Goal: Task Accomplishment & Management: Manage account settings

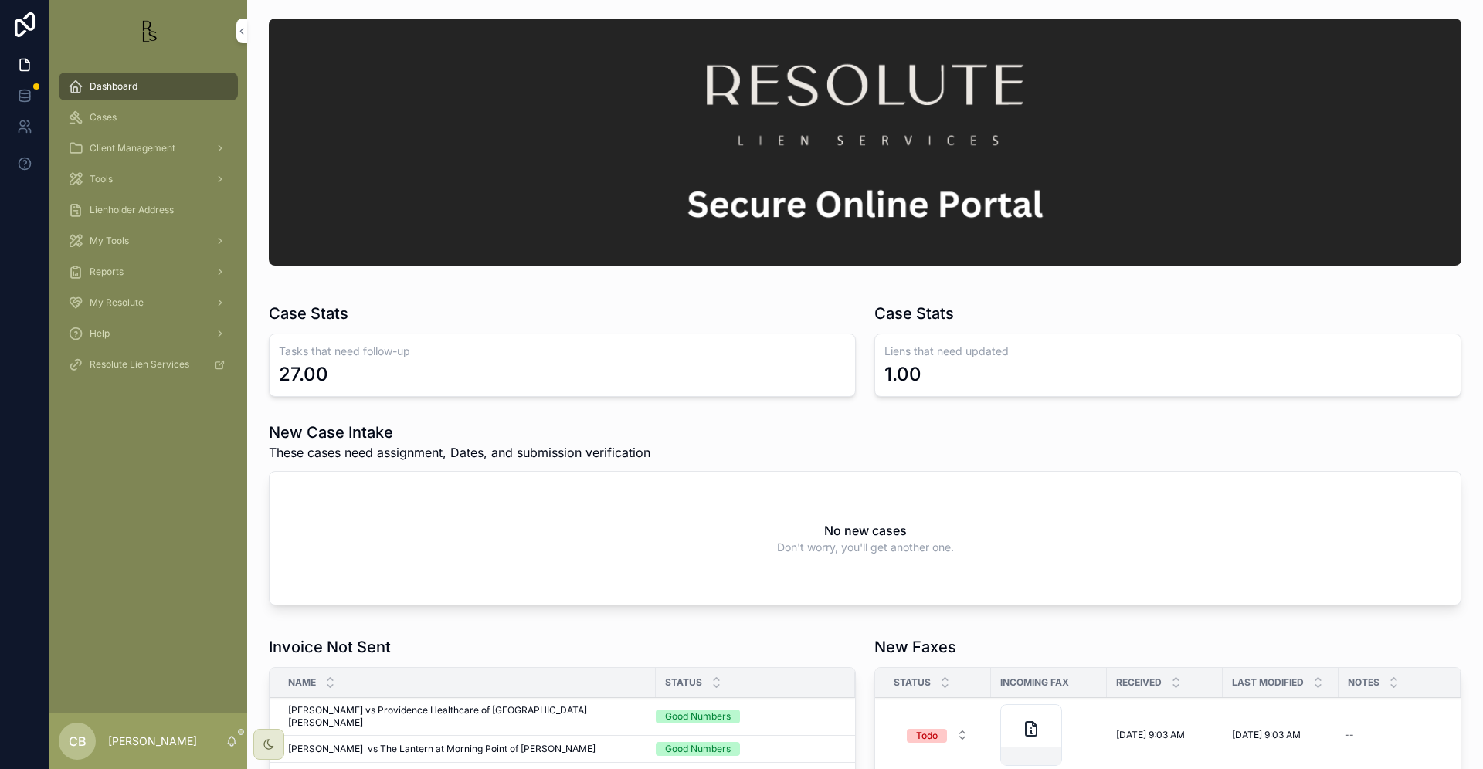
click at [110, 111] on span "Cases" at bounding box center [103, 117] width 27 height 12
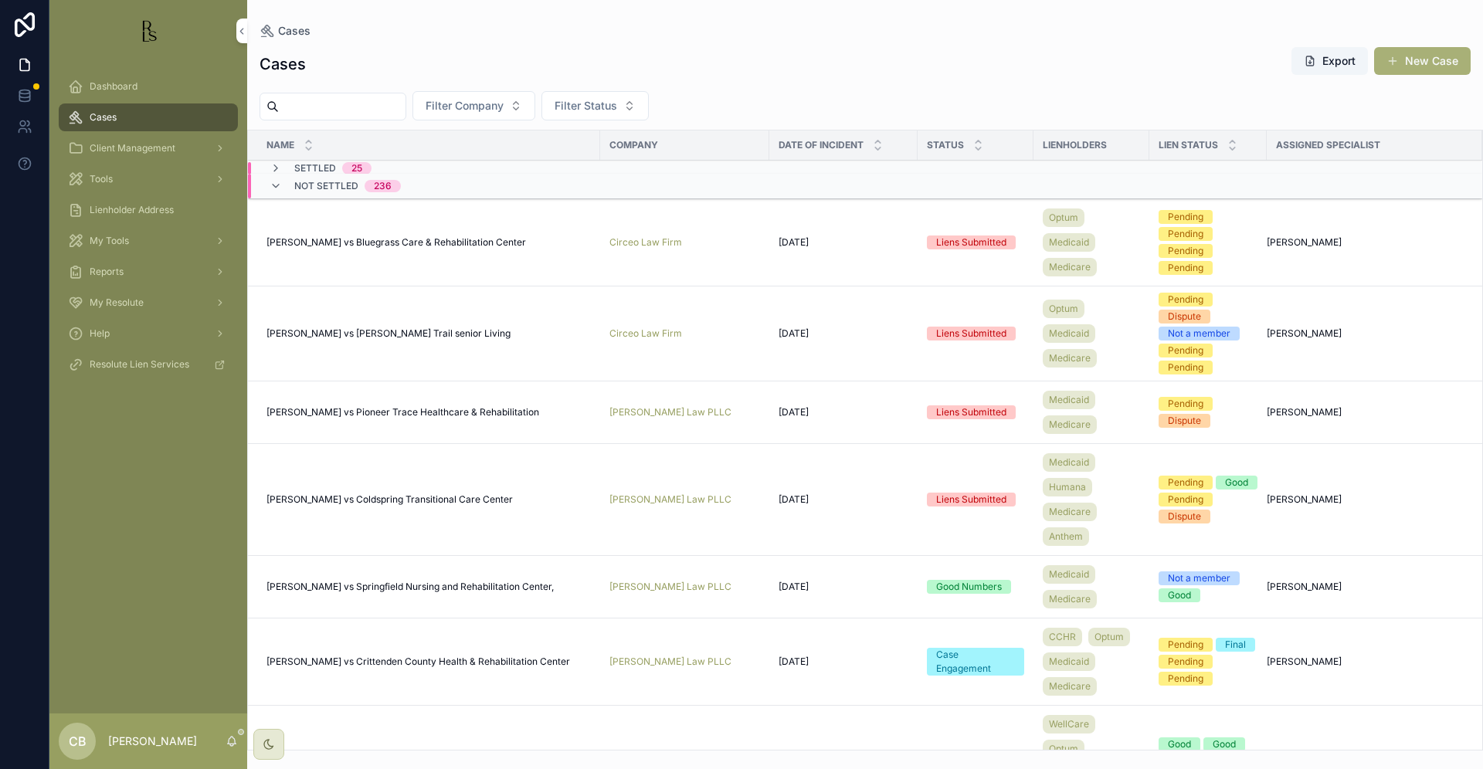
click at [327, 104] on input "scrollable content" at bounding box center [342, 107] width 127 height 22
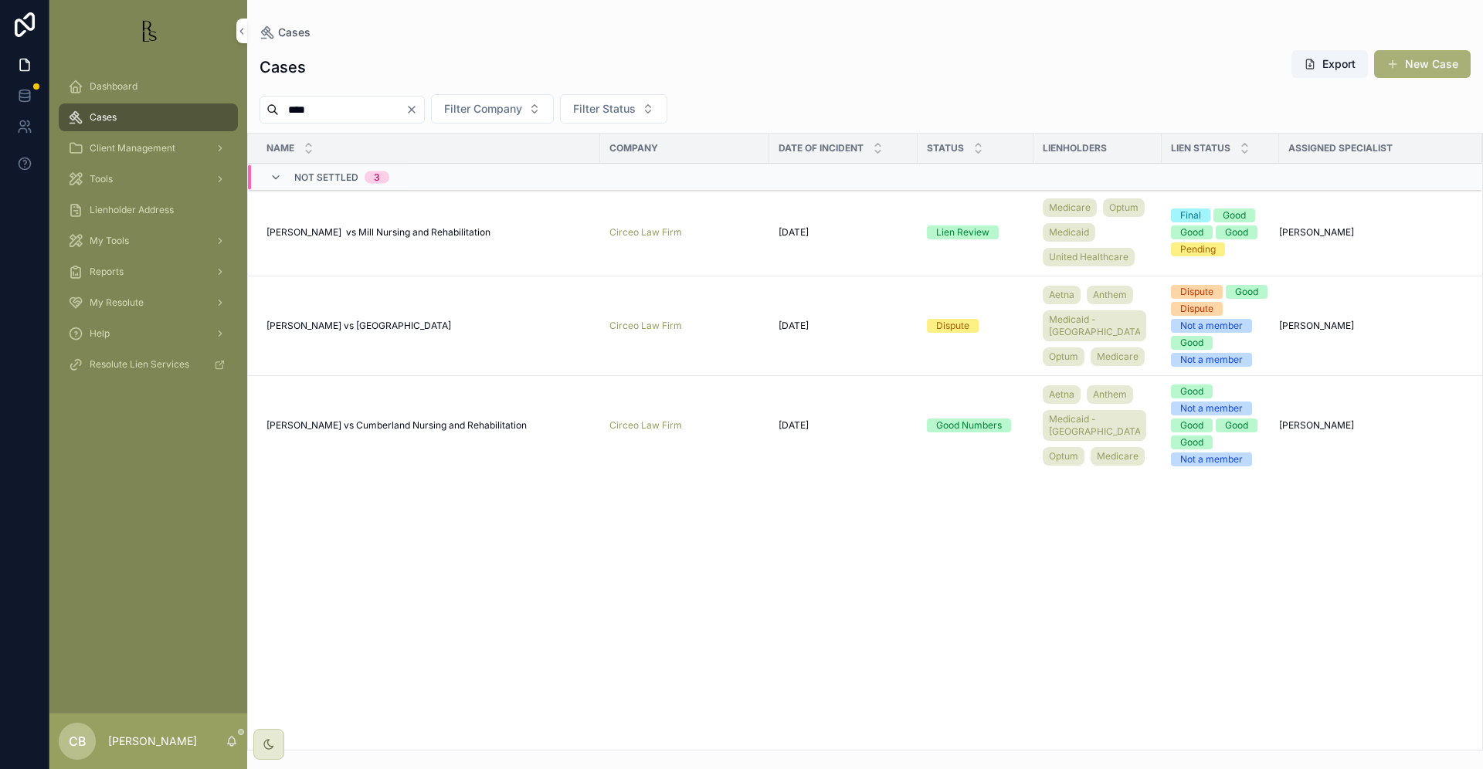
type input "****"
click at [371, 332] on span "[PERSON_NAME] vs [GEOGRAPHIC_DATA]" at bounding box center [358, 326] width 185 height 12
click at [417, 432] on span "[PERSON_NAME] vs Cumberland Nursing and Rehabilitation" at bounding box center [396, 425] width 260 height 12
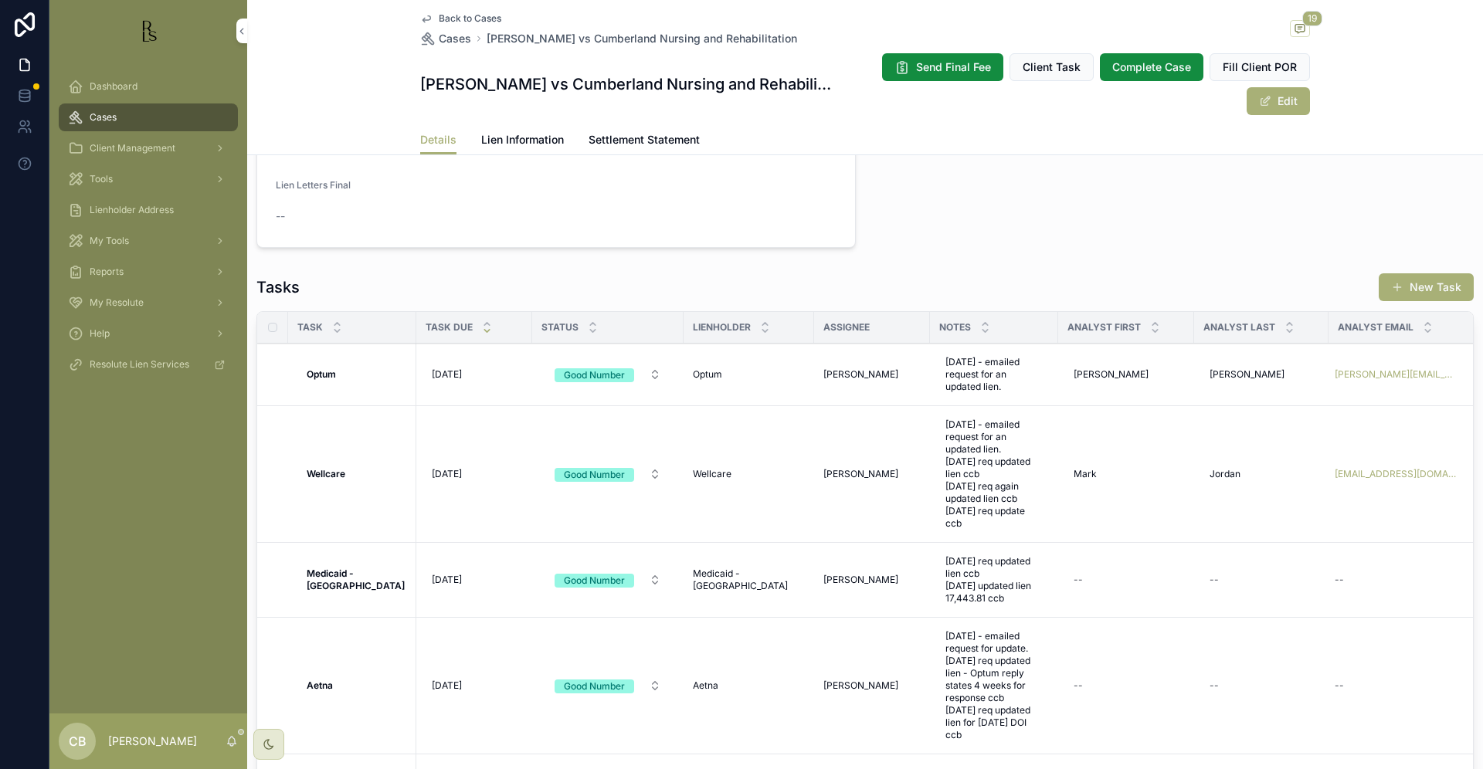
scroll to position [1125, 0]
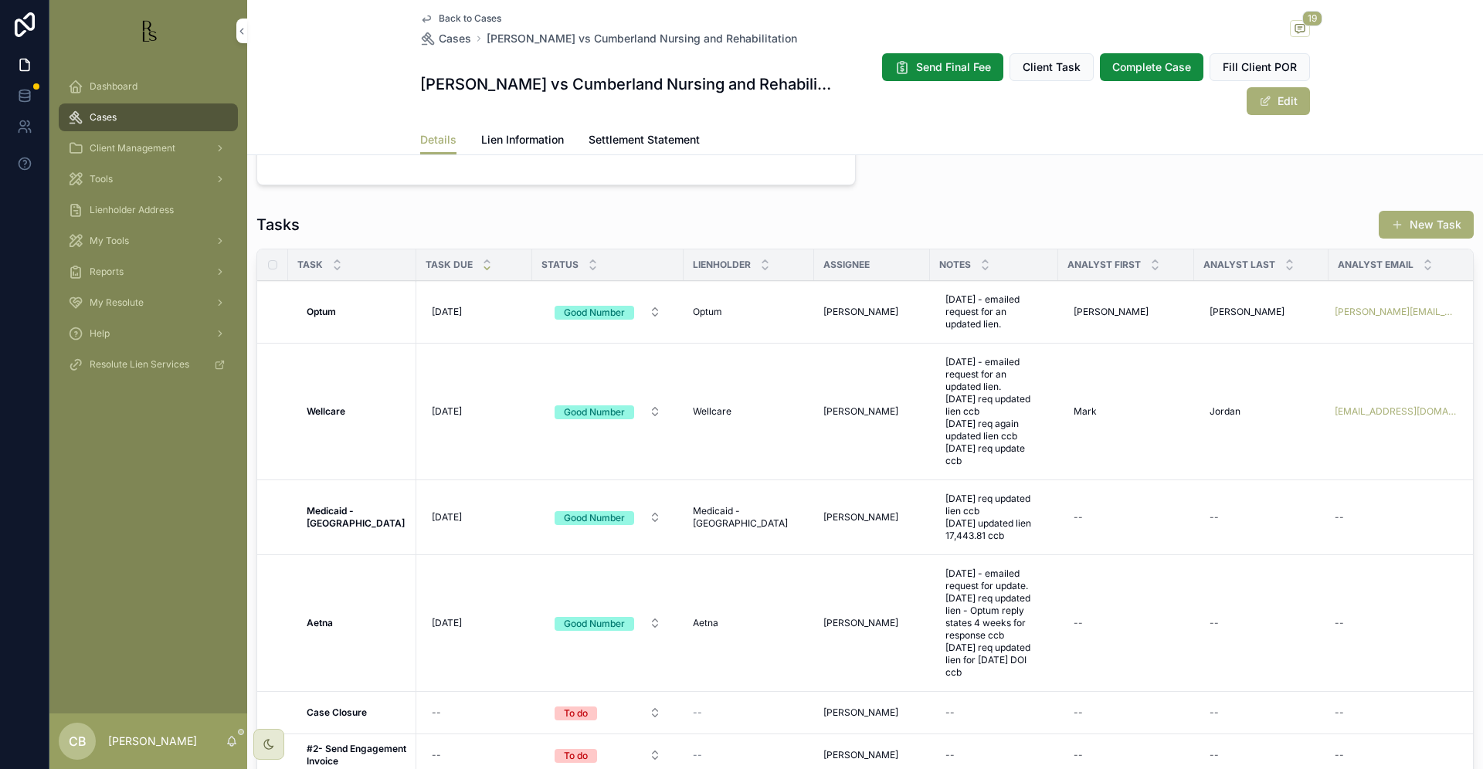
click at [535, 135] on span "Lien Information" at bounding box center [522, 139] width 83 height 15
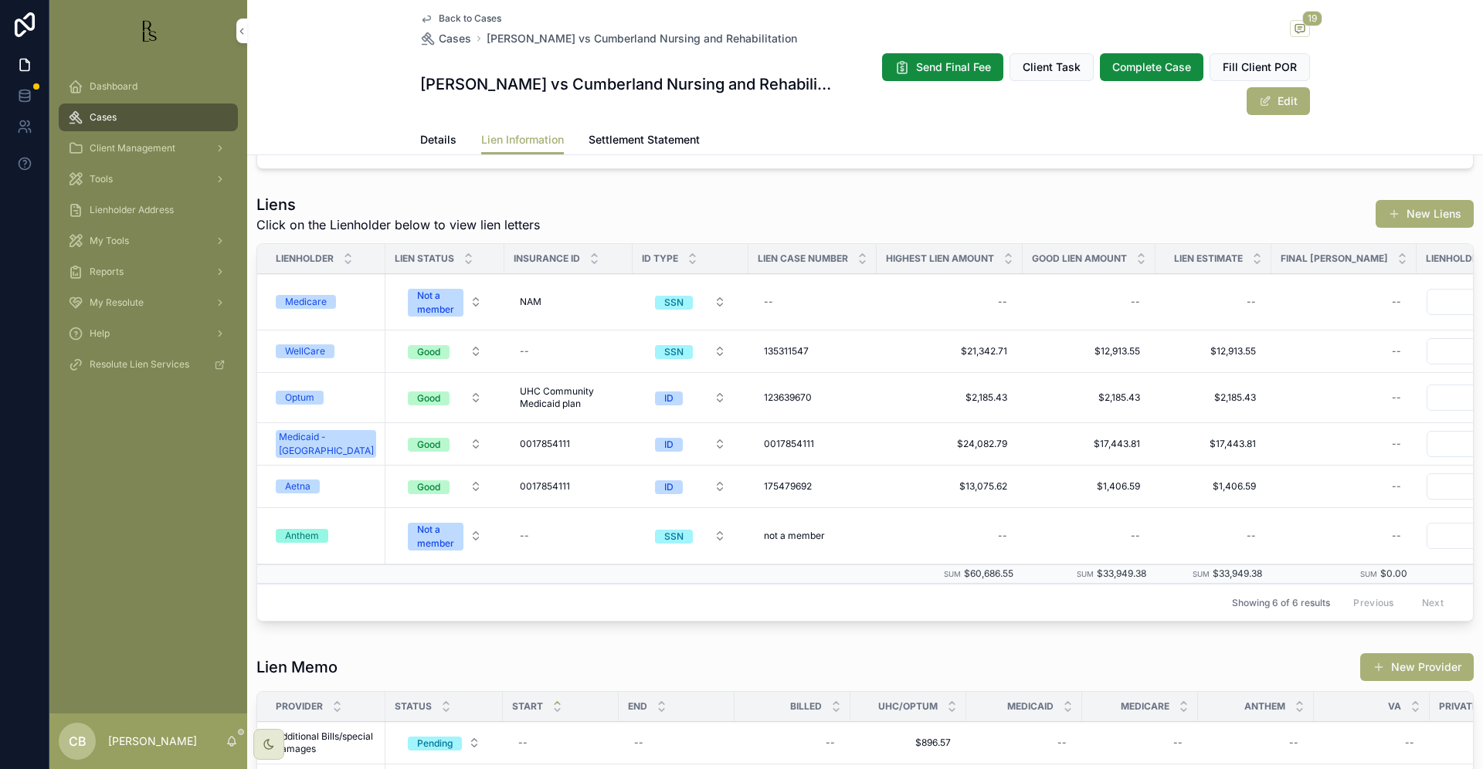
scroll to position [424, 0]
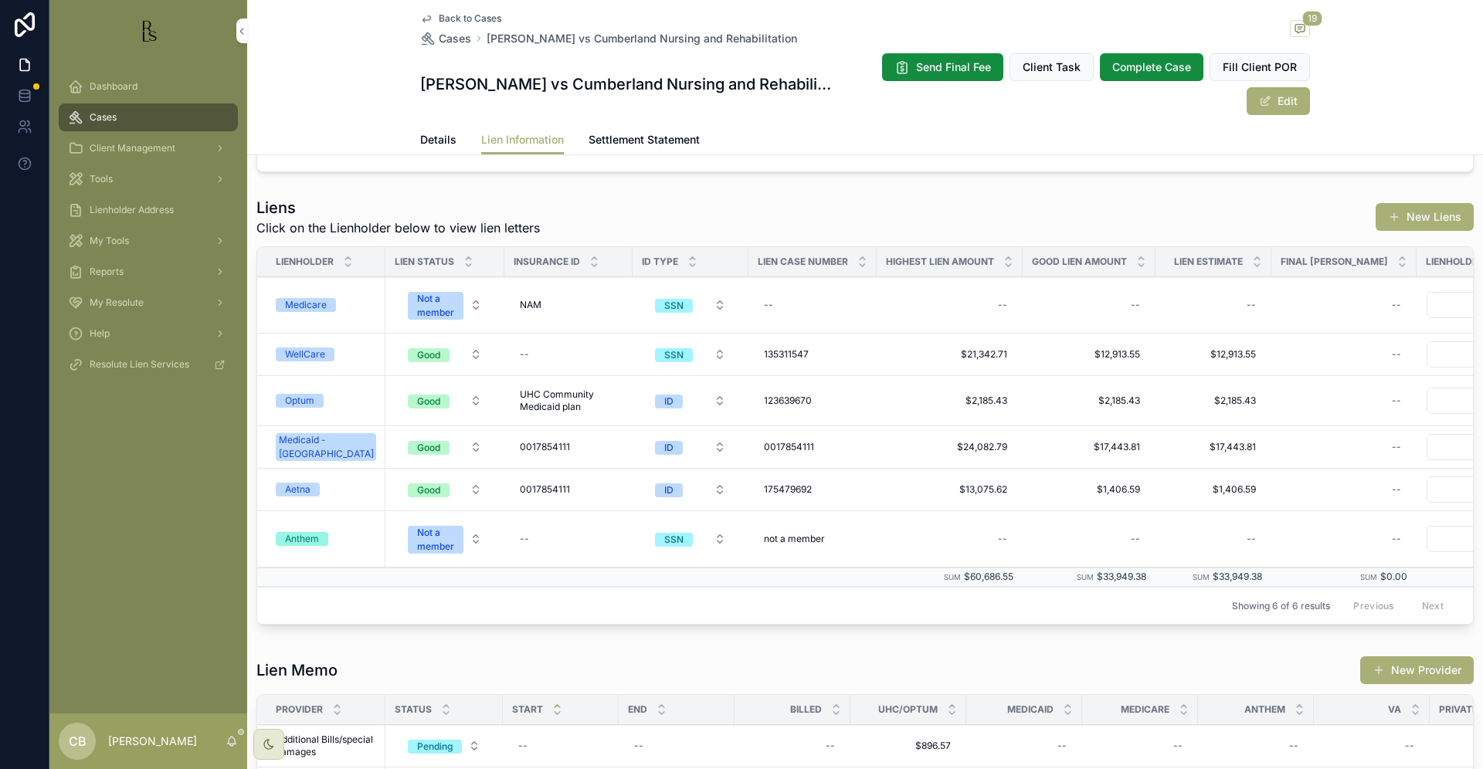
click at [310, 402] on div "Optum" at bounding box center [299, 401] width 29 height 14
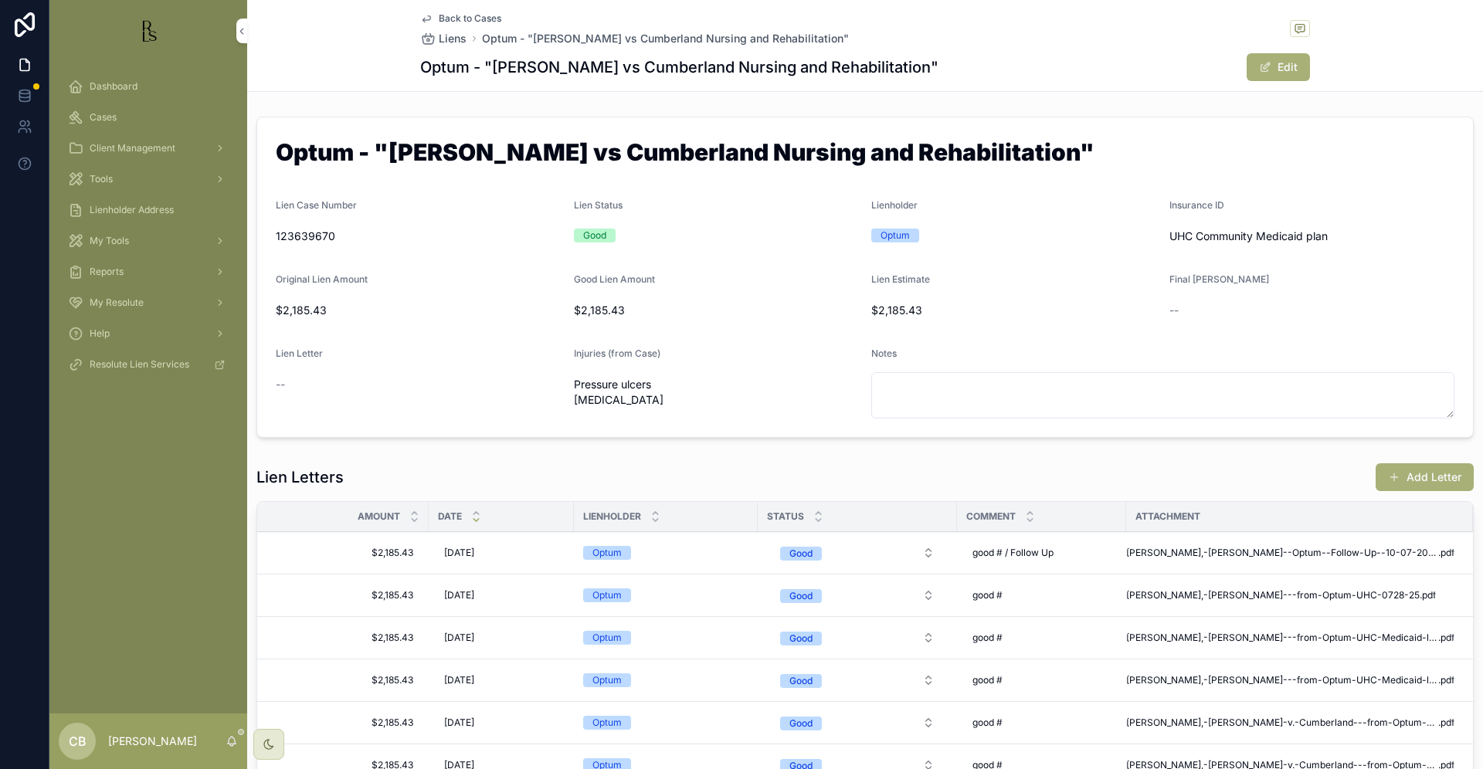
click at [1414, 475] on button "Add Letter" at bounding box center [1424, 477] width 98 height 28
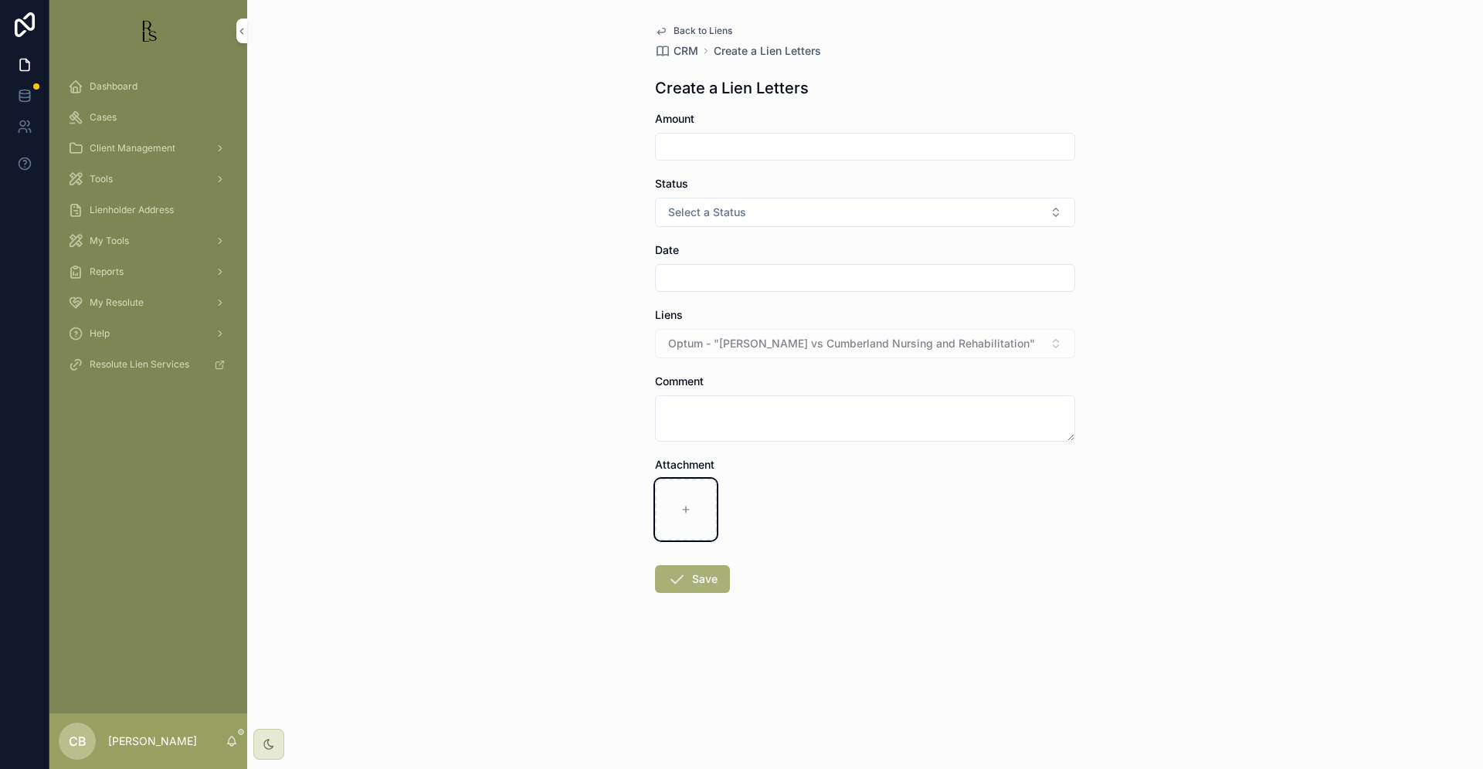
click at [682, 507] on icon "scrollable content" at bounding box center [685, 509] width 11 height 11
type input "**********"
click at [709, 141] on input "scrollable content" at bounding box center [865, 147] width 419 height 22
type input "*********"
click at [774, 212] on button "Select a Status" at bounding box center [865, 212] width 420 height 29
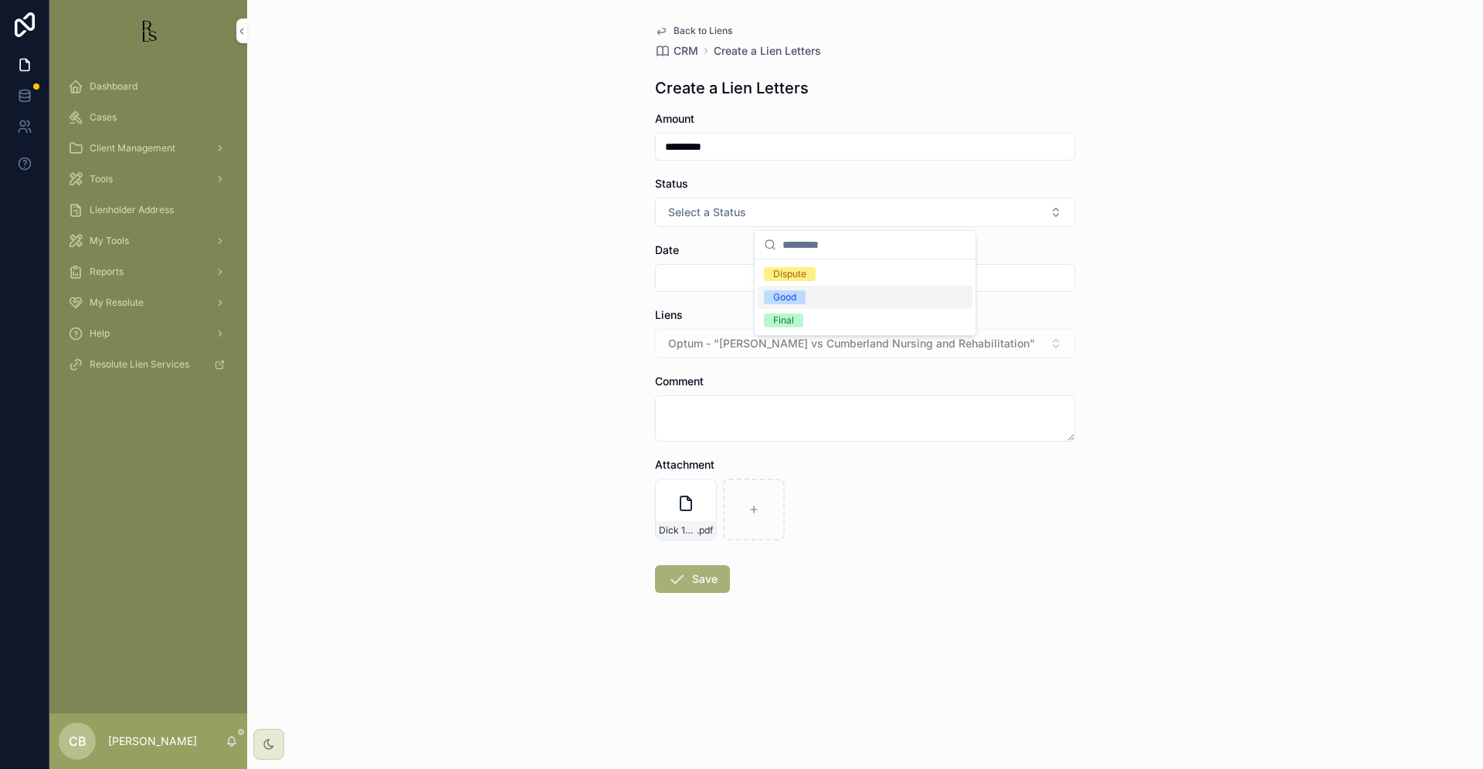
click at [792, 290] on div "Good" at bounding box center [865, 297] width 215 height 23
drag, startPoint x: 702, startPoint y: 265, endPoint x: 713, endPoint y: 275, distance: 14.8
click at [702, 265] on div "scrollable content" at bounding box center [865, 278] width 420 height 28
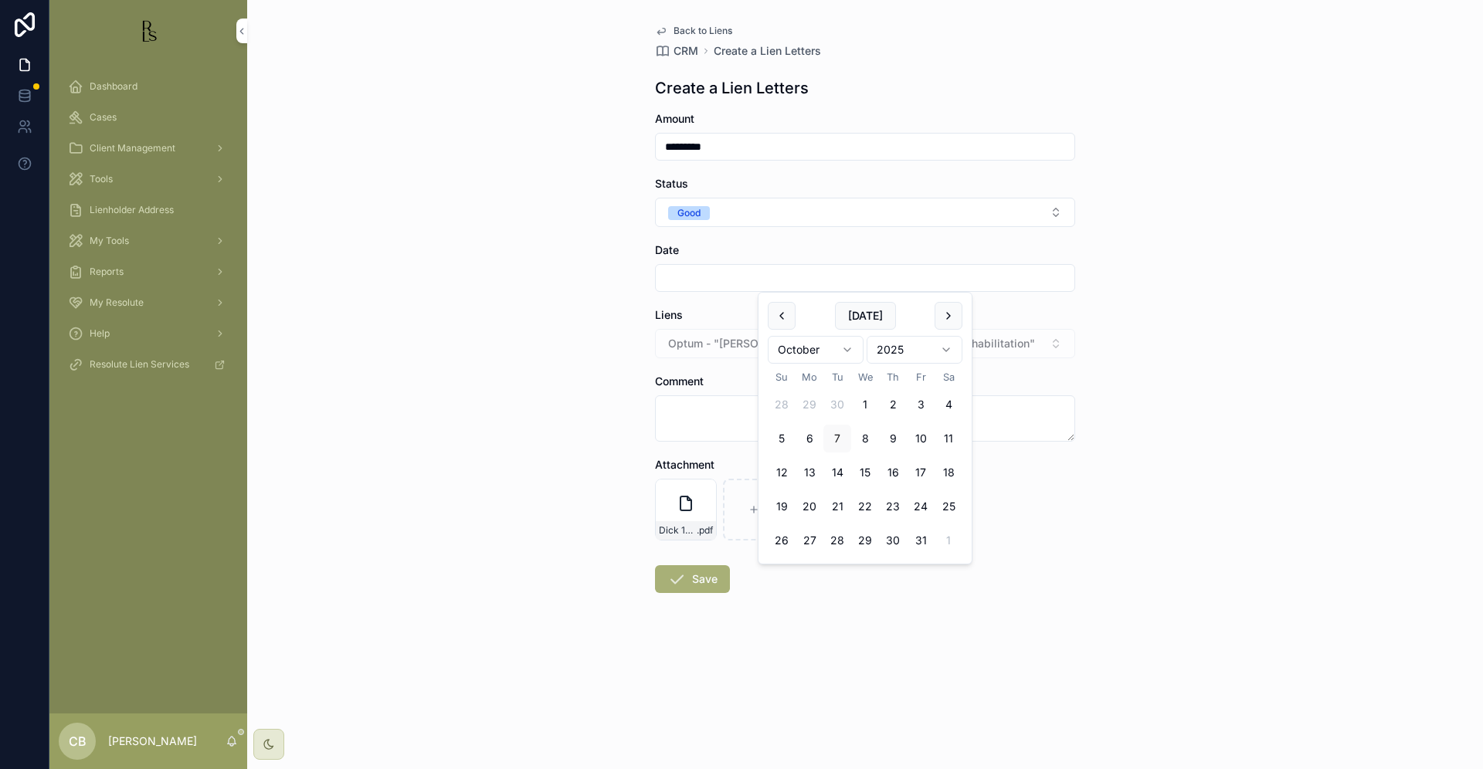
click at [714, 277] on input "scrollable content" at bounding box center [865, 278] width 419 height 22
click at [839, 436] on button "7" at bounding box center [837, 439] width 28 height 28
type input "*********"
click at [696, 408] on textarea "scrollable content" at bounding box center [865, 418] width 420 height 46
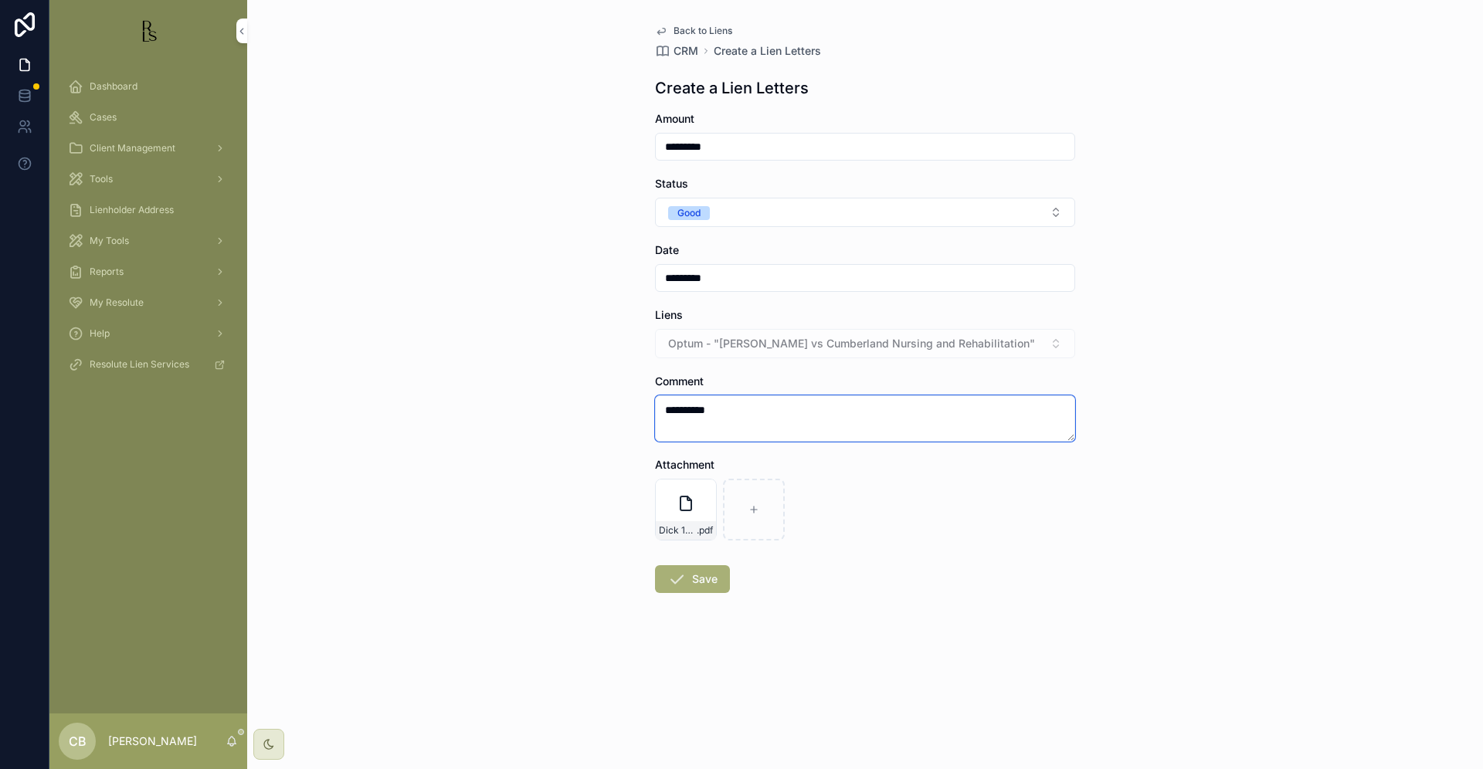
type textarea "*********"
click at [701, 576] on button "Save" at bounding box center [692, 579] width 75 height 28
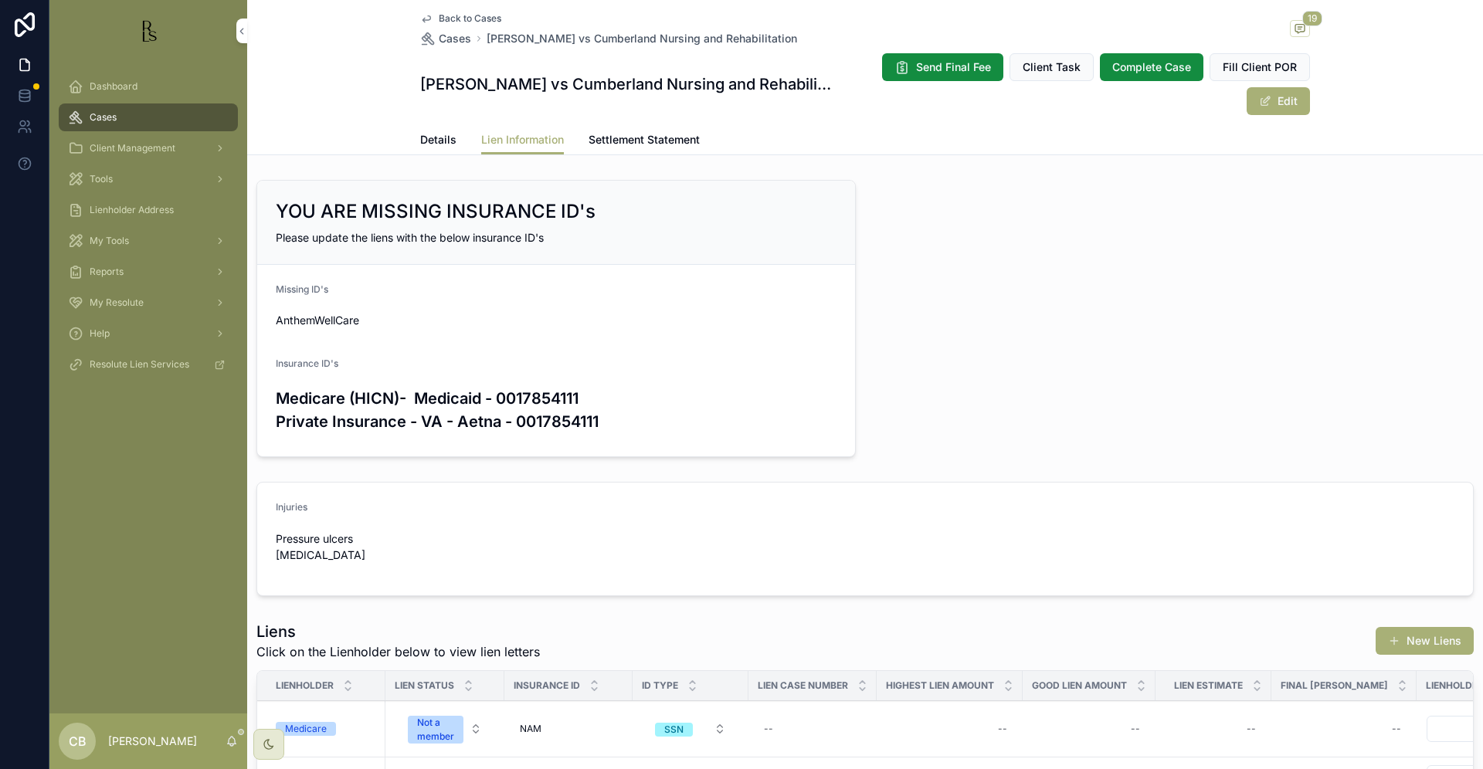
click at [435, 137] on span "Details" at bounding box center [438, 139] width 36 height 15
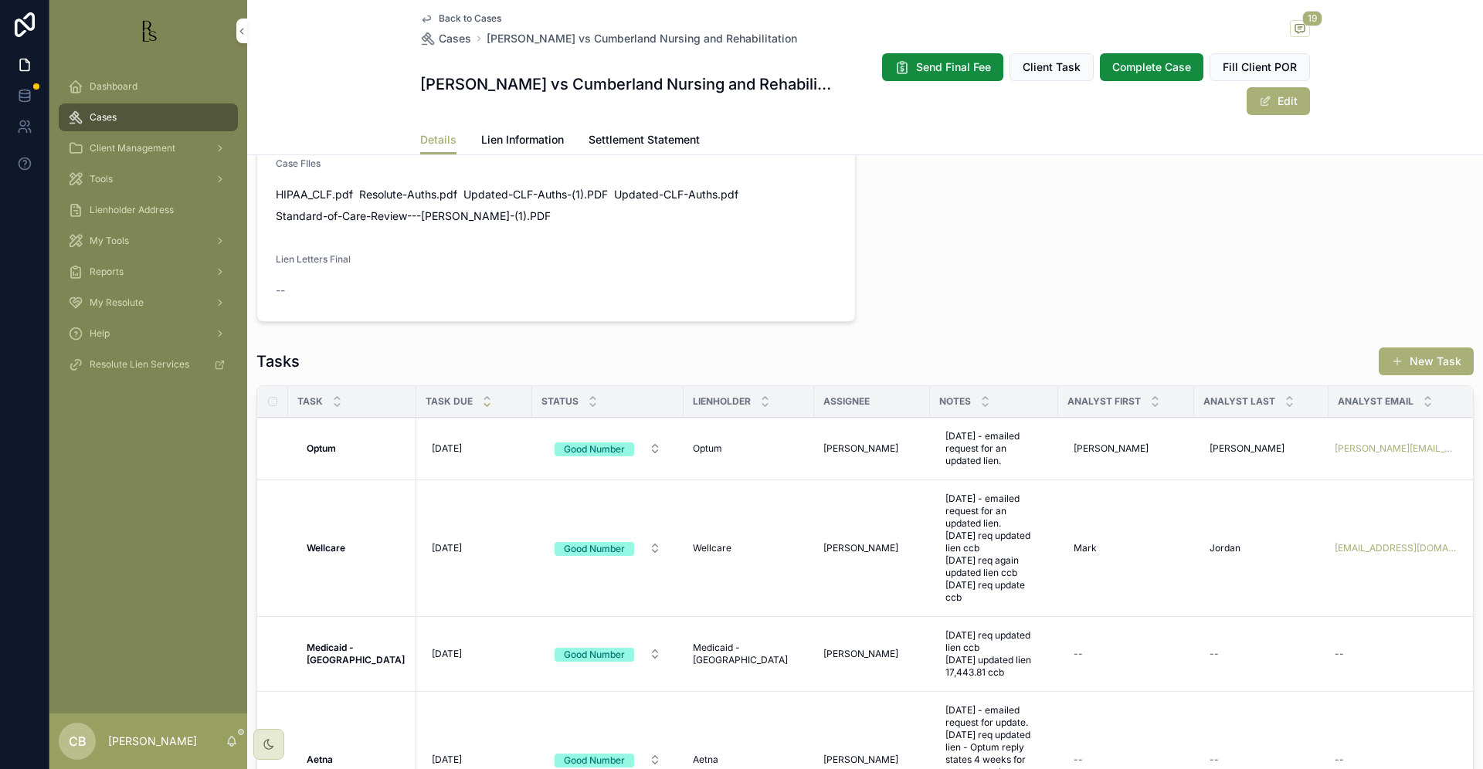
scroll to position [1036, 0]
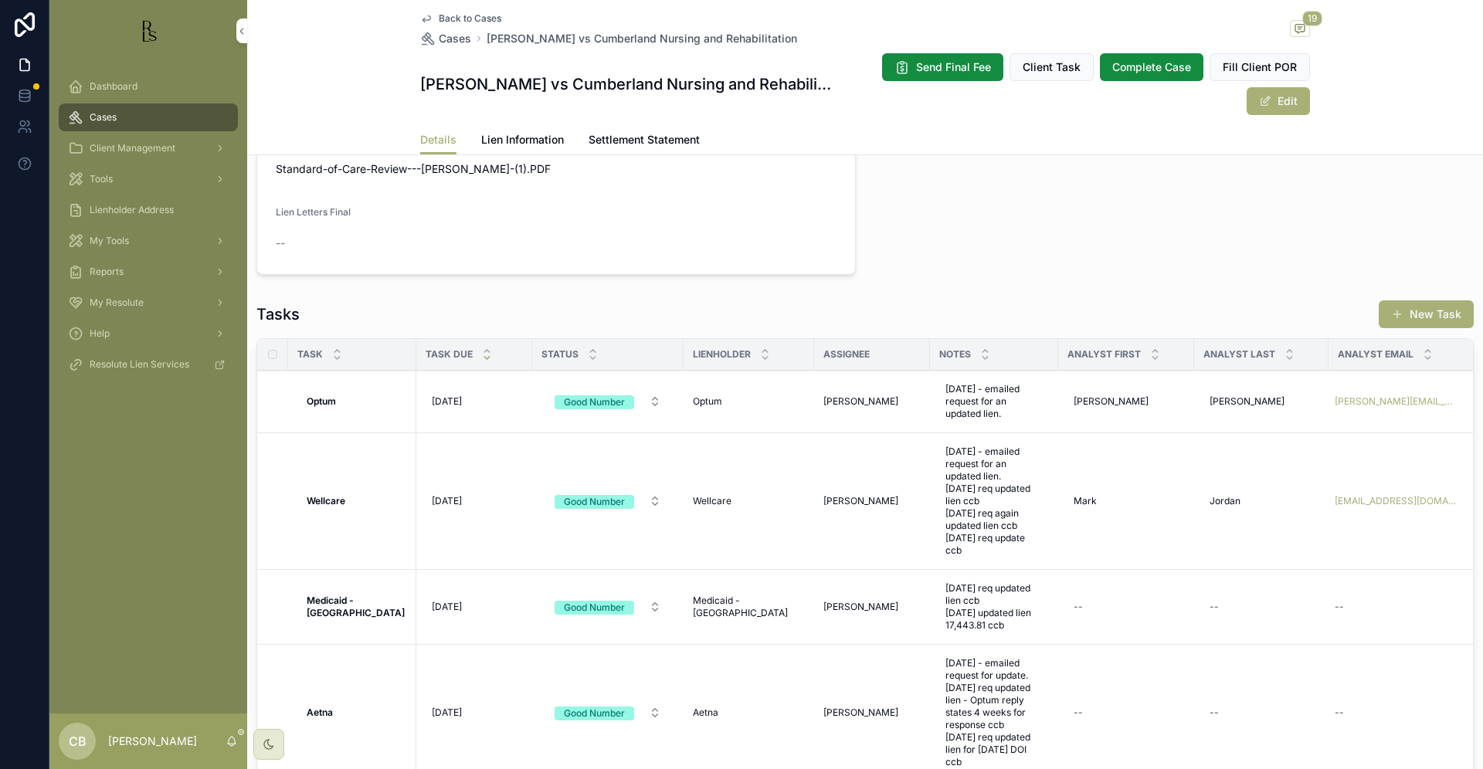
click at [975, 402] on span "[DATE] - emailed request for an updated lien." at bounding box center [993, 401] width 97 height 37
click at [980, 439] on textarea "**********" at bounding box center [1008, 435] width 147 height 74
type textarea "**********"
click at [1124, 409] on icon "scrollable content" at bounding box center [1122, 410] width 12 height 12
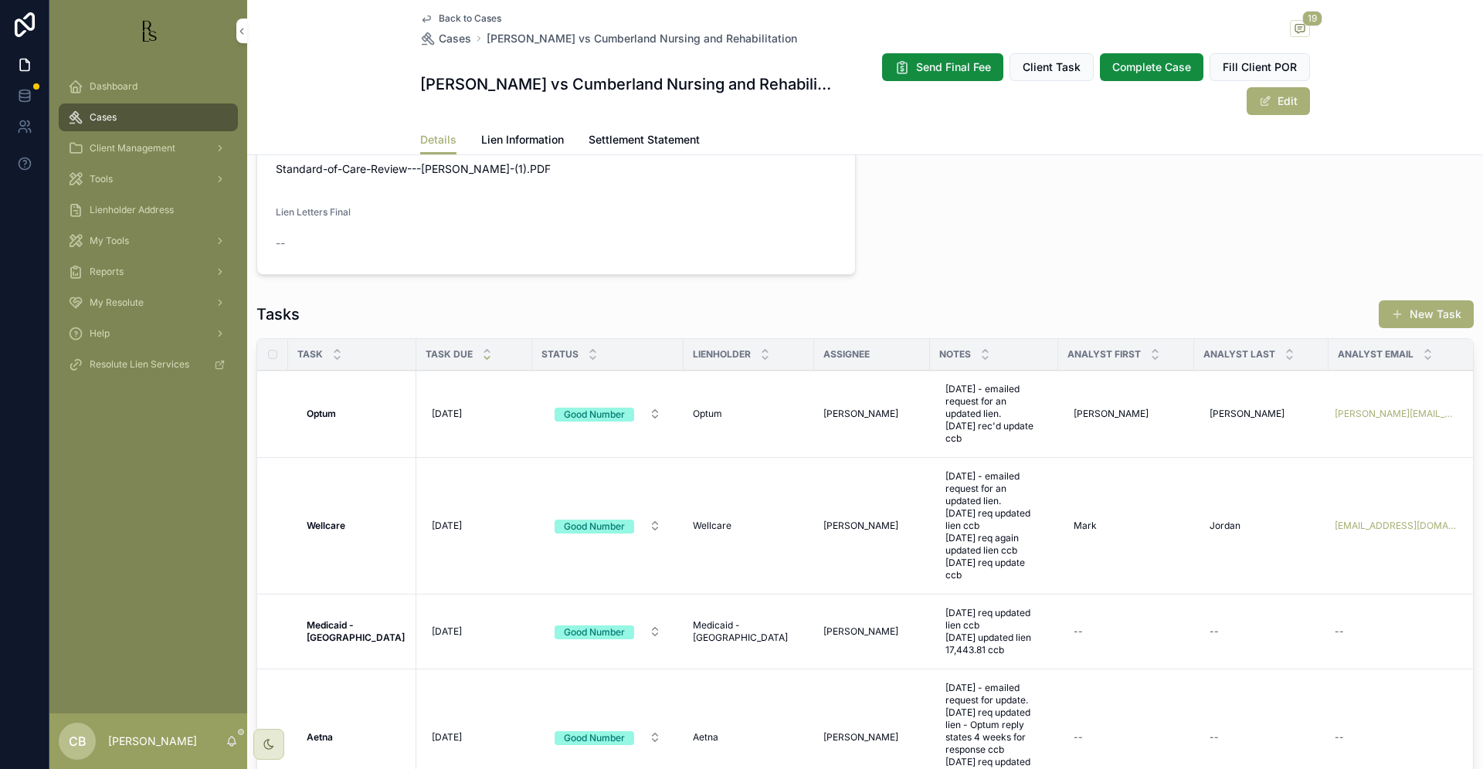
click at [114, 120] on span "Cases" at bounding box center [103, 117] width 27 height 12
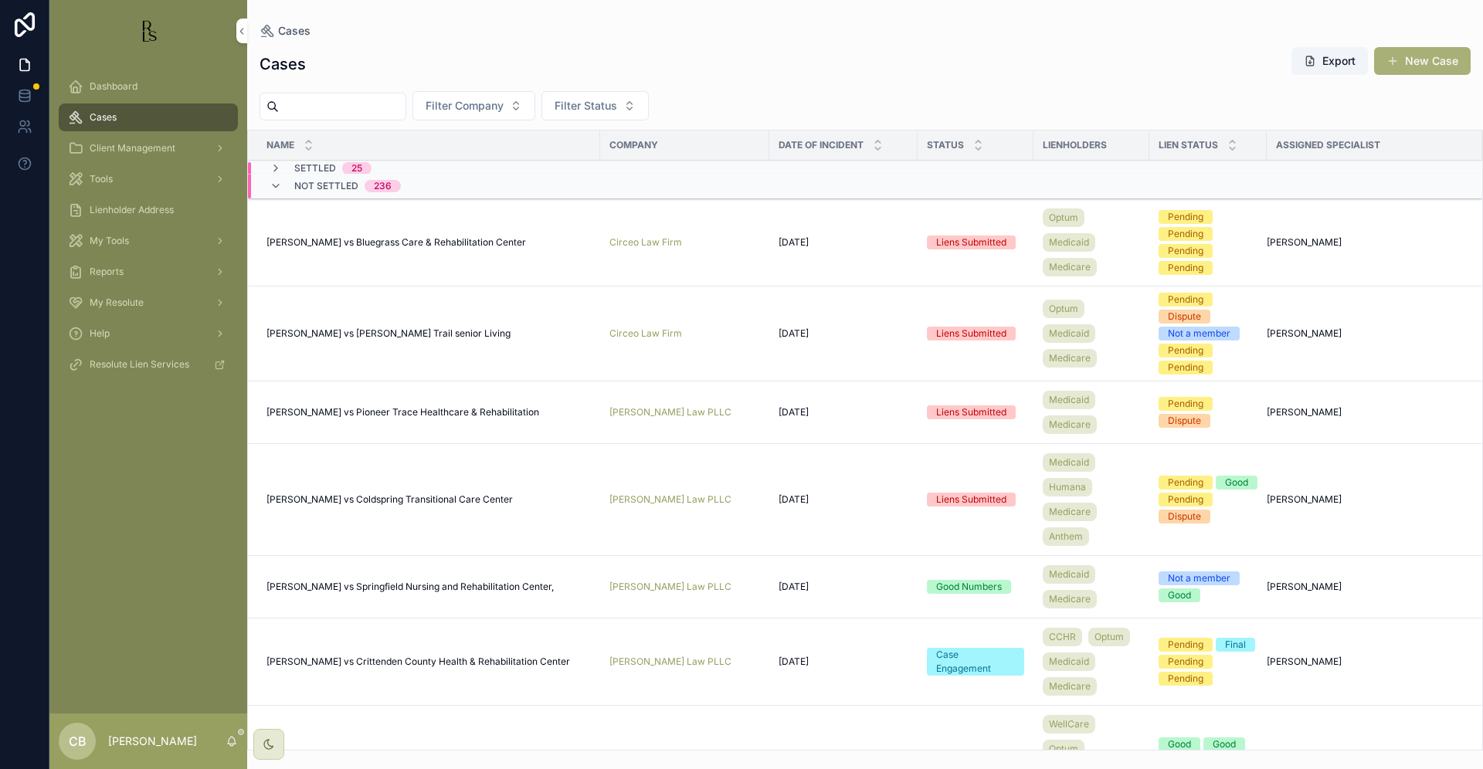
click at [310, 107] on input "scrollable content" at bounding box center [342, 107] width 127 height 22
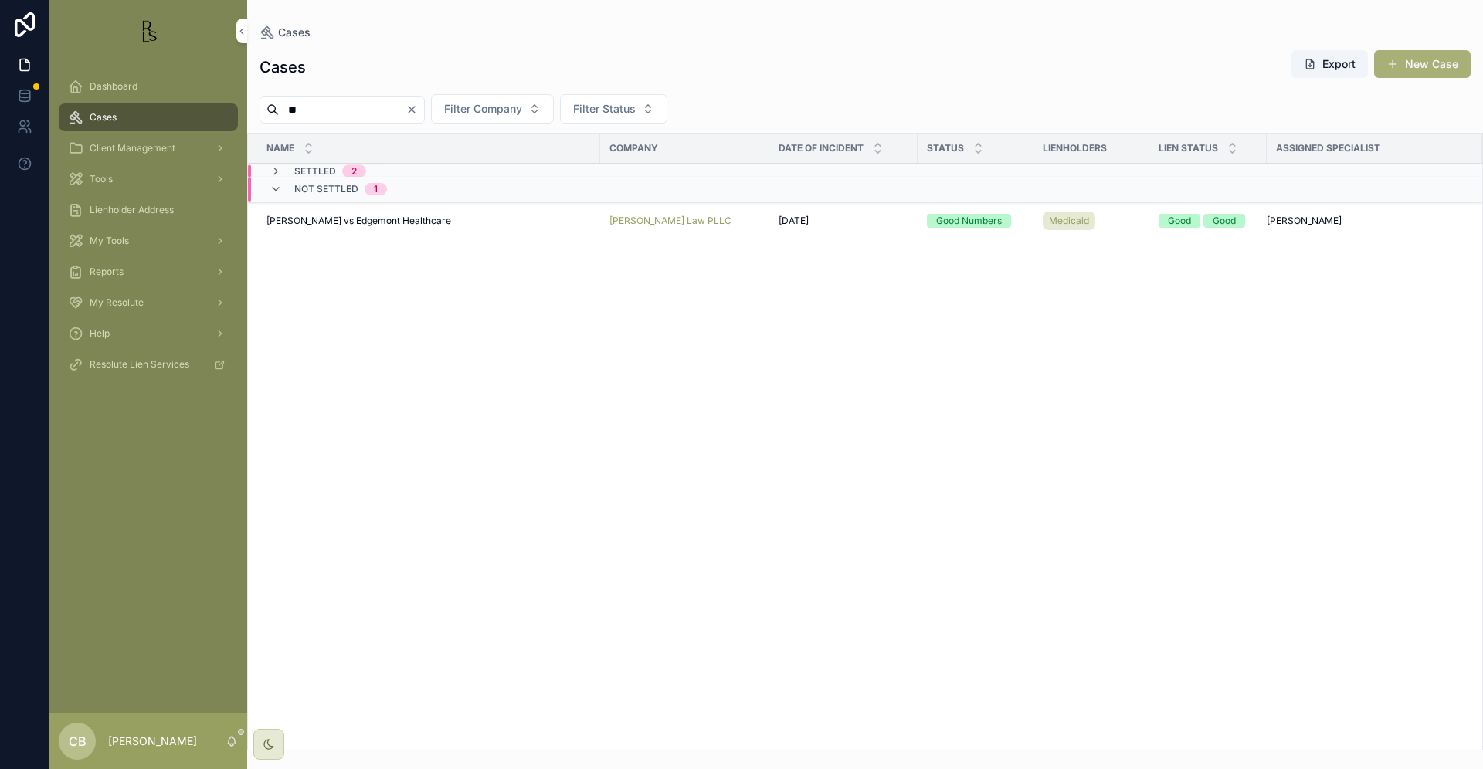
type input "*"
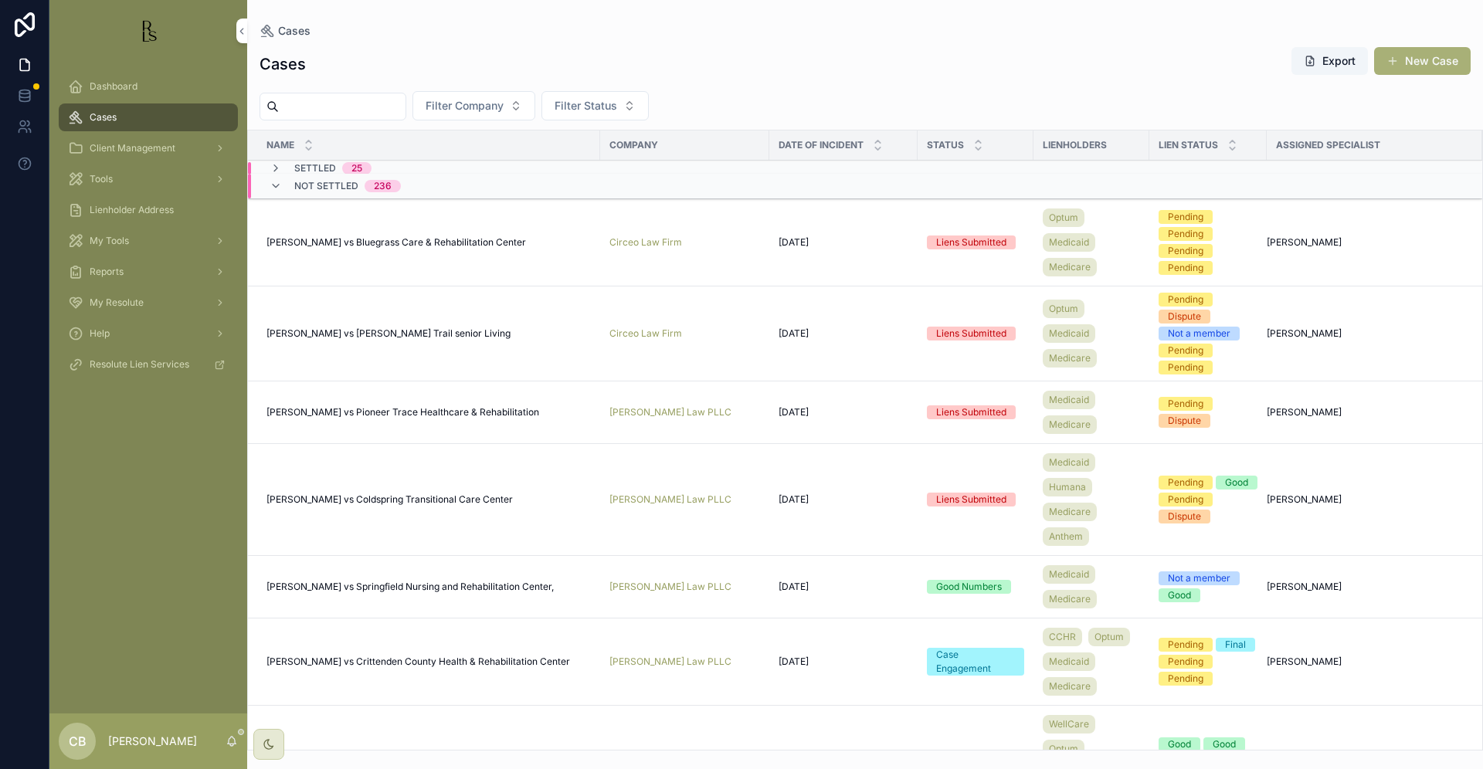
scroll to position [4, 0]
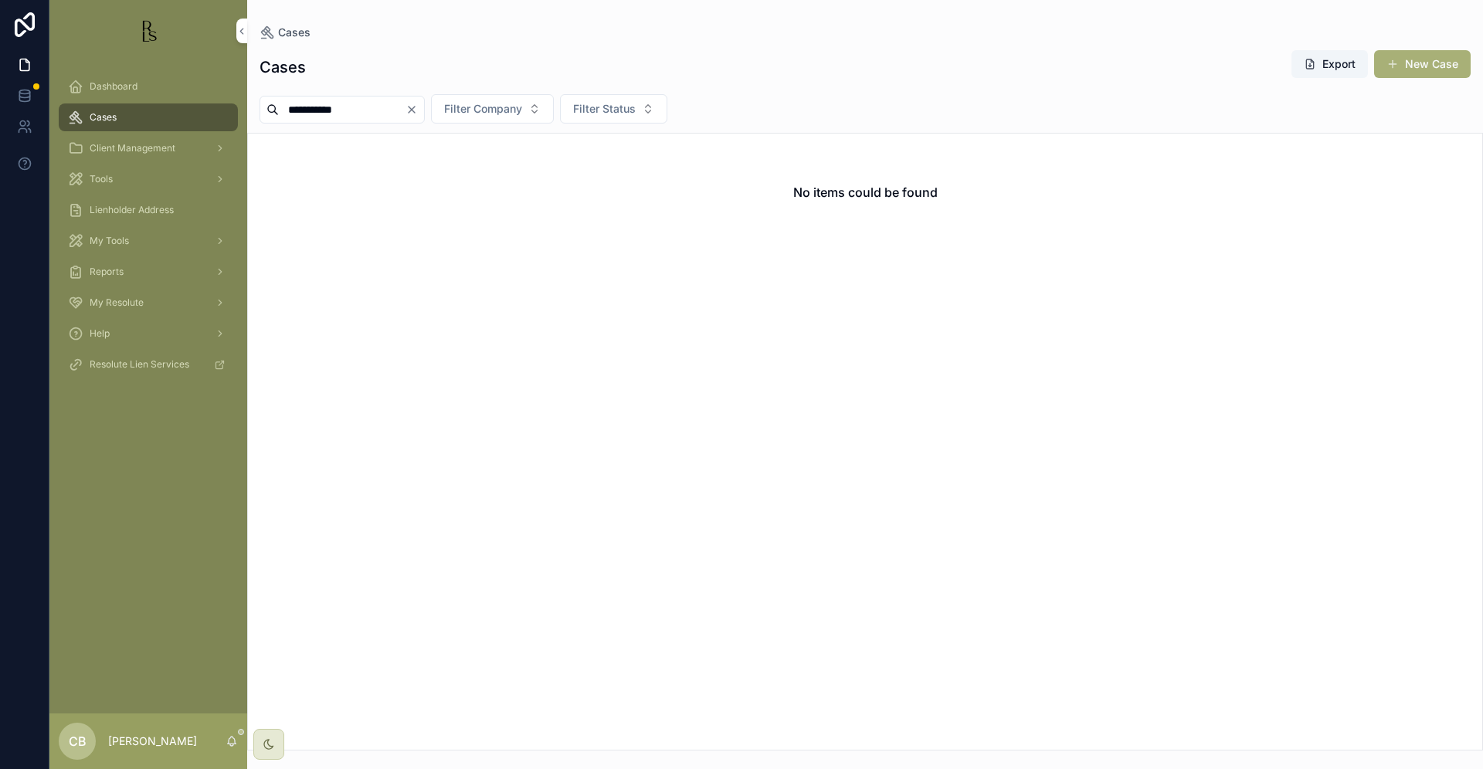
type input "**********"
click at [418, 107] on icon "Clear" at bounding box center [411, 109] width 12 height 12
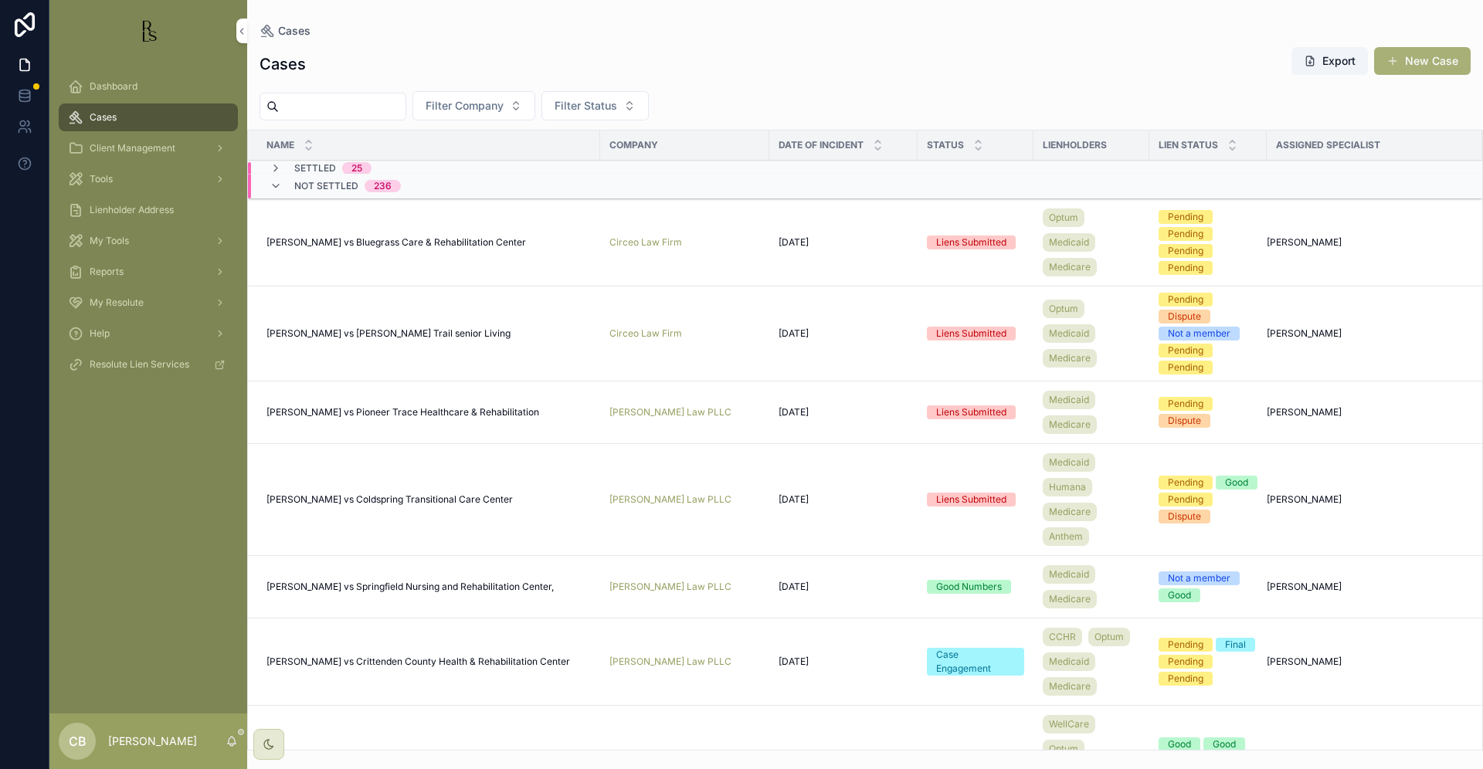
click at [312, 104] on input "scrollable content" at bounding box center [342, 107] width 127 height 22
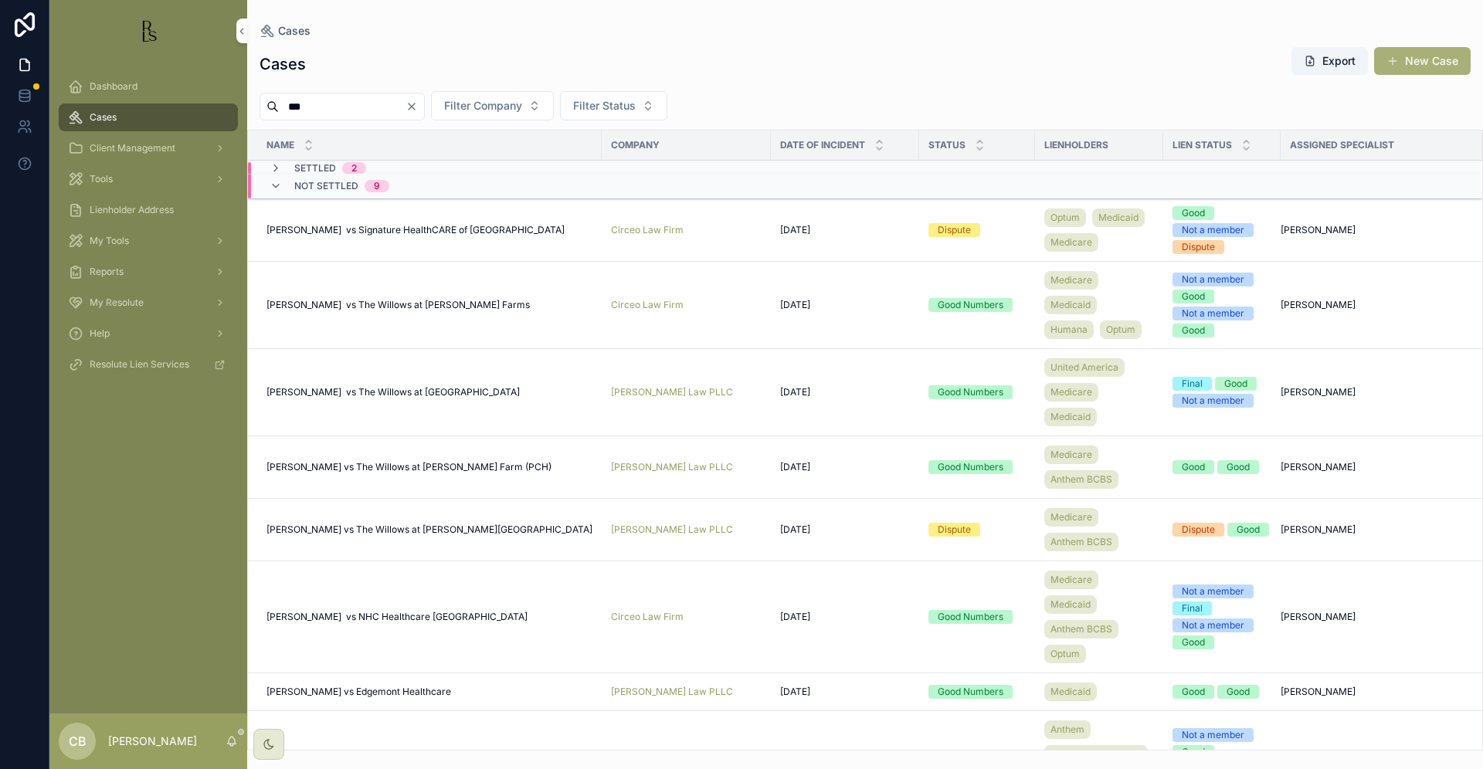
type input "***"
click at [103, 178] on span "Tools" at bounding box center [101, 179] width 23 height 12
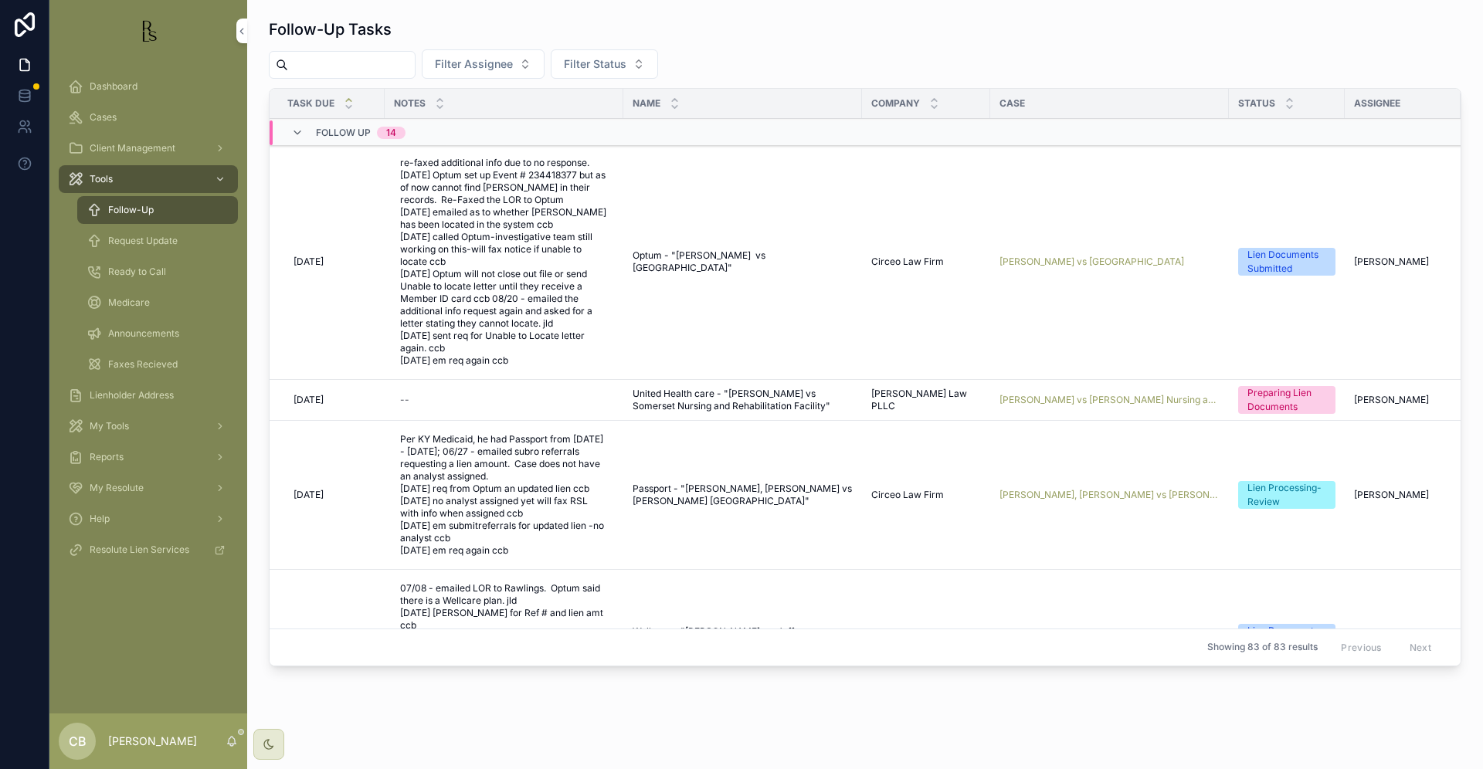
scroll to position [0, 1]
click at [107, 115] on span "Cases" at bounding box center [103, 117] width 27 height 12
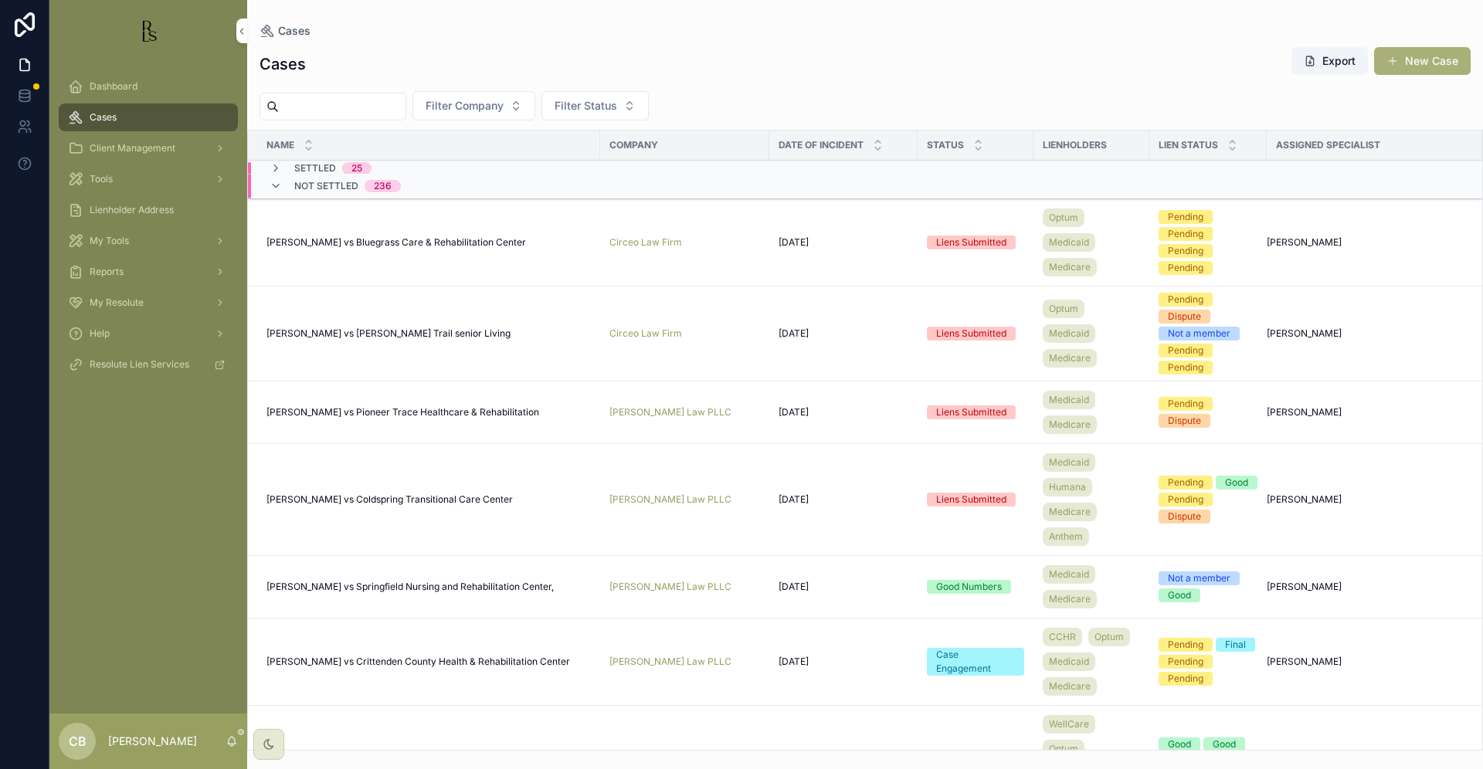
click at [357, 167] on div "25" at bounding box center [356, 168] width 11 height 12
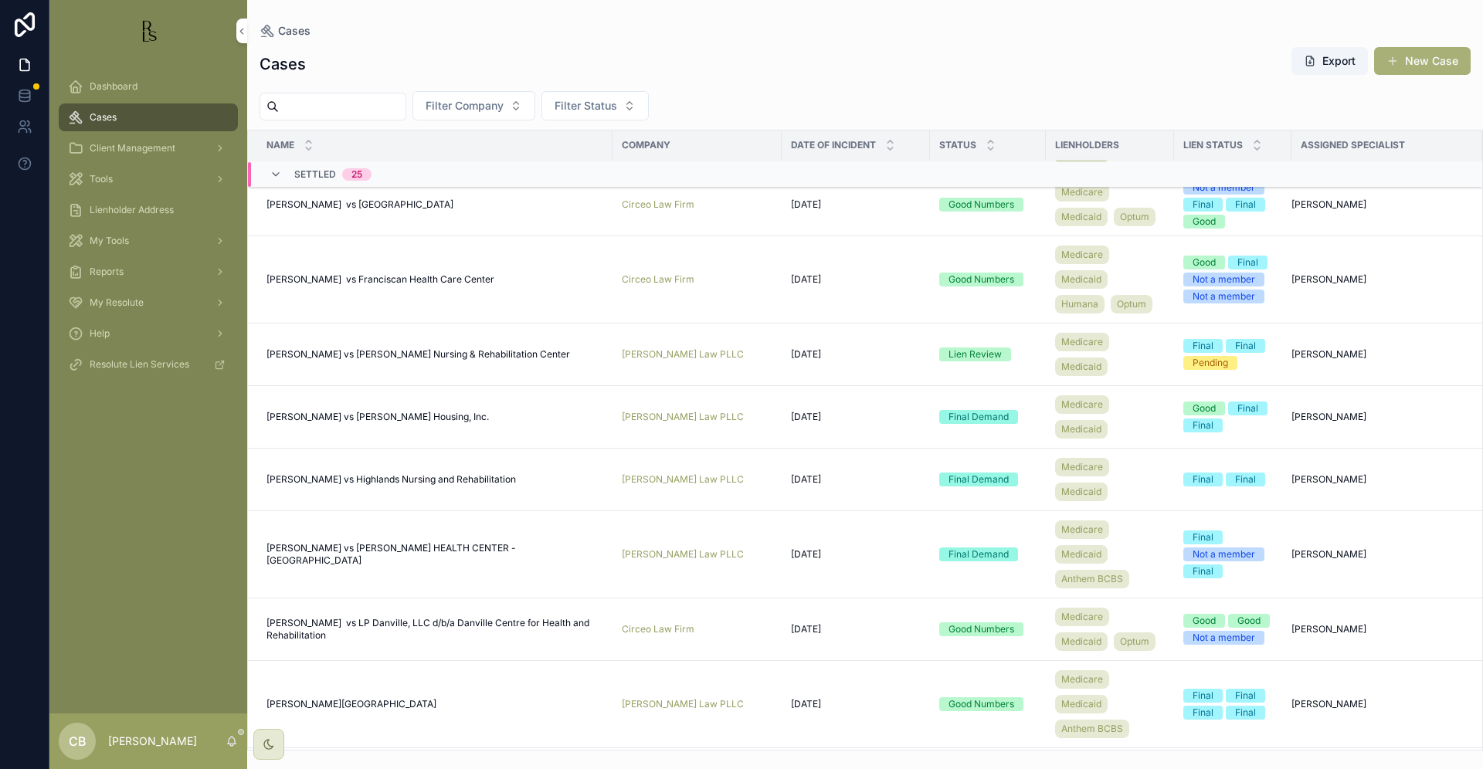
scroll to position [339, 0]
click at [395, 359] on span "[PERSON_NAME] vs [PERSON_NAME] Nursing & Rehabilitation Center" at bounding box center [417, 353] width 303 height 12
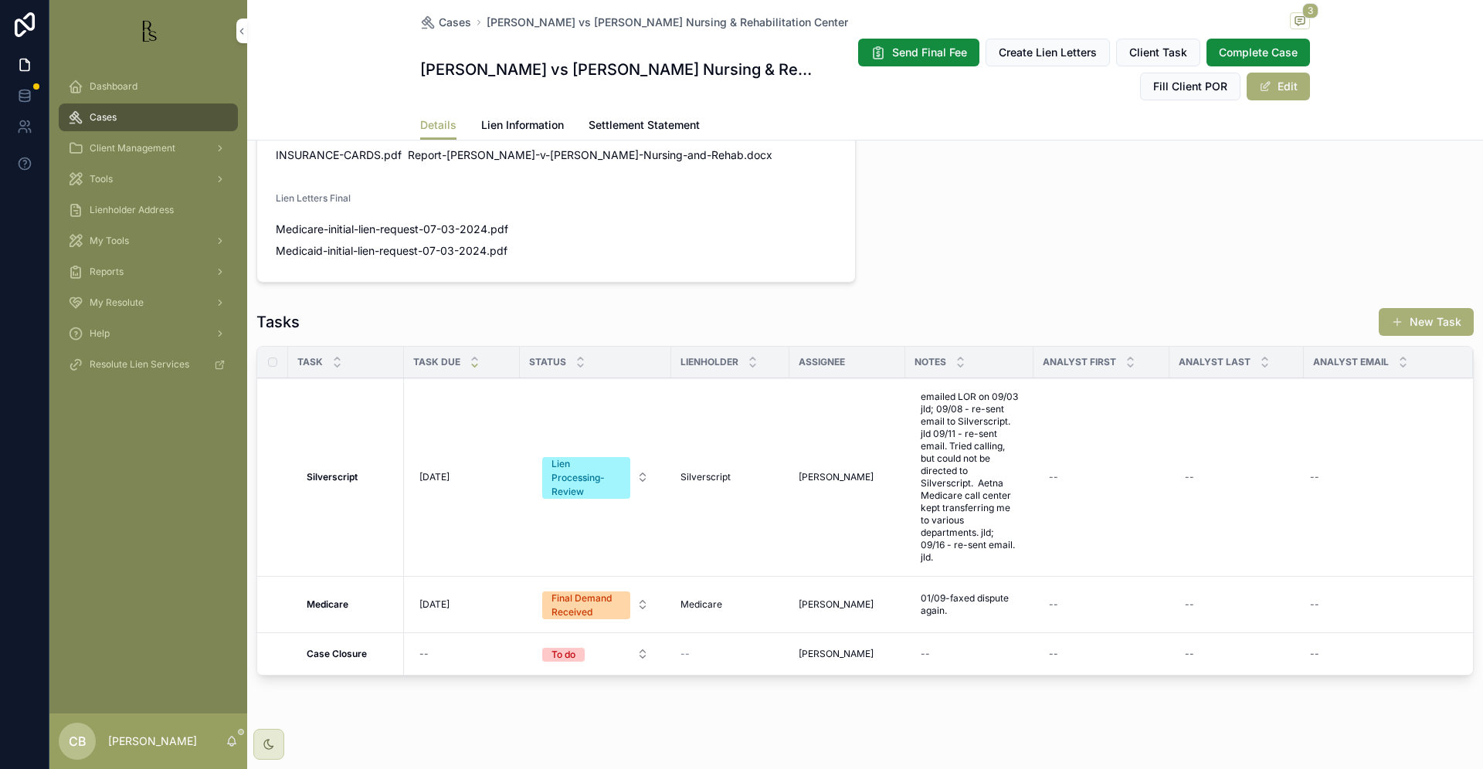
scroll to position [1041, 0]
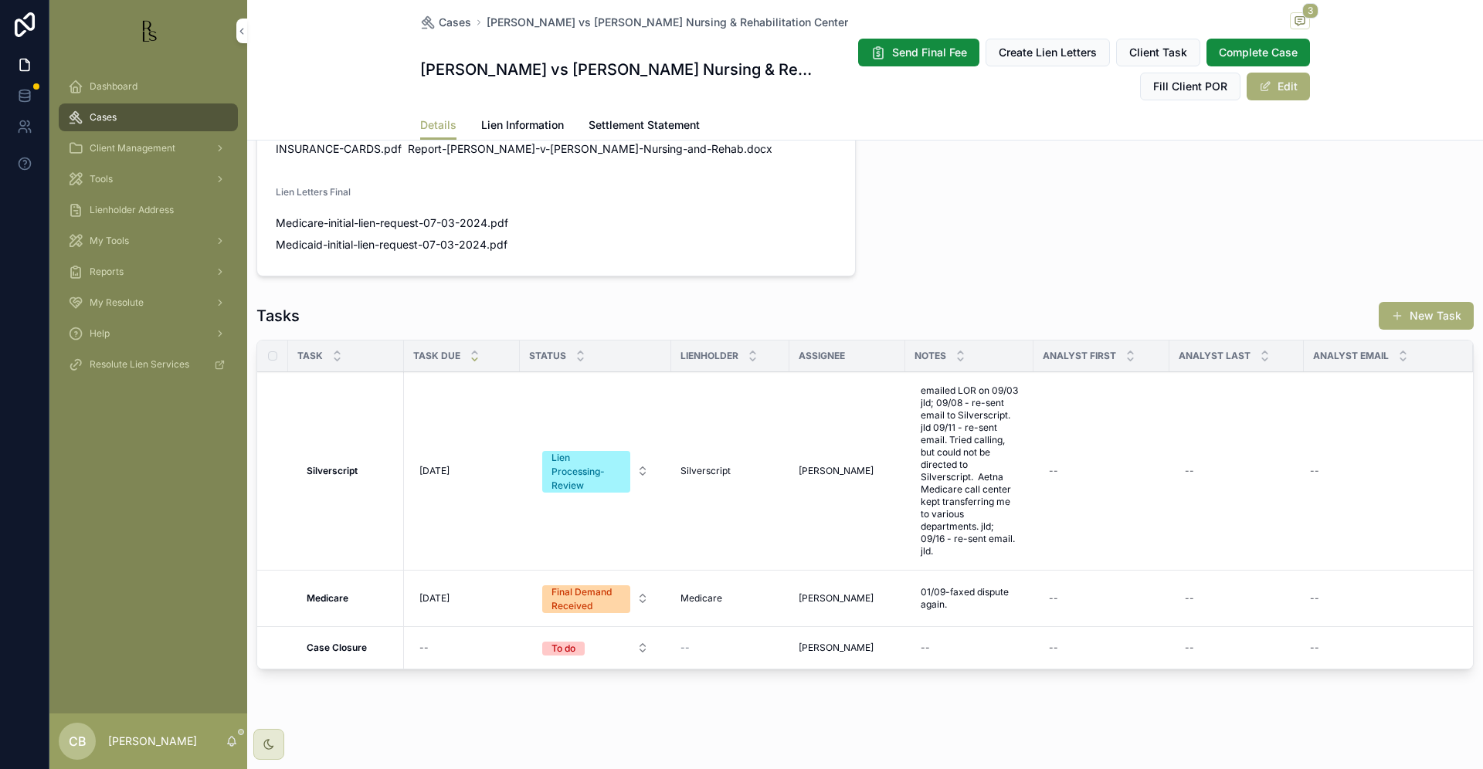
click at [104, 117] on span "Cases" at bounding box center [103, 117] width 27 height 12
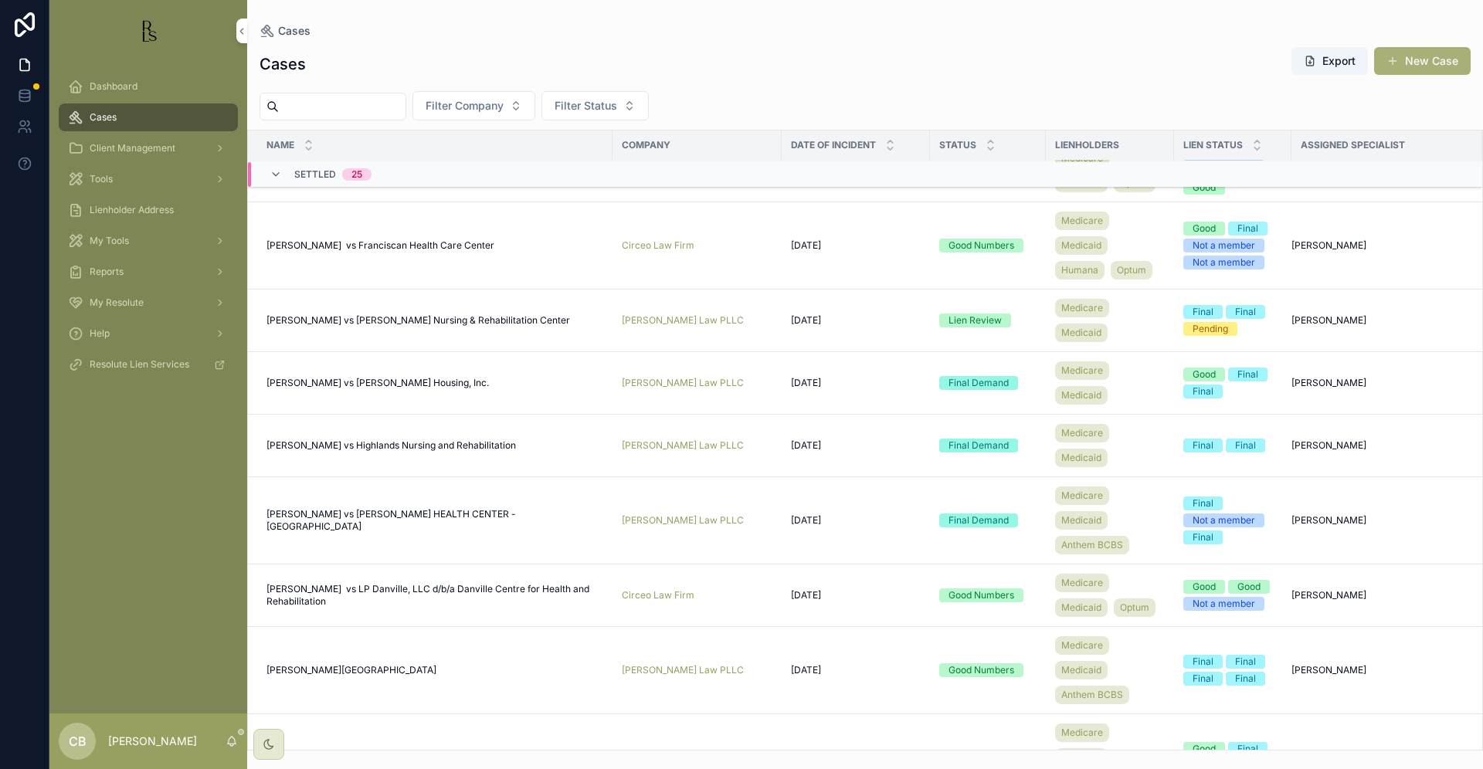
scroll to position [372, 0]
click at [330, 388] on span "[PERSON_NAME] vs [PERSON_NAME] Housing, Inc." at bounding box center [377, 382] width 222 height 12
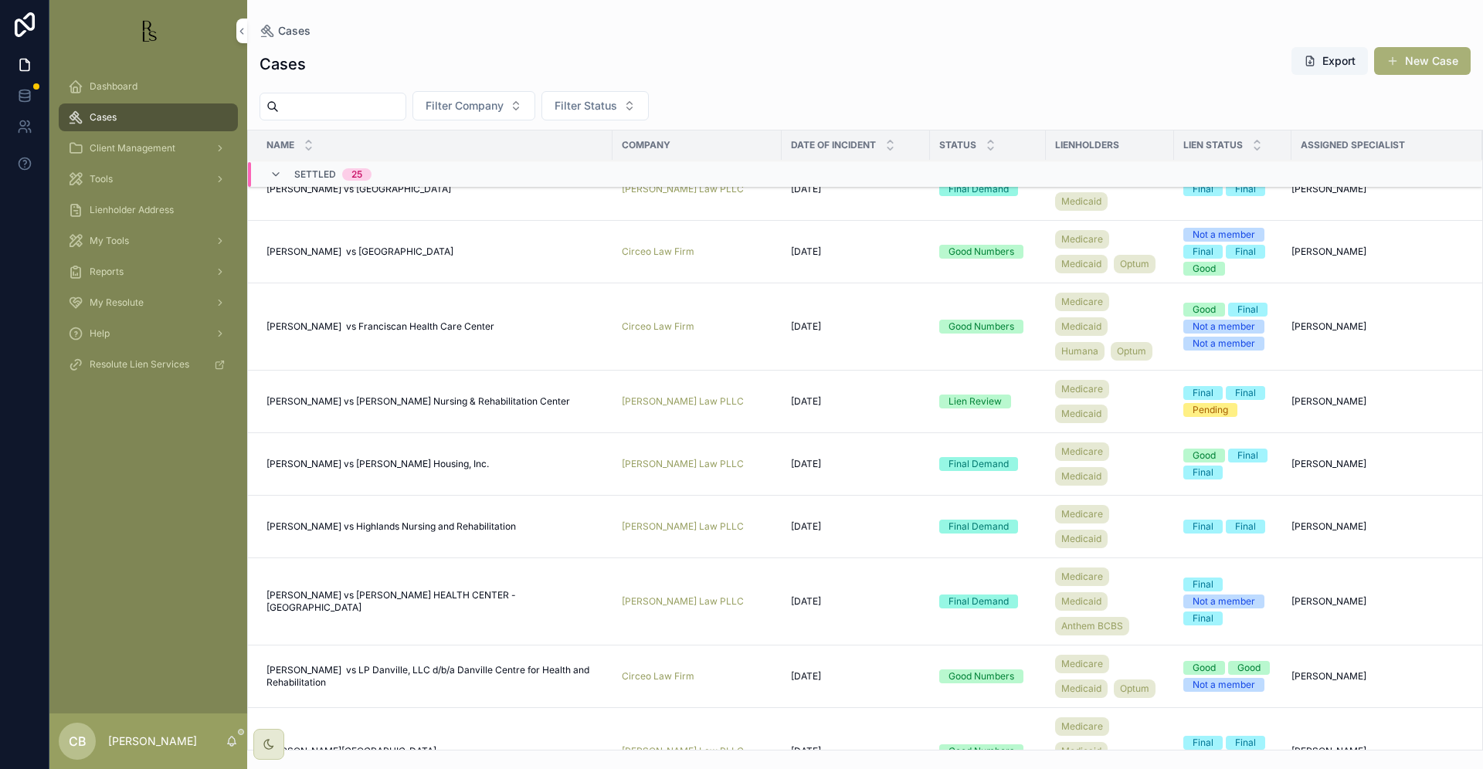
scroll to position [294, 0]
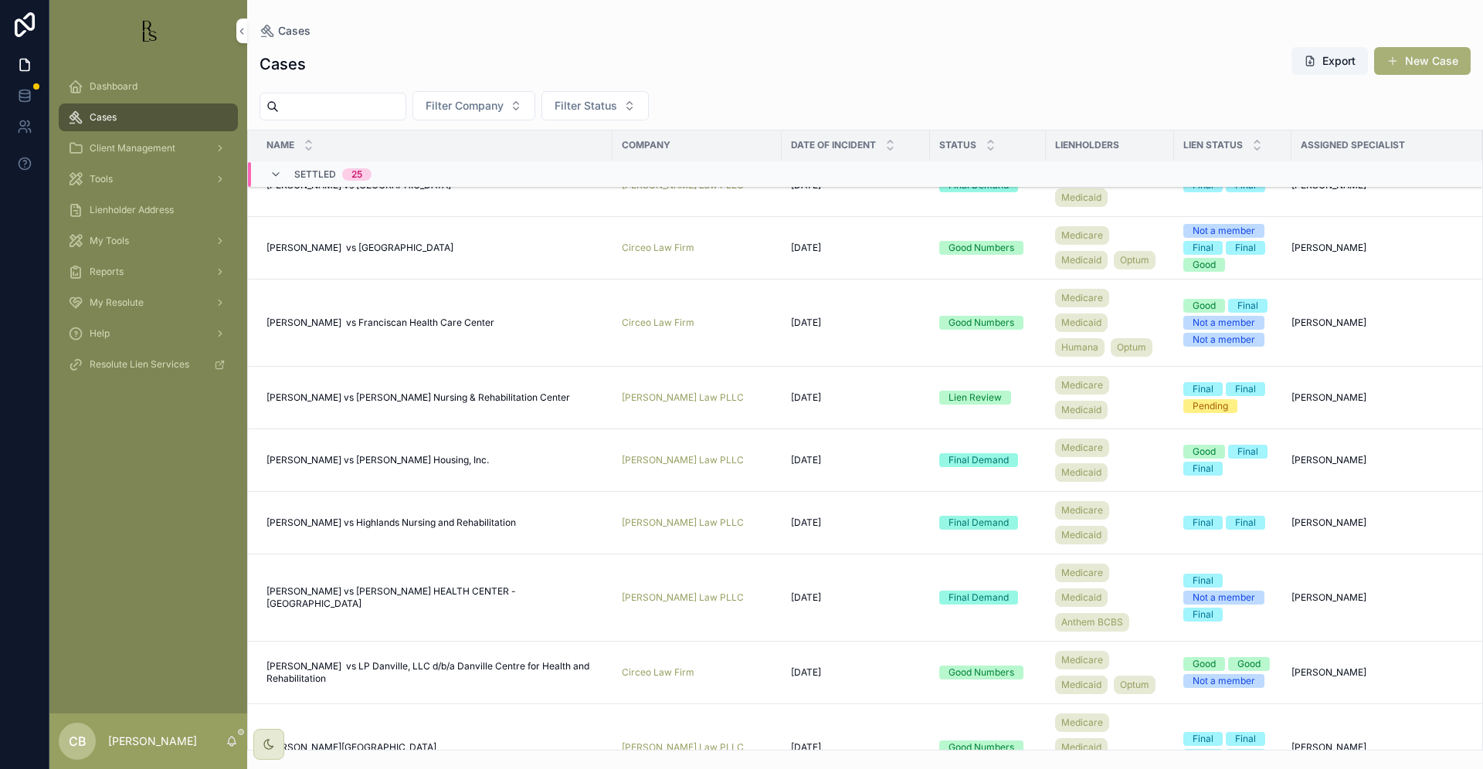
click at [429, 404] on span "[PERSON_NAME] vs [PERSON_NAME] Nursing & Rehabilitation Center" at bounding box center [417, 398] width 303 height 12
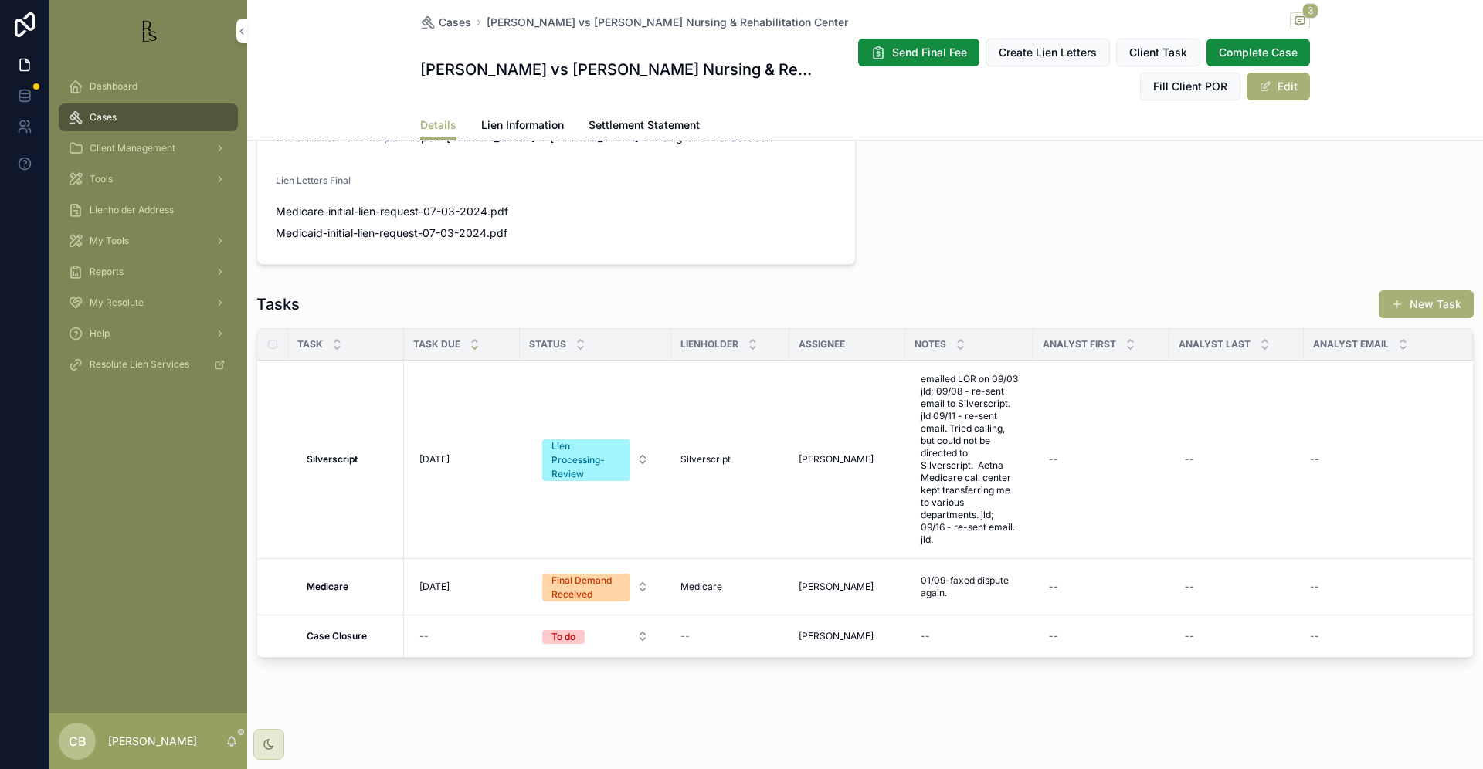
scroll to position [1064, 0]
click at [524, 121] on span "Lien Information" at bounding box center [522, 124] width 83 height 15
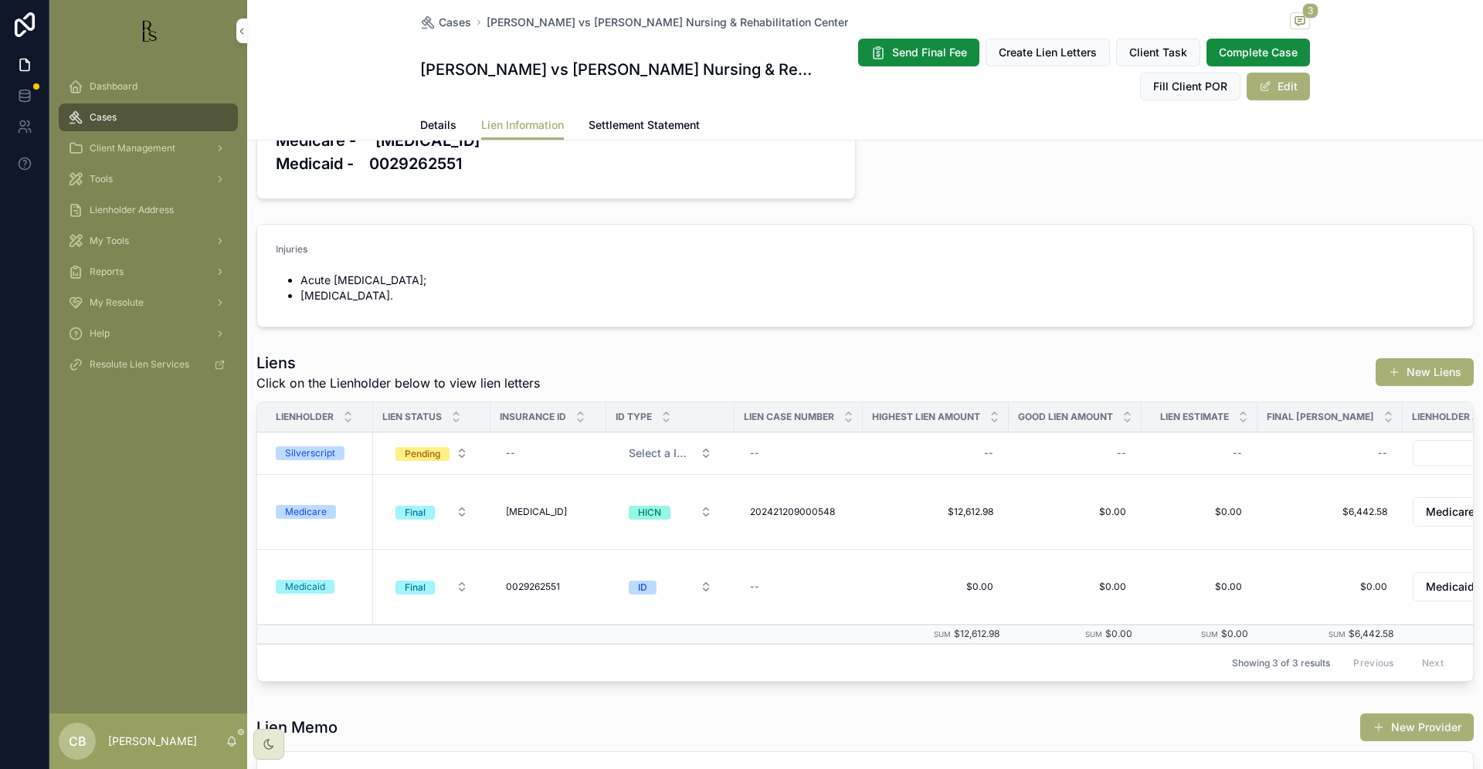
scroll to position [248, 0]
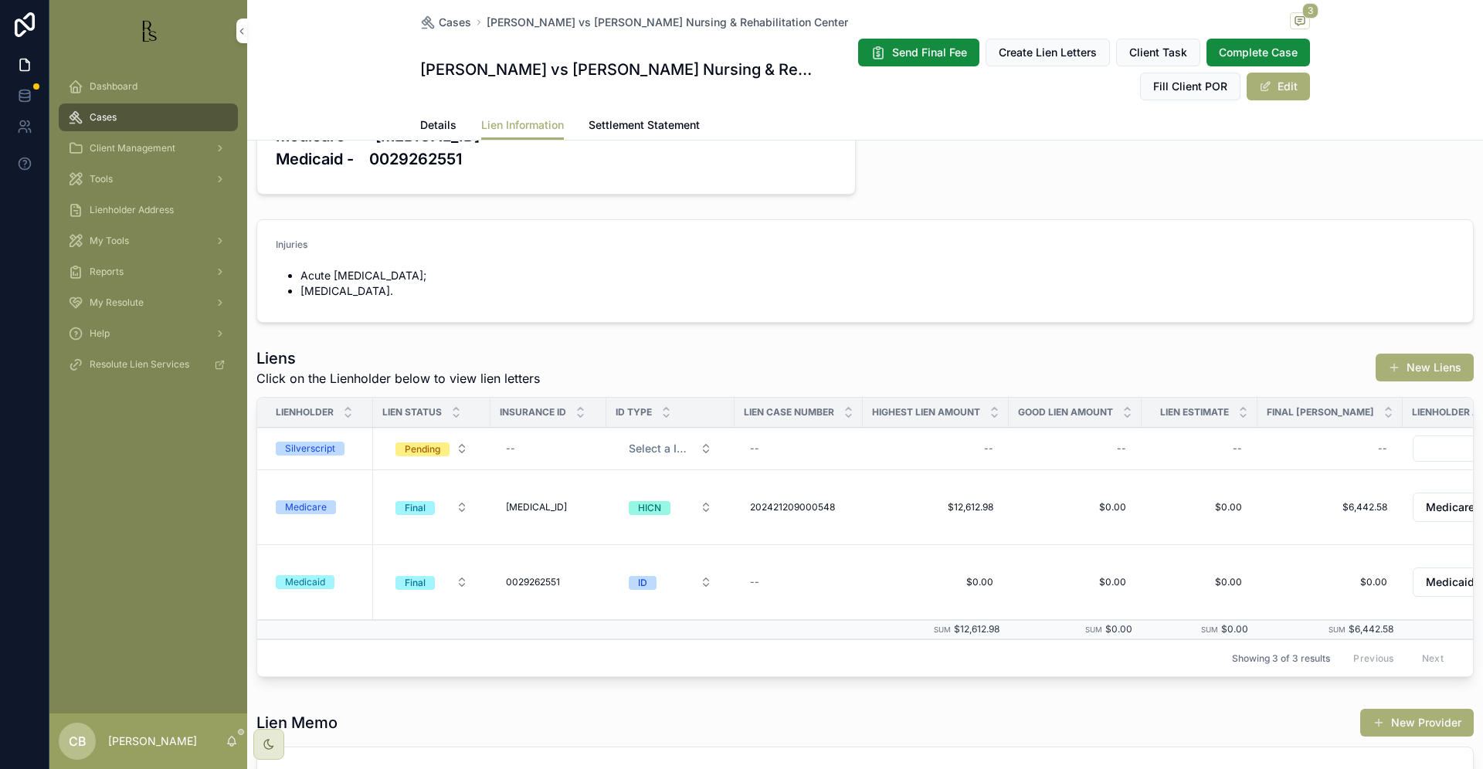
click at [317, 446] on div "Silverscript" at bounding box center [310, 449] width 50 height 14
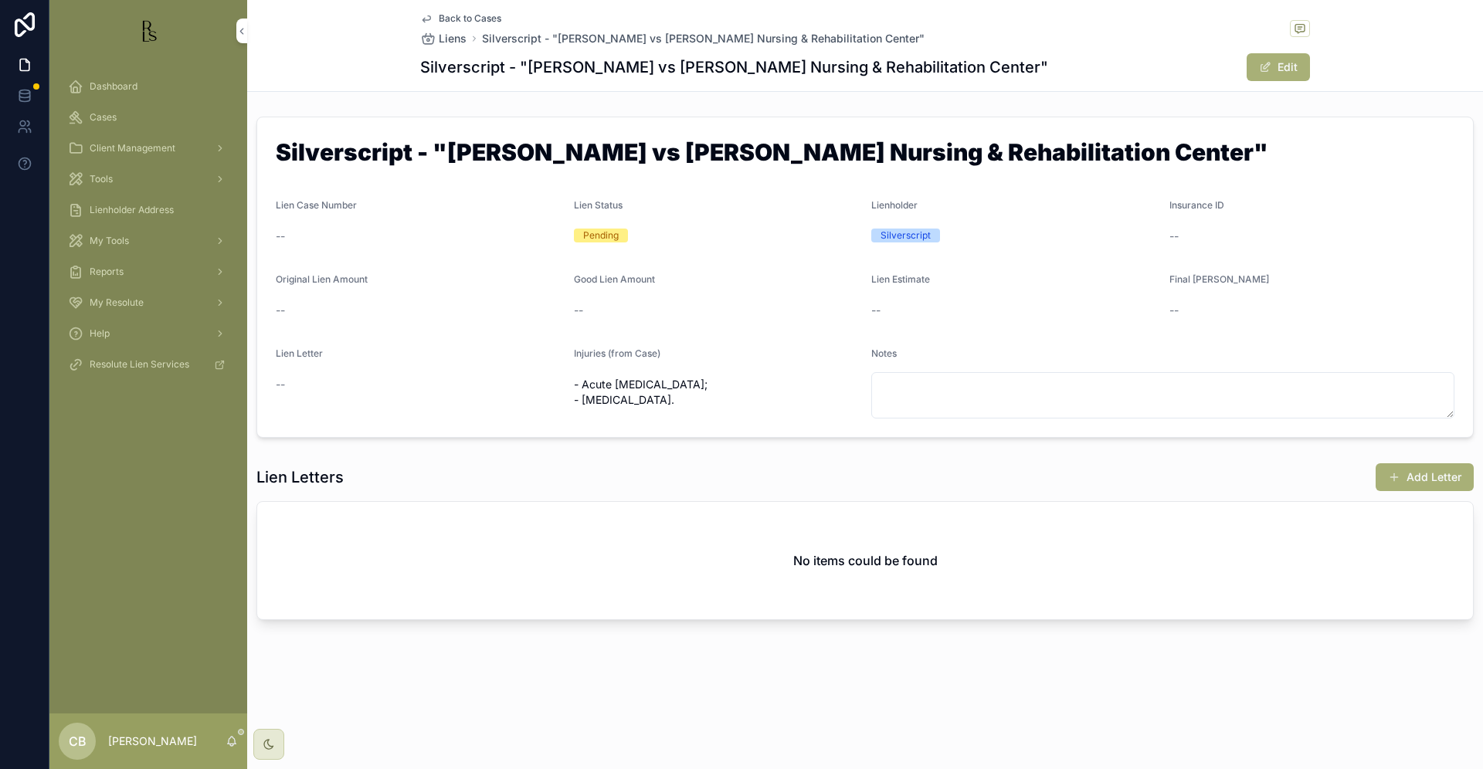
click at [1430, 476] on button "Add Letter" at bounding box center [1424, 477] width 98 height 28
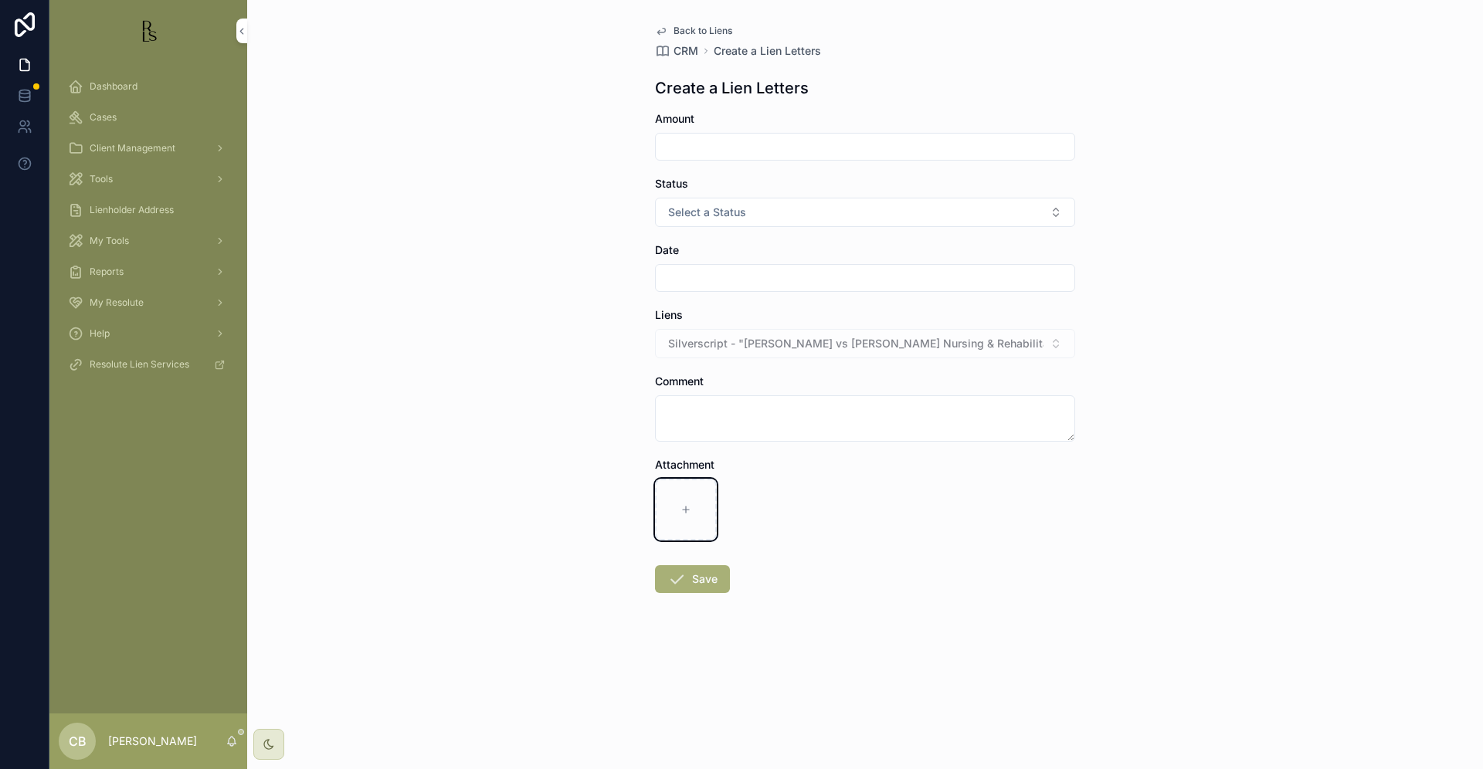
click at [685, 507] on icon "scrollable content" at bounding box center [685, 509] width 11 height 11
type input "**********"
click at [704, 144] on input "scrollable content" at bounding box center [865, 147] width 419 height 22
type input "*****"
click at [727, 209] on span "Select a Status" at bounding box center [707, 212] width 78 height 15
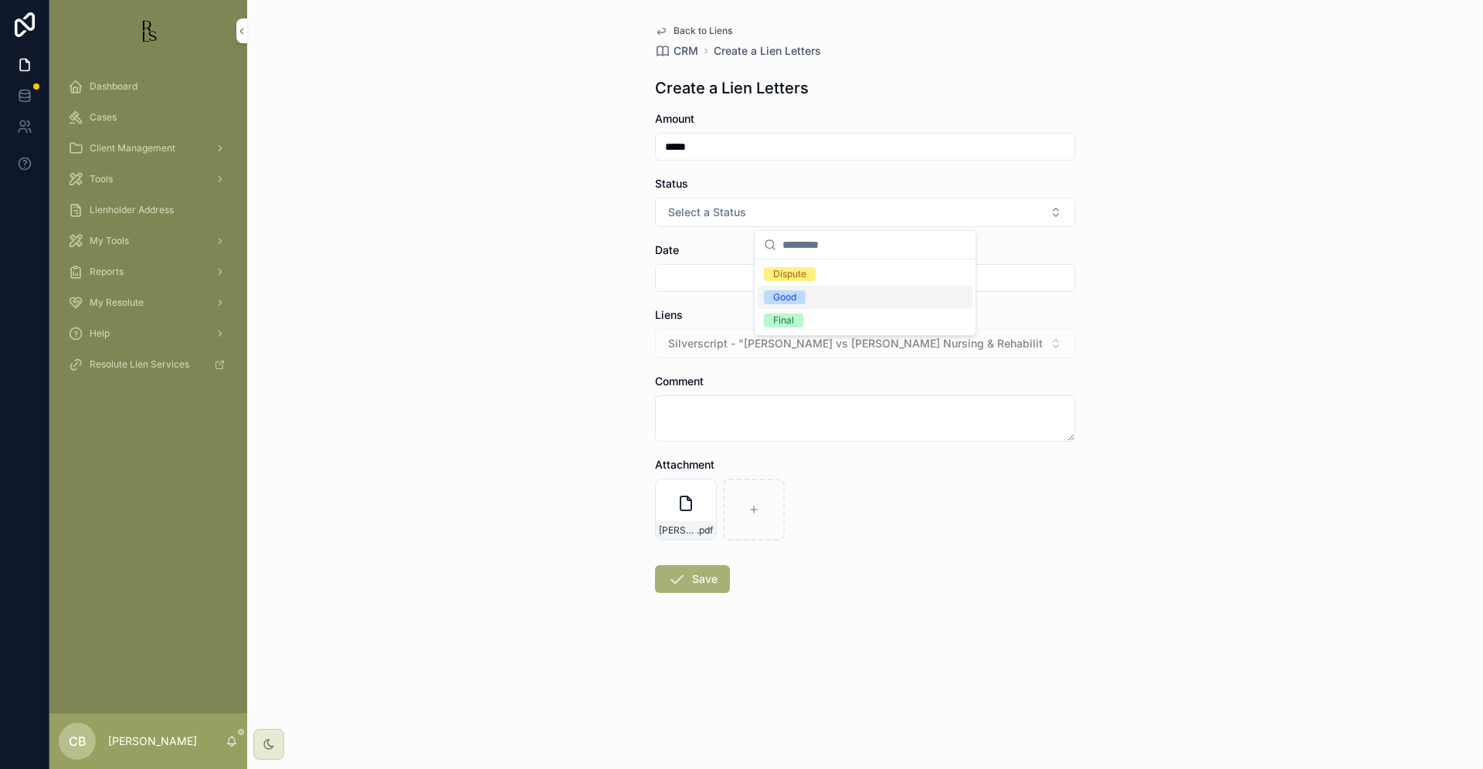
click at [779, 294] on div "Good" at bounding box center [784, 297] width 23 height 14
click at [720, 276] on input "scrollable content" at bounding box center [865, 278] width 419 height 22
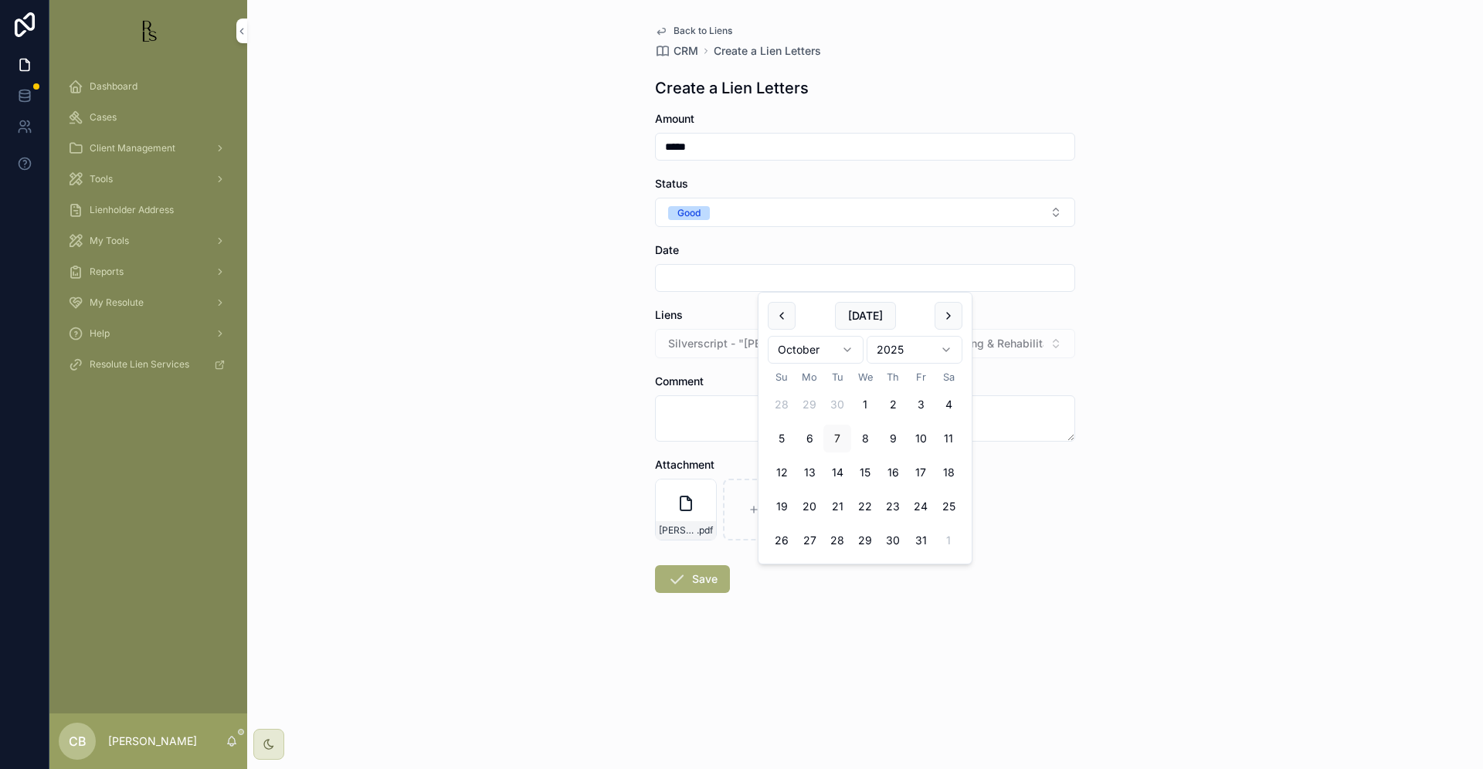
click at [838, 438] on button "7" at bounding box center [837, 439] width 28 height 28
type input "*********"
drag, startPoint x: 680, startPoint y: 408, endPoint x: 689, endPoint y: 409, distance: 8.5
click at [683, 408] on textarea "scrollable content" at bounding box center [865, 418] width 420 height 46
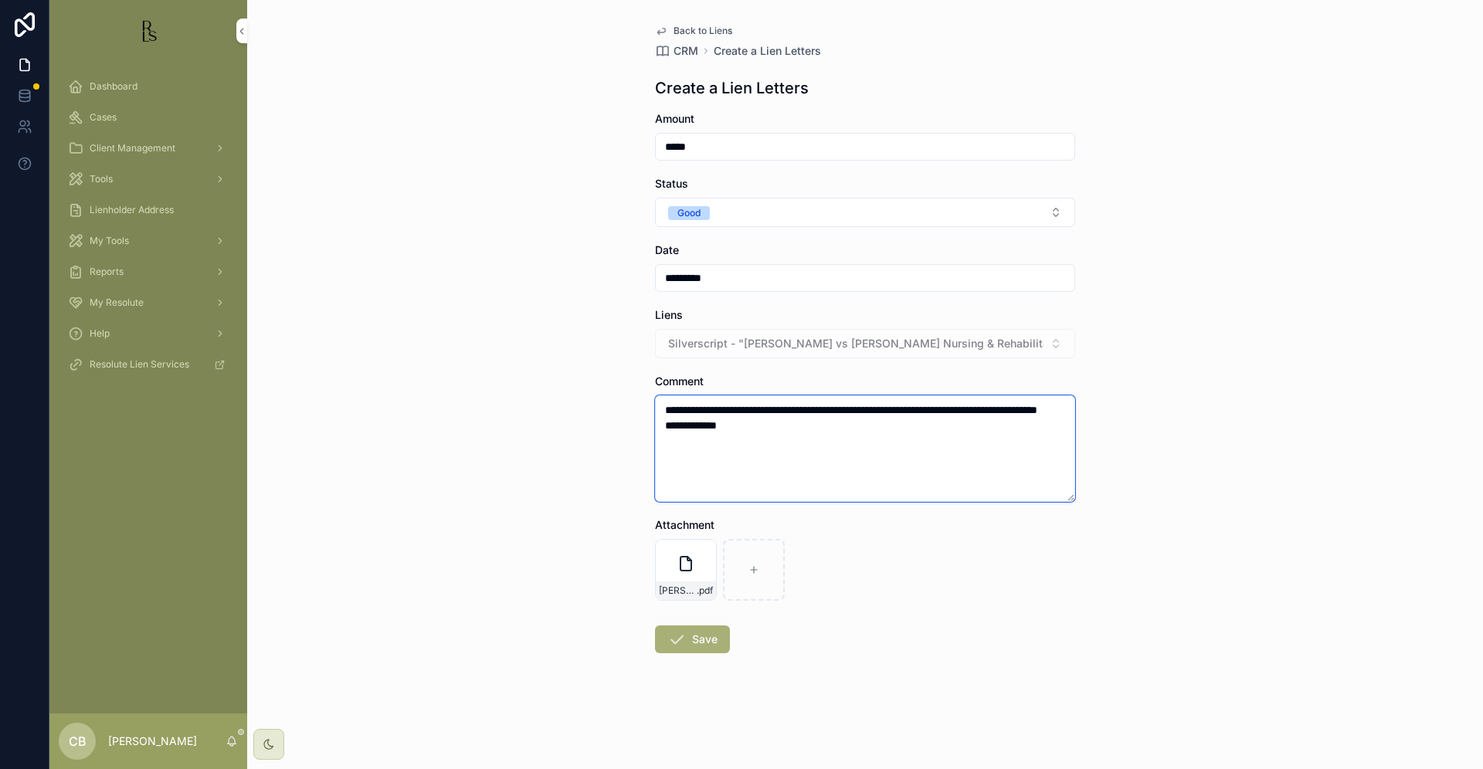
click at [789, 422] on textarea "**********" at bounding box center [865, 448] width 420 height 107
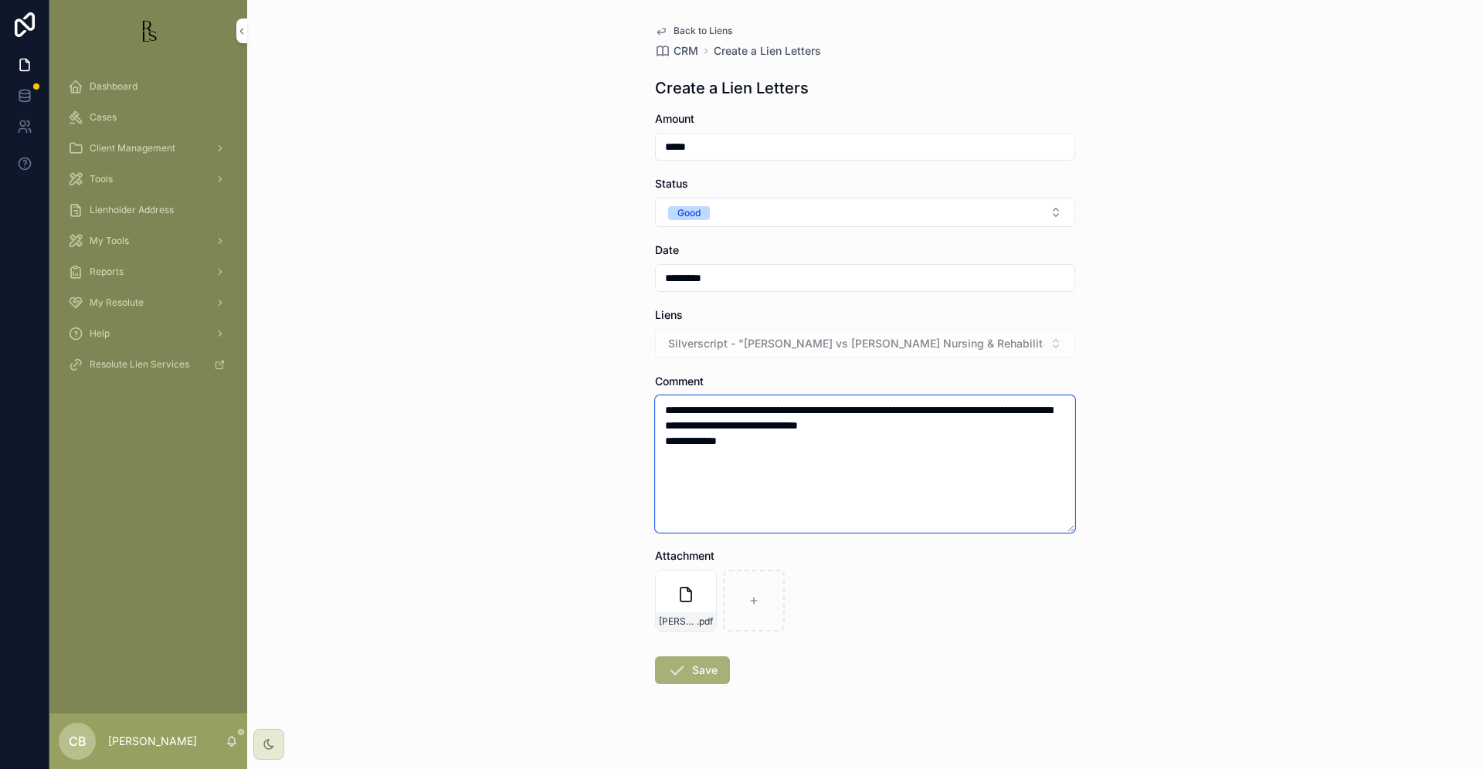
drag, startPoint x: 737, startPoint y: 441, endPoint x: 639, endPoint y: 442, distance: 98.1
click at [643, 442] on div "**********" at bounding box center [865, 391] width 445 height 783
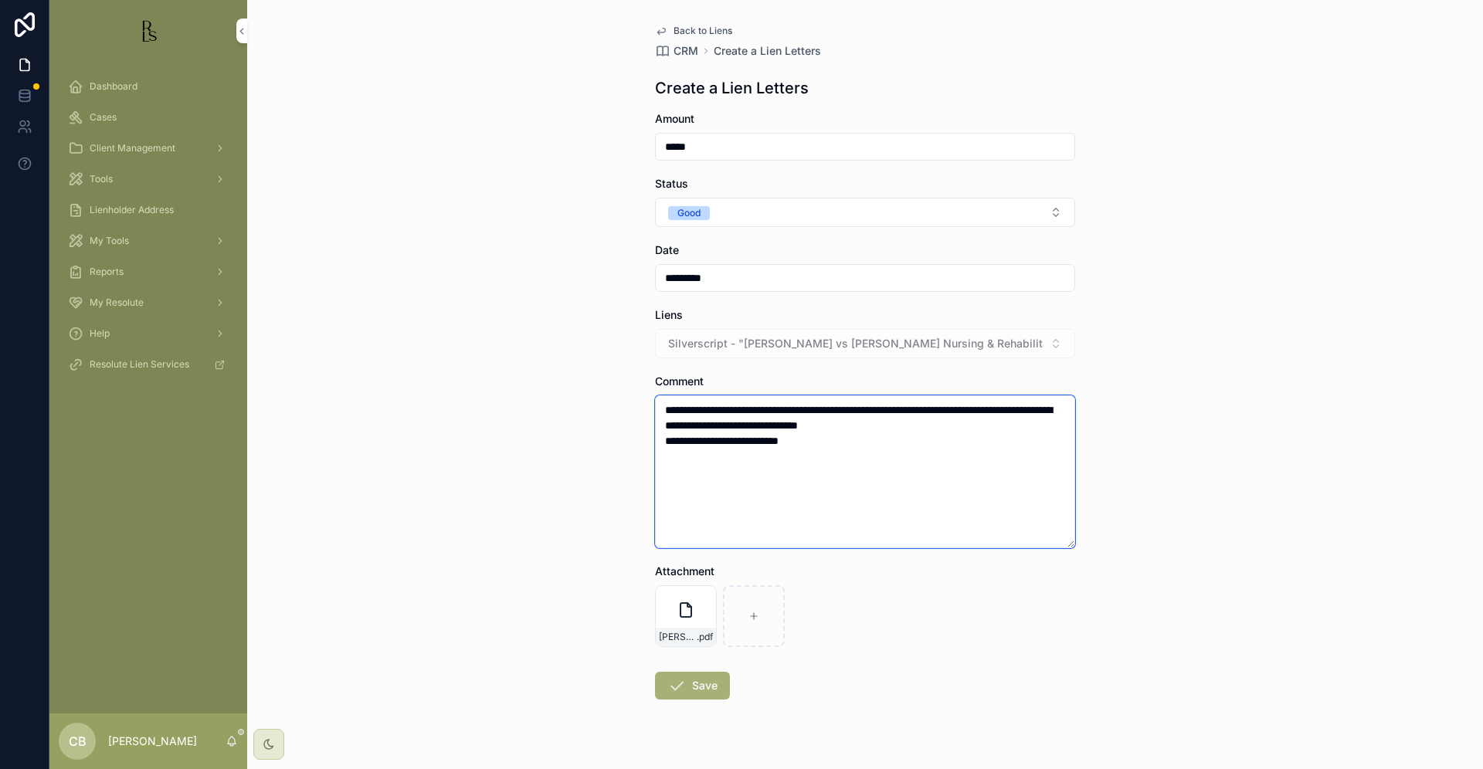
type textarea "**********"
click at [694, 684] on button "Save" at bounding box center [692, 686] width 75 height 28
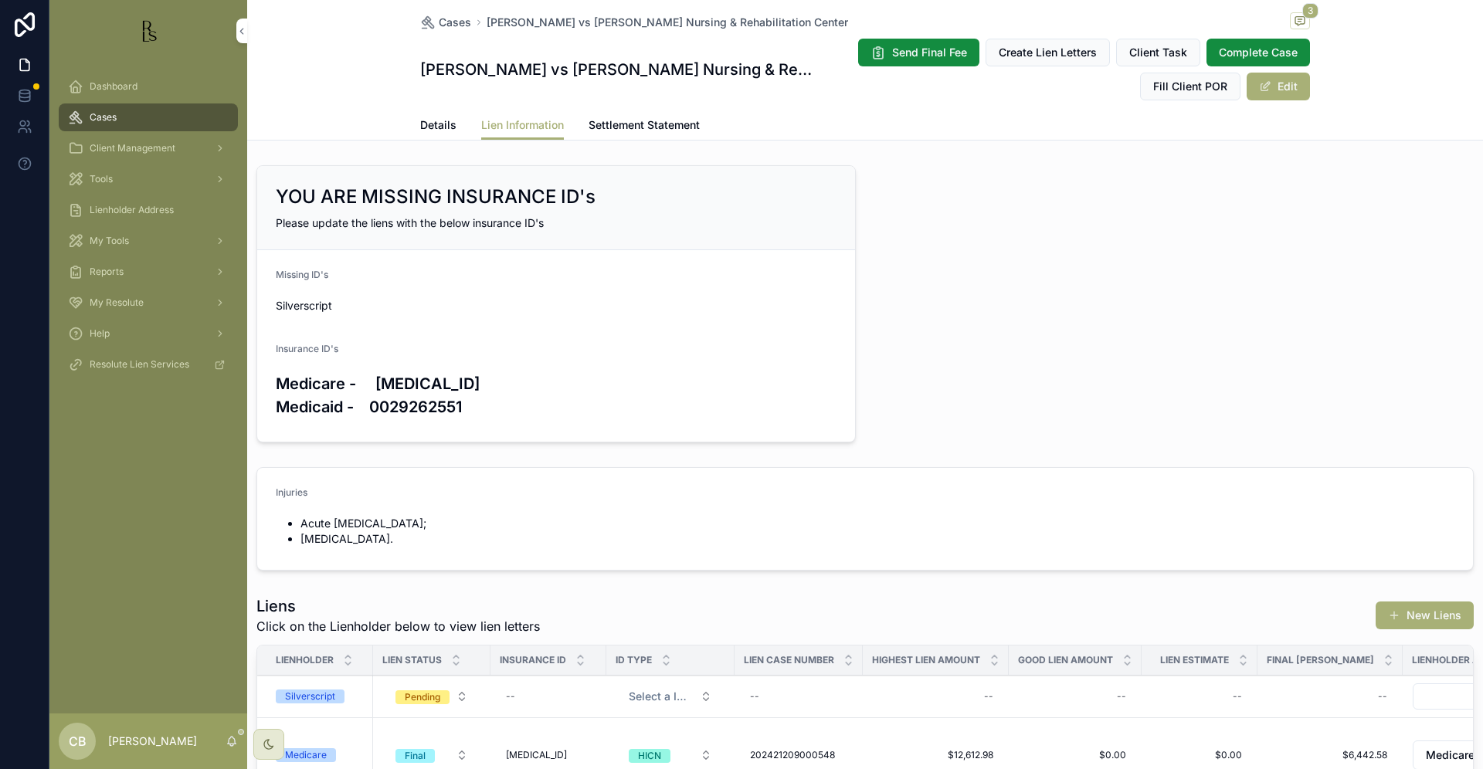
click at [436, 123] on span "Details" at bounding box center [438, 124] width 36 height 15
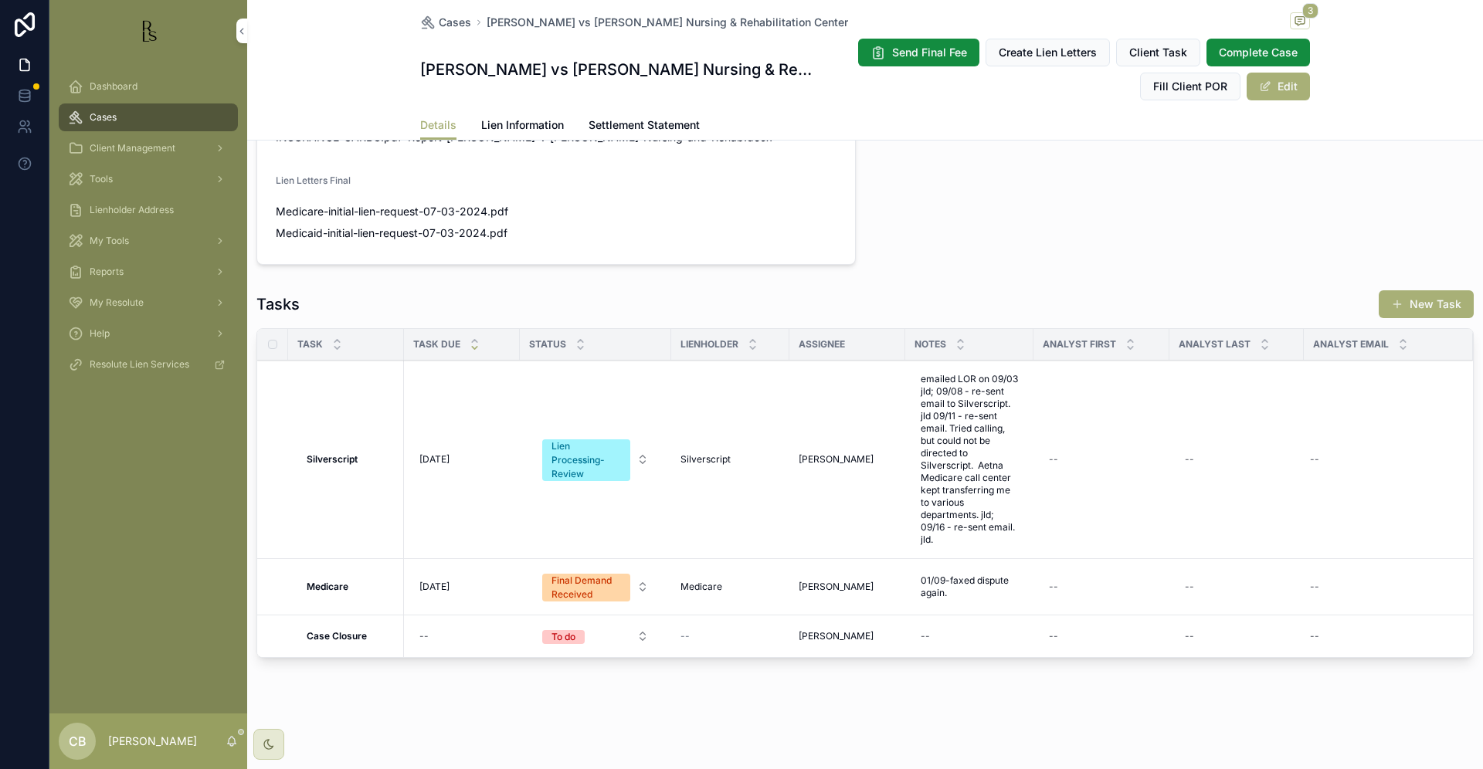
scroll to position [1053, 0]
click at [970, 523] on span "emailed LOR on 09/03 jld; 09/08 - re-sent email to Silverscript. jld 09/11 - re…" at bounding box center [969, 459] width 97 height 173
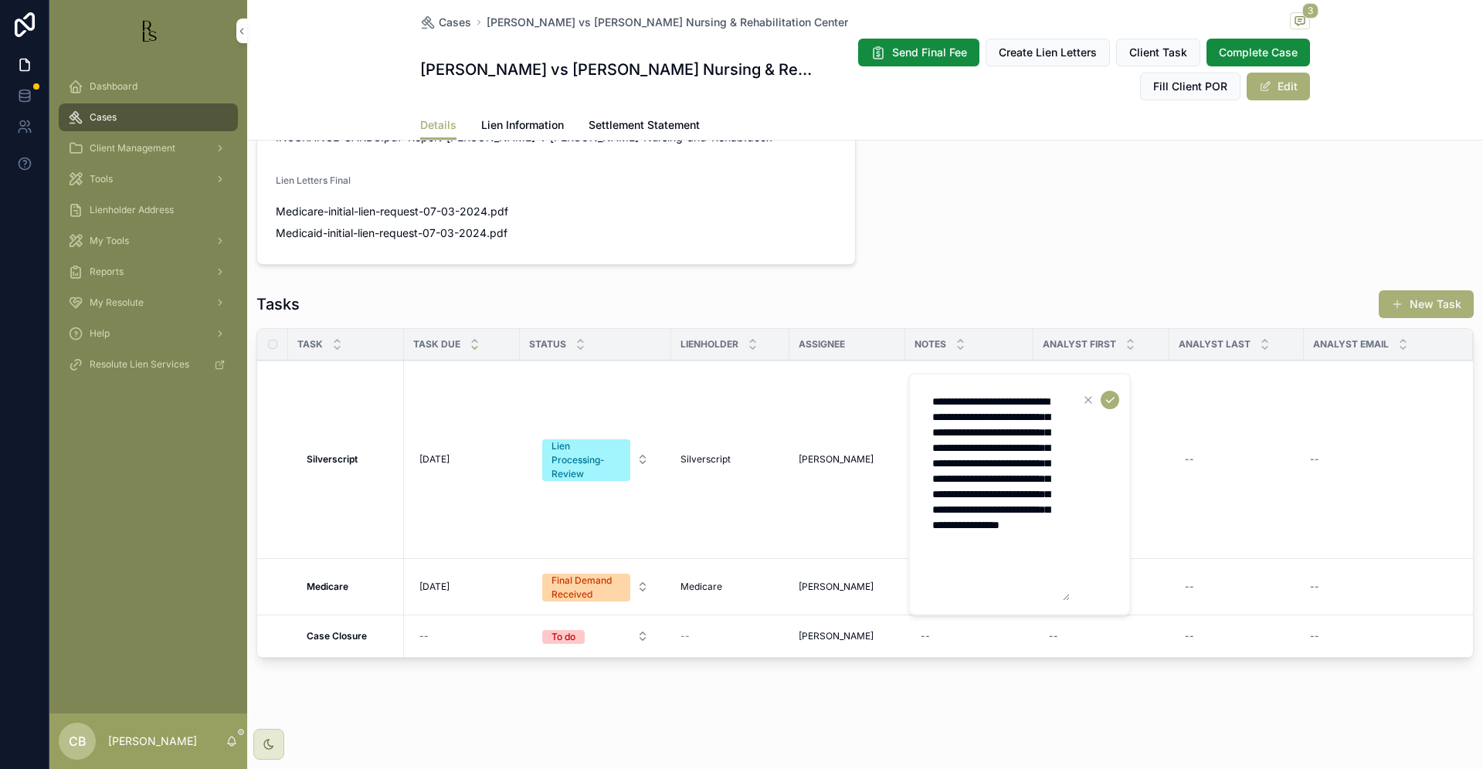
click at [1039, 552] on textarea "**********" at bounding box center [996, 494] width 147 height 213
type textarea "**********"
click at [1106, 398] on icon "scrollable content" at bounding box center [1110, 400] width 12 height 12
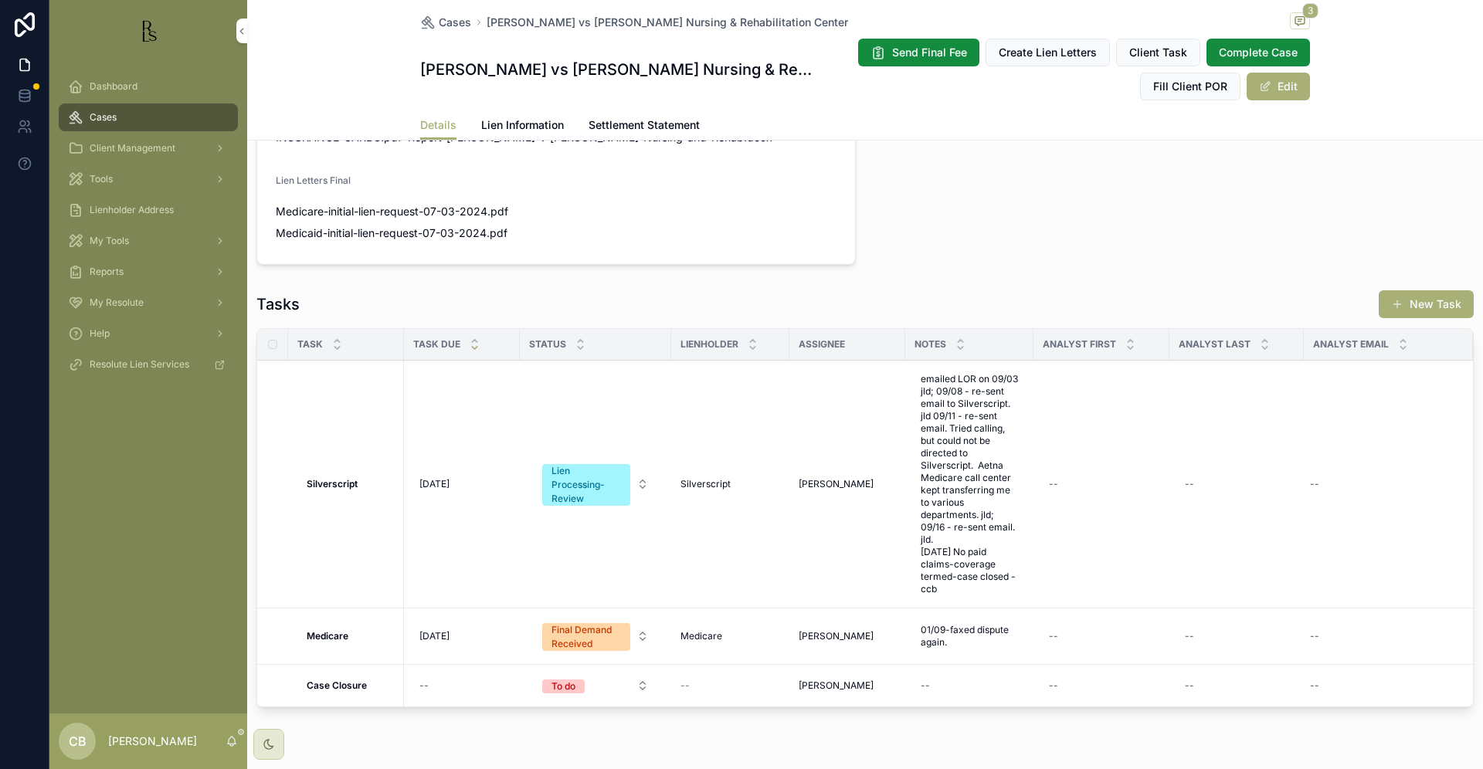
click at [108, 177] on span "Tools" at bounding box center [101, 179] width 23 height 12
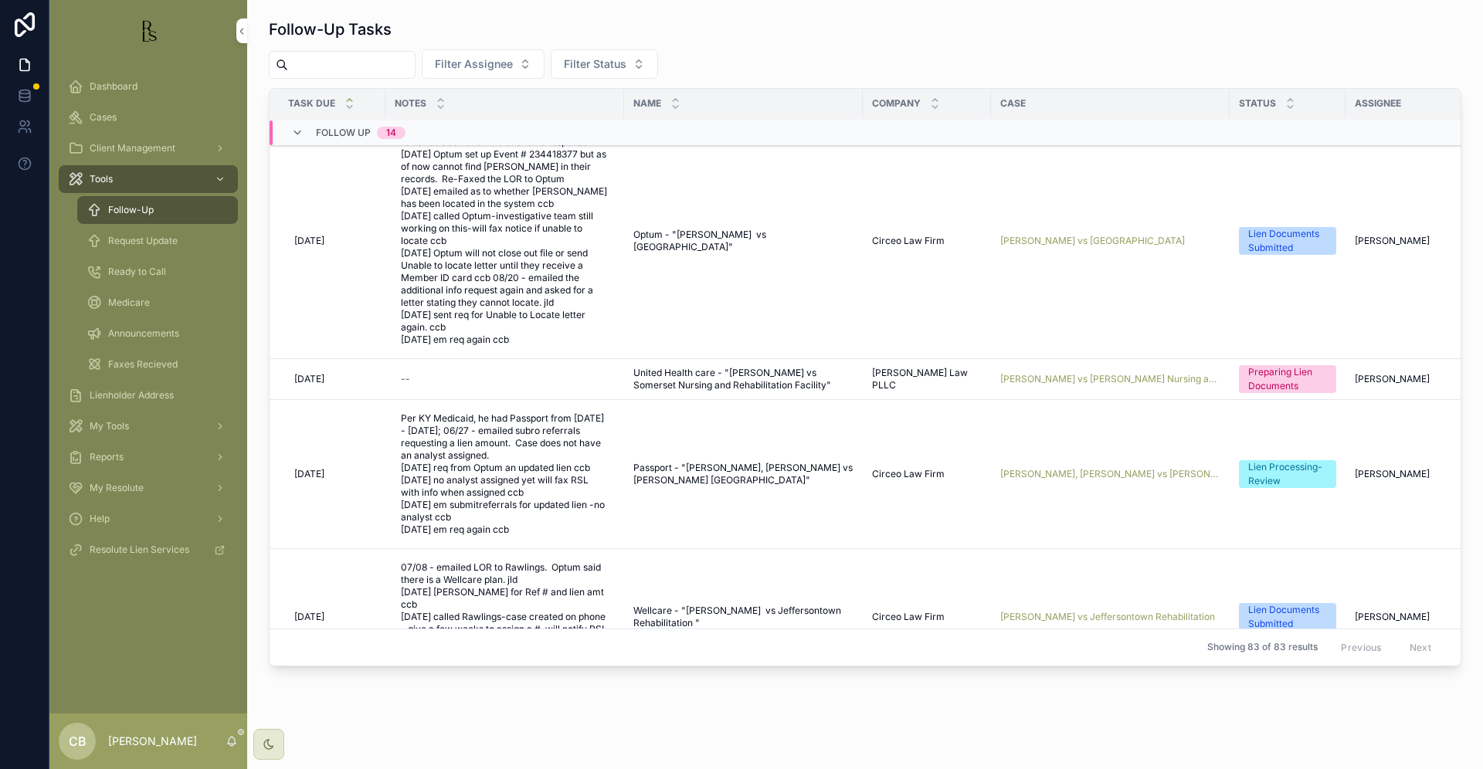
scroll to position [23, 0]
click at [114, 116] on span "Cases" at bounding box center [103, 117] width 27 height 12
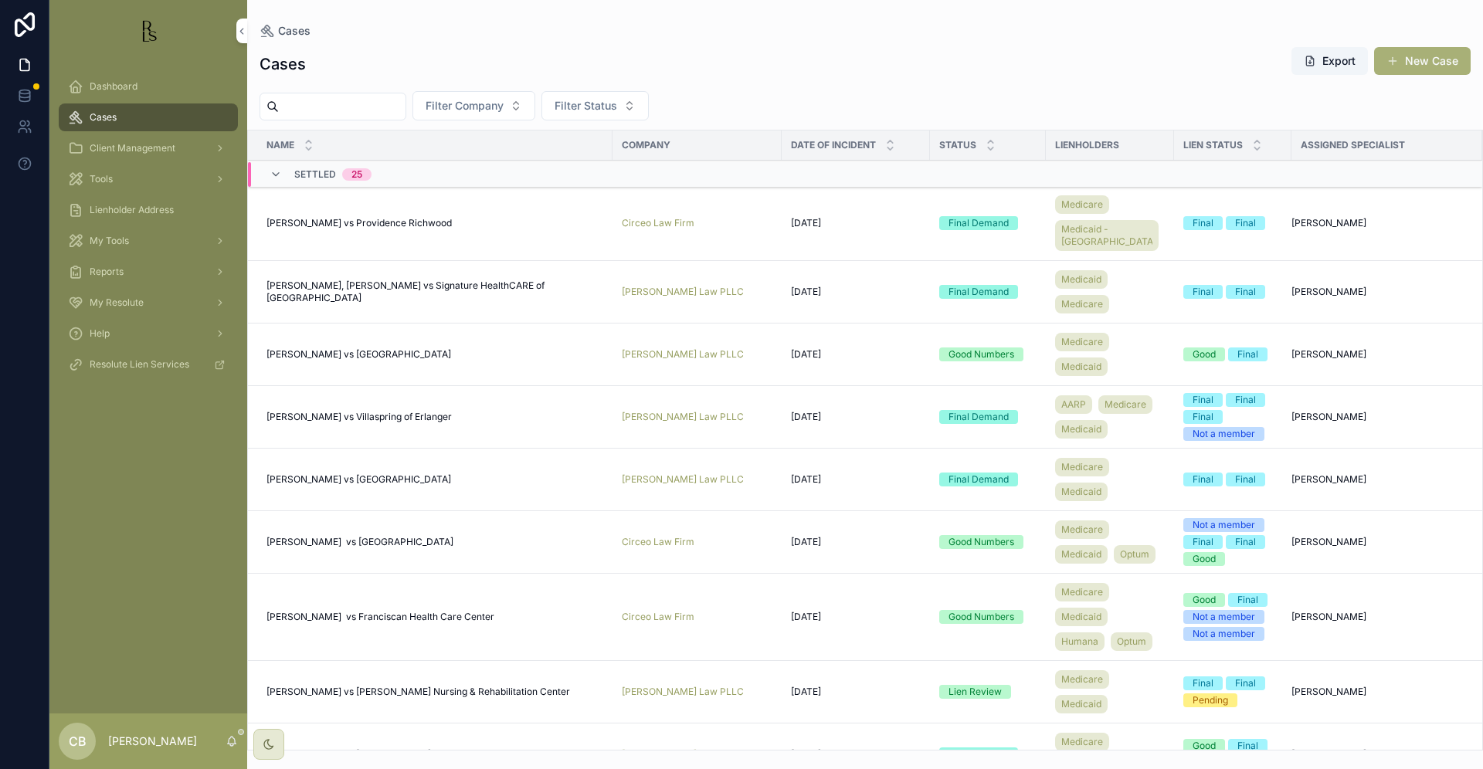
click at [337, 106] on input "scrollable content" at bounding box center [342, 107] width 127 height 22
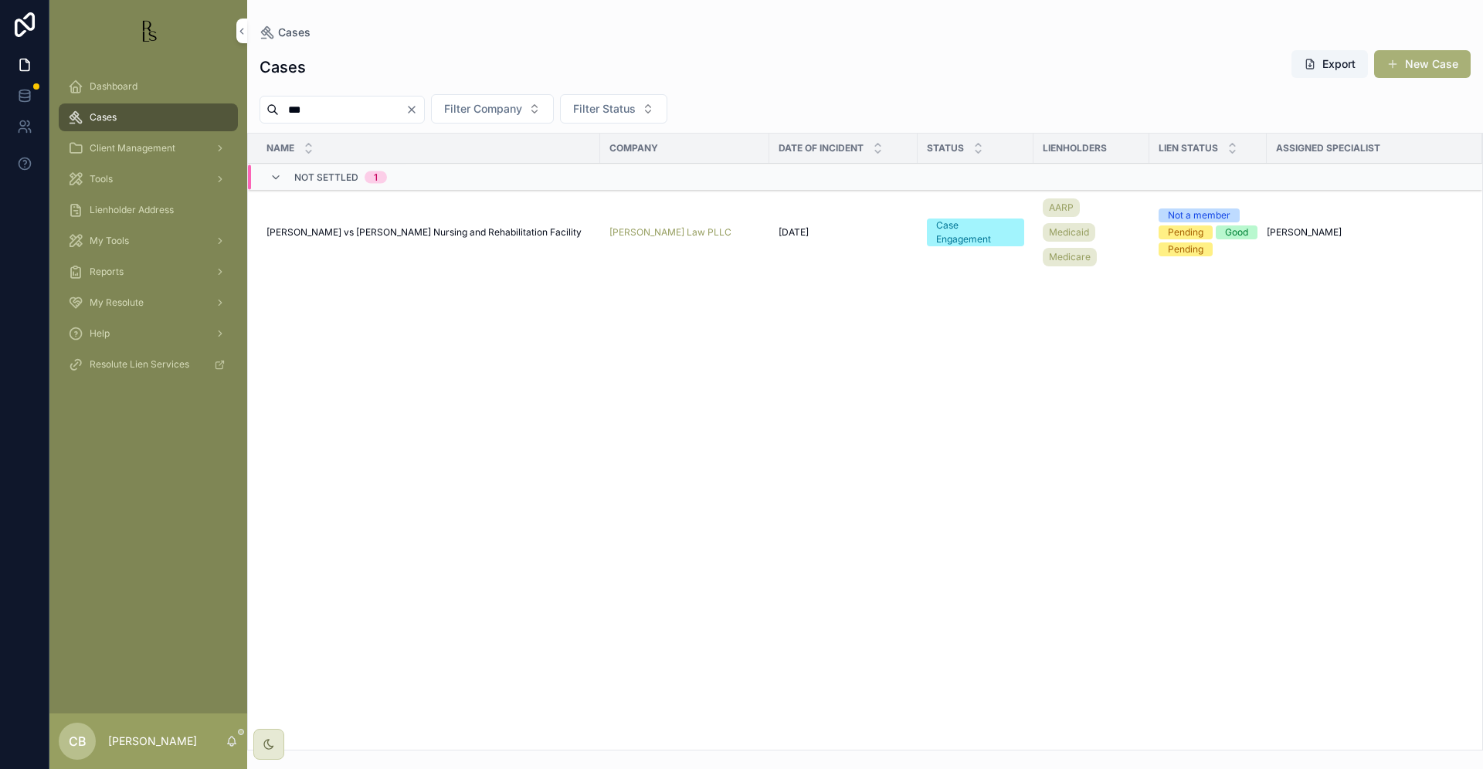
type input "***"
click at [383, 232] on span "[PERSON_NAME] vs [PERSON_NAME] Nursing and Rehabilitation Facility" at bounding box center [423, 232] width 315 height 12
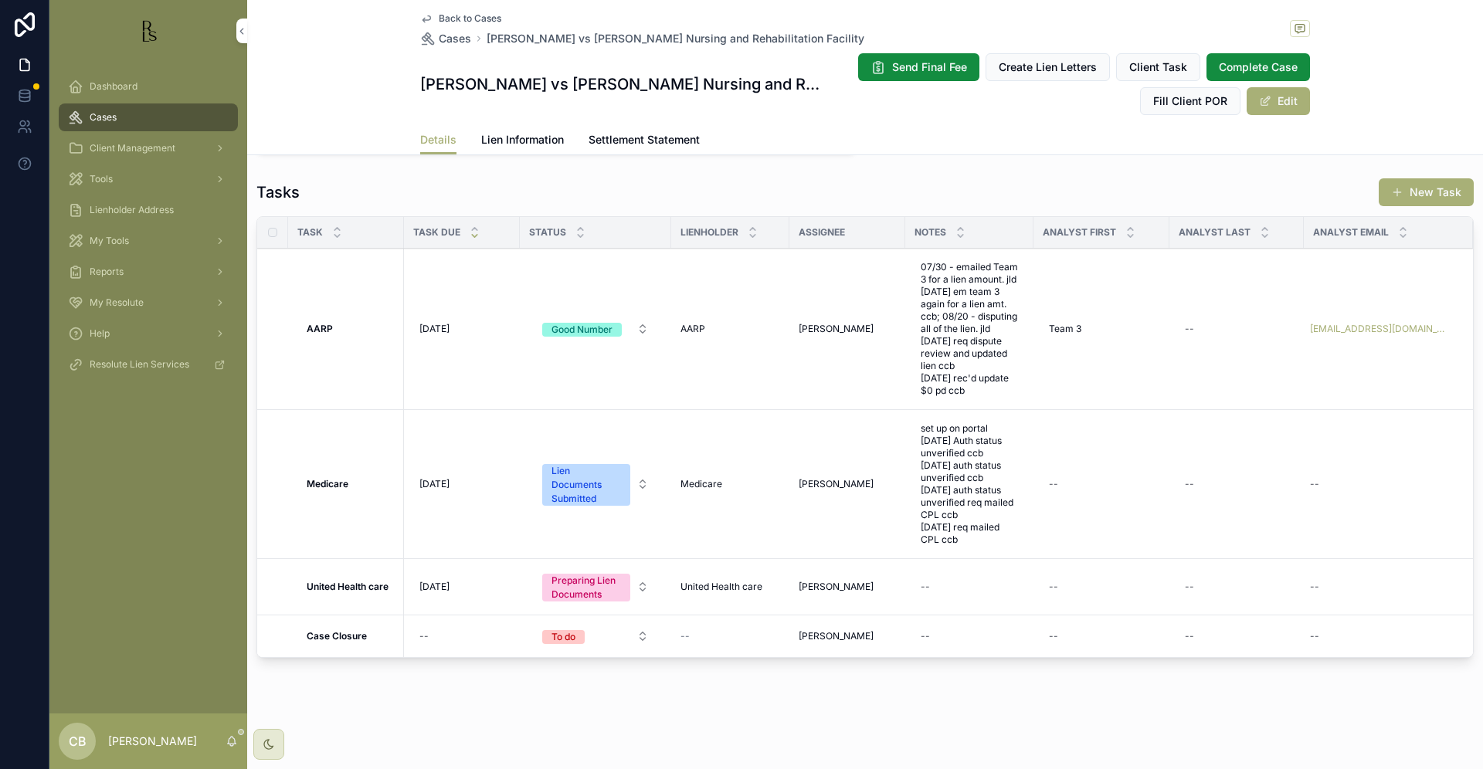
scroll to position [1256, 0]
click at [108, 181] on span "Tools" at bounding box center [101, 179] width 23 height 12
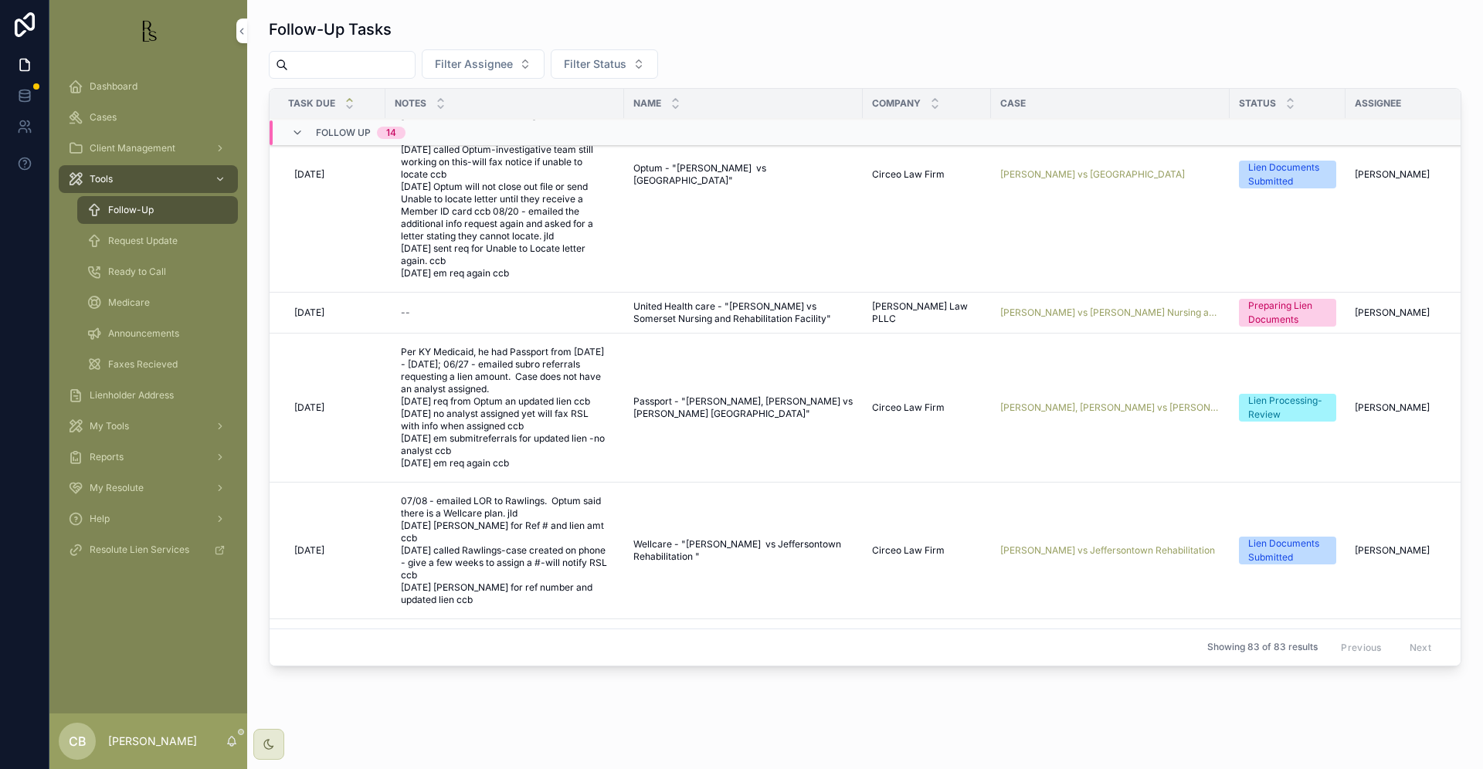
scroll to position [89, 0]
click at [100, 117] on span "Cases" at bounding box center [103, 117] width 27 height 12
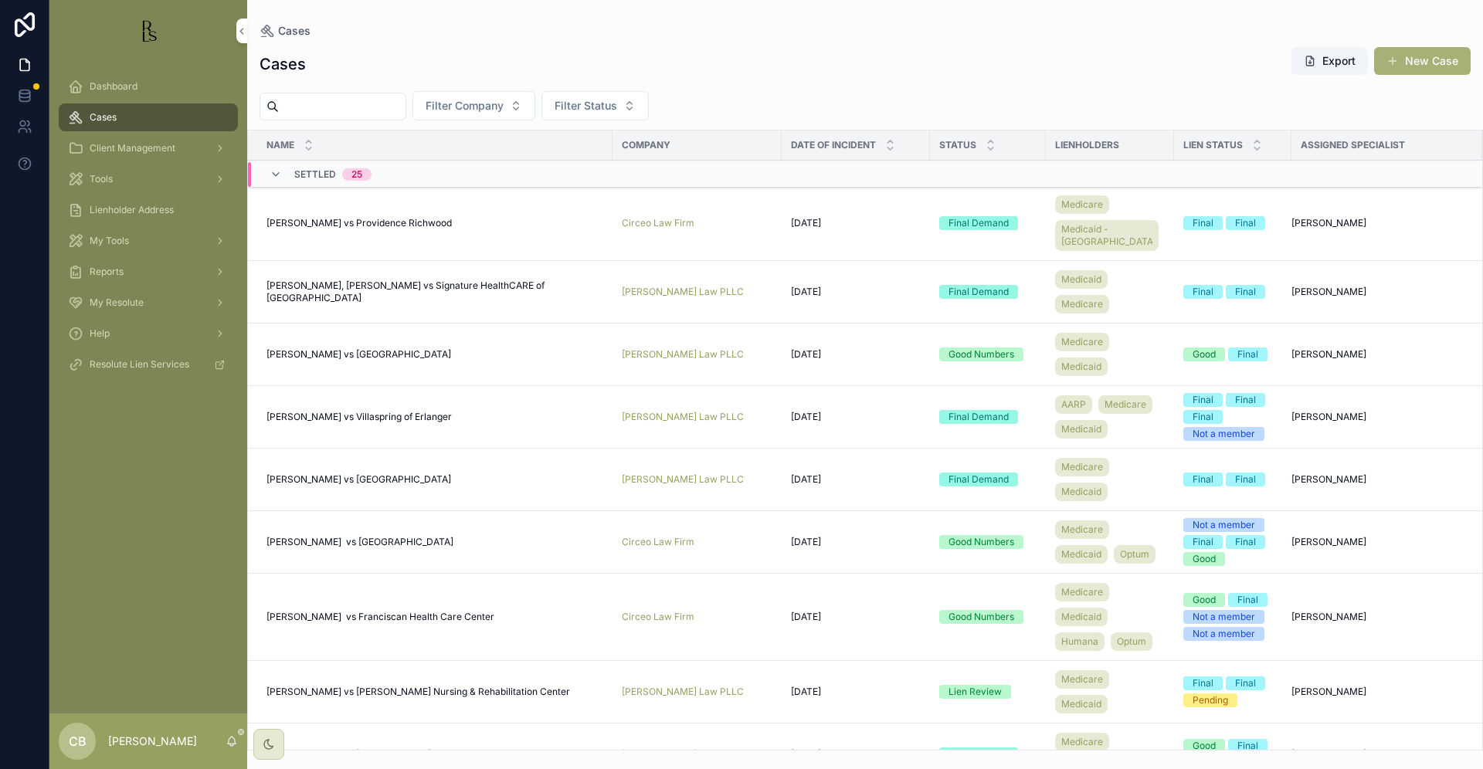
click at [107, 120] on span "Cases" at bounding box center [103, 117] width 27 height 12
click at [323, 108] on input "scrollable content" at bounding box center [342, 107] width 127 height 22
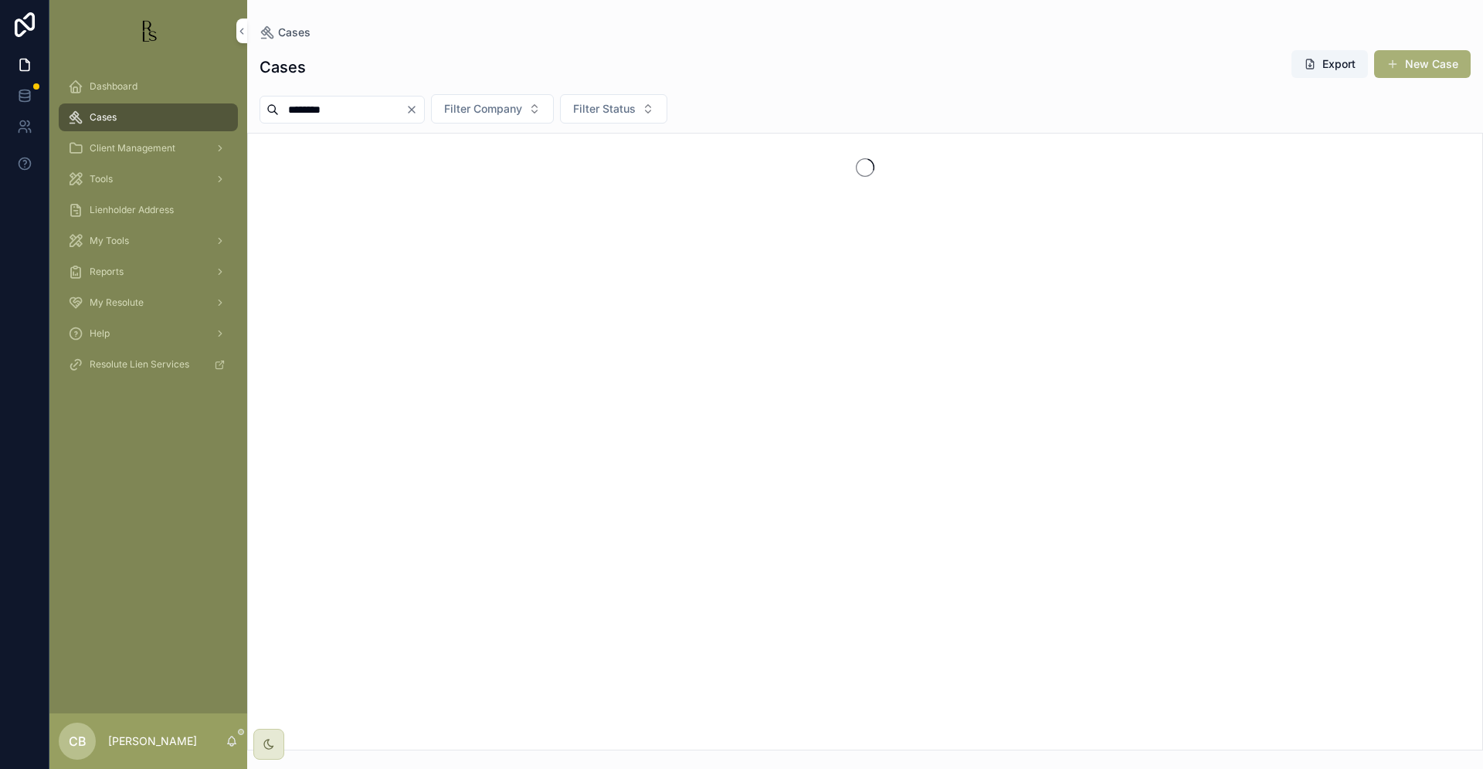
type input "********"
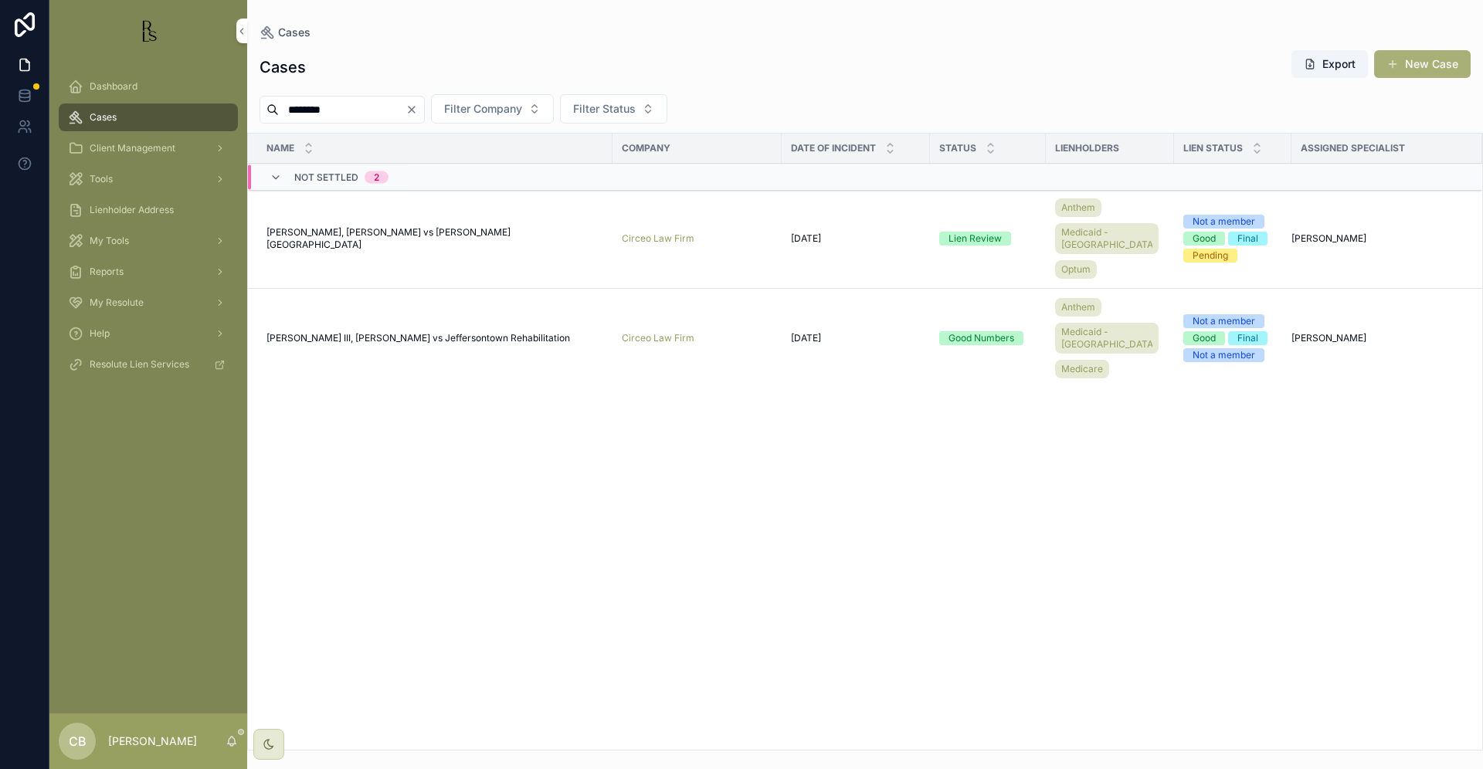
click at [393, 230] on span "[PERSON_NAME], [PERSON_NAME] vs [PERSON_NAME] [GEOGRAPHIC_DATA]" at bounding box center [434, 238] width 337 height 25
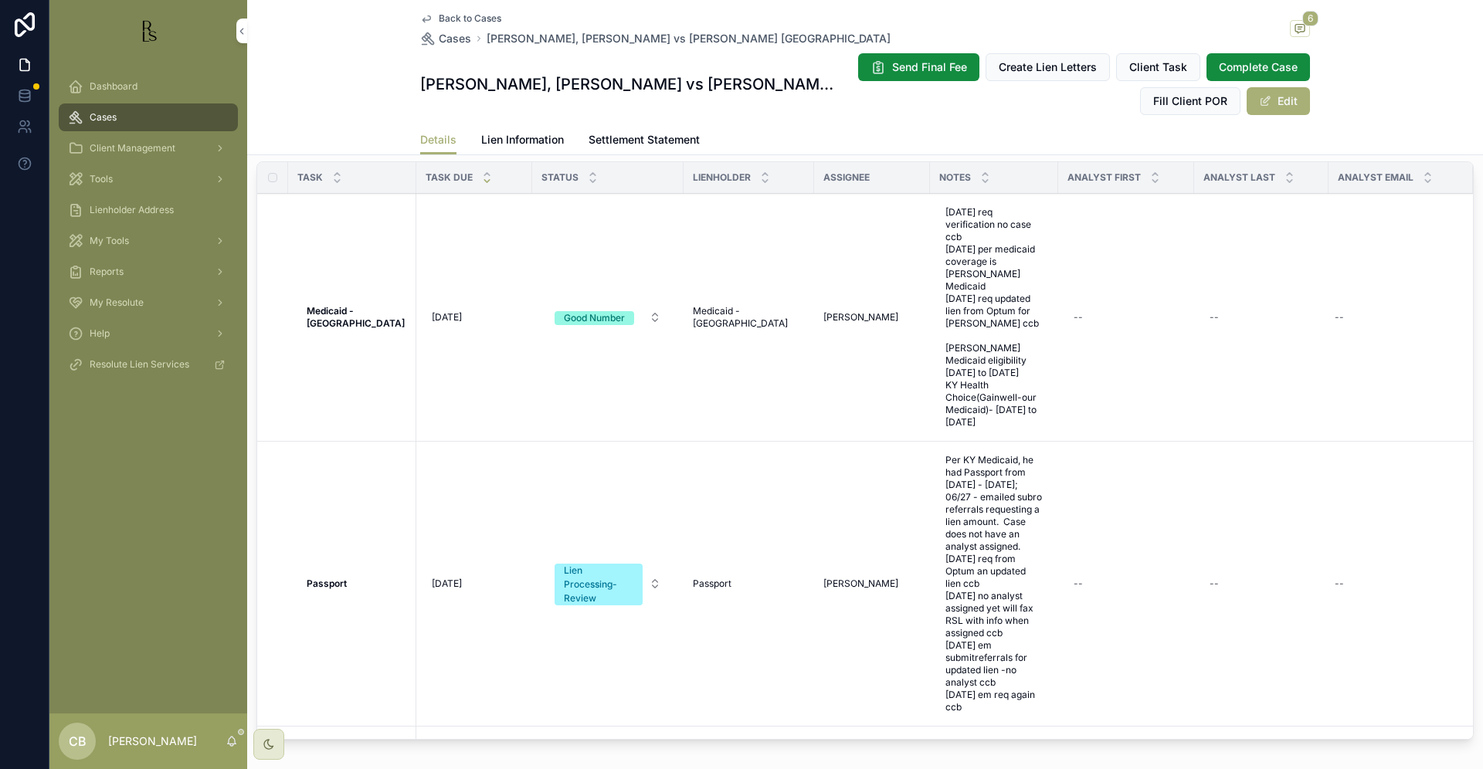
click at [520, 141] on span "Lien Information" at bounding box center [522, 139] width 83 height 15
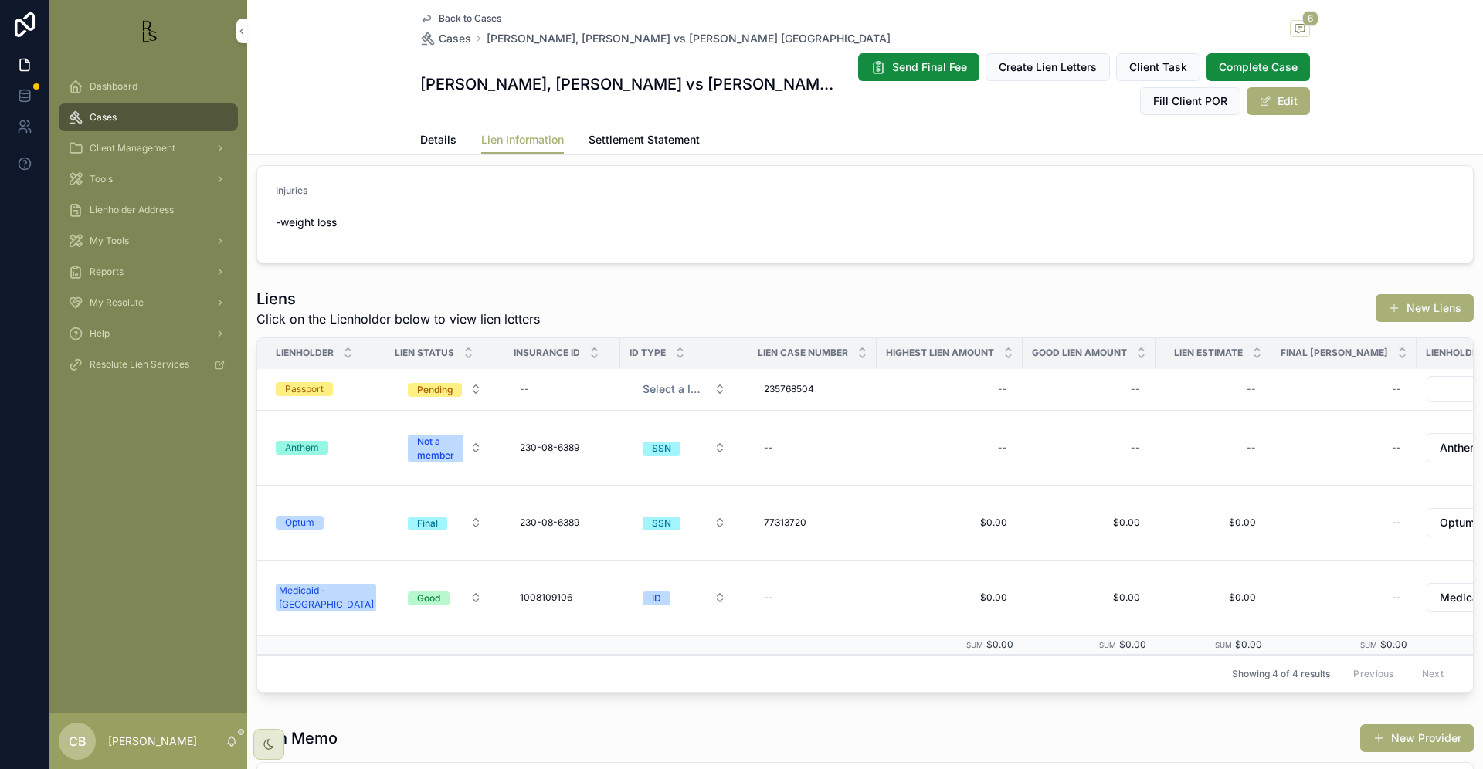
scroll to position [284, 0]
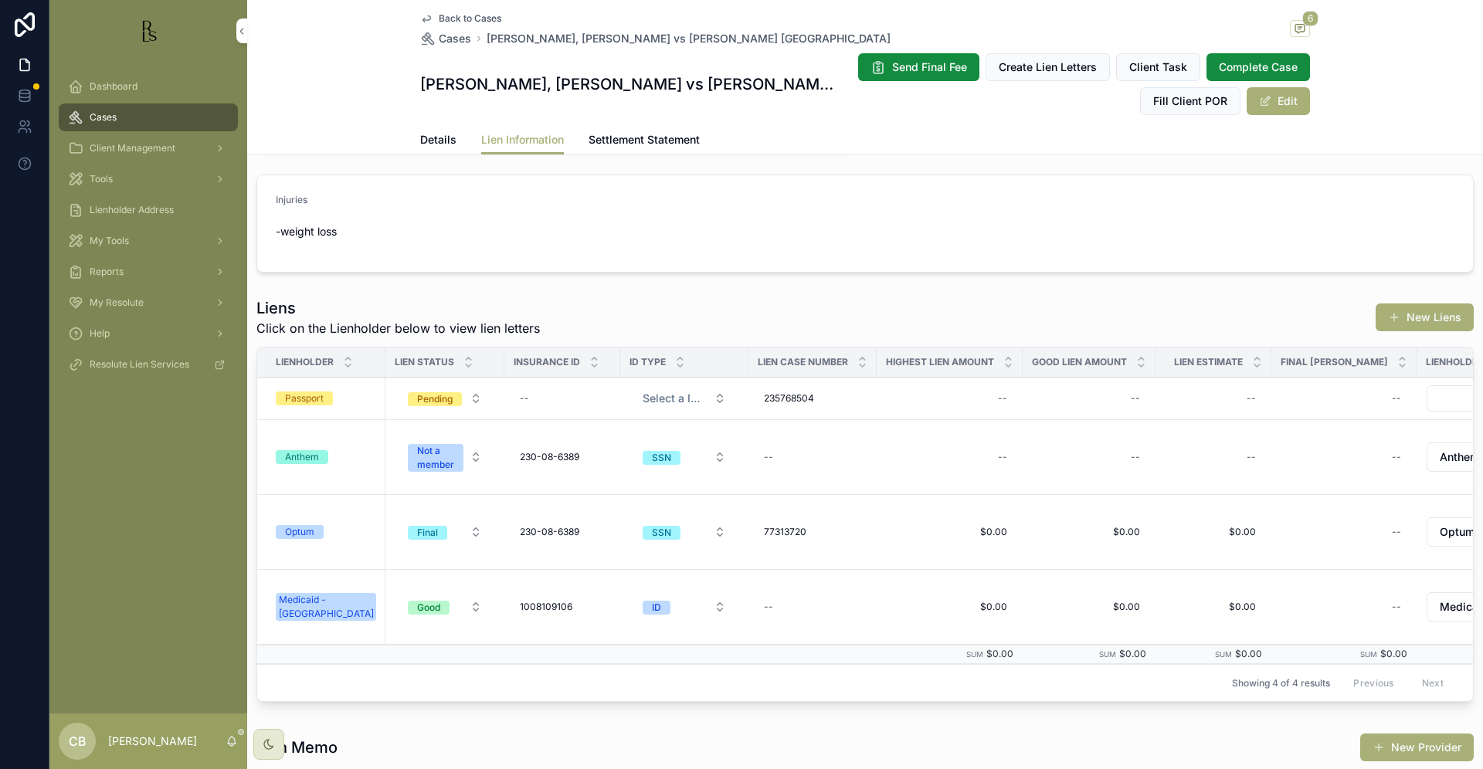
click at [110, 118] on span "Cases" at bounding box center [103, 117] width 27 height 12
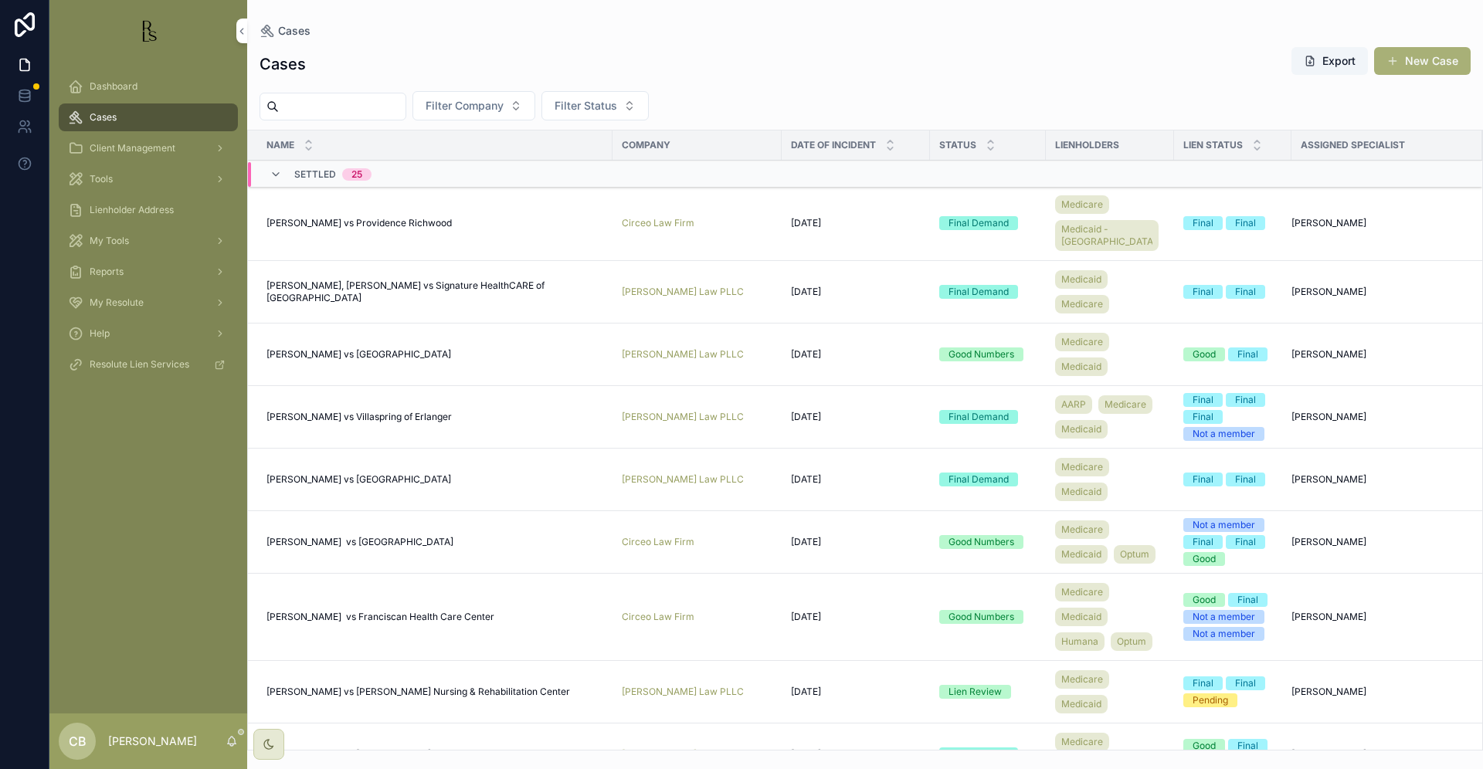
click at [314, 107] on input "scrollable content" at bounding box center [342, 107] width 127 height 22
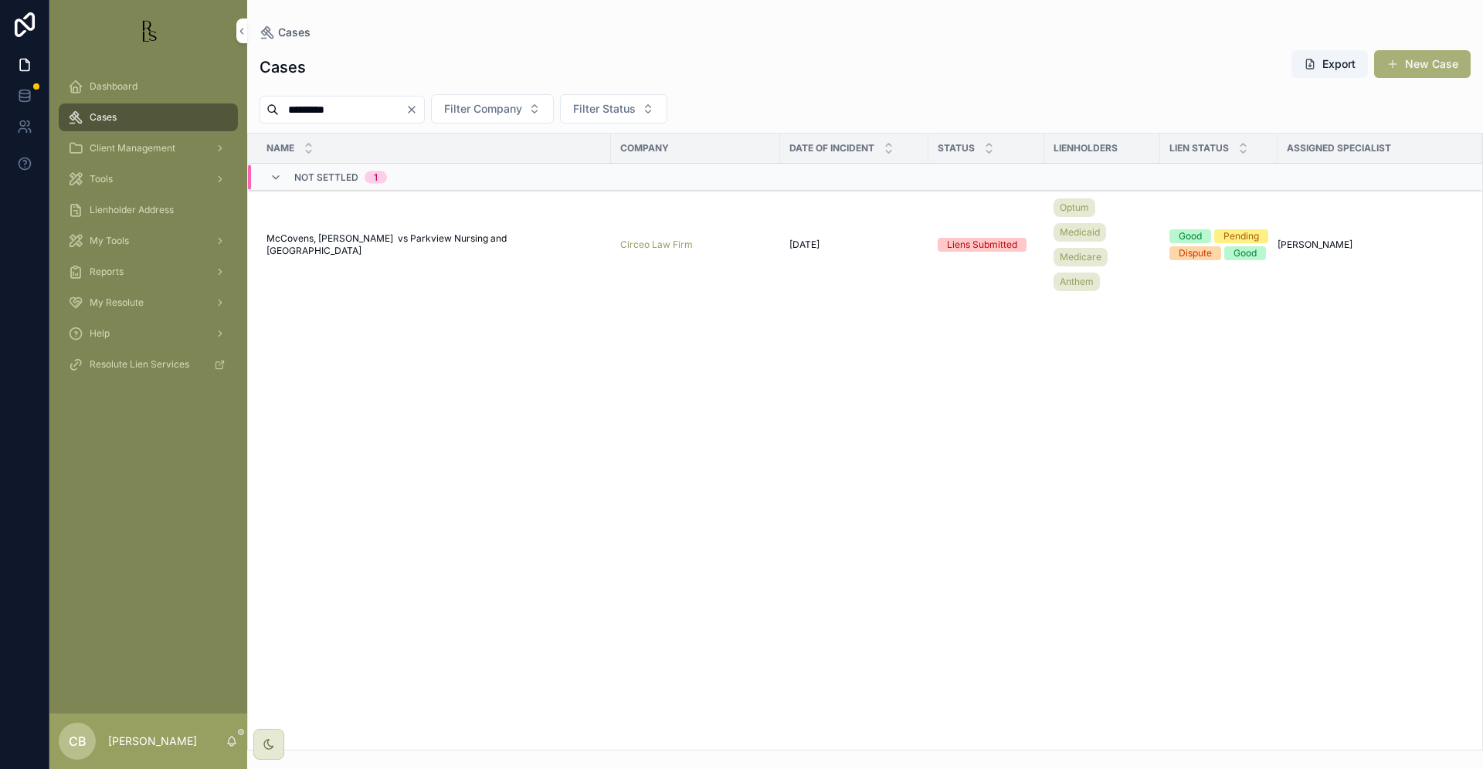
scroll to position [0, 1]
type input "********"
click at [435, 243] on span "McCovens, [PERSON_NAME] vs Parkview Nursing and [GEOGRAPHIC_DATA]" at bounding box center [433, 244] width 335 height 25
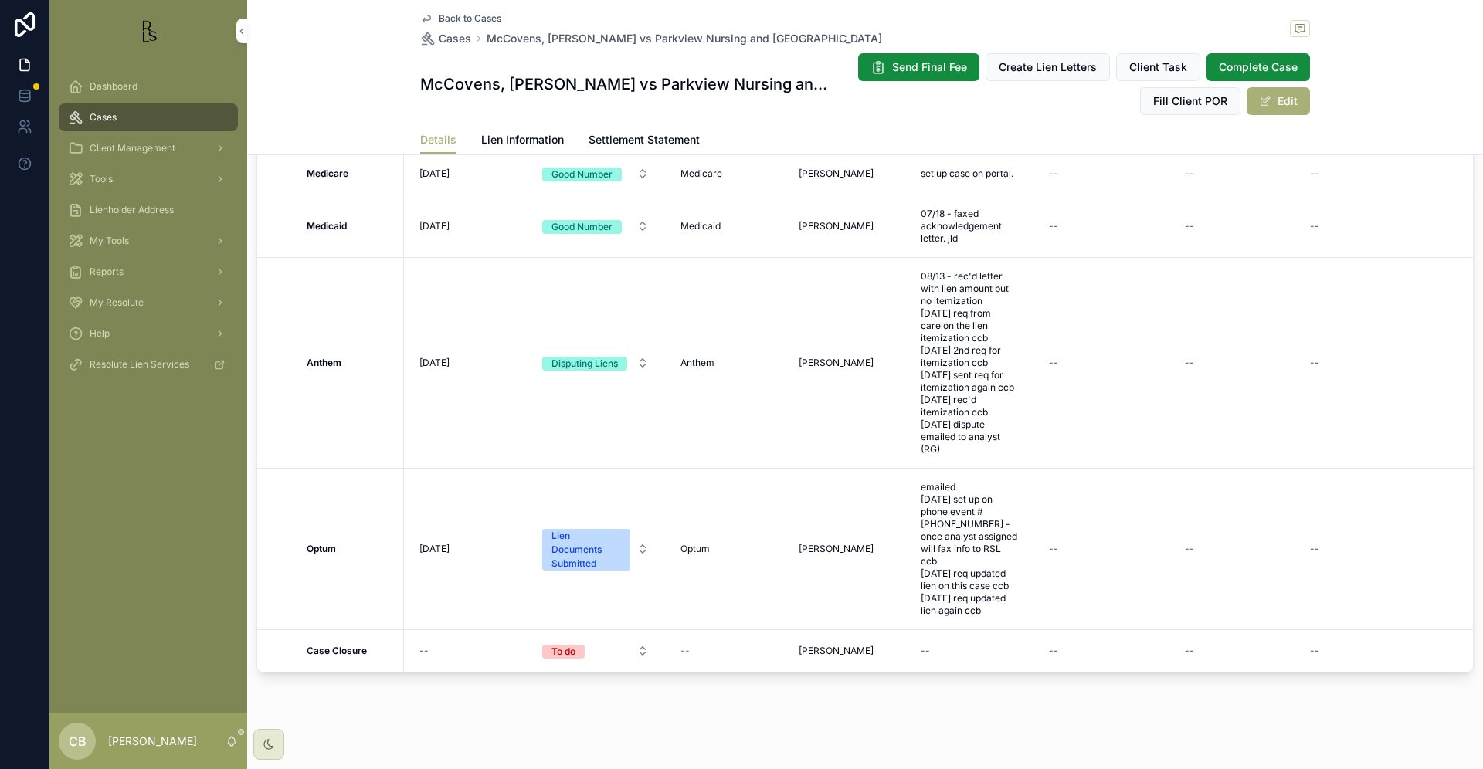
scroll to position [1398, 0]
click at [322, 549] on strong "Optum" at bounding box center [321, 547] width 29 height 12
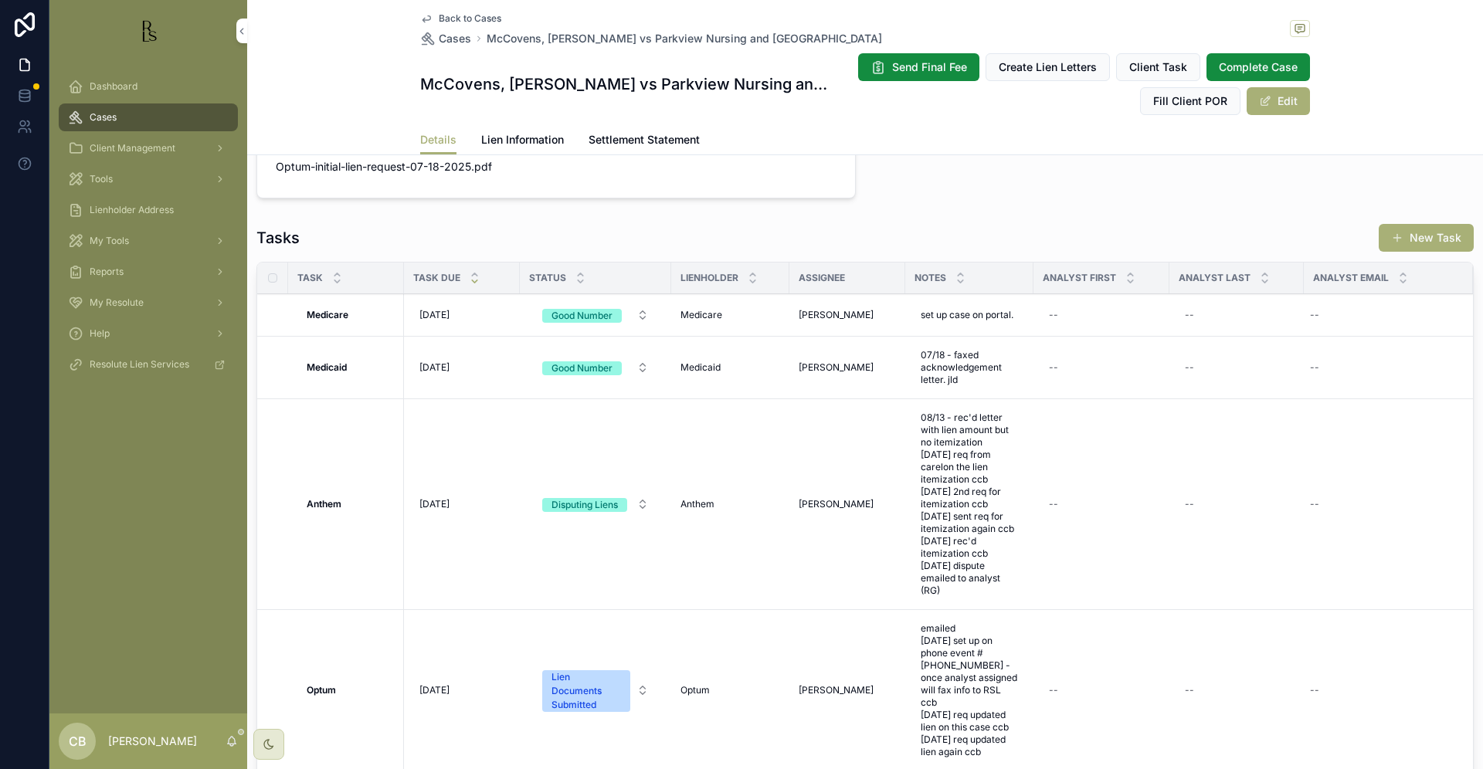
scroll to position [1256, 0]
click at [524, 133] on span "Lien Information" at bounding box center [522, 139] width 83 height 15
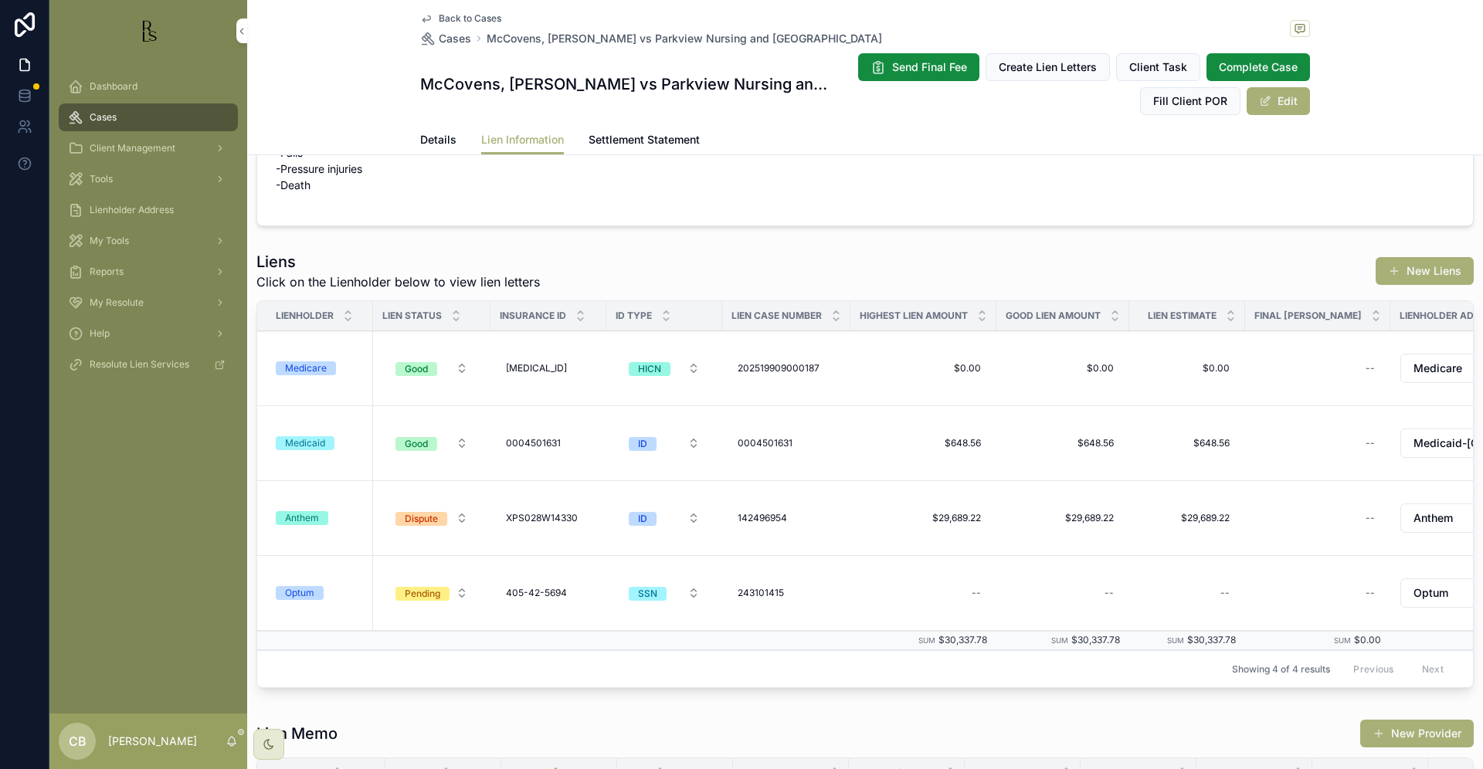
scroll to position [156, 0]
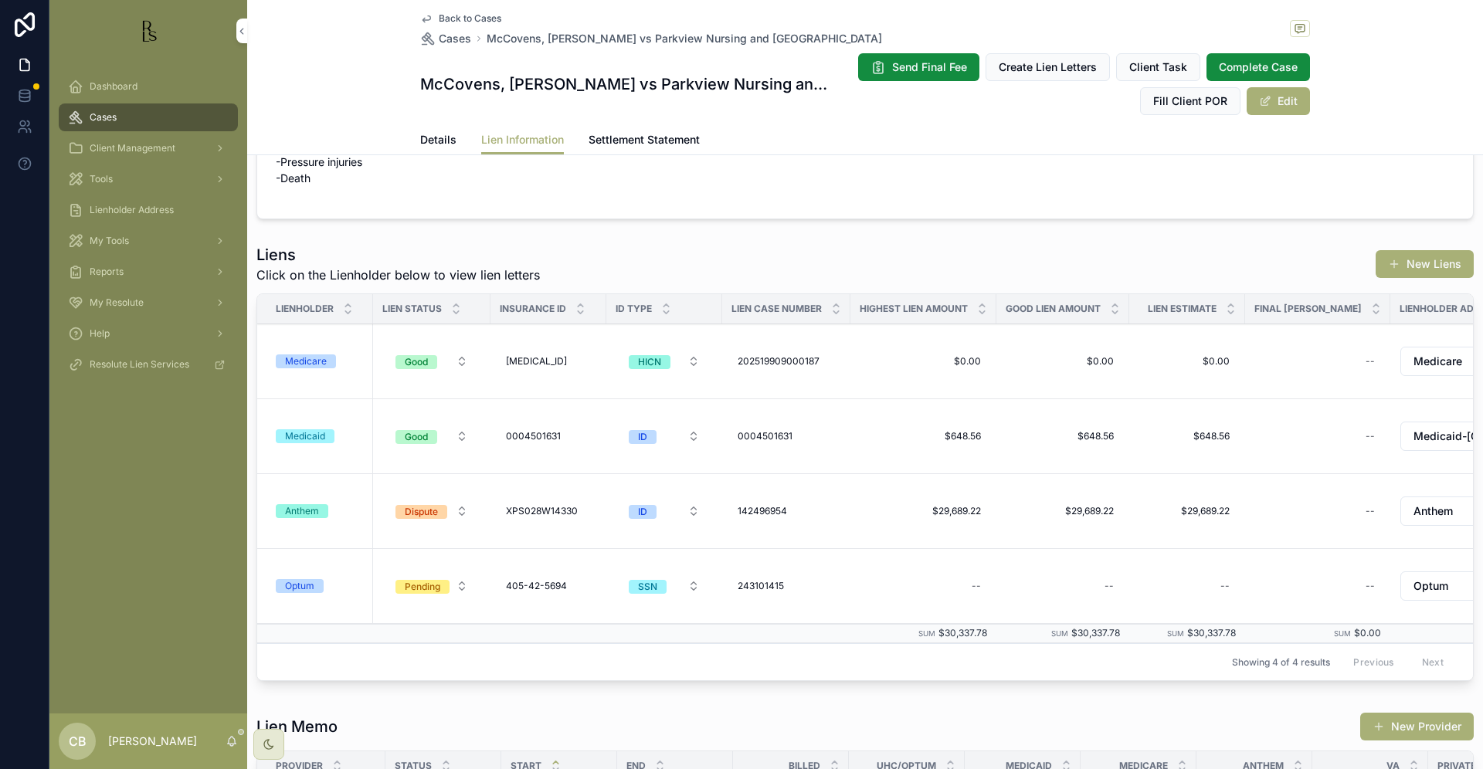
click at [107, 117] on span "Cases" at bounding box center [103, 117] width 27 height 12
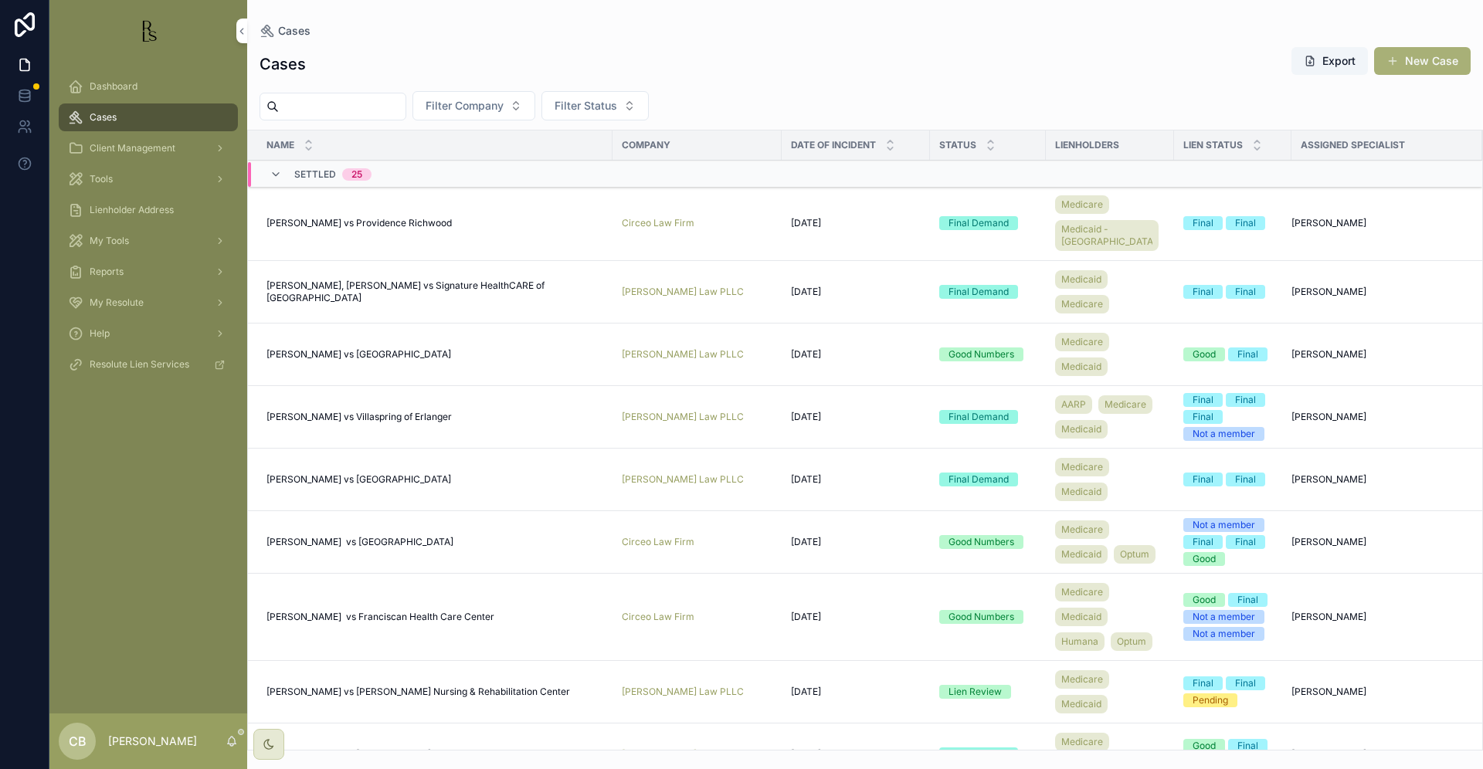
click at [302, 97] on input "scrollable content" at bounding box center [342, 107] width 127 height 22
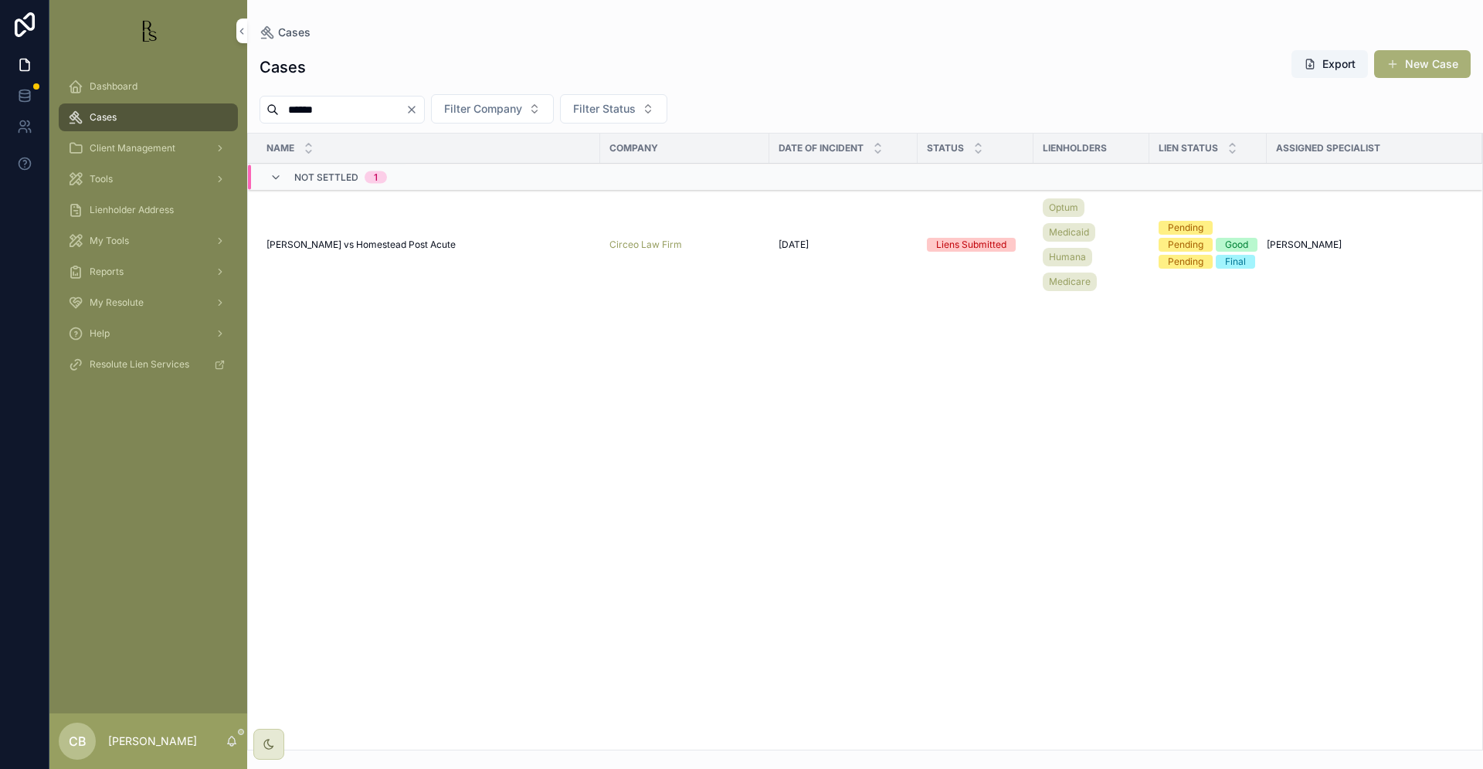
type input "******"
click at [401, 244] on span "[PERSON_NAME] vs Homestead Post Acute" at bounding box center [360, 245] width 189 height 12
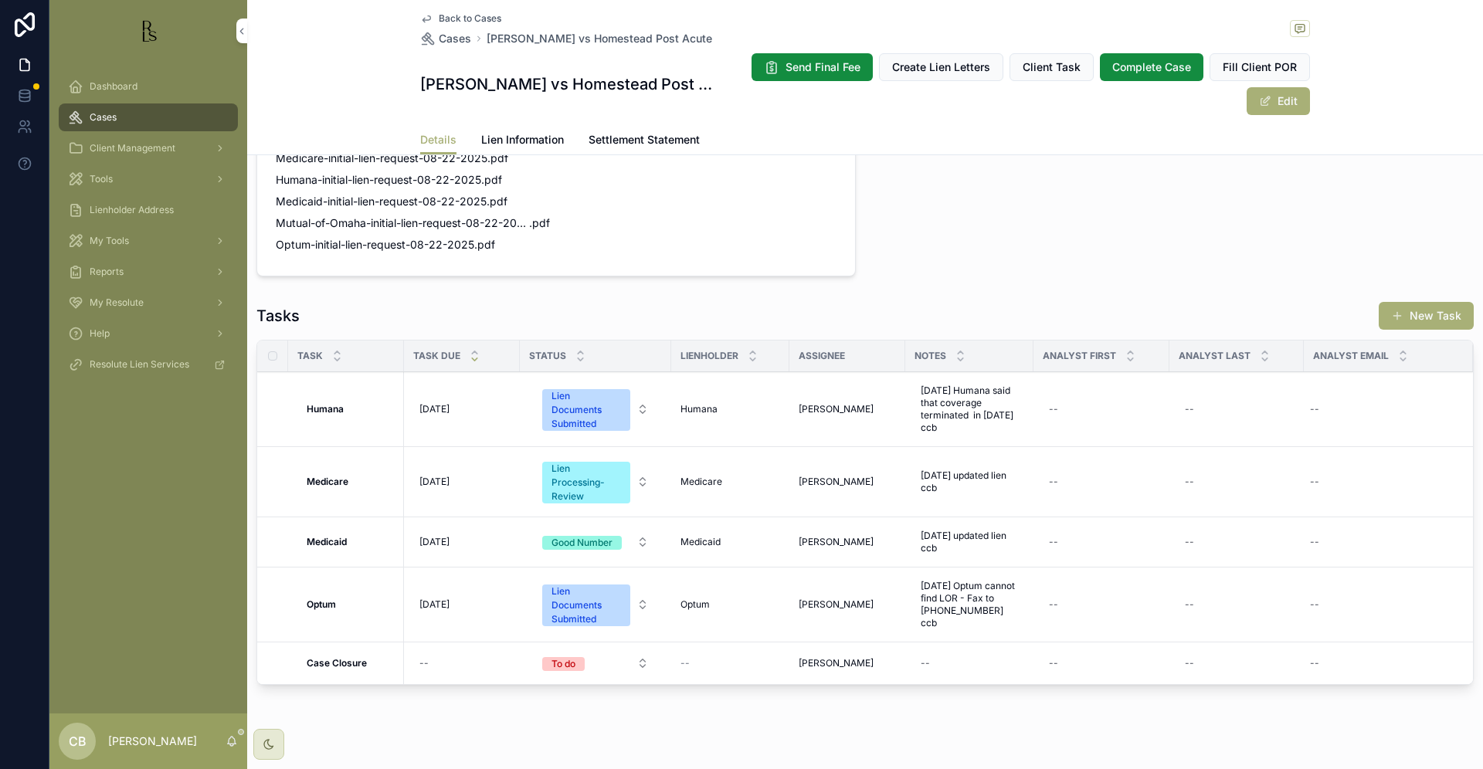
scroll to position [1231, 0]
click at [514, 137] on span "Lien Information" at bounding box center [522, 139] width 83 height 15
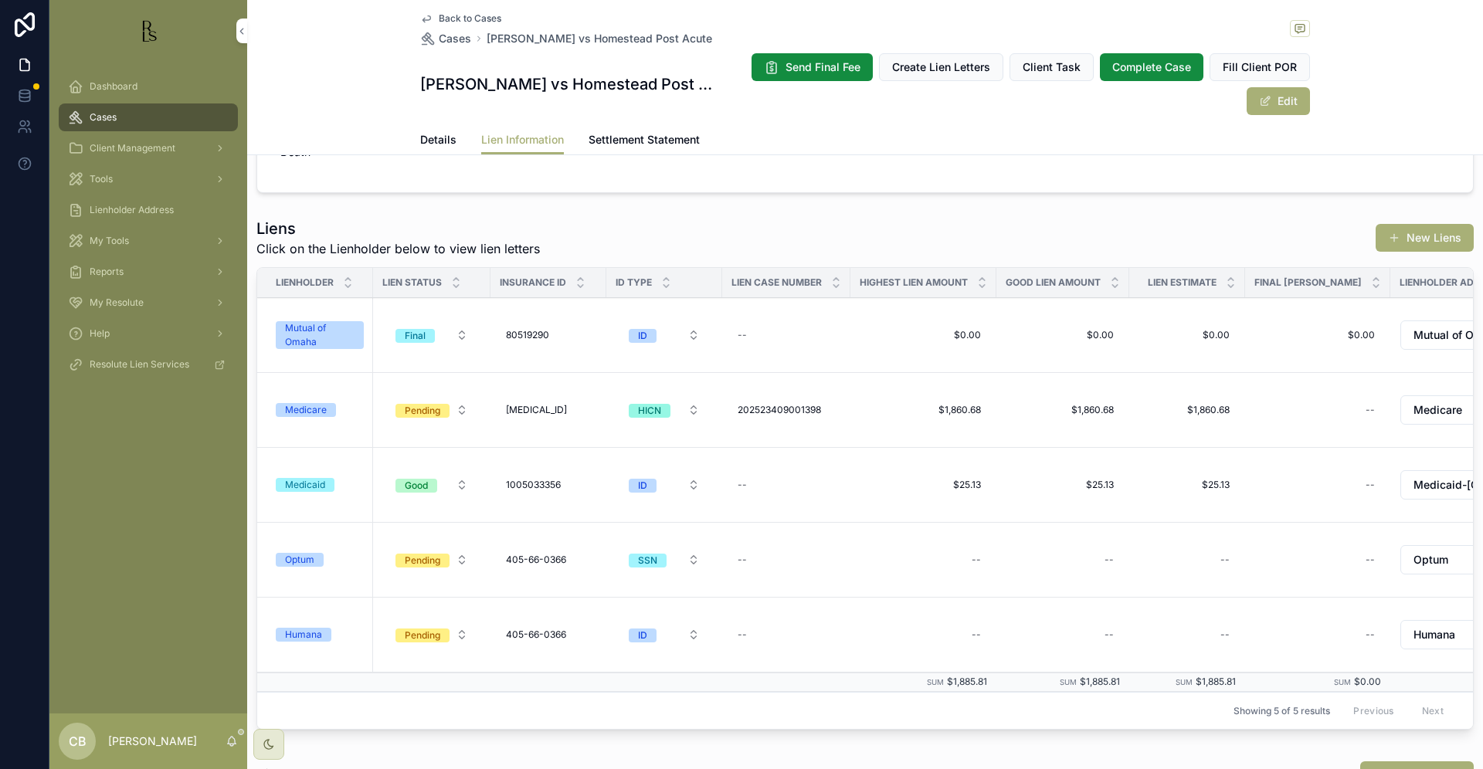
scroll to position [233, 0]
click at [303, 557] on div "Optum" at bounding box center [299, 558] width 29 height 14
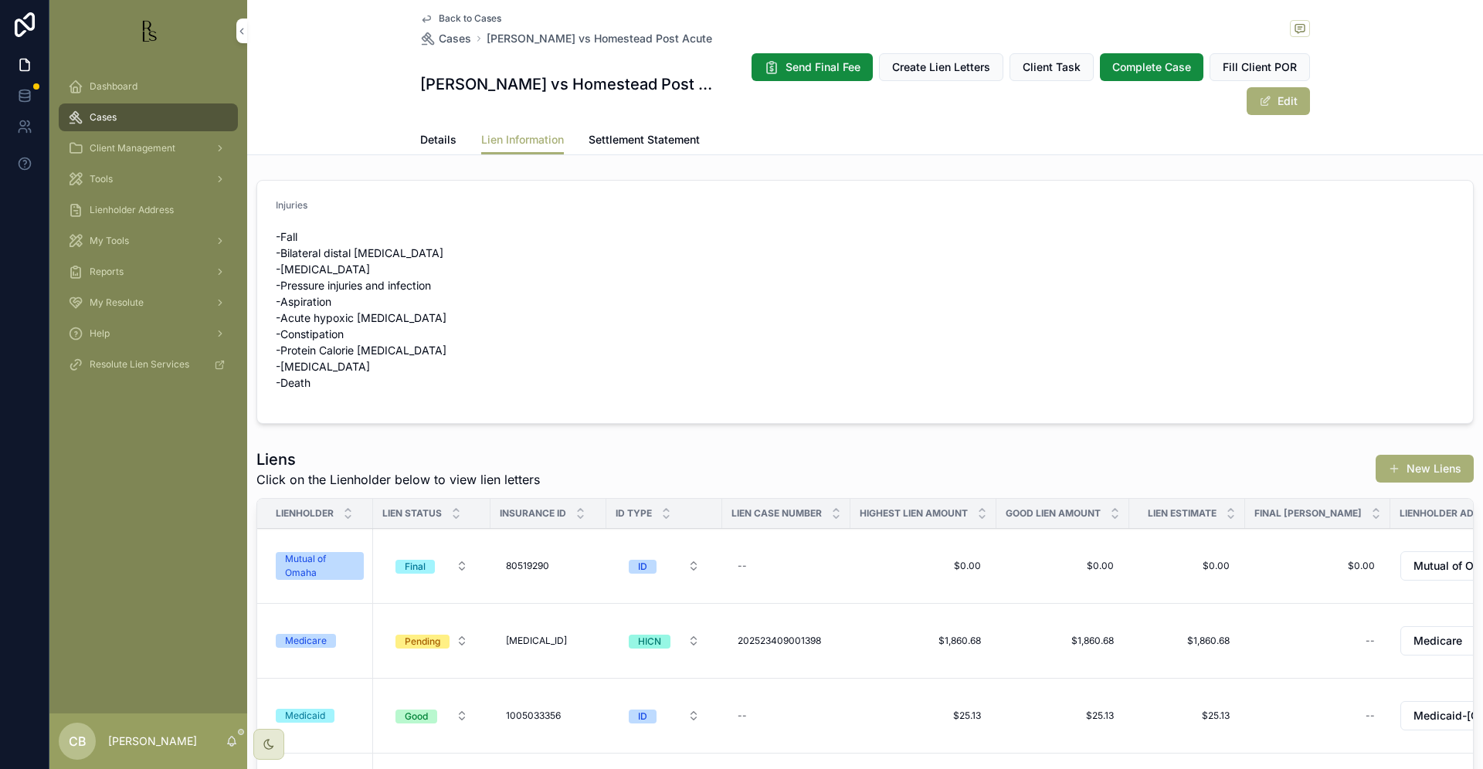
click at [113, 117] on span "Cases" at bounding box center [103, 117] width 27 height 12
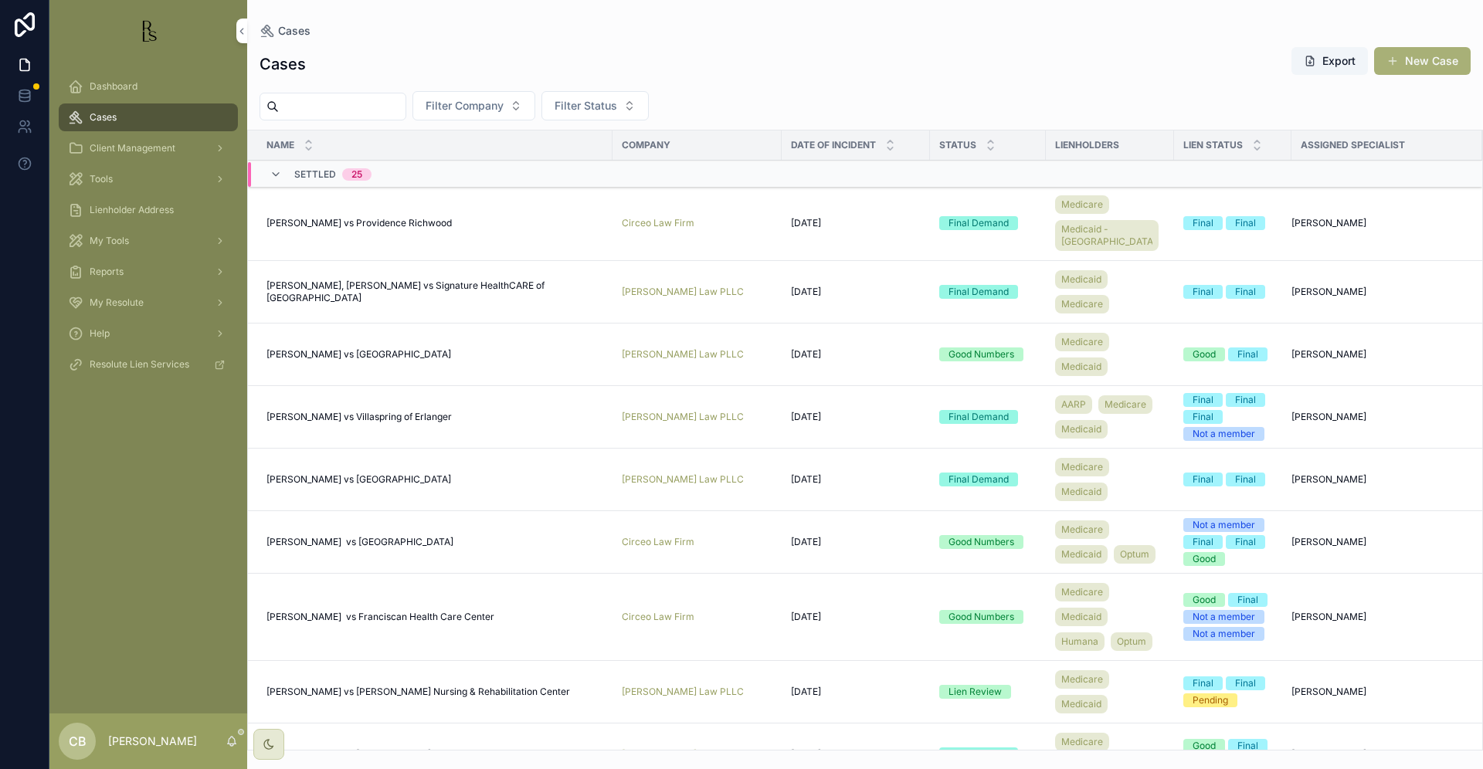
click at [326, 110] on input "scrollable content" at bounding box center [342, 107] width 127 height 22
type input "*****"
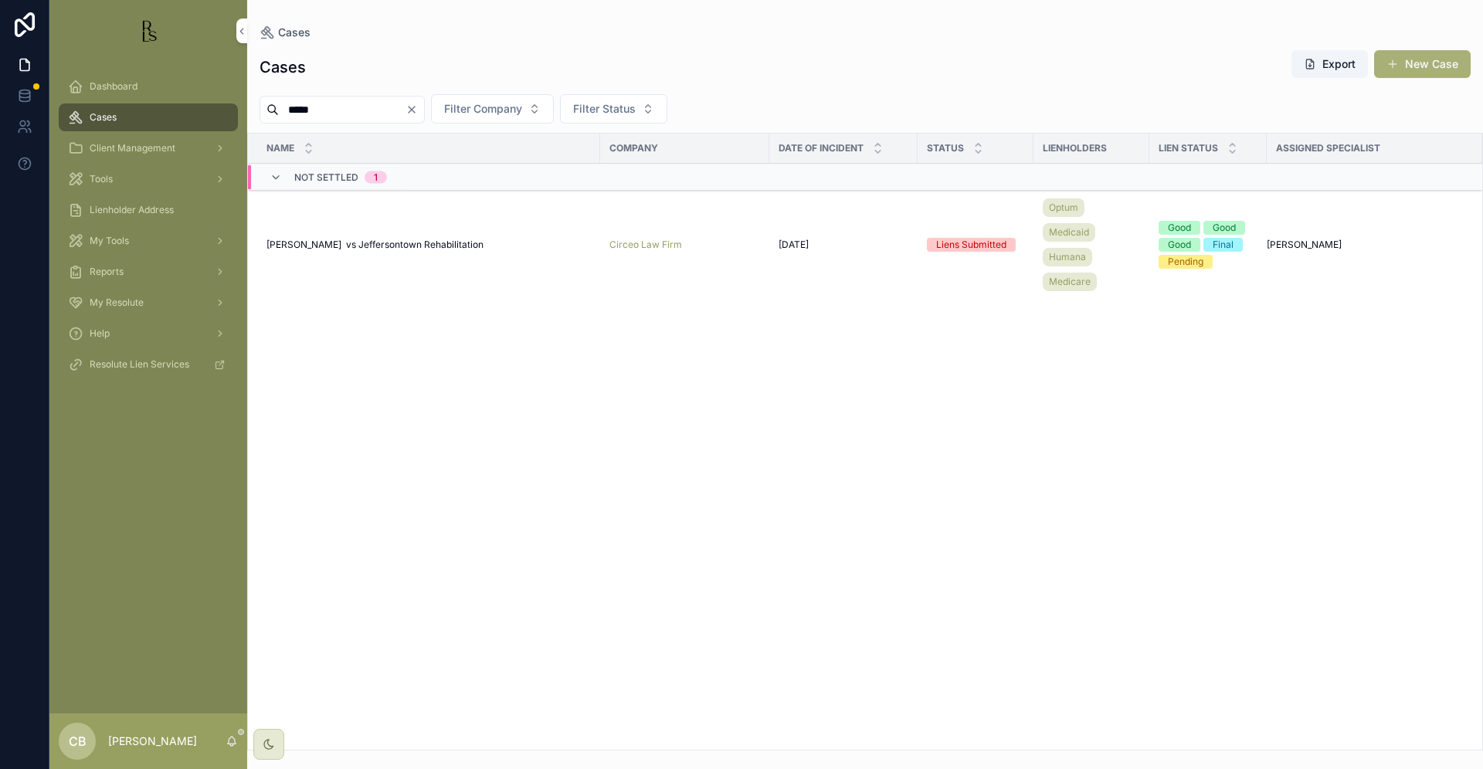
click at [369, 242] on span "[PERSON_NAME] vs Jeffersontown Rehabilitation" at bounding box center [374, 245] width 217 height 12
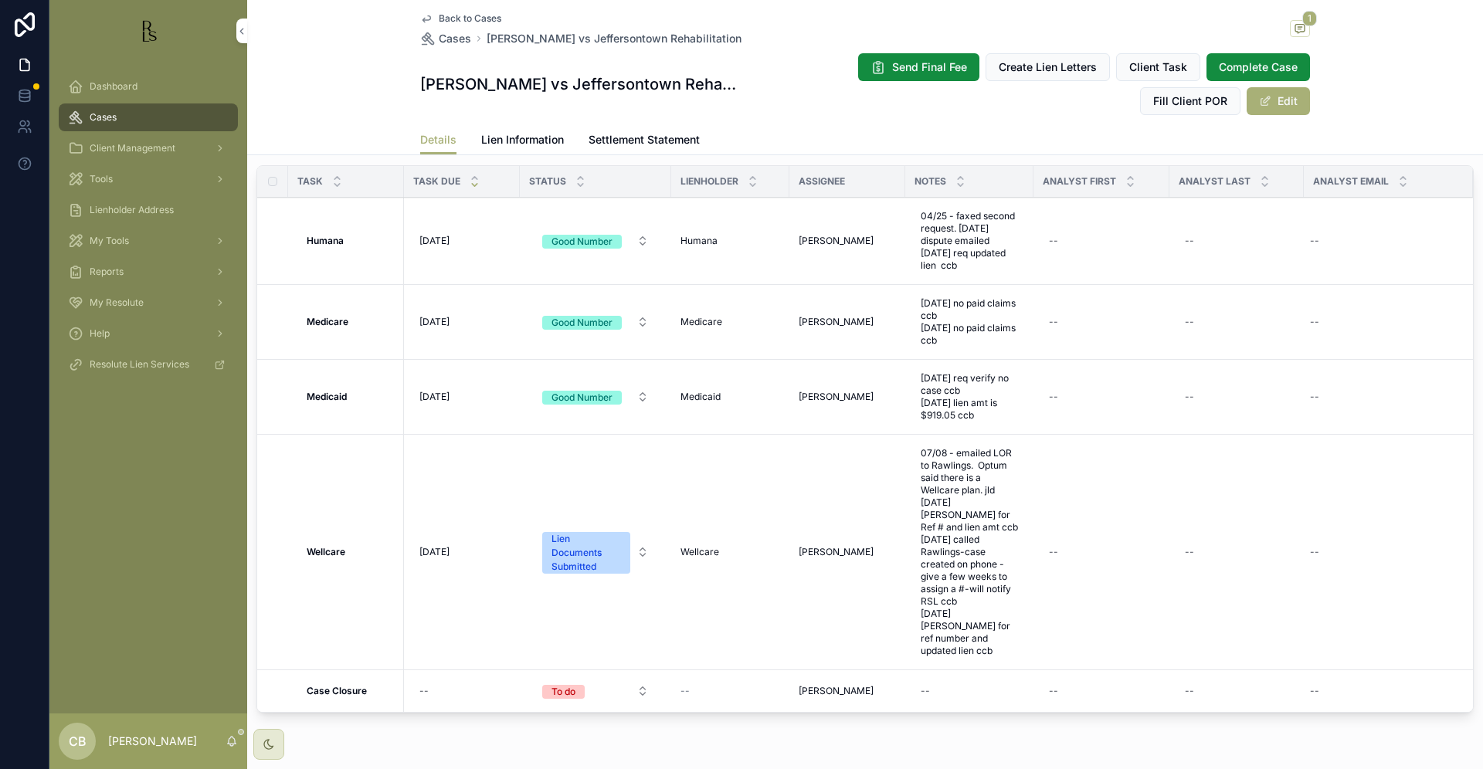
click at [522, 134] on span "Lien Information" at bounding box center [522, 139] width 83 height 15
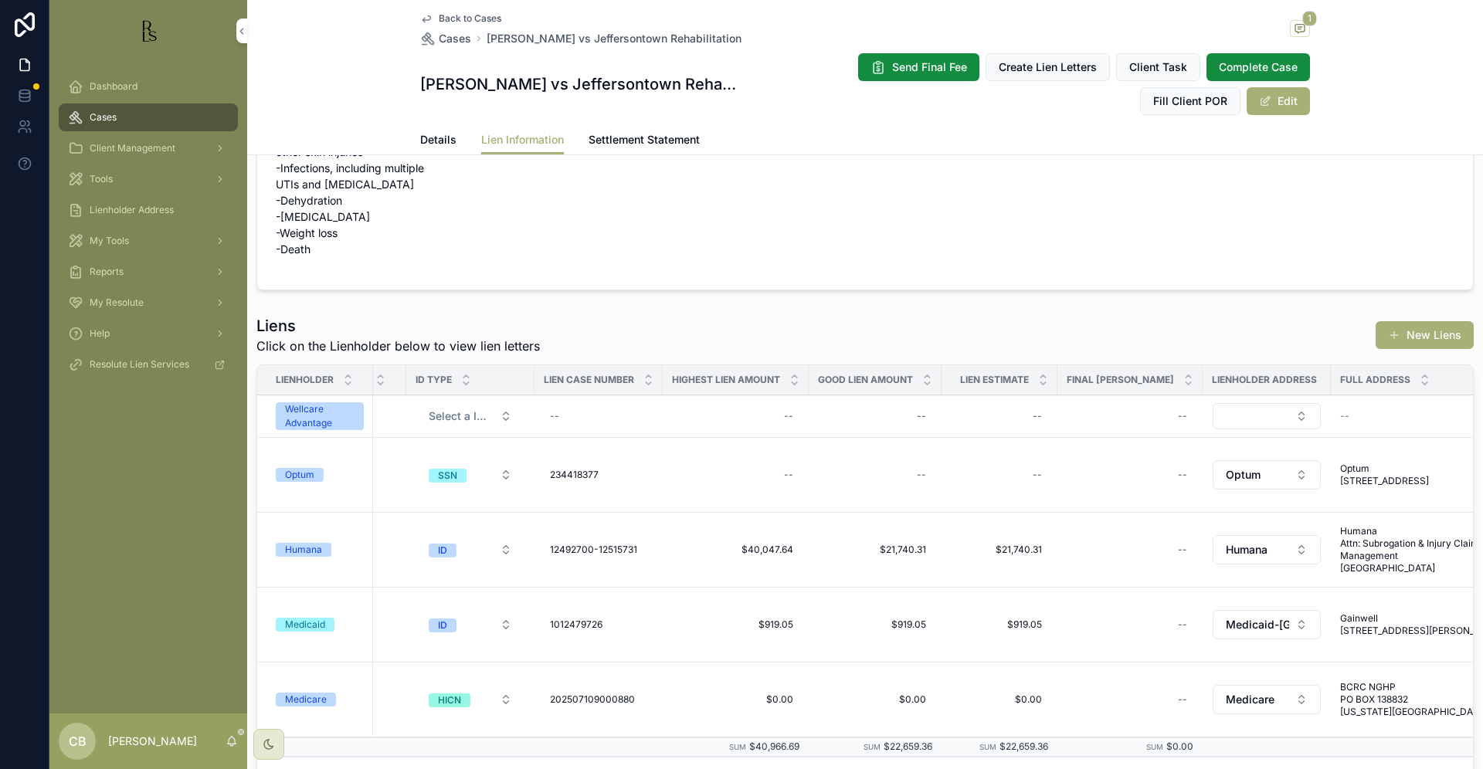
scroll to position [0, 225]
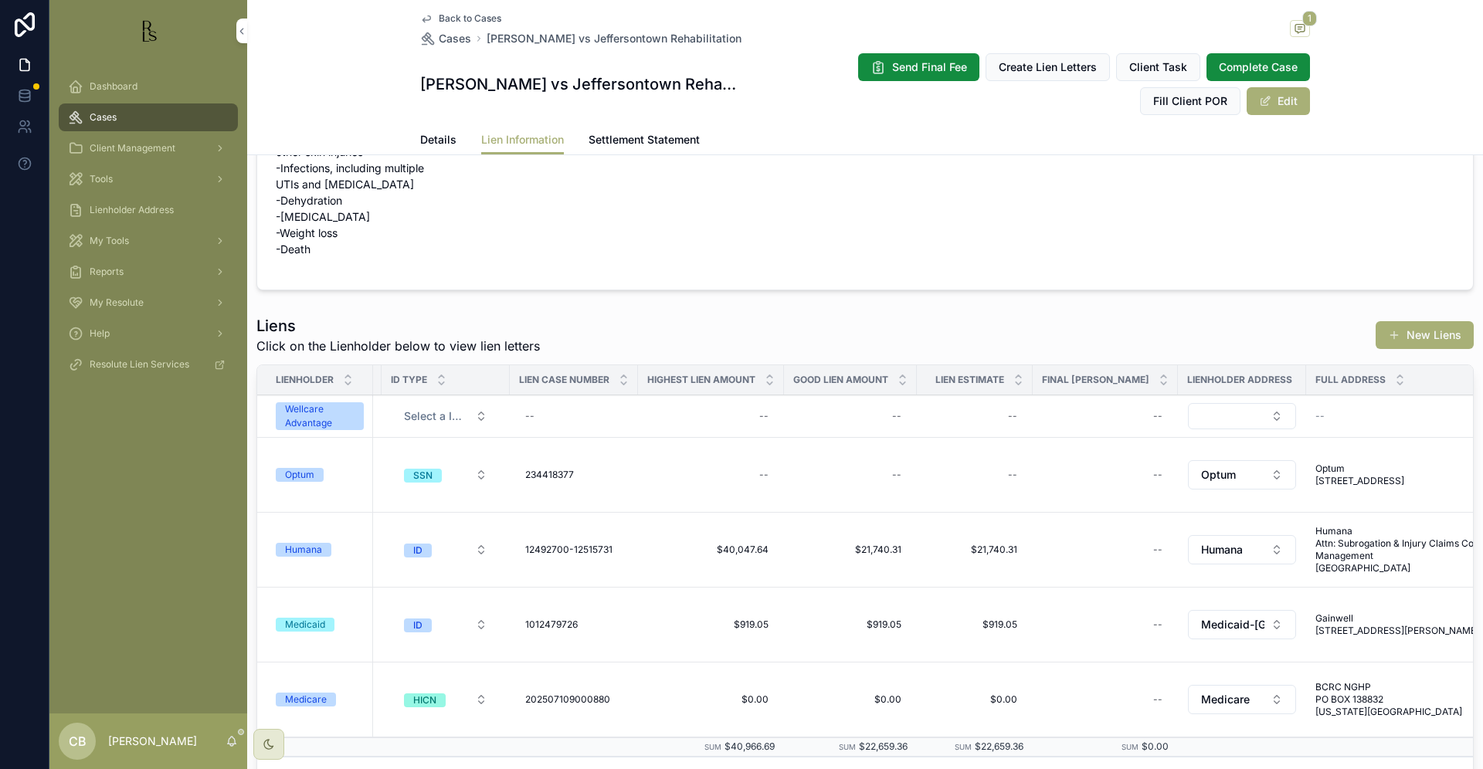
click at [107, 116] on span "Cases" at bounding box center [103, 117] width 27 height 12
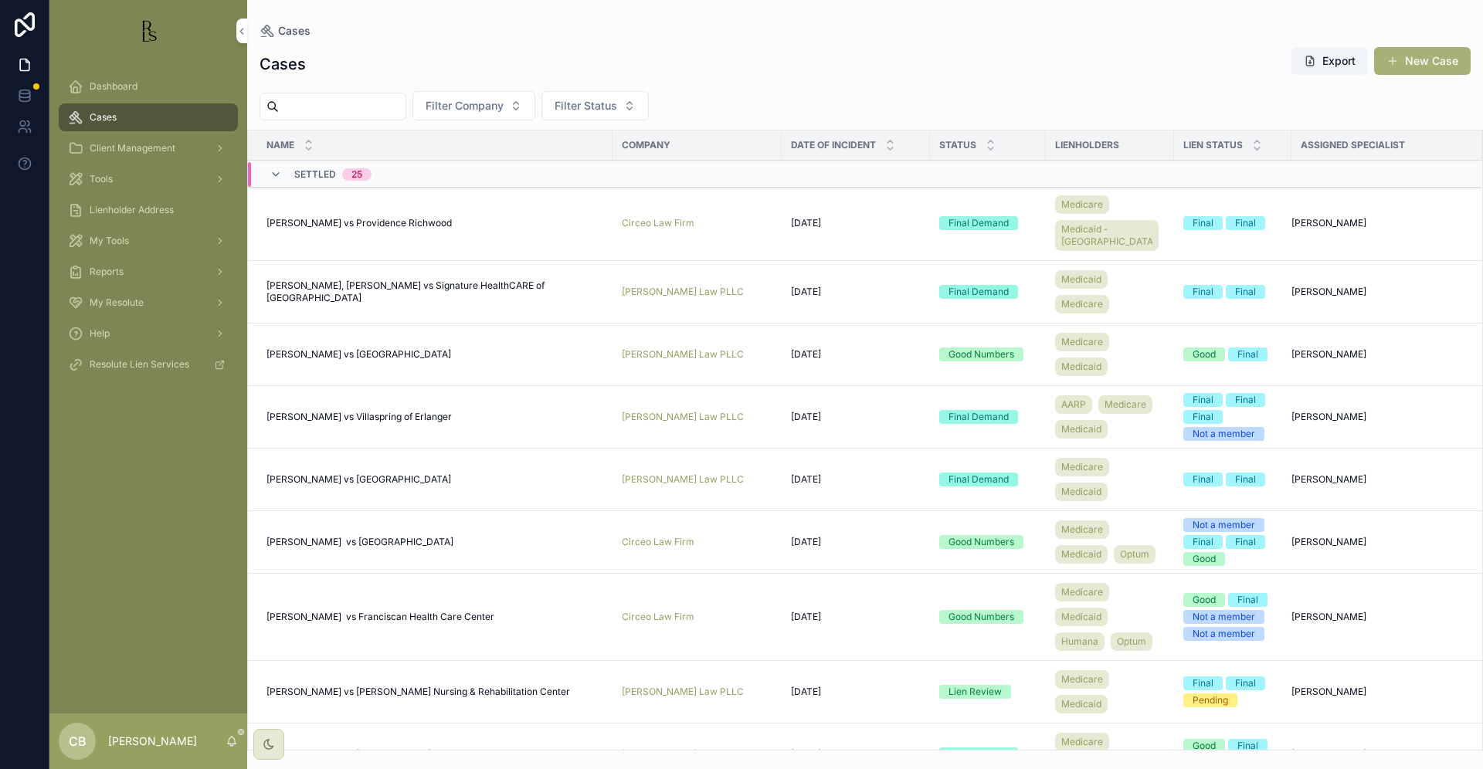
click at [334, 110] on input "scrollable content" at bounding box center [342, 107] width 127 height 22
type input "*******"
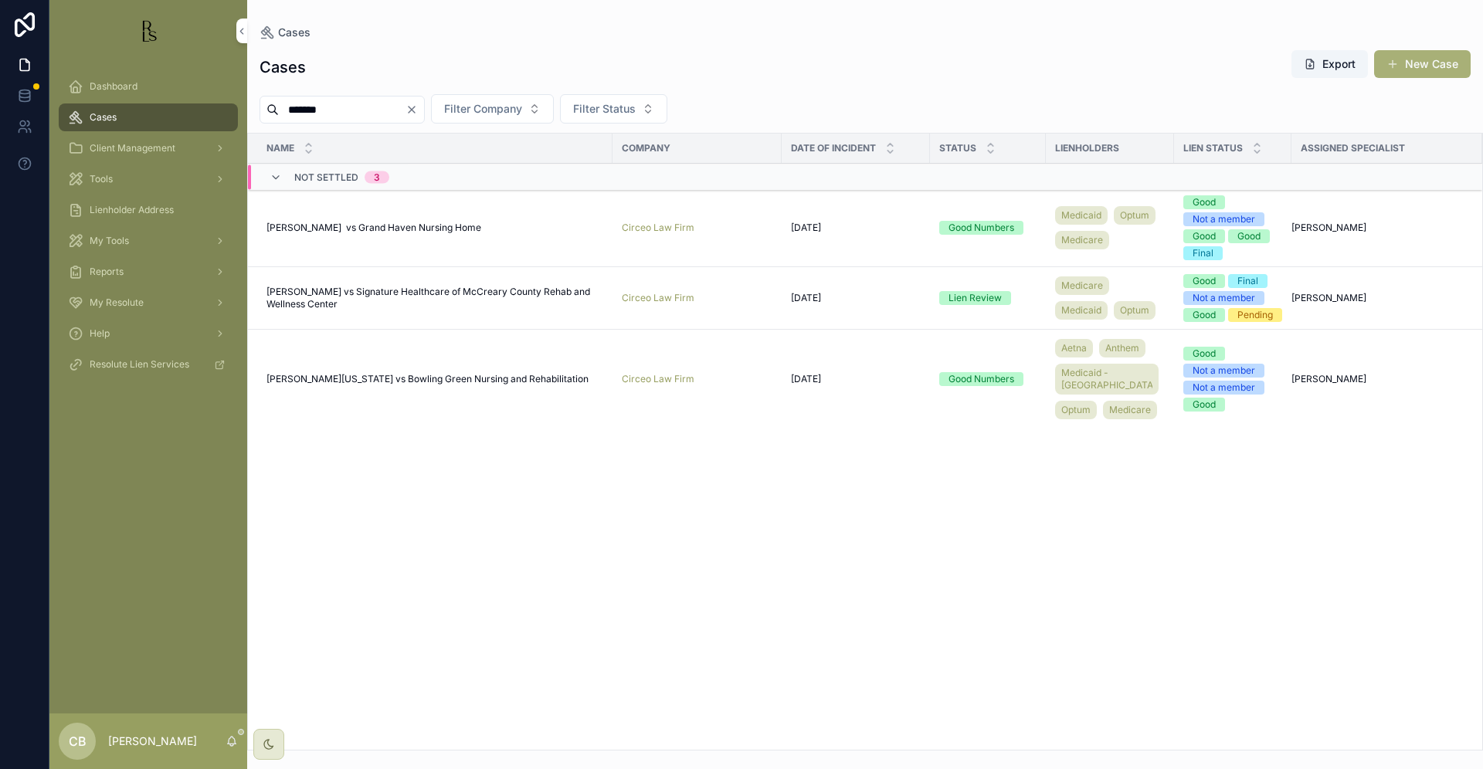
click at [453, 308] on span "[PERSON_NAME] vs Signature Healthcare of McCreary County Rehab and Wellness Cen…" at bounding box center [434, 298] width 337 height 25
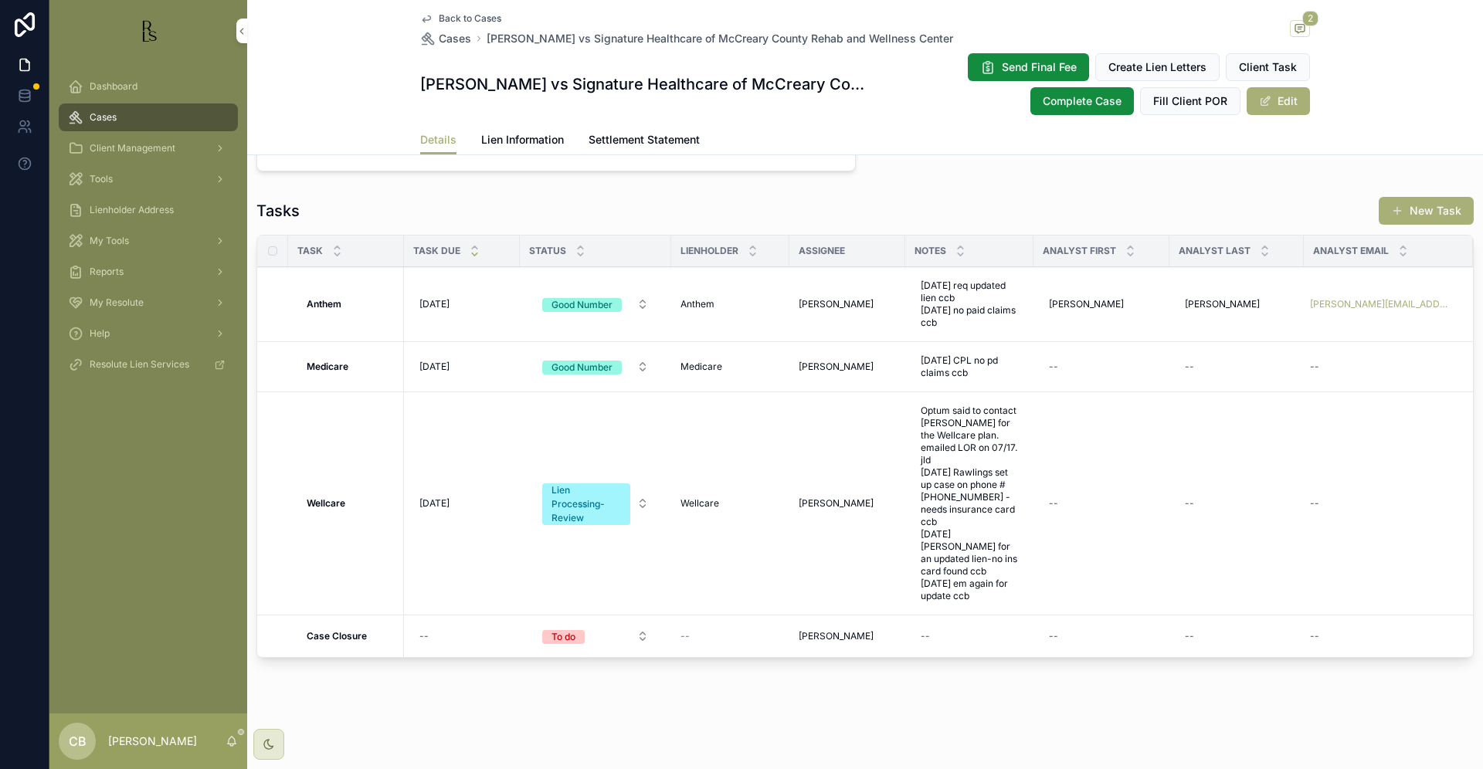
scroll to position [1163, 0]
click at [539, 137] on span "Lien Information" at bounding box center [522, 139] width 83 height 15
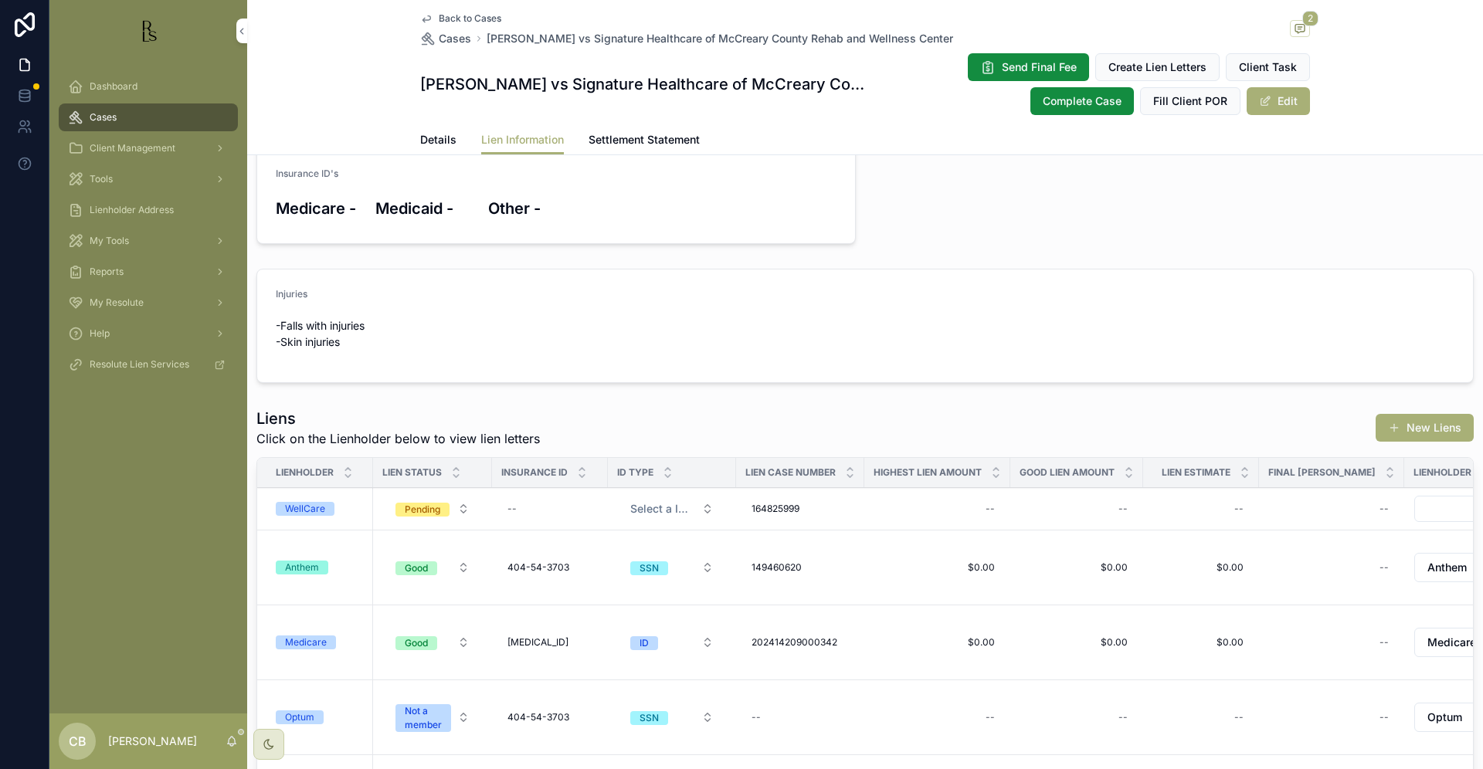
scroll to position [198, 0]
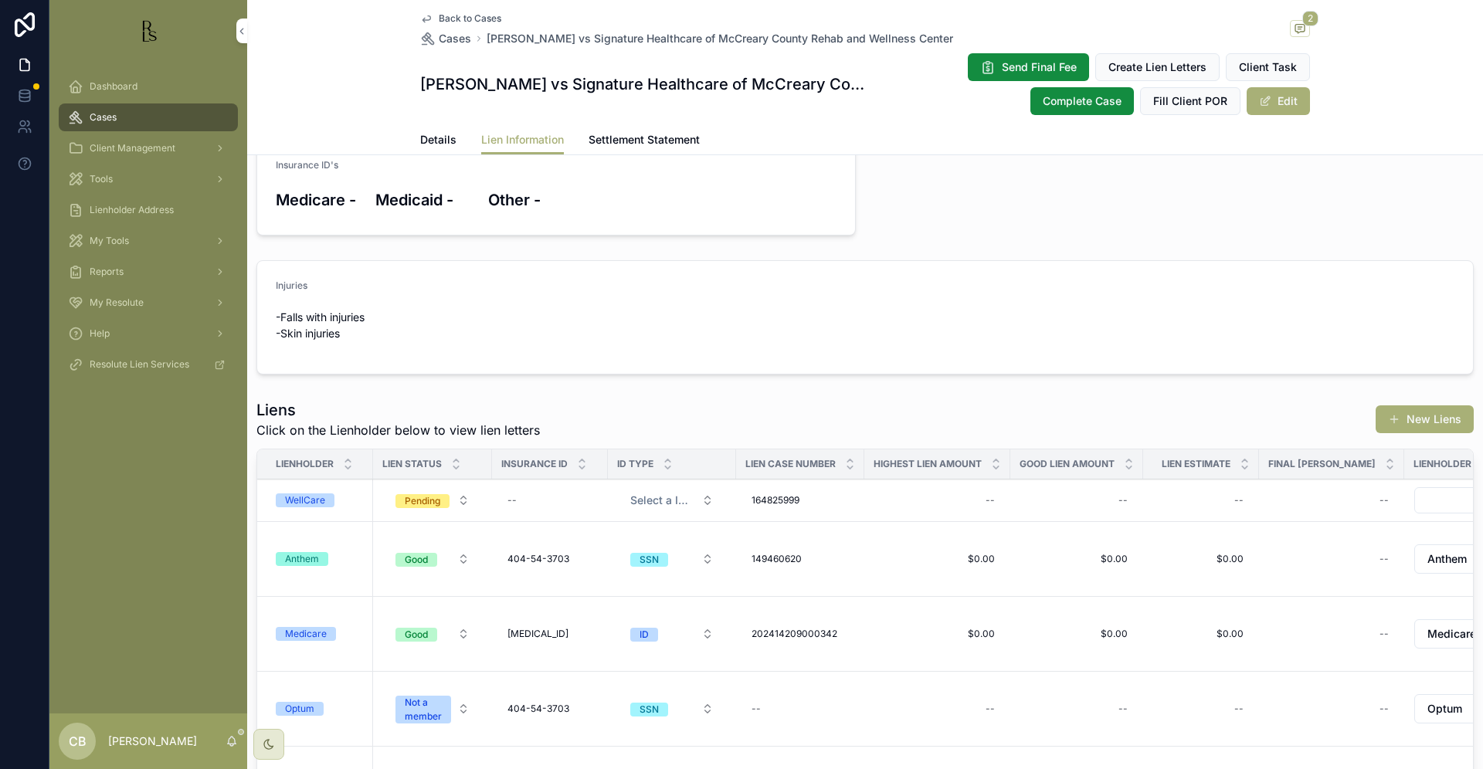
click at [100, 118] on span "Cases" at bounding box center [103, 117] width 27 height 12
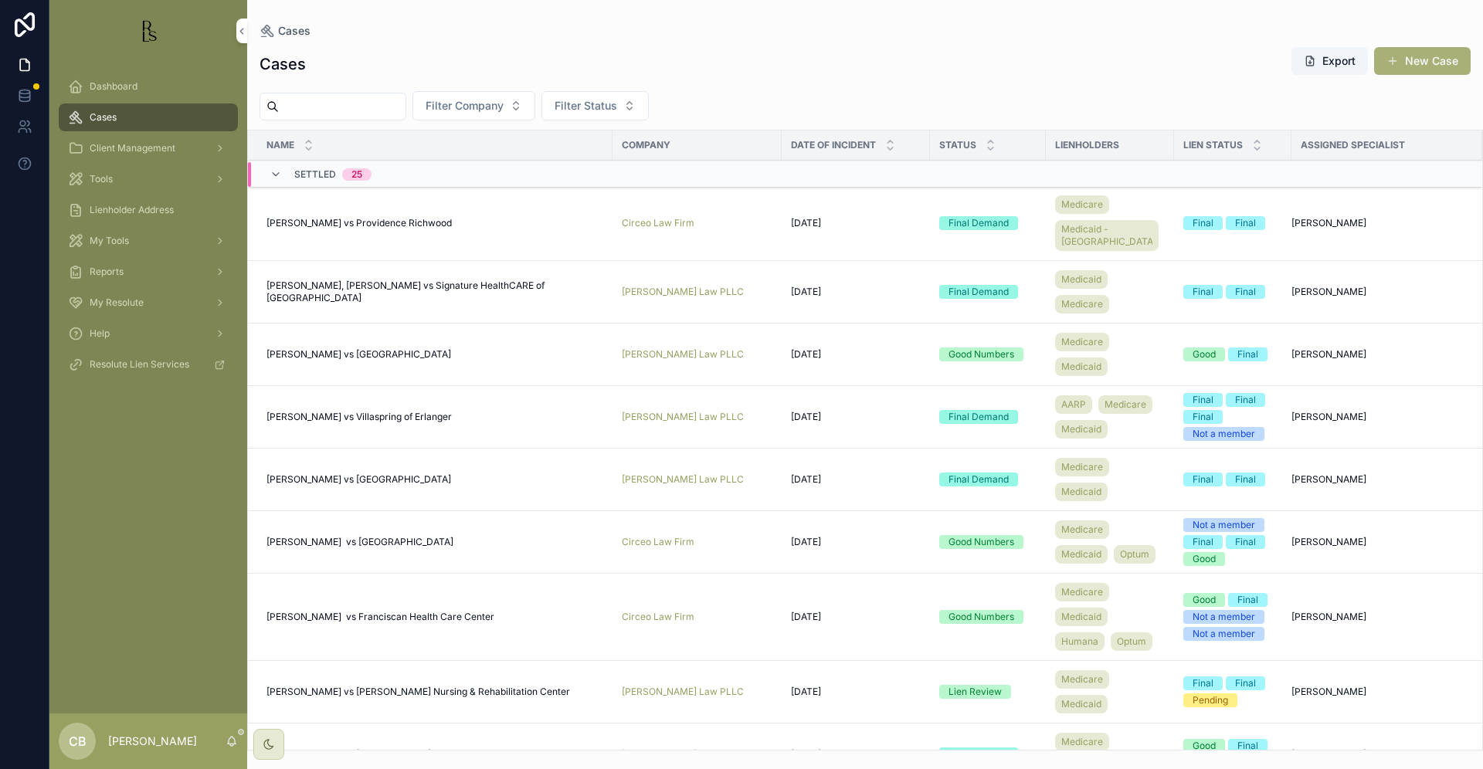
drag, startPoint x: 333, startPoint y: 97, endPoint x: 337, endPoint y: 107, distance: 11.8
click at [335, 102] on input "scrollable content" at bounding box center [342, 107] width 127 height 22
type input "******"
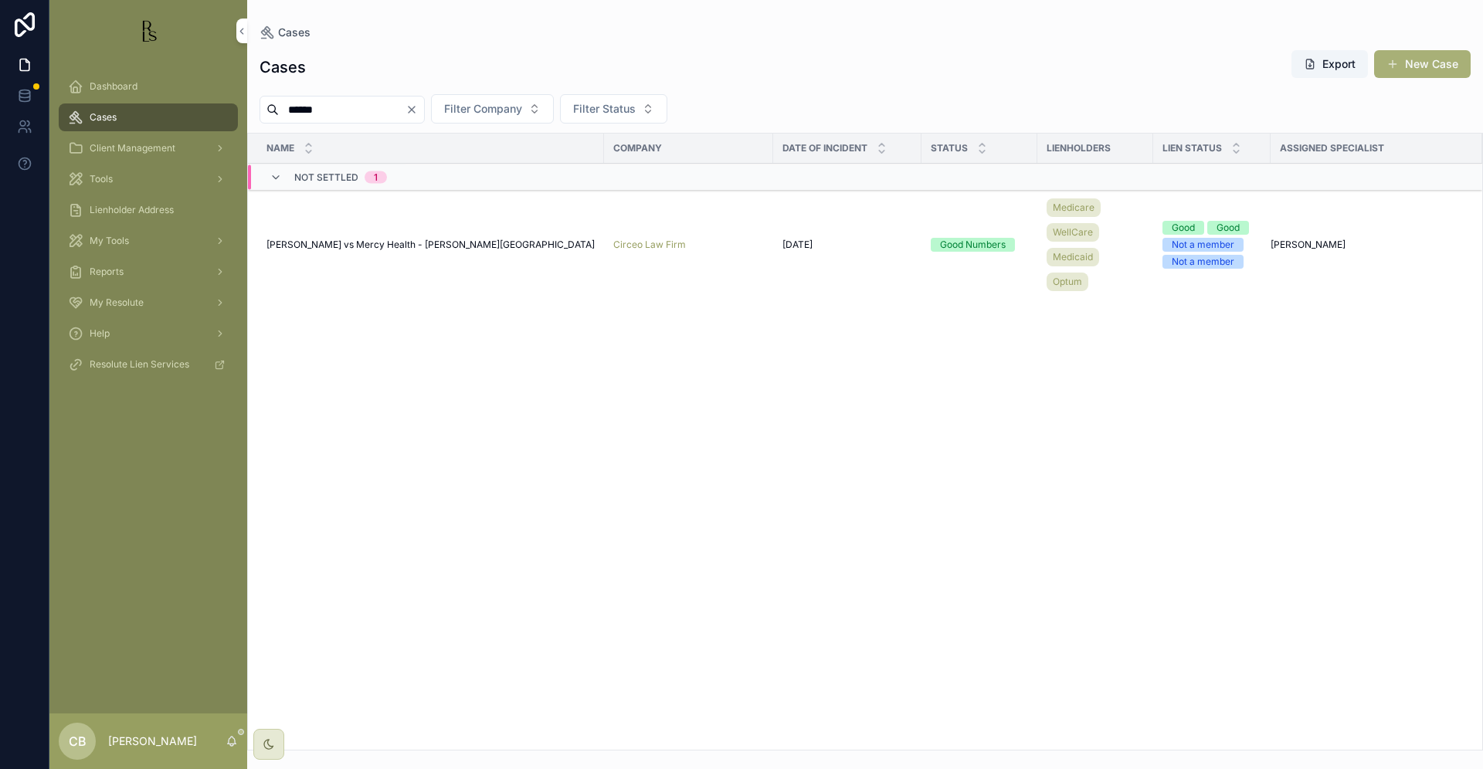
click at [368, 242] on span "[PERSON_NAME] vs Mercy Health - [PERSON_NAME][GEOGRAPHIC_DATA]" at bounding box center [430, 245] width 328 height 12
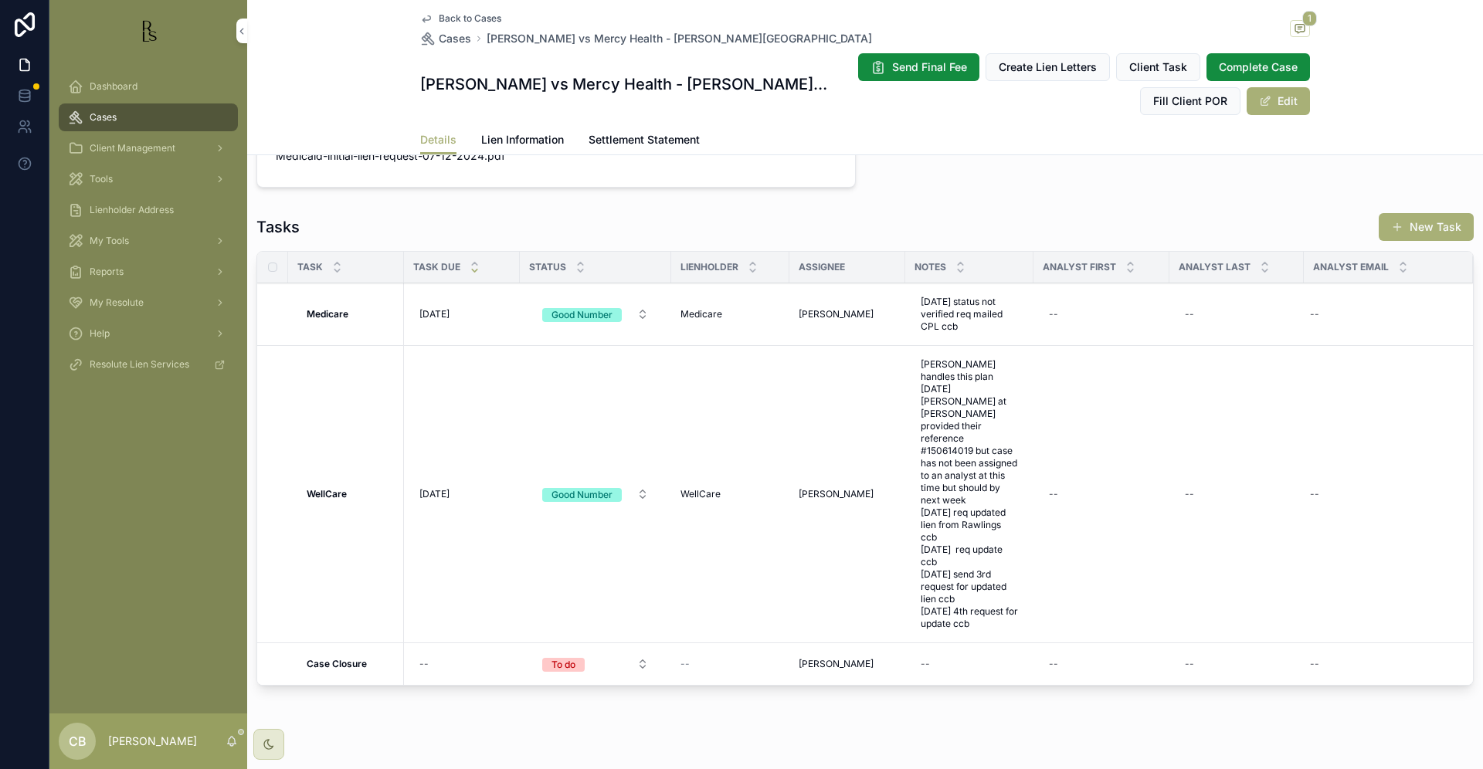
scroll to position [1216, 0]
click at [521, 137] on span "Lien Information" at bounding box center [522, 139] width 83 height 15
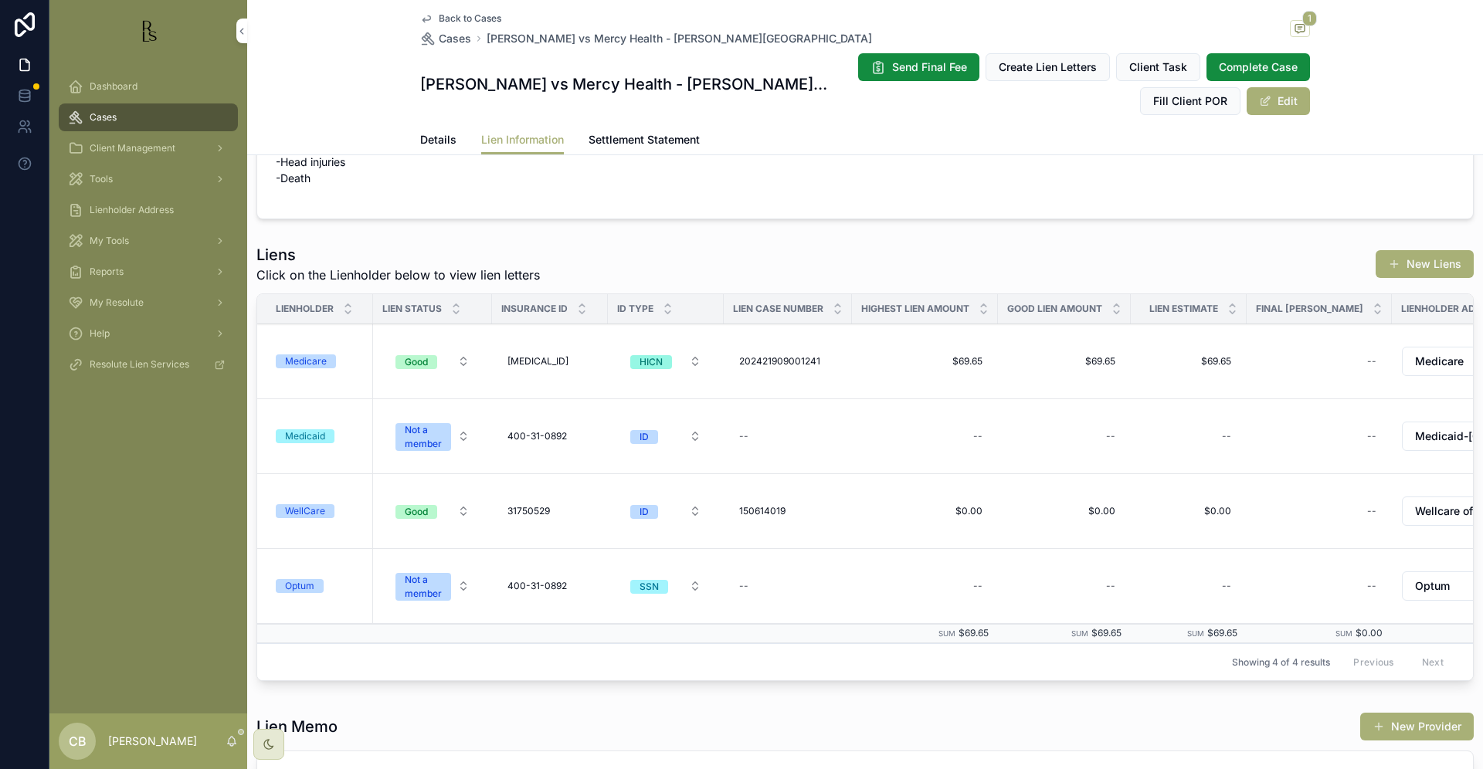
scroll to position [114, 0]
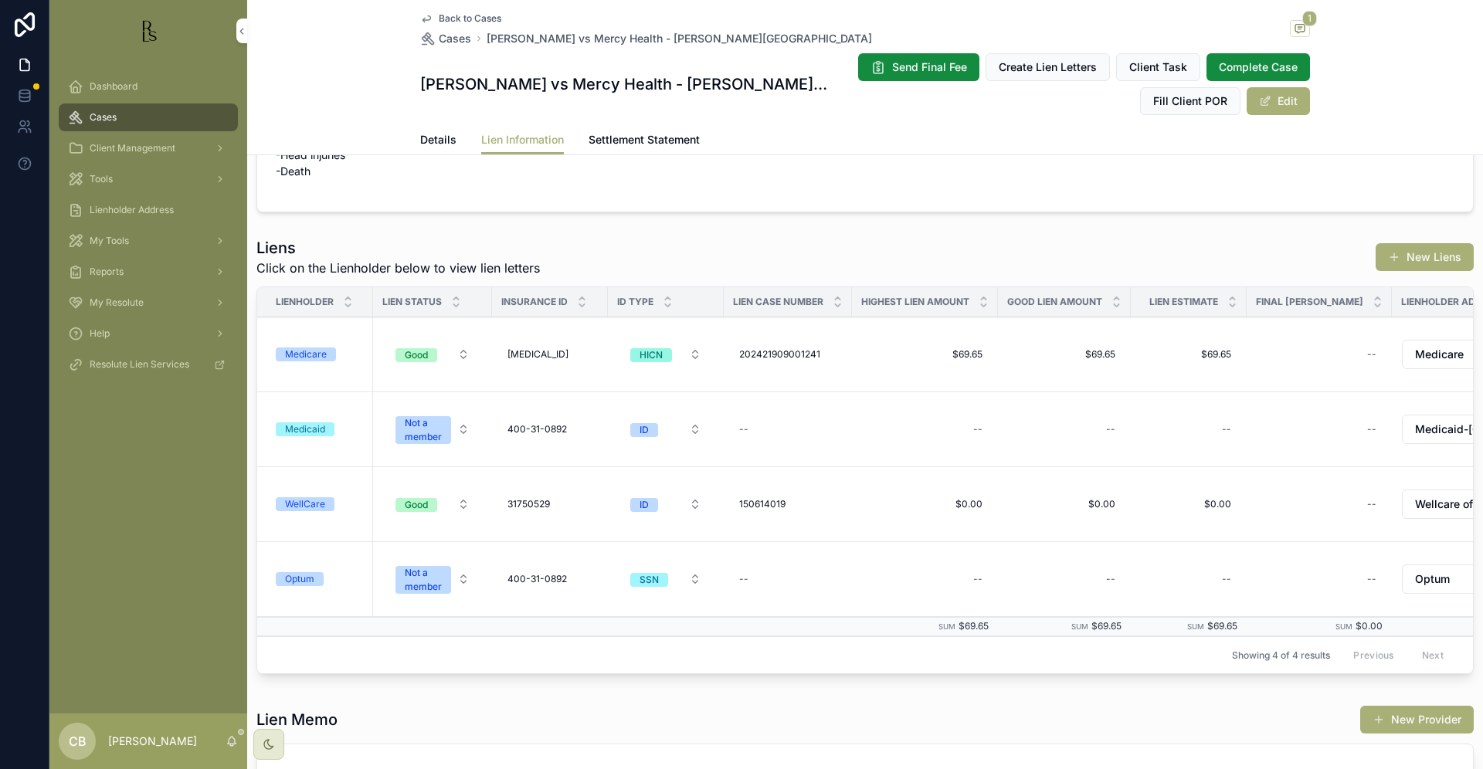
click at [111, 121] on span "Cases" at bounding box center [103, 117] width 27 height 12
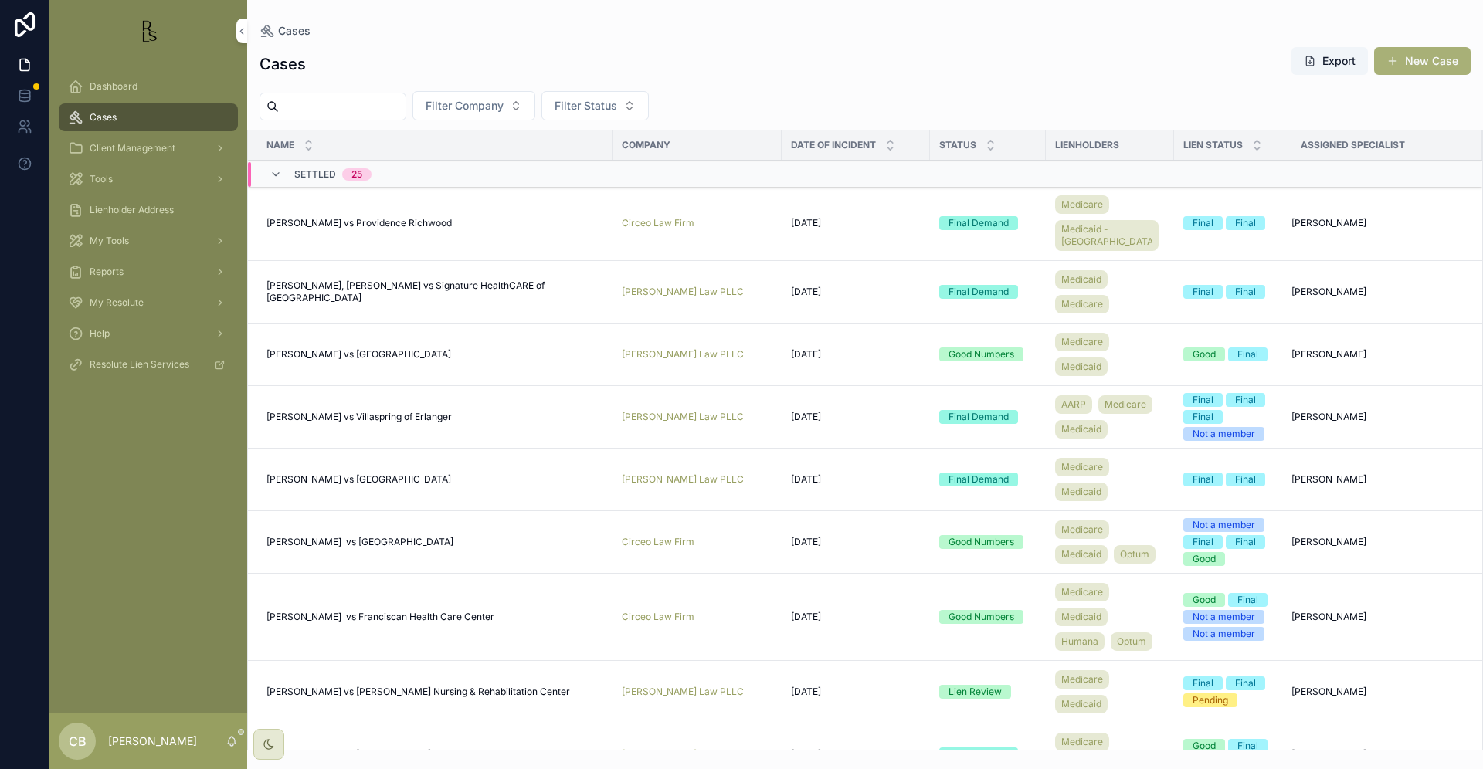
click at [302, 107] on input "scrollable content" at bounding box center [342, 107] width 127 height 22
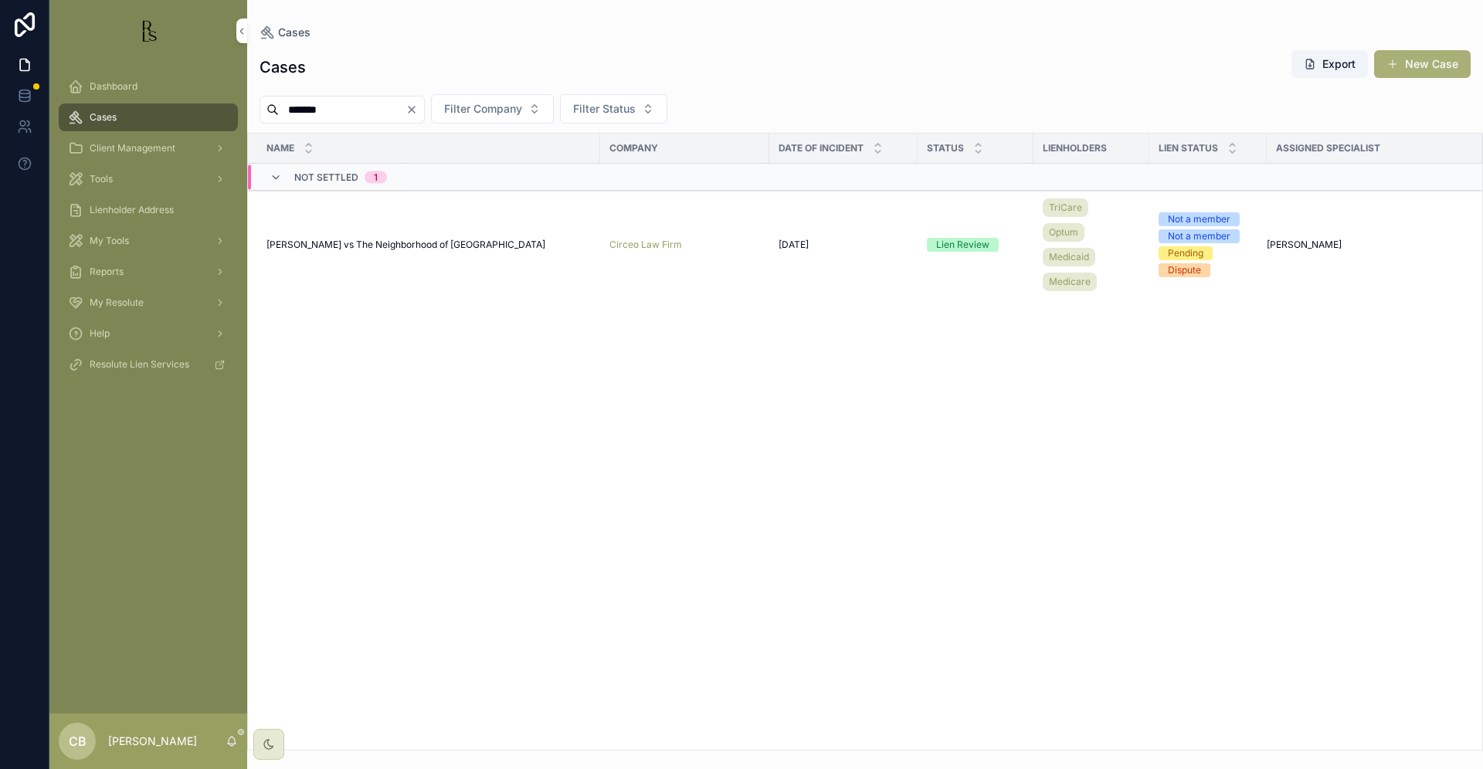
type input "*******"
click at [377, 241] on span "[PERSON_NAME] vs The Neighborhood of [GEOGRAPHIC_DATA]" at bounding box center [405, 245] width 279 height 12
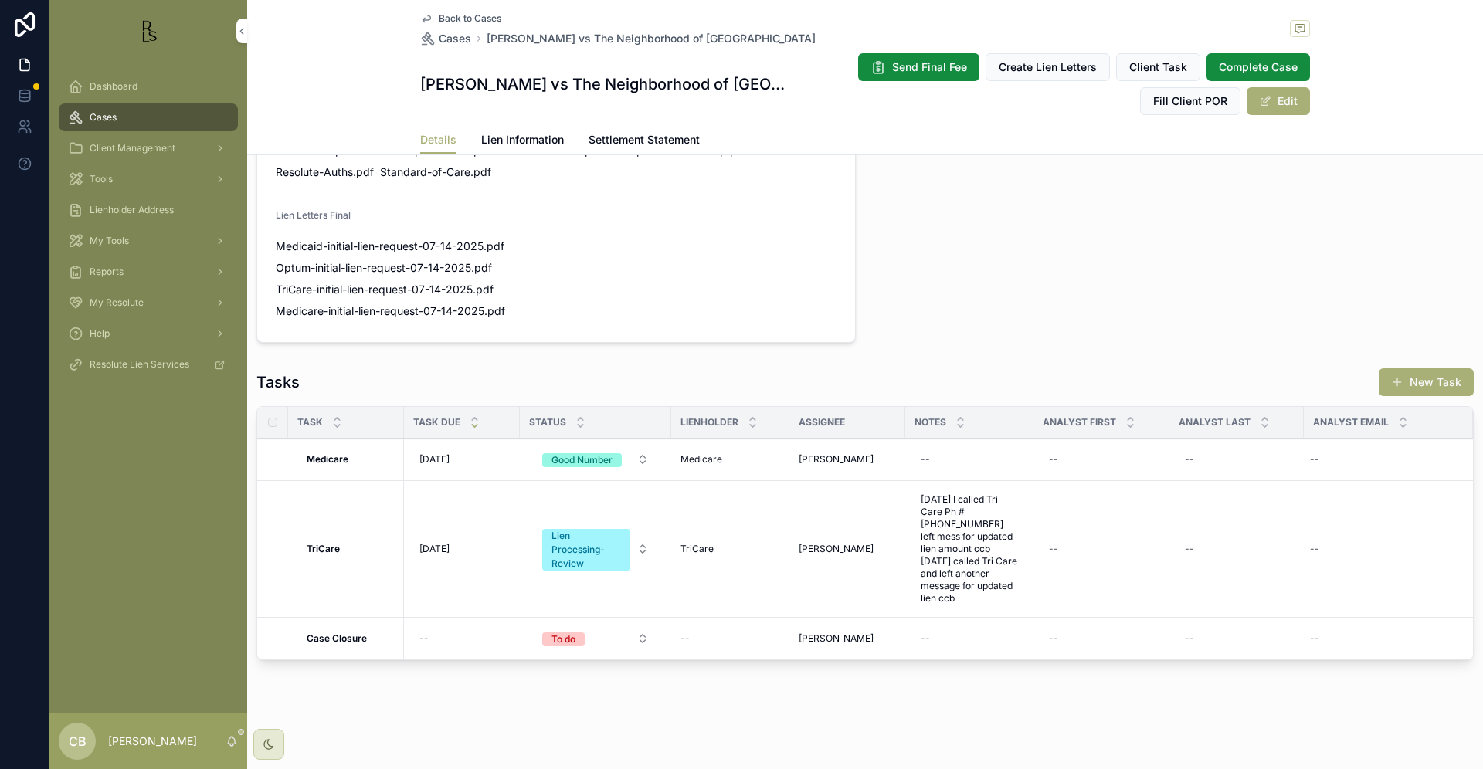
scroll to position [1077, 0]
click at [513, 135] on span "Lien Information" at bounding box center [522, 139] width 83 height 15
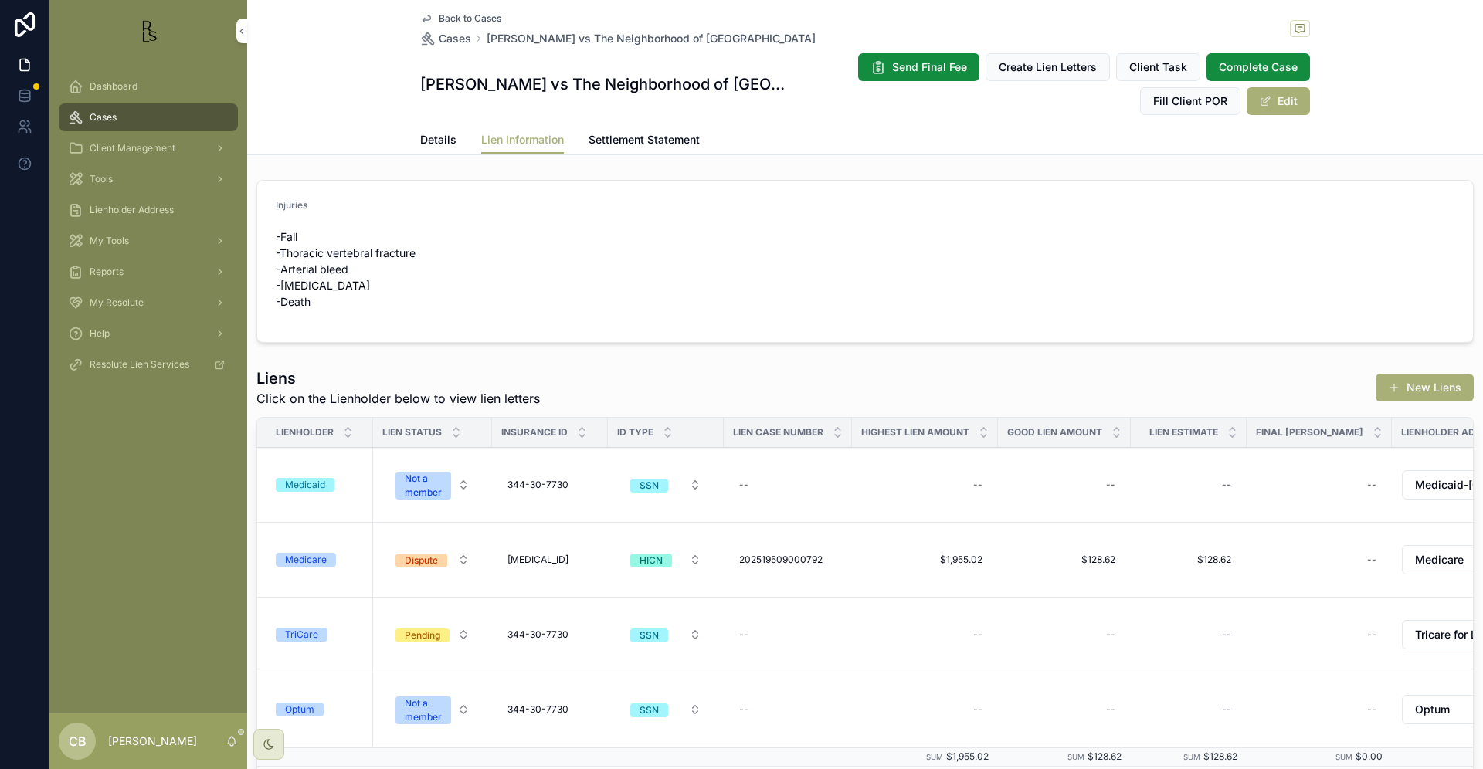
click at [429, 141] on span "Details" at bounding box center [438, 139] width 36 height 15
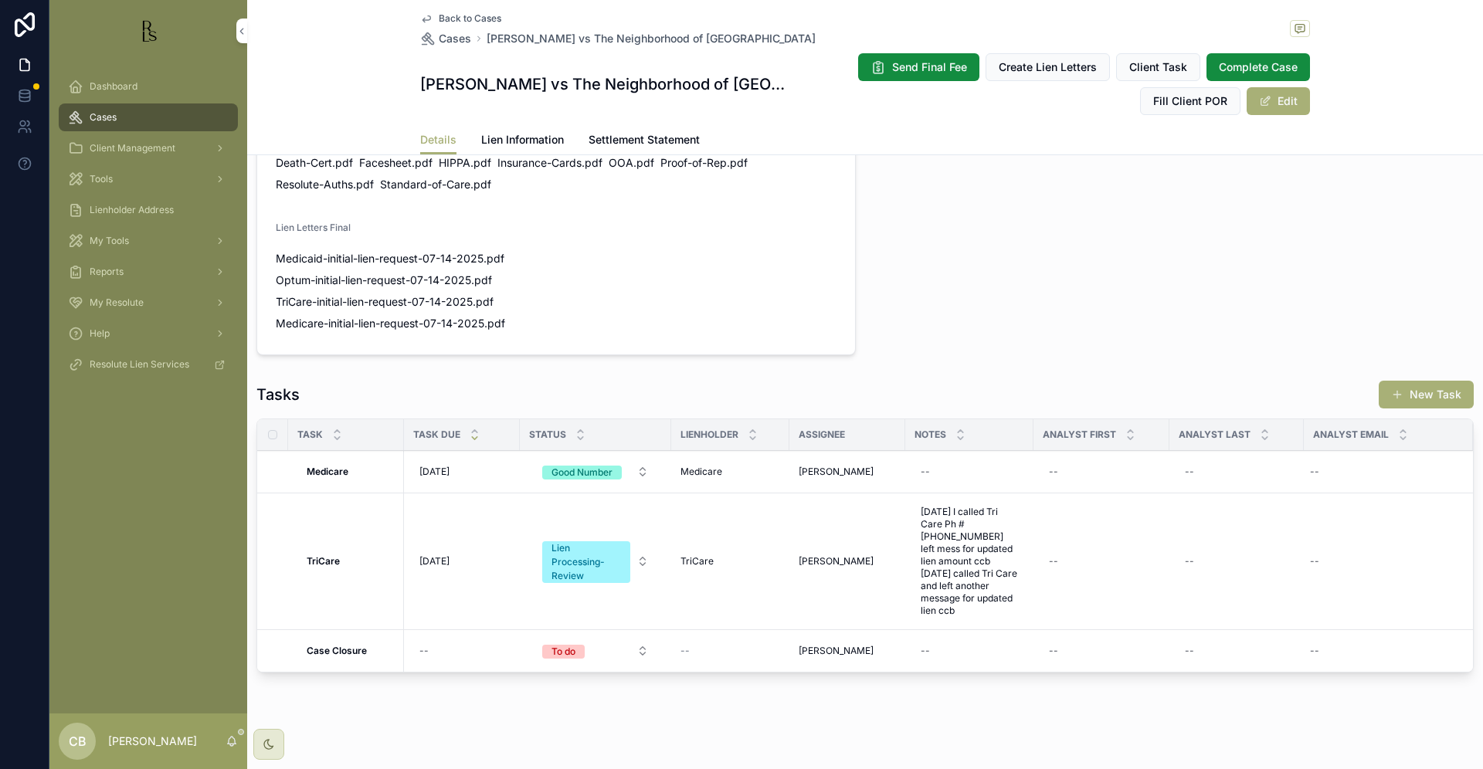
scroll to position [1066, 0]
click at [437, 140] on span "Details" at bounding box center [438, 139] width 36 height 15
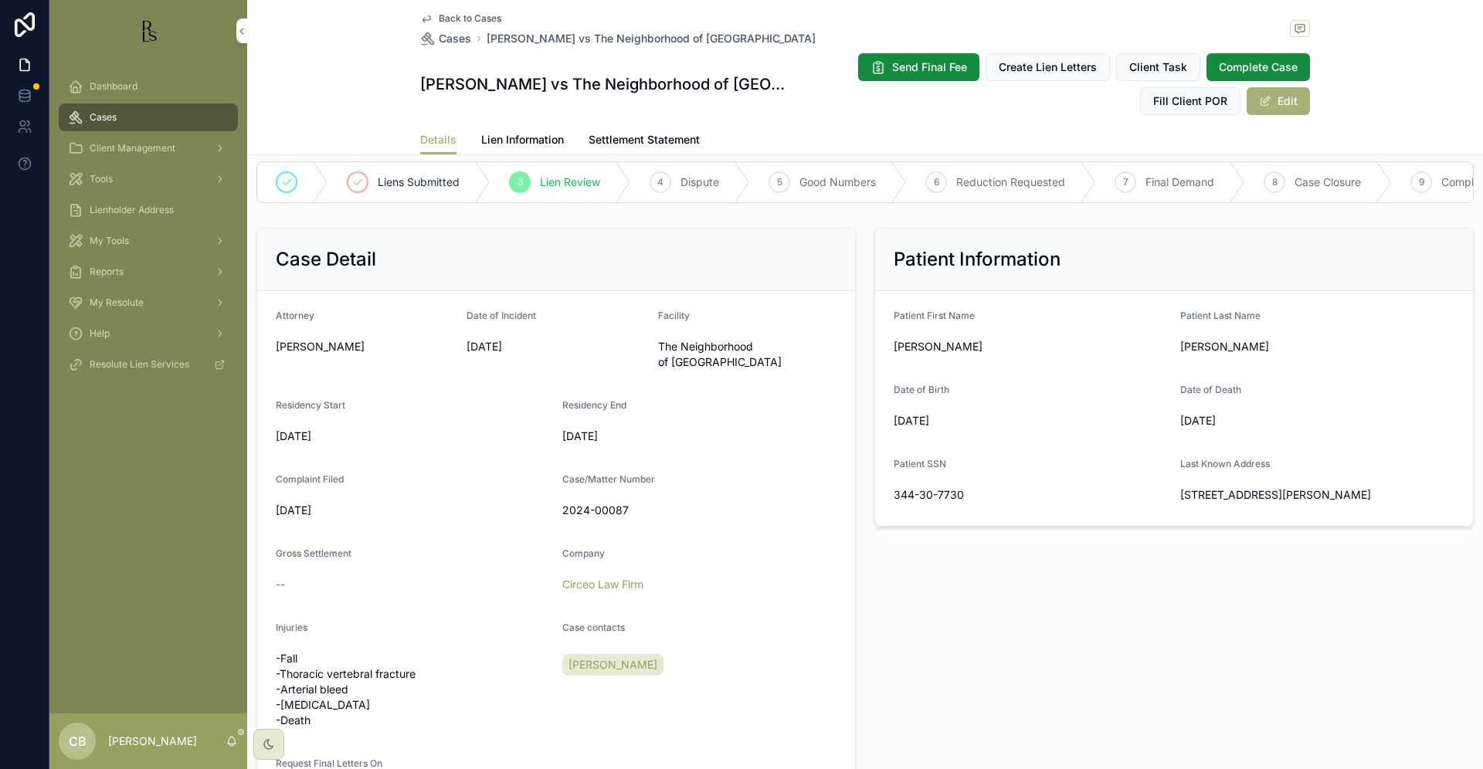
scroll to position [253, 0]
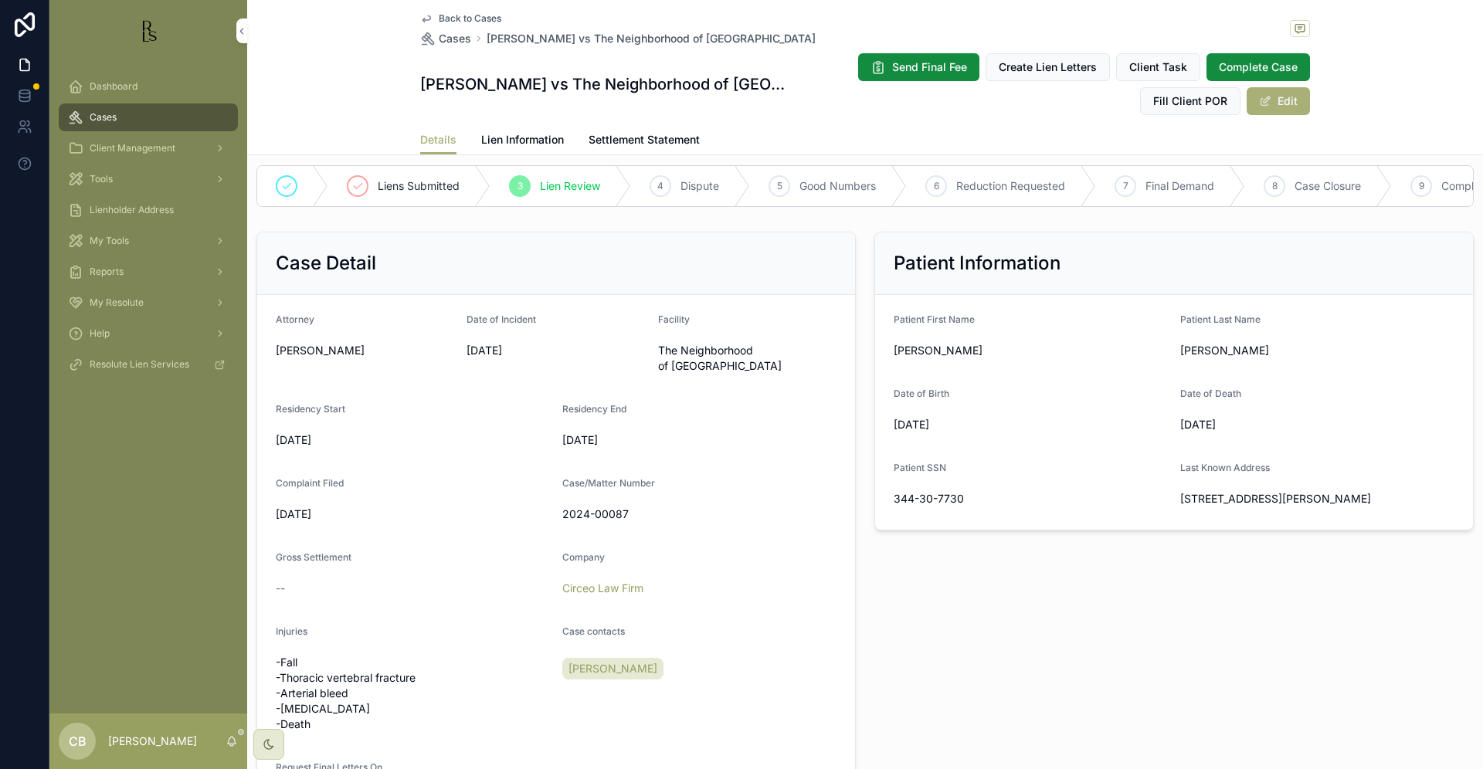
click at [108, 179] on span "Tools" at bounding box center [101, 179] width 23 height 12
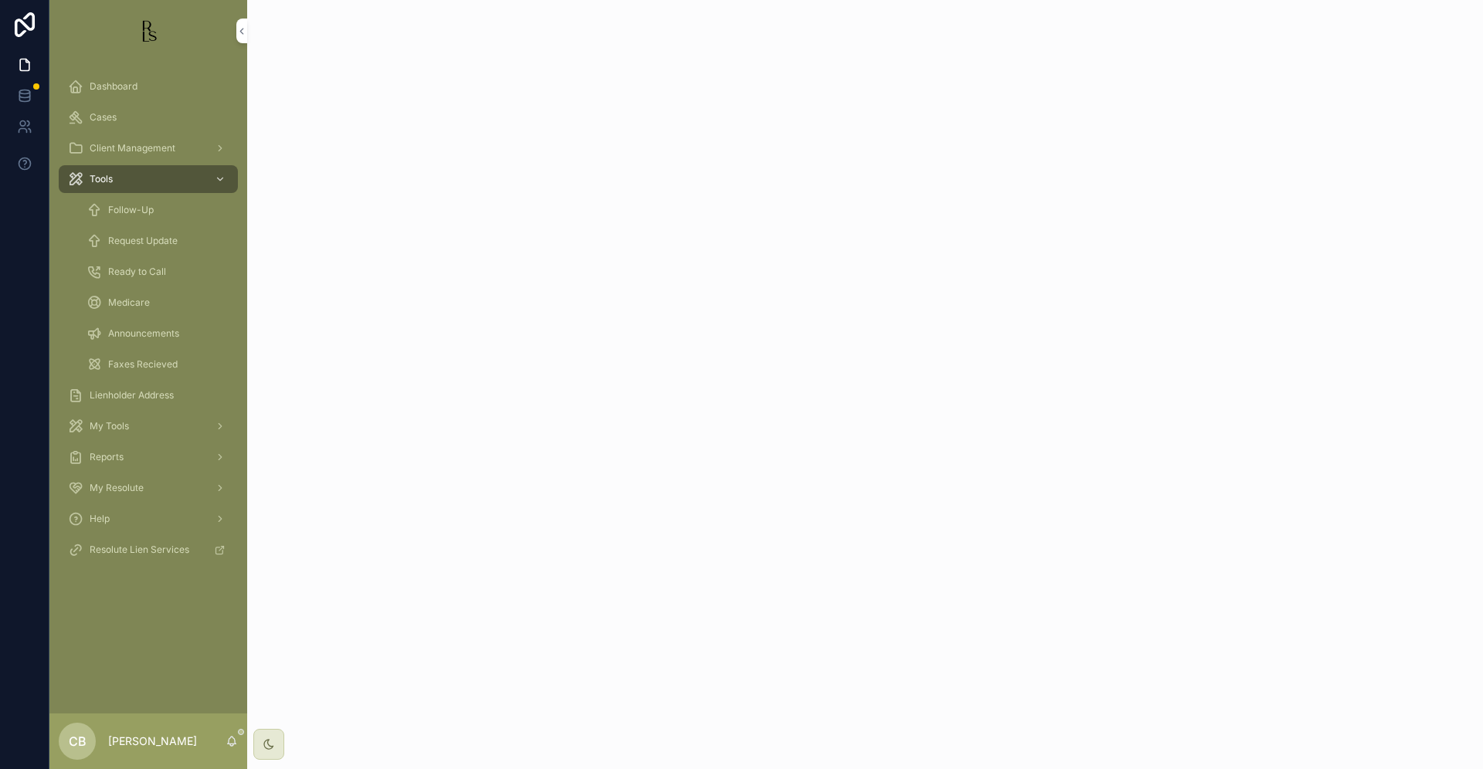
click at [108, 179] on span "Tools" at bounding box center [101, 179] width 23 height 12
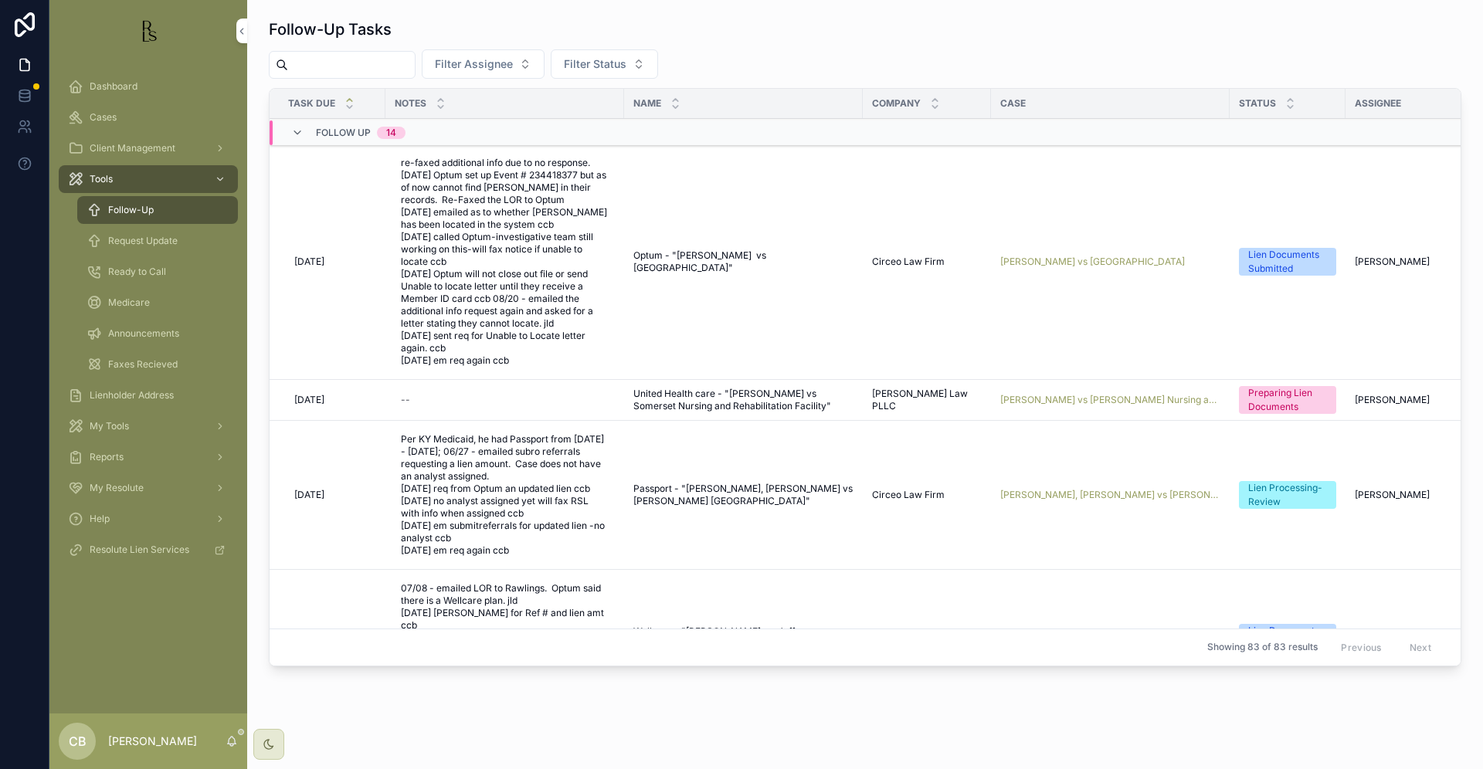
click at [336, 62] on input "scrollable content" at bounding box center [351, 65] width 127 height 22
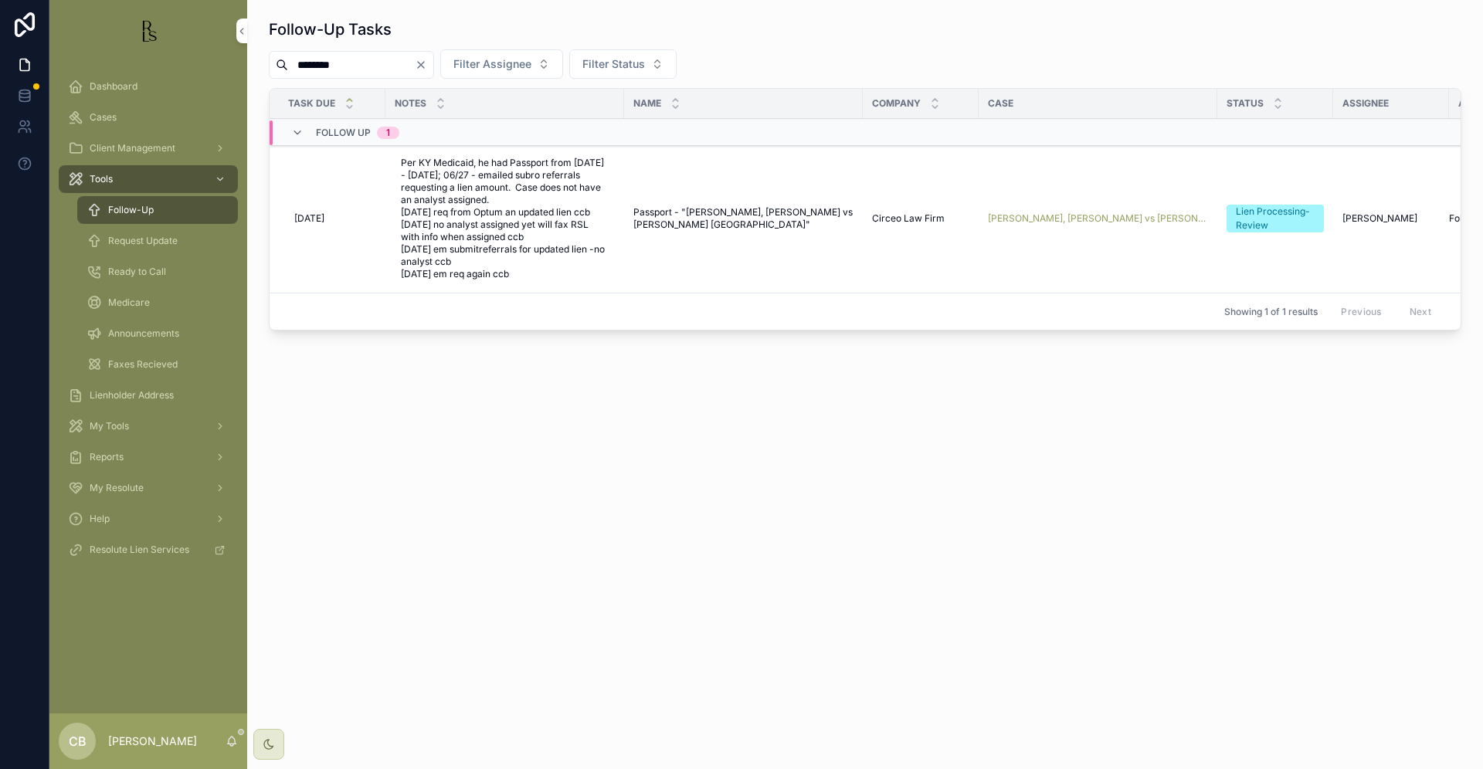
type input "********"
click at [1078, 219] on span "[PERSON_NAME], [PERSON_NAME] vs [PERSON_NAME] [GEOGRAPHIC_DATA]" at bounding box center [1098, 218] width 220 height 12
click at [1123, 216] on span "[PERSON_NAME], [PERSON_NAME] vs [PERSON_NAME] [GEOGRAPHIC_DATA]" at bounding box center [1098, 218] width 220 height 12
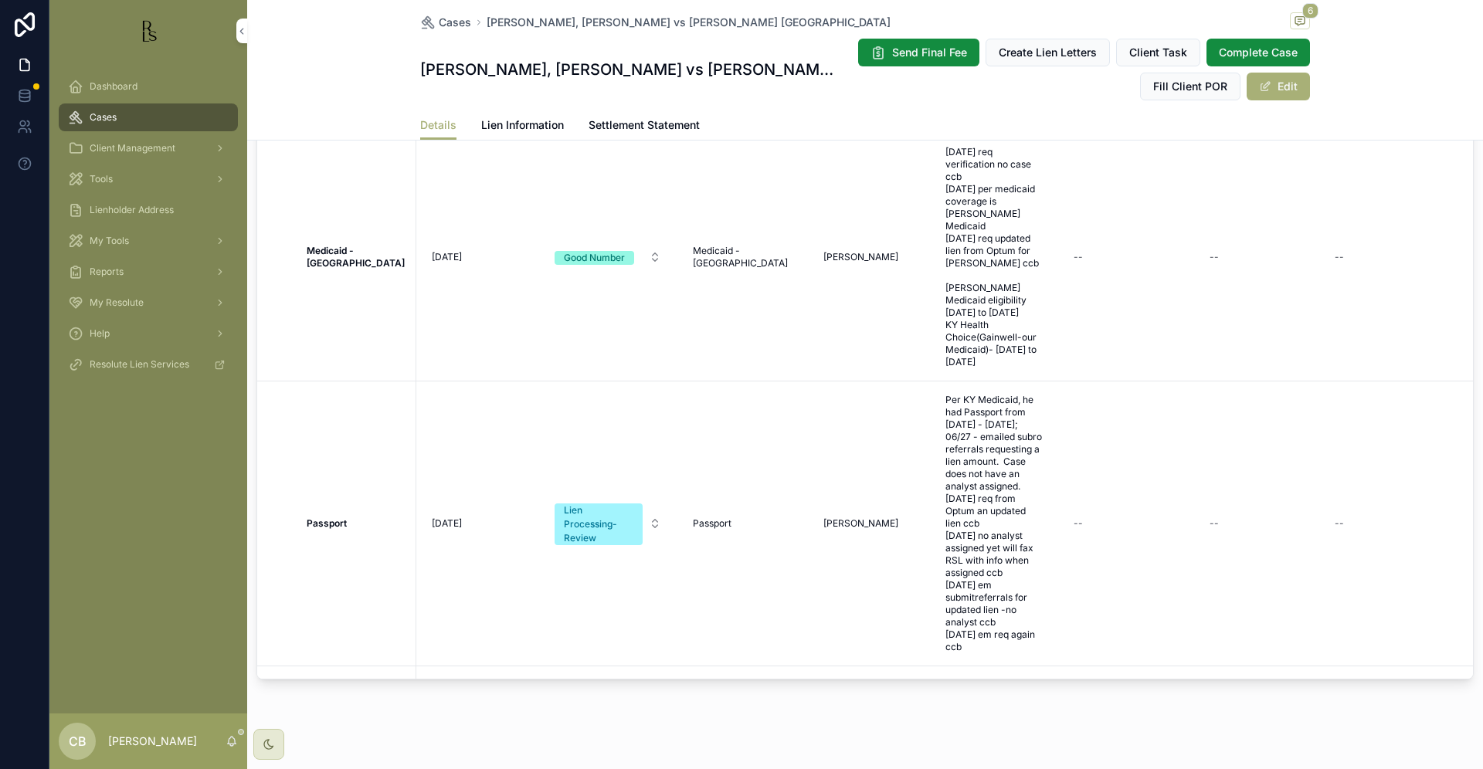
click at [106, 180] on span "Tools" at bounding box center [101, 179] width 23 height 12
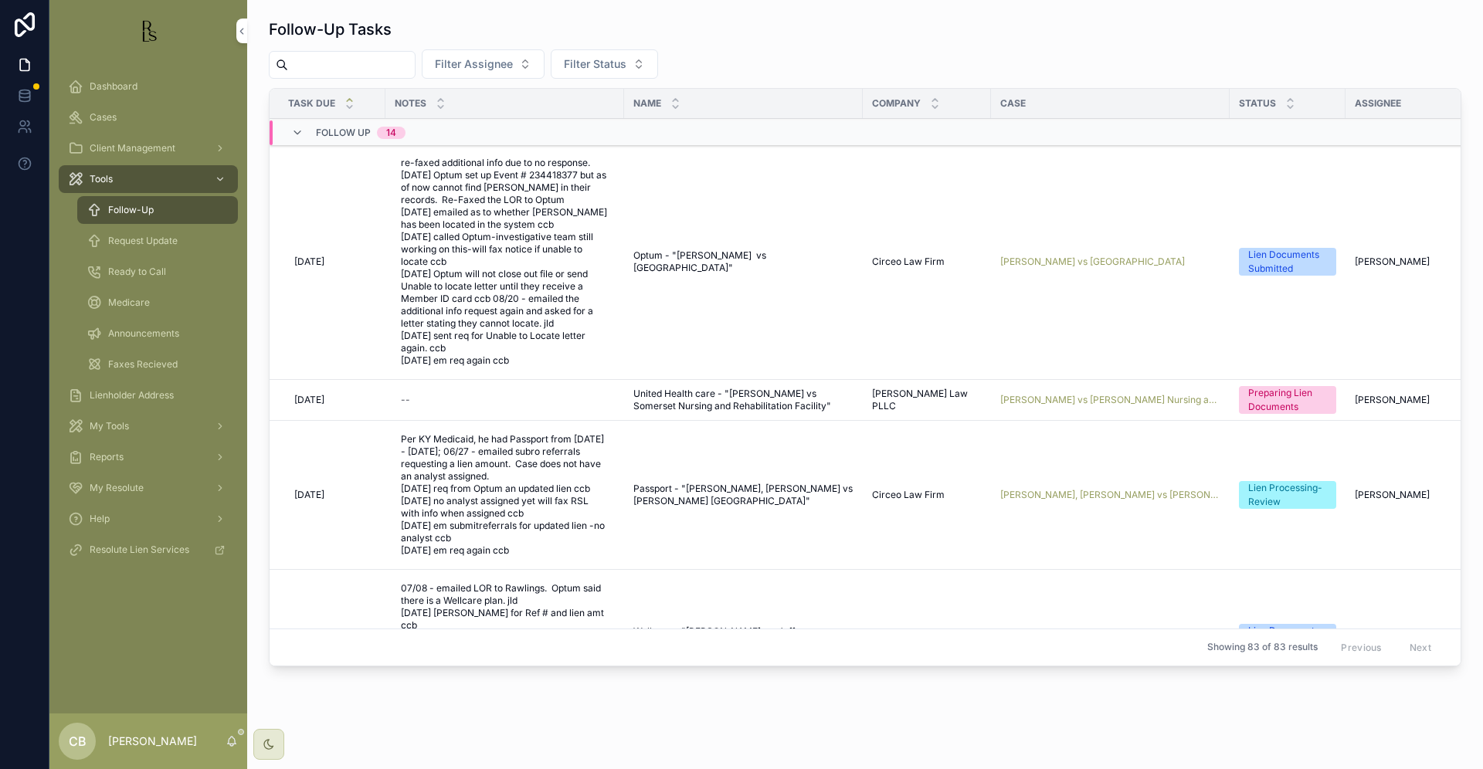
click at [105, 114] on span "Cases" at bounding box center [103, 117] width 27 height 12
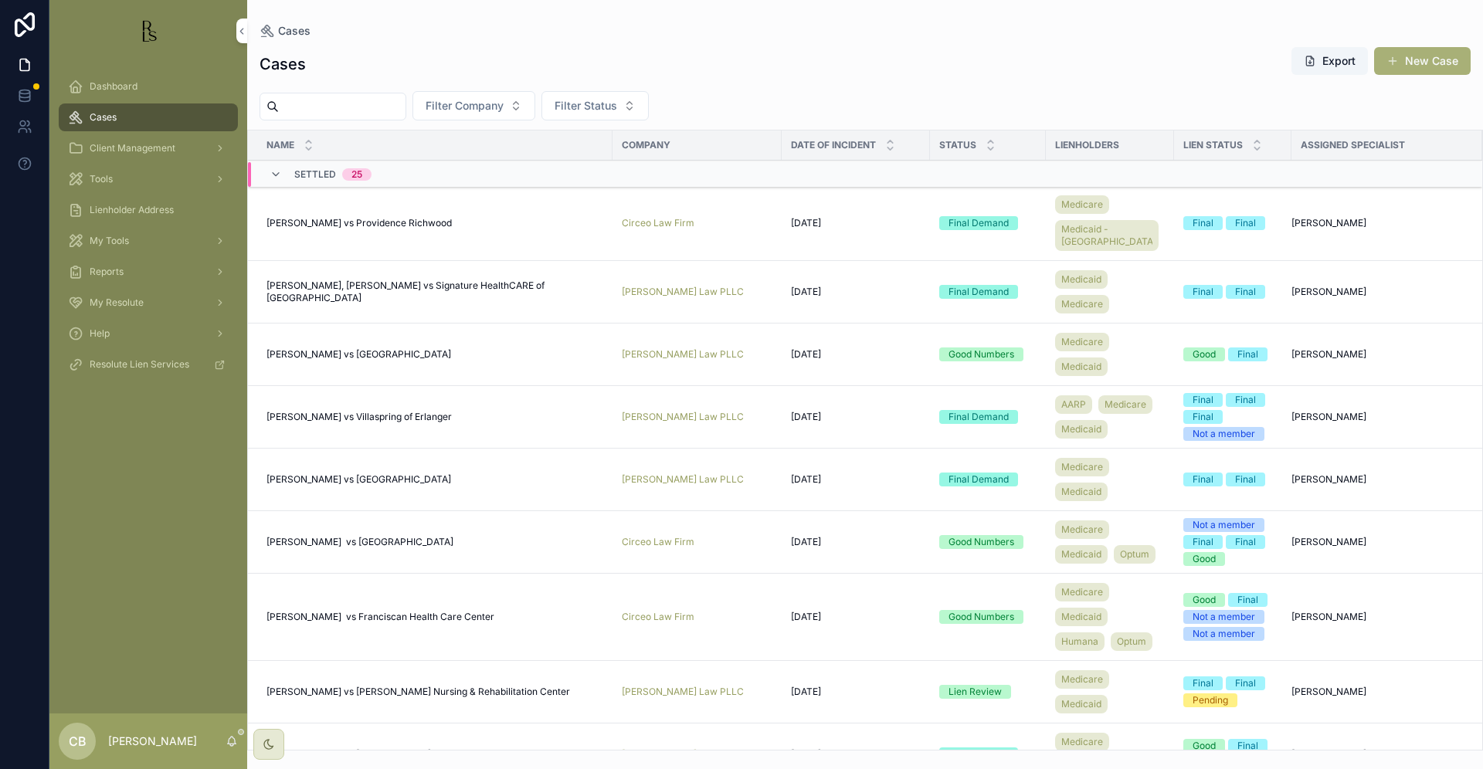
click at [303, 110] on input "scrollable content" at bounding box center [342, 107] width 127 height 22
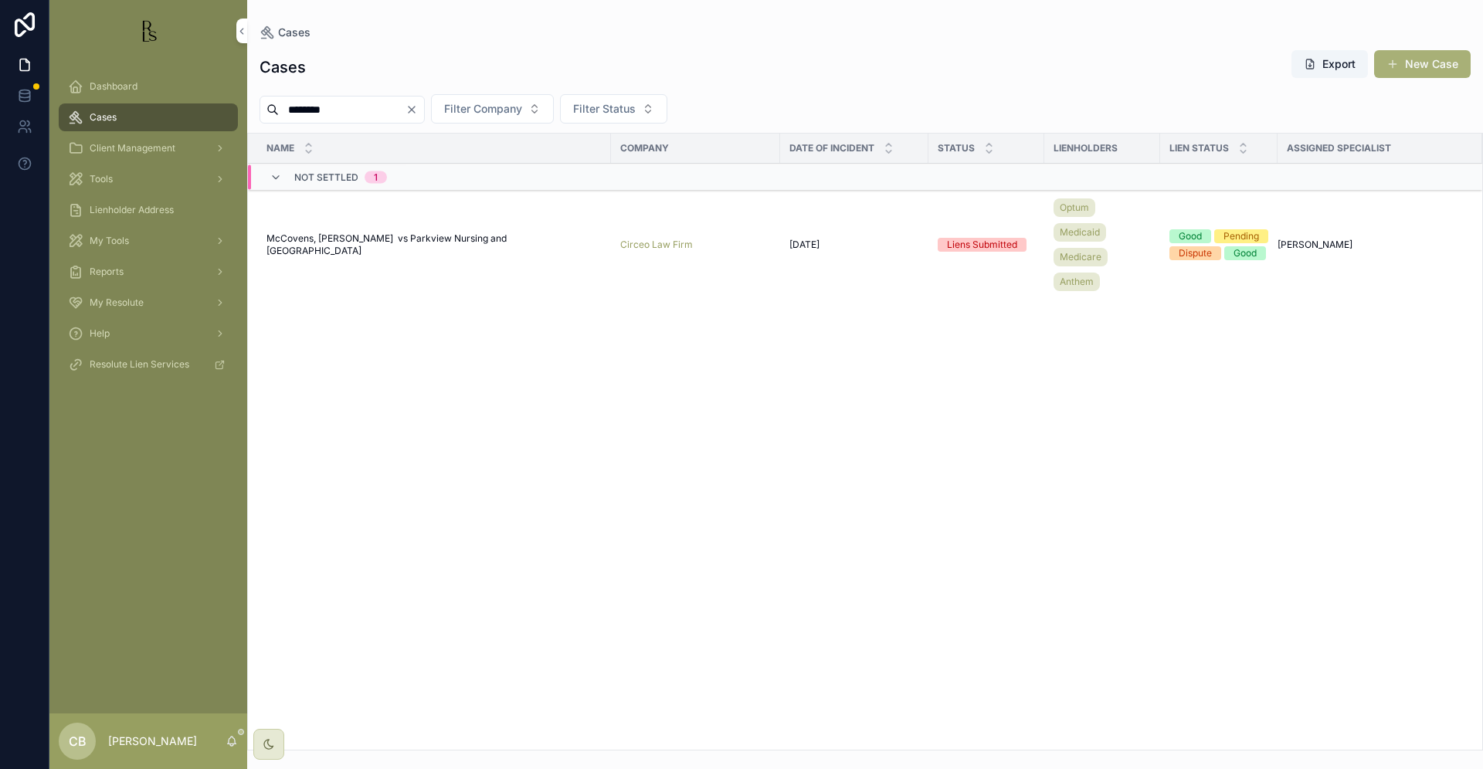
type input "********"
click at [436, 244] on span "McCovens, [PERSON_NAME] vs Parkview Nursing and [GEOGRAPHIC_DATA]" at bounding box center [433, 244] width 335 height 25
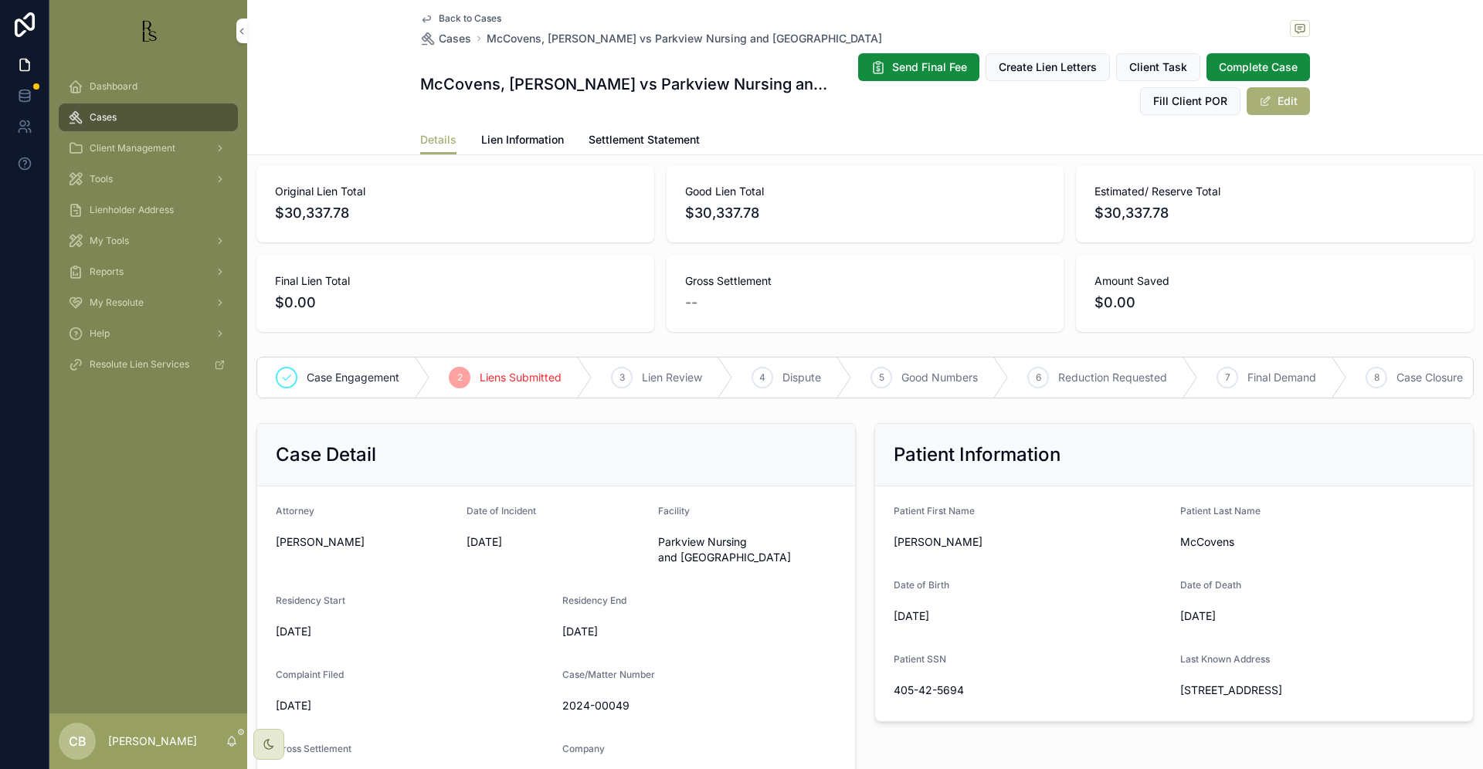
scroll to position [68, 0]
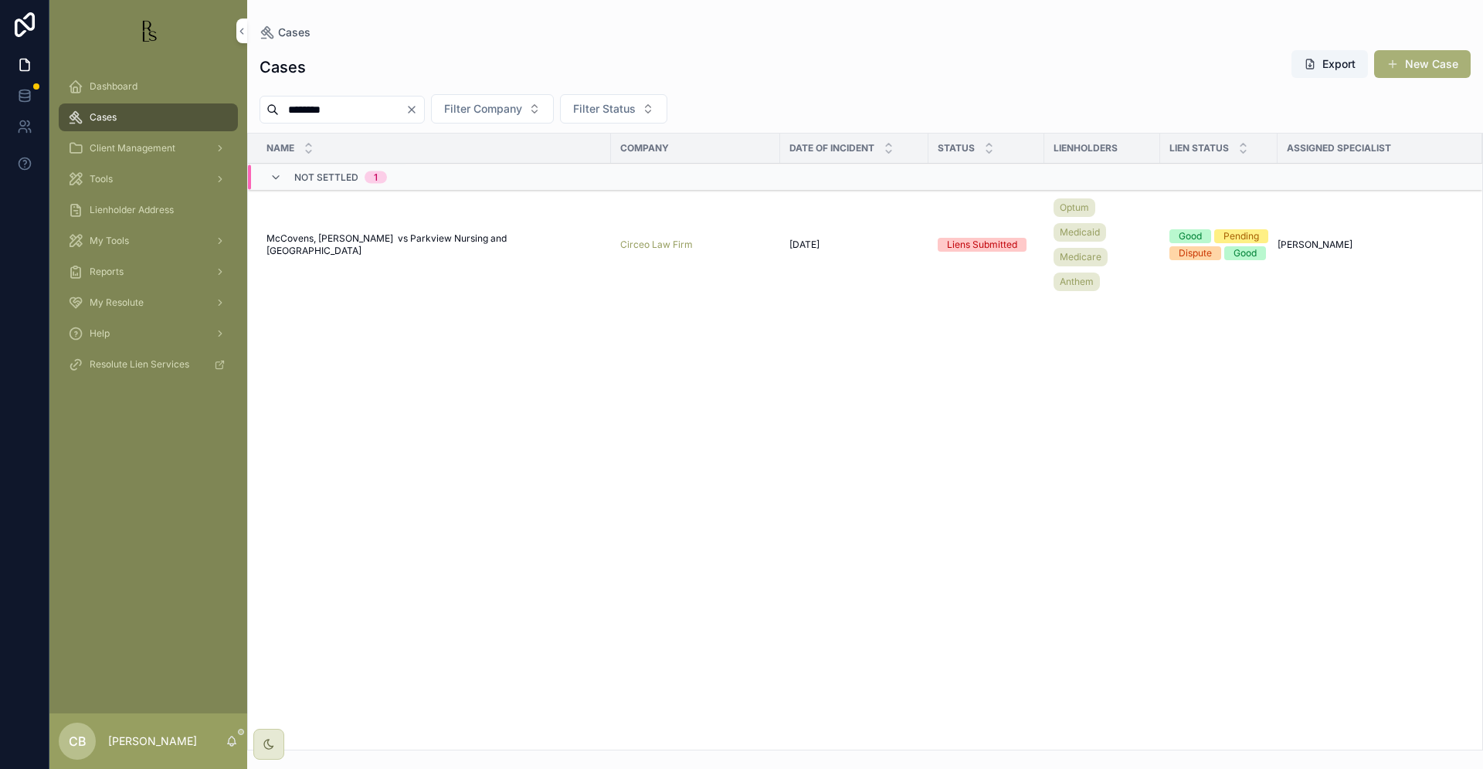
drag, startPoint x: 350, startPoint y: 110, endPoint x: 265, endPoint y: 106, distance: 85.0
click at [266, 106] on div "********" at bounding box center [341, 110] width 165 height 28
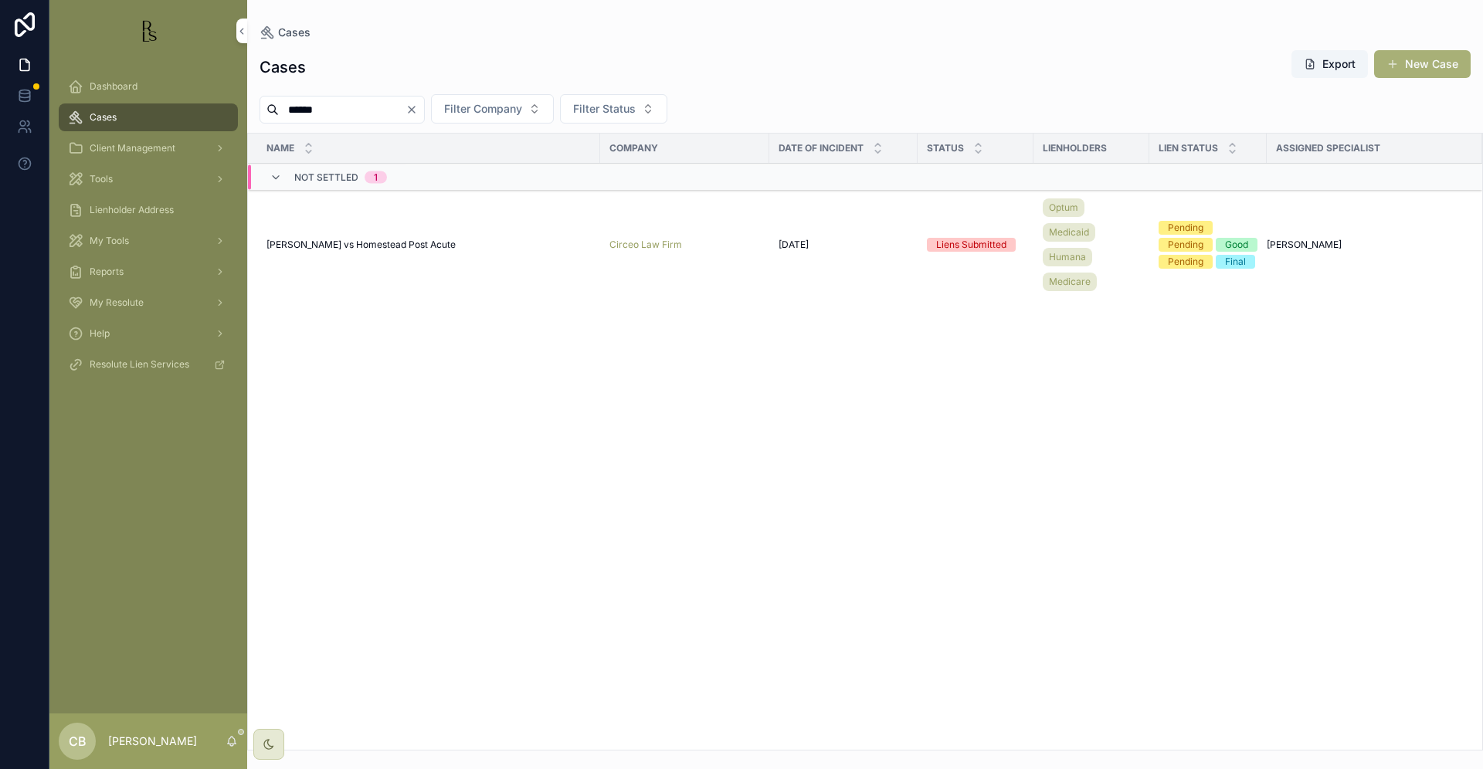
type input "******"
click at [387, 239] on span "[PERSON_NAME] vs Homestead Post Acute" at bounding box center [360, 245] width 189 height 12
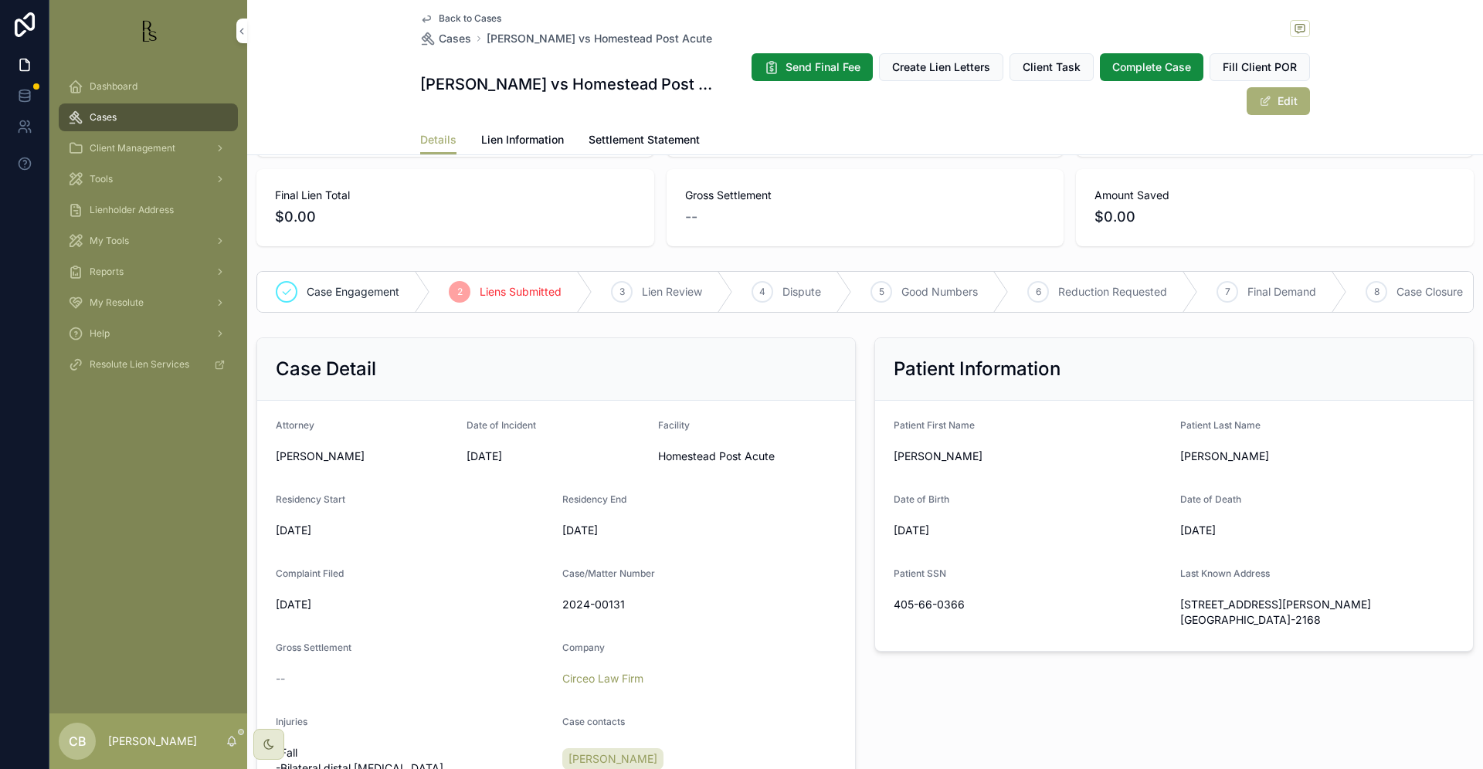
scroll to position [157, 0]
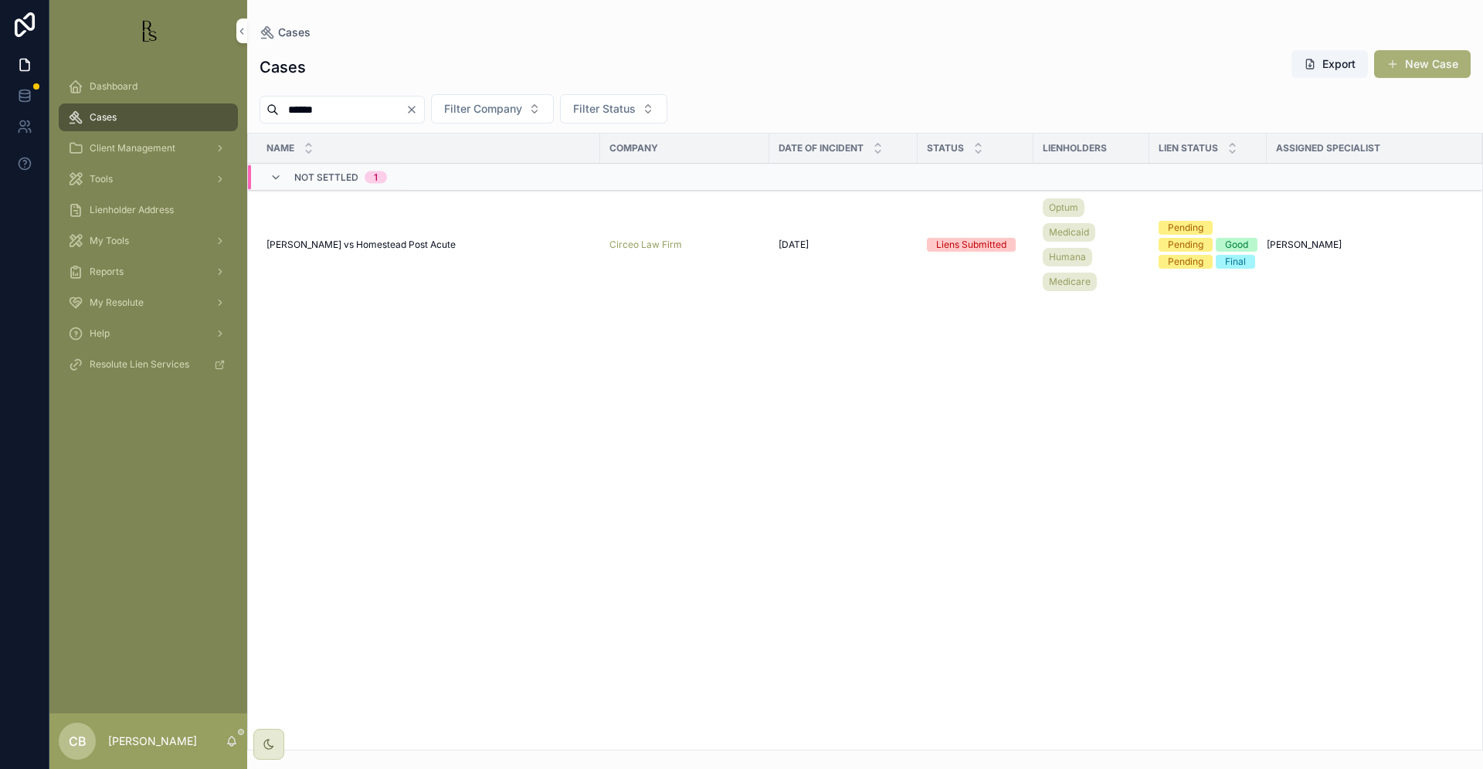
drag, startPoint x: 340, startPoint y: 109, endPoint x: 238, endPoint y: 106, distance: 102.0
click at [239, 106] on div "Dashboard Cases Client Management Tools Lienholder Address My Tools Reports My …" at bounding box center [765, 384] width 1433 height 769
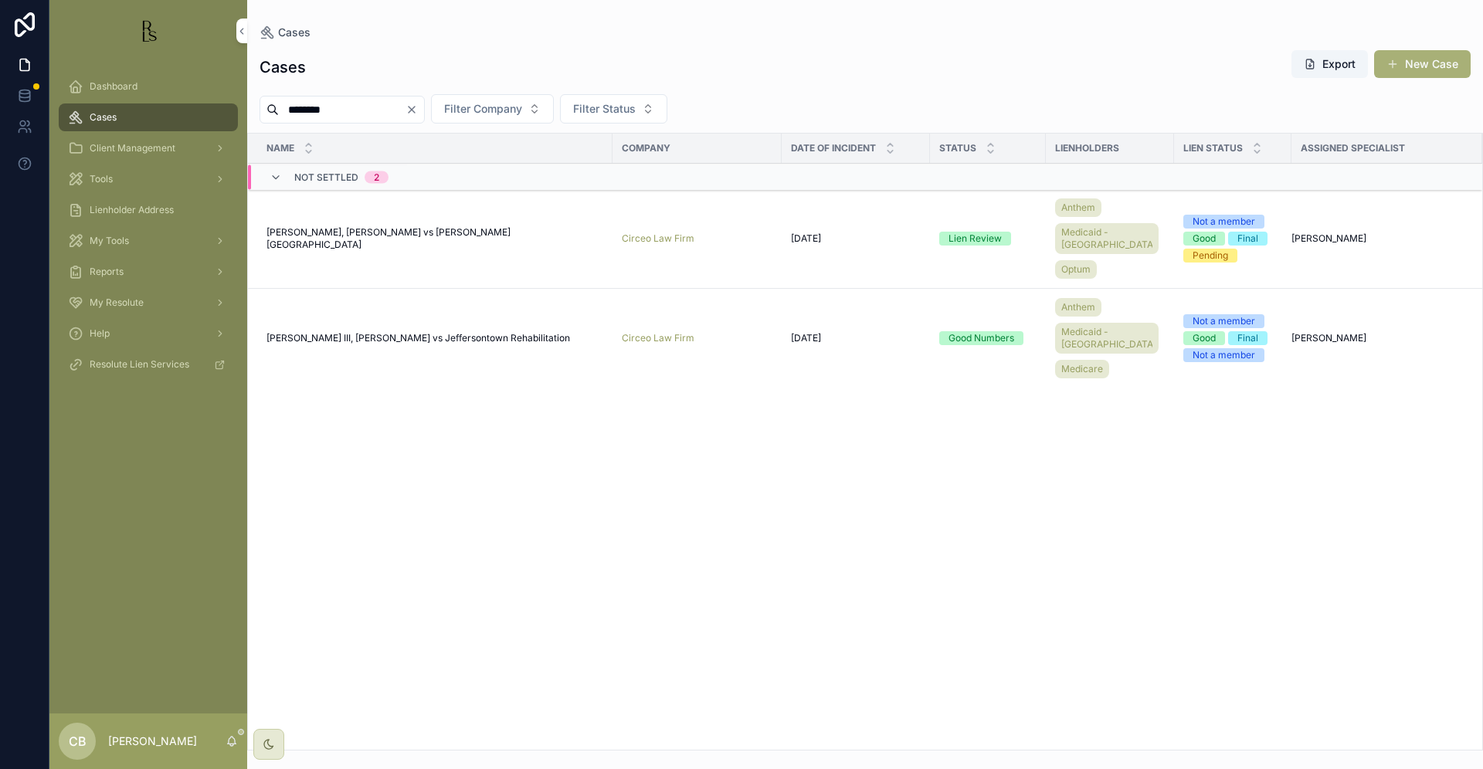
type input "********"
click at [429, 231] on span "[PERSON_NAME], [PERSON_NAME] vs [PERSON_NAME] [GEOGRAPHIC_DATA]" at bounding box center [434, 238] width 337 height 25
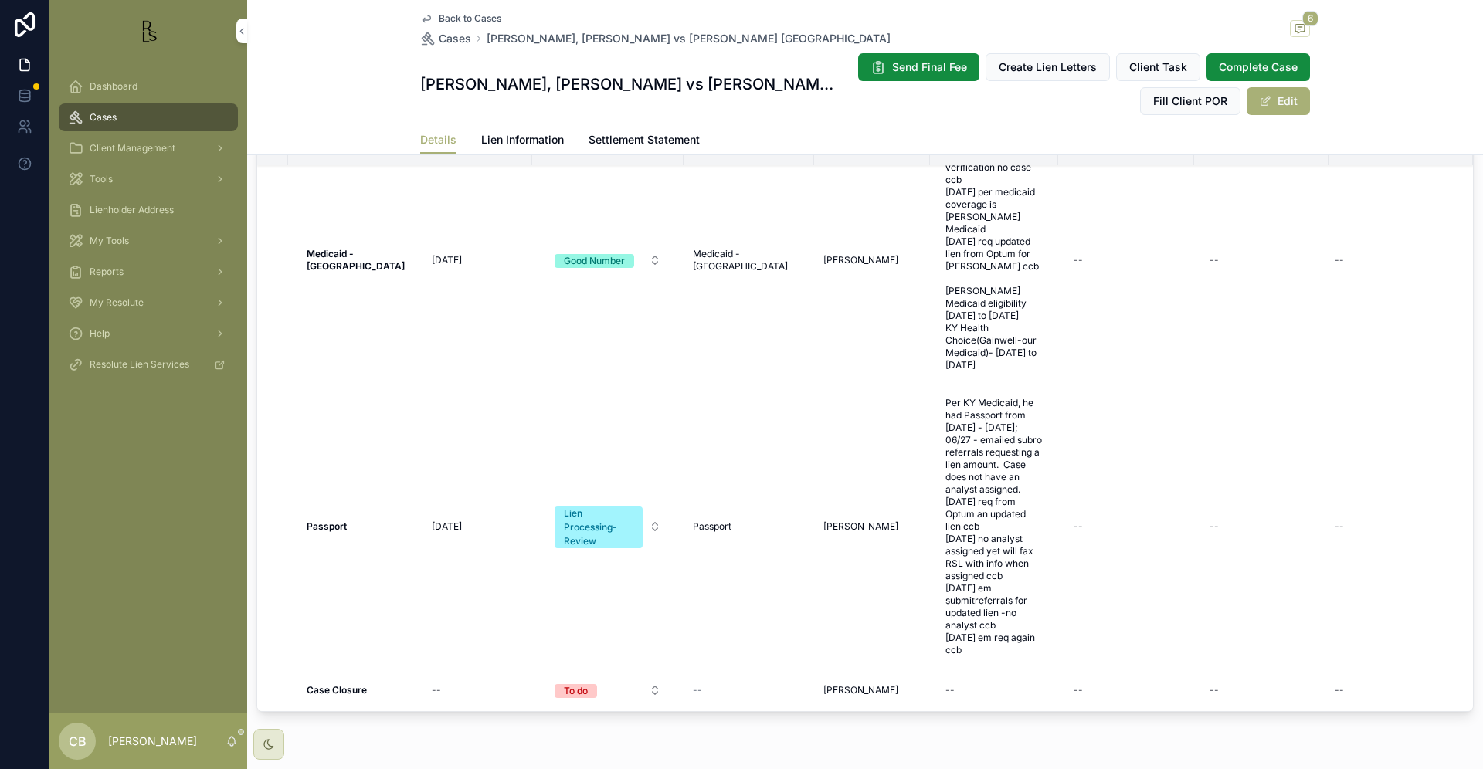
scroll to position [1266, 0]
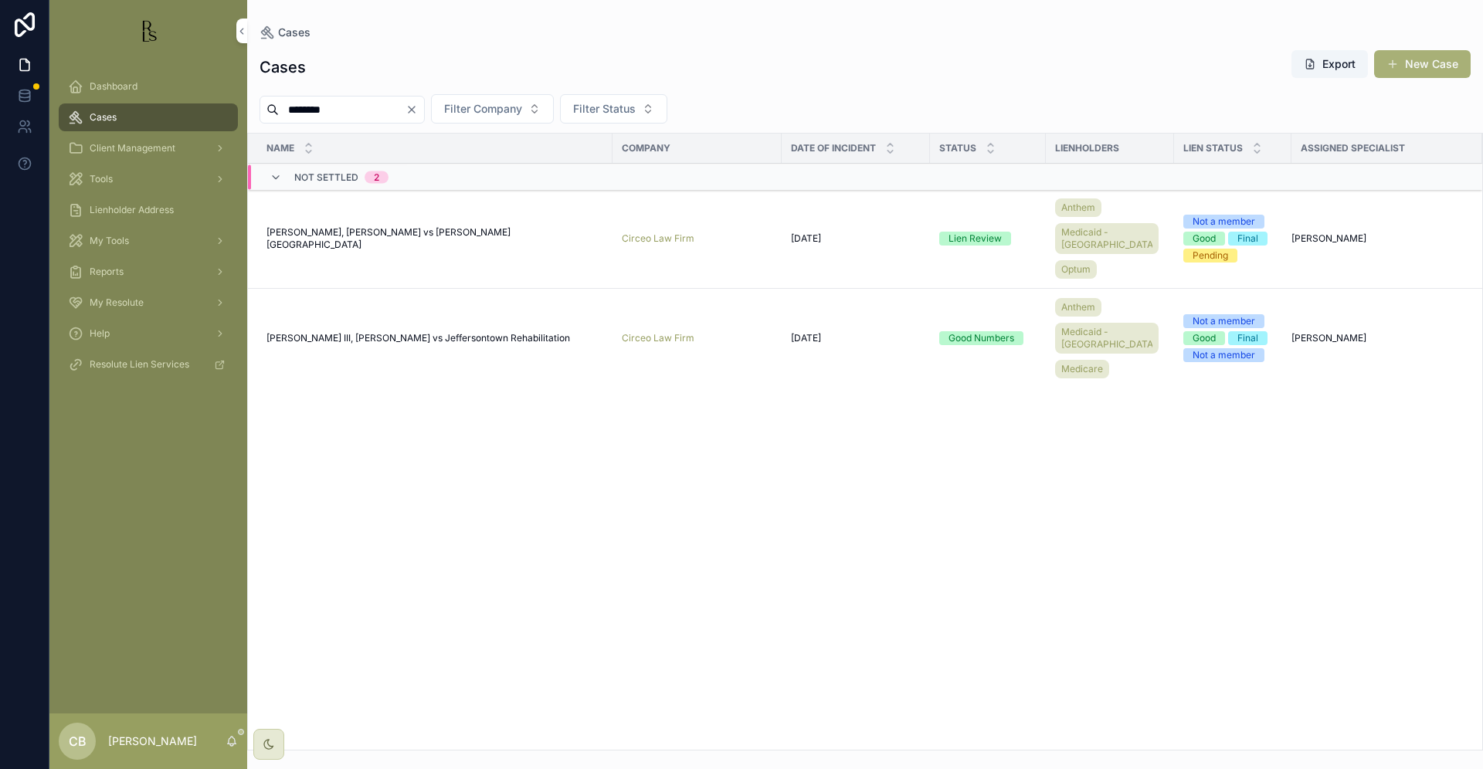
drag, startPoint x: 356, startPoint y: 109, endPoint x: 241, endPoint y: 105, distance: 115.1
click at [241, 105] on div "Dashboard Cases Client Management Tools Lienholder Address My Tools Reports My …" at bounding box center [765, 384] width 1433 height 769
type input "********"
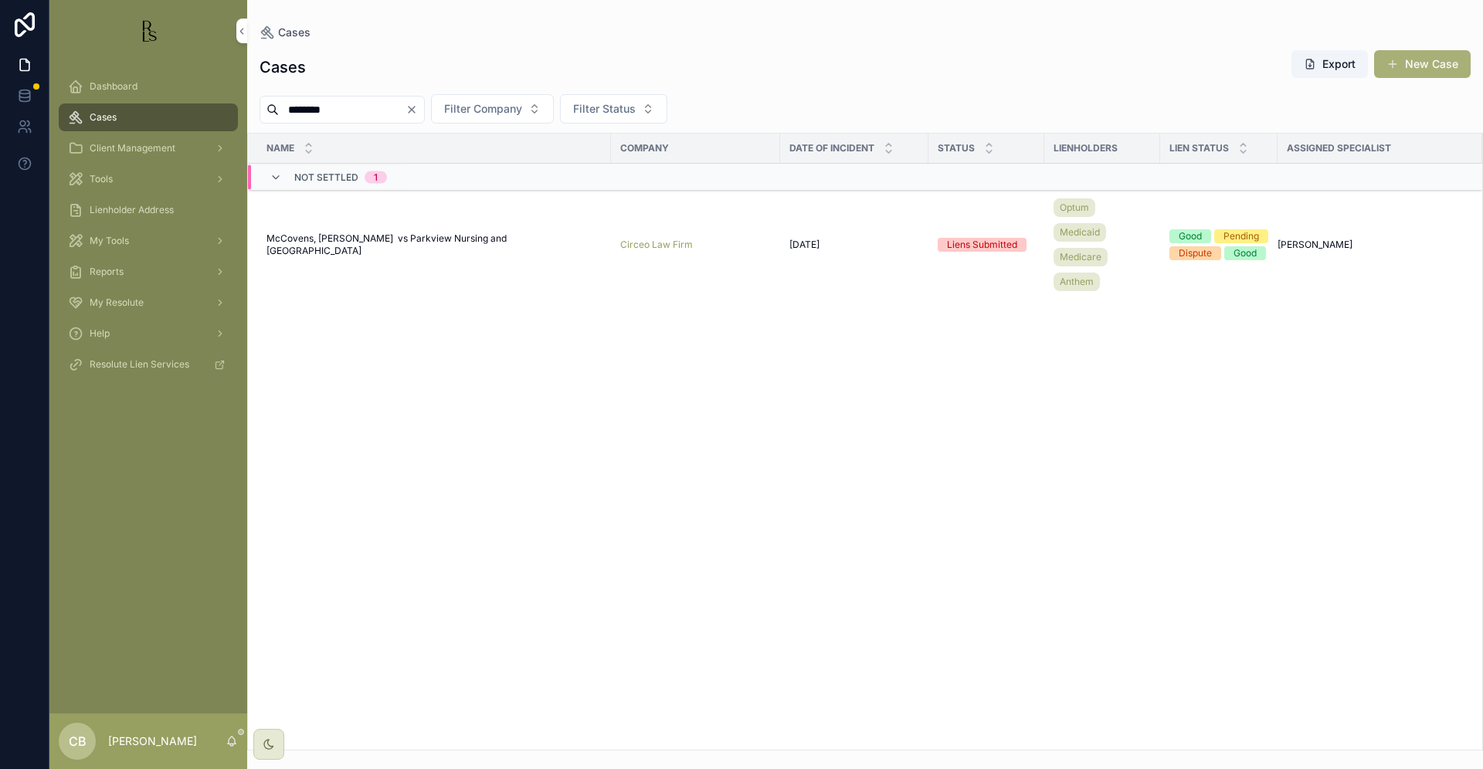
click at [446, 242] on span "McCovens, [PERSON_NAME] vs Parkview Nursing and [GEOGRAPHIC_DATA]" at bounding box center [433, 244] width 335 height 25
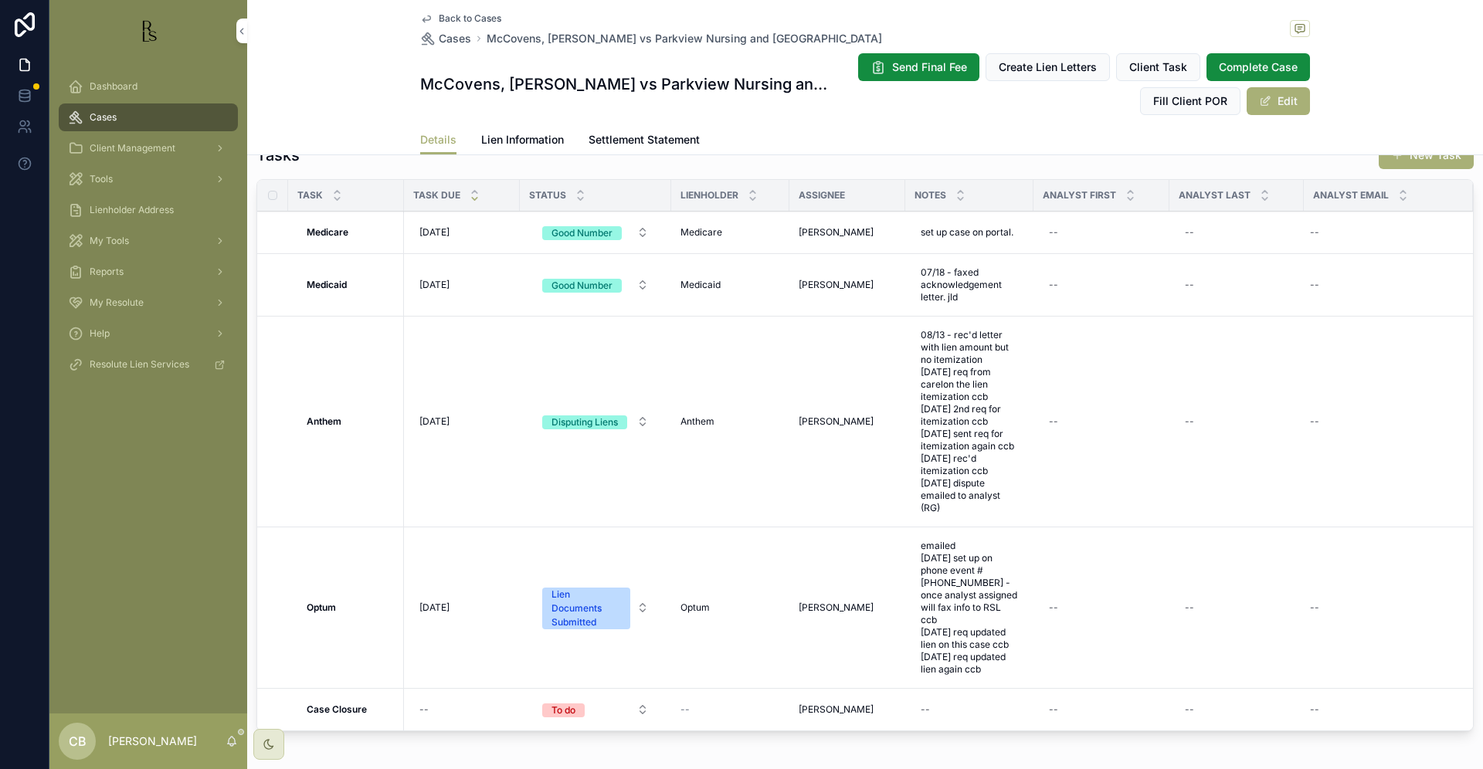
scroll to position [1338, 0]
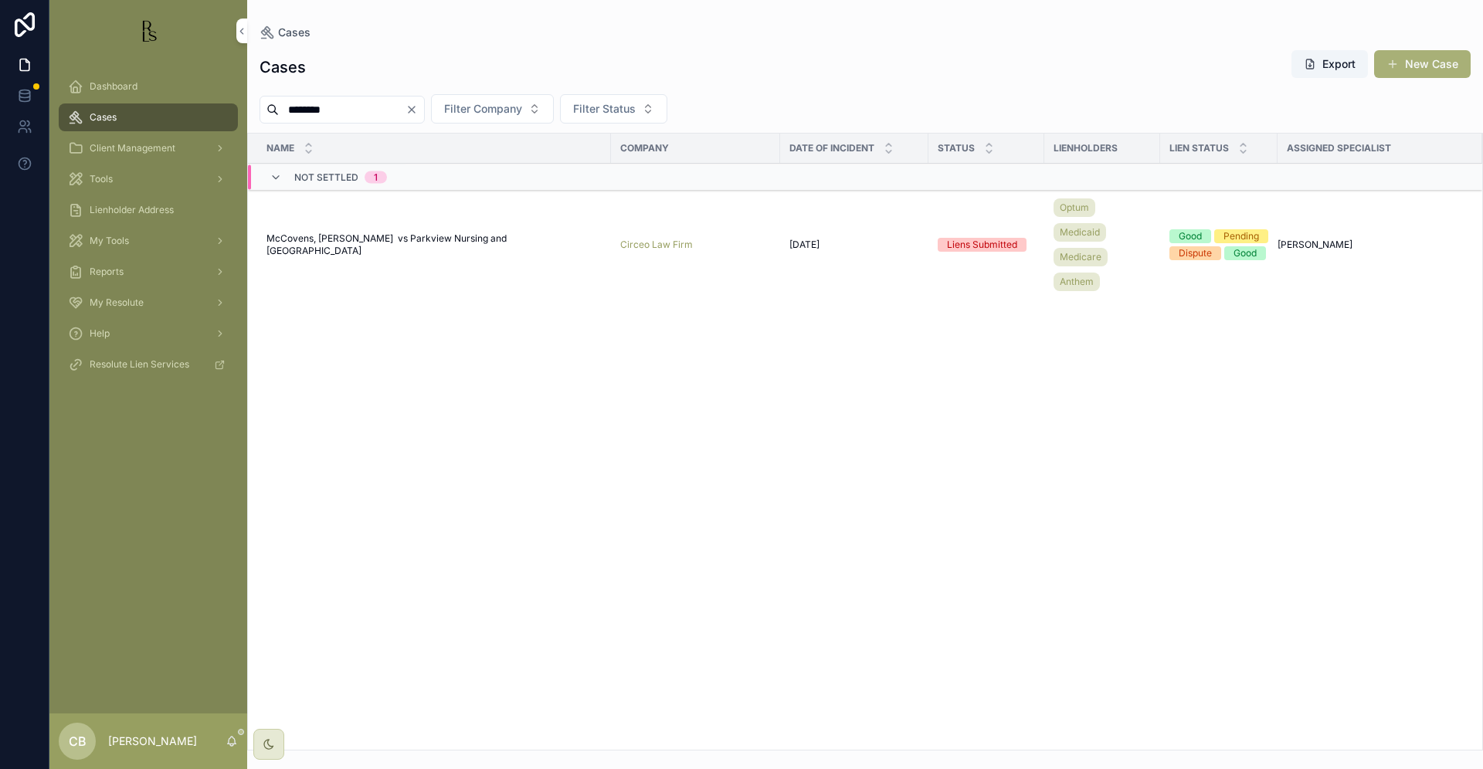
drag, startPoint x: 348, startPoint y: 106, endPoint x: 236, endPoint y: 99, distance: 113.0
click at [236, 99] on div "Dashboard Cases Client Management Tools Lienholder Address My Tools Reports My …" at bounding box center [765, 384] width 1433 height 769
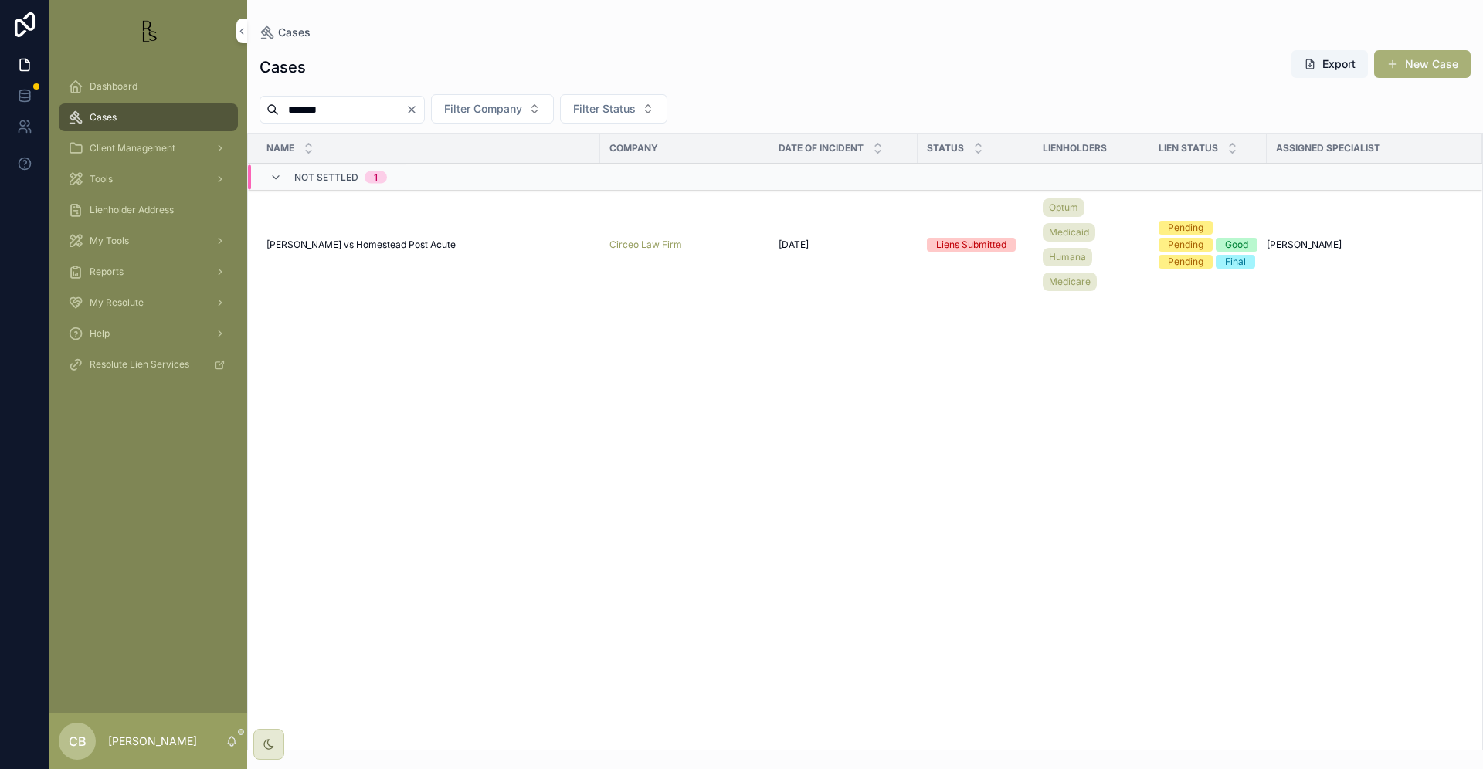
type input "******"
click at [385, 244] on span "[PERSON_NAME] vs Homestead Post Acute" at bounding box center [360, 245] width 189 height 12
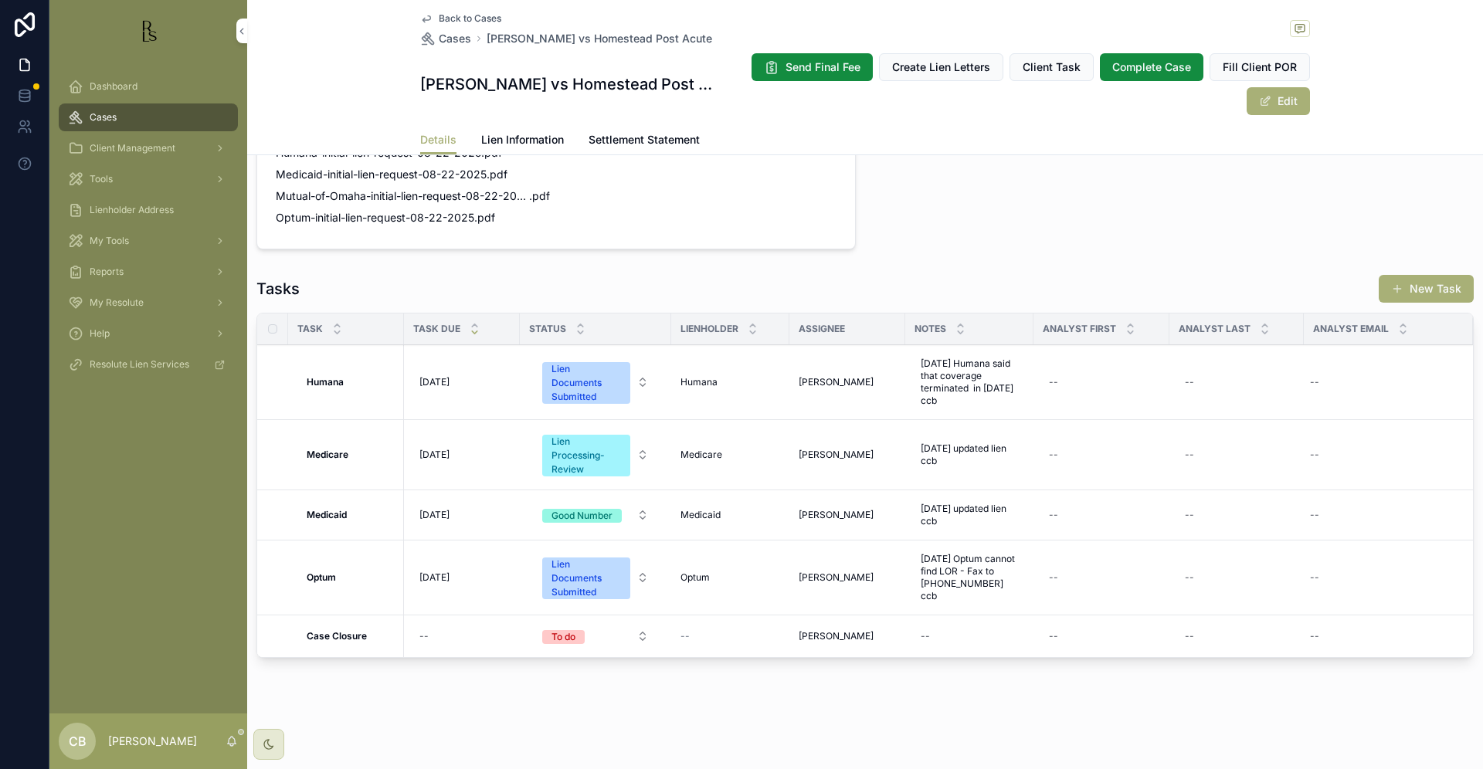
scroll to position [1263, 0]
click at [968, 583] on span "[DATE] Optum cannot find LOR - Fax to [PHONE_NUMBER] ccb" at bounding box center [969, 577] width 97 height 49
click at [1022, 619] on textarea "**********" at bounding box center [996, 605] width 147 height 59
type textarea "**********"
click at [1110, 588] on icon "scrollable content" at bounding box center [1110, 588] width 12 height 12
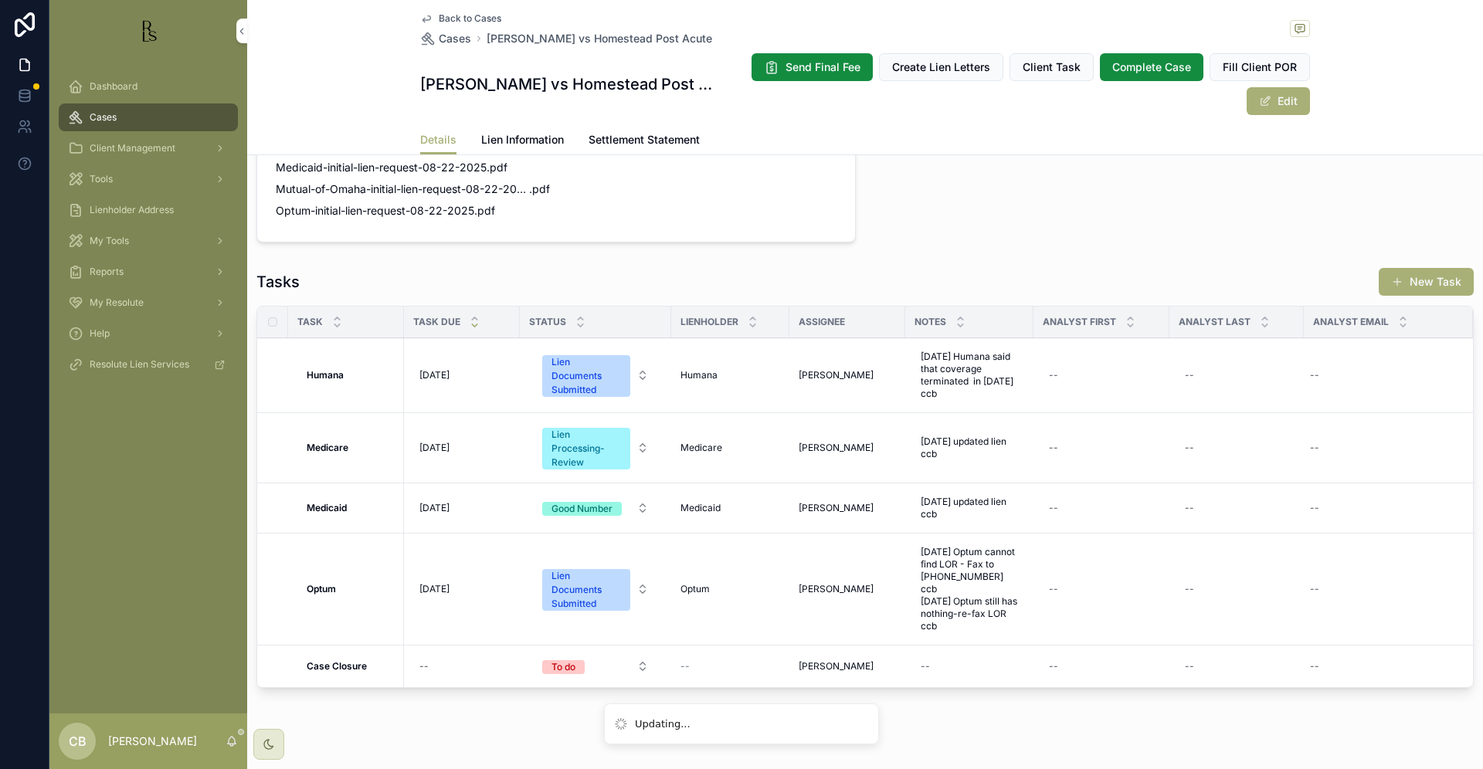
click at [441, 591] on span "[DATE]" at bounding box center [434, 589] width 30 height 12
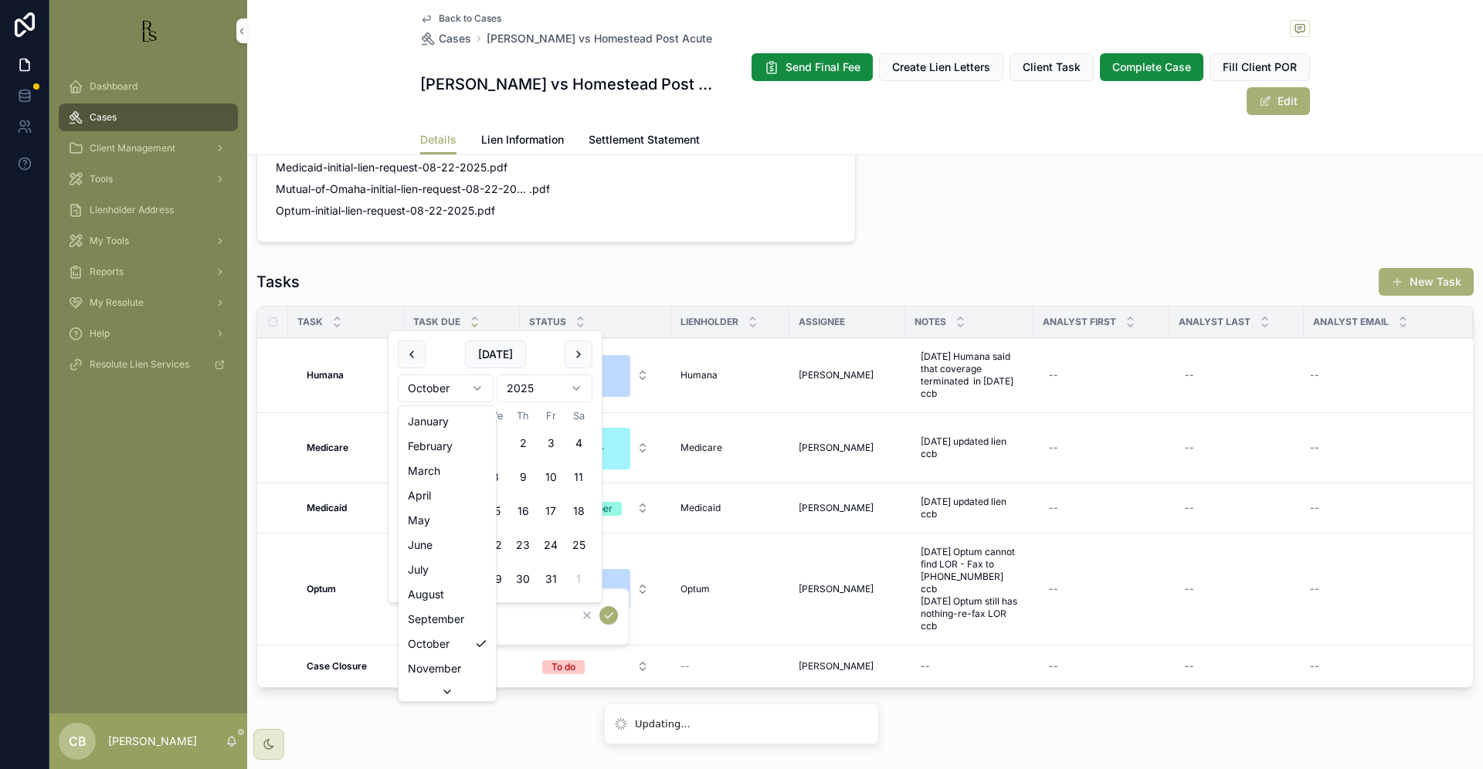
click at [474, 385] on html "Updating... Dashboard Cases Client Management Tools Lienholder Address My Tools…" at bounding box center [741, 384] width 1483 height 769
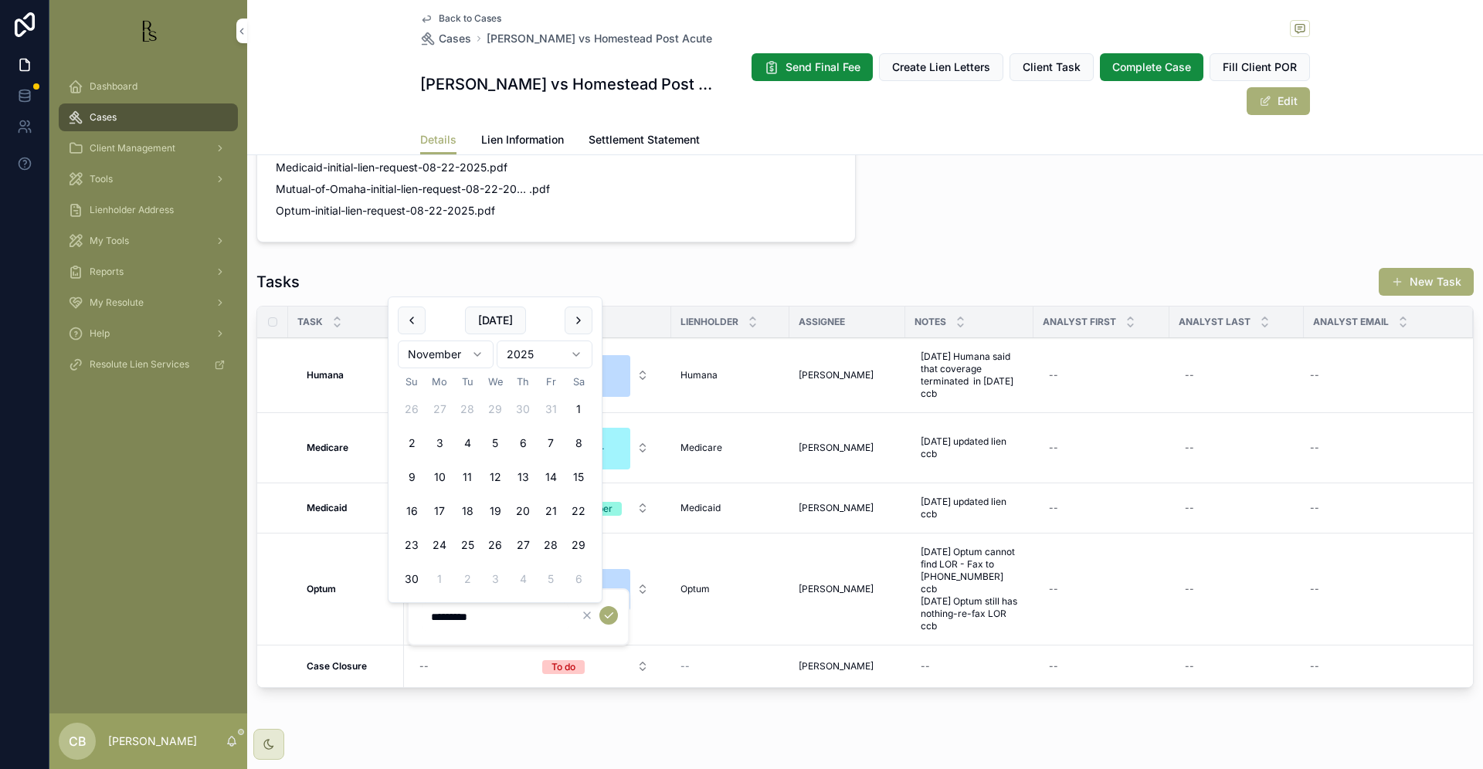
type input "*********"
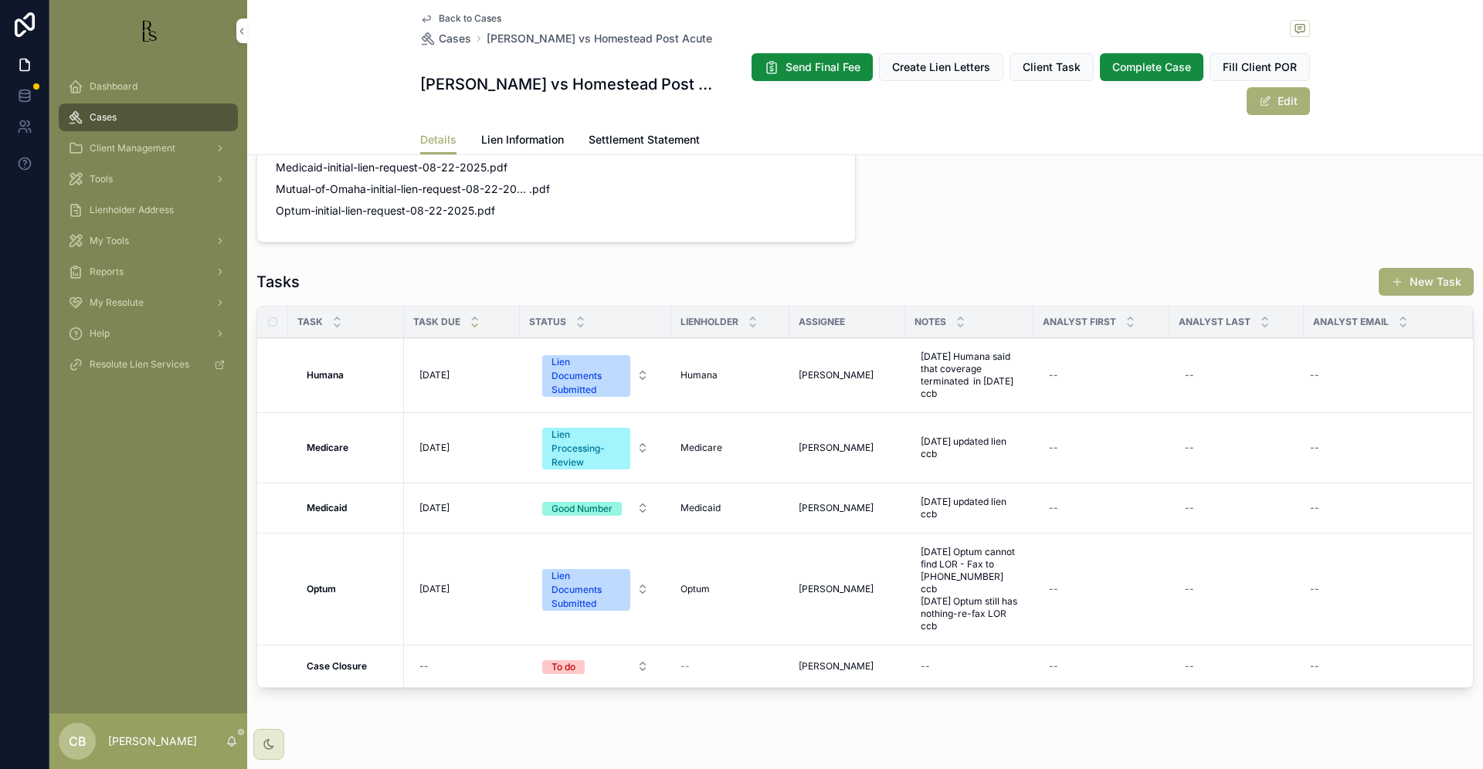
click at [443, 592] on span "[DATE]" at bounding box center [434, 589] width 30 height 12
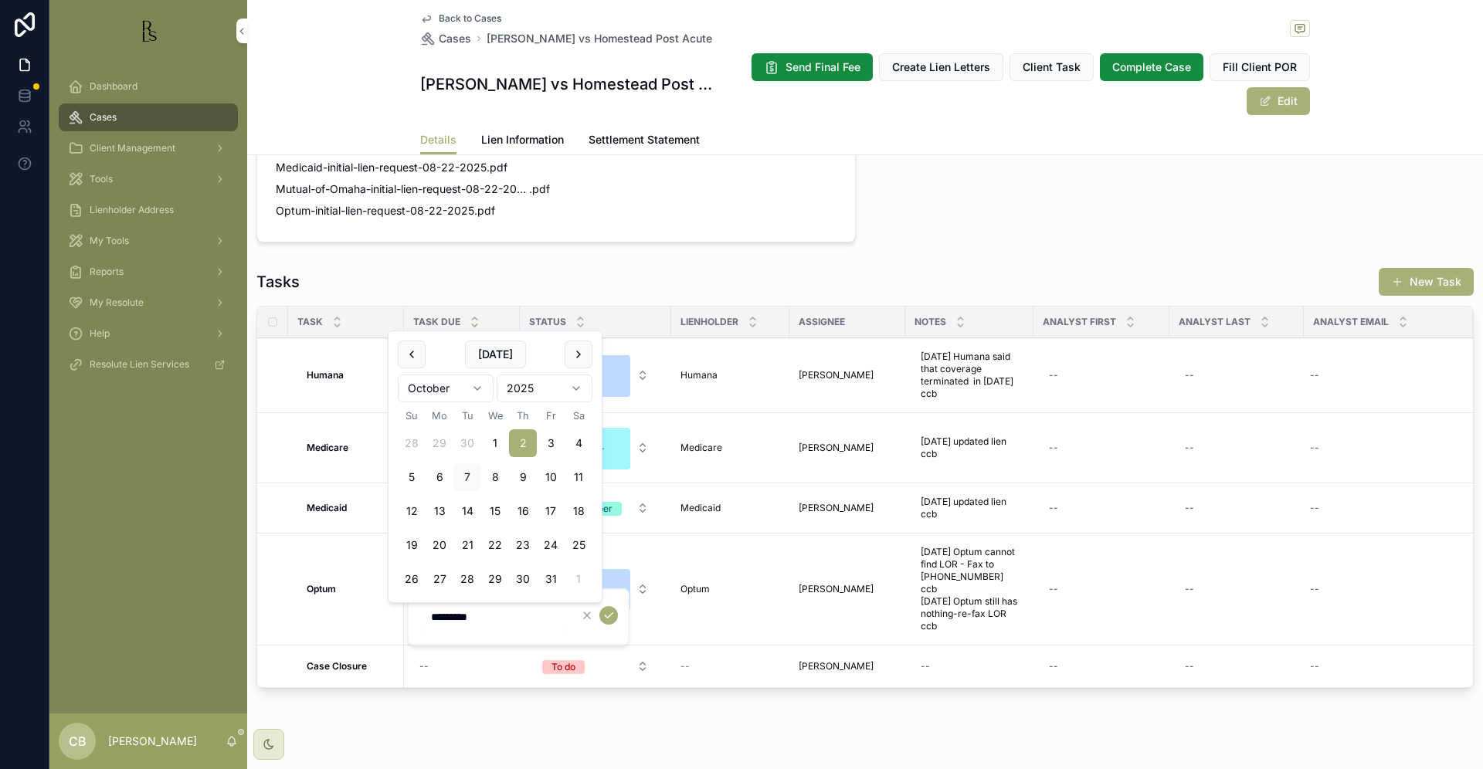
click at [476, 388] on html "Dashboard Cases Client Management Tools Lienholder Address My Tools Reports My …" at bounding box center [741, 384] width 1483 height 769
click at [522, 440] on button "6" at bounding box center [523, 443] width 28 height 28
type input "*********"
click at [606, 609] on icon "scrollable content" at bounding box center [608, 615] width 12 height 12
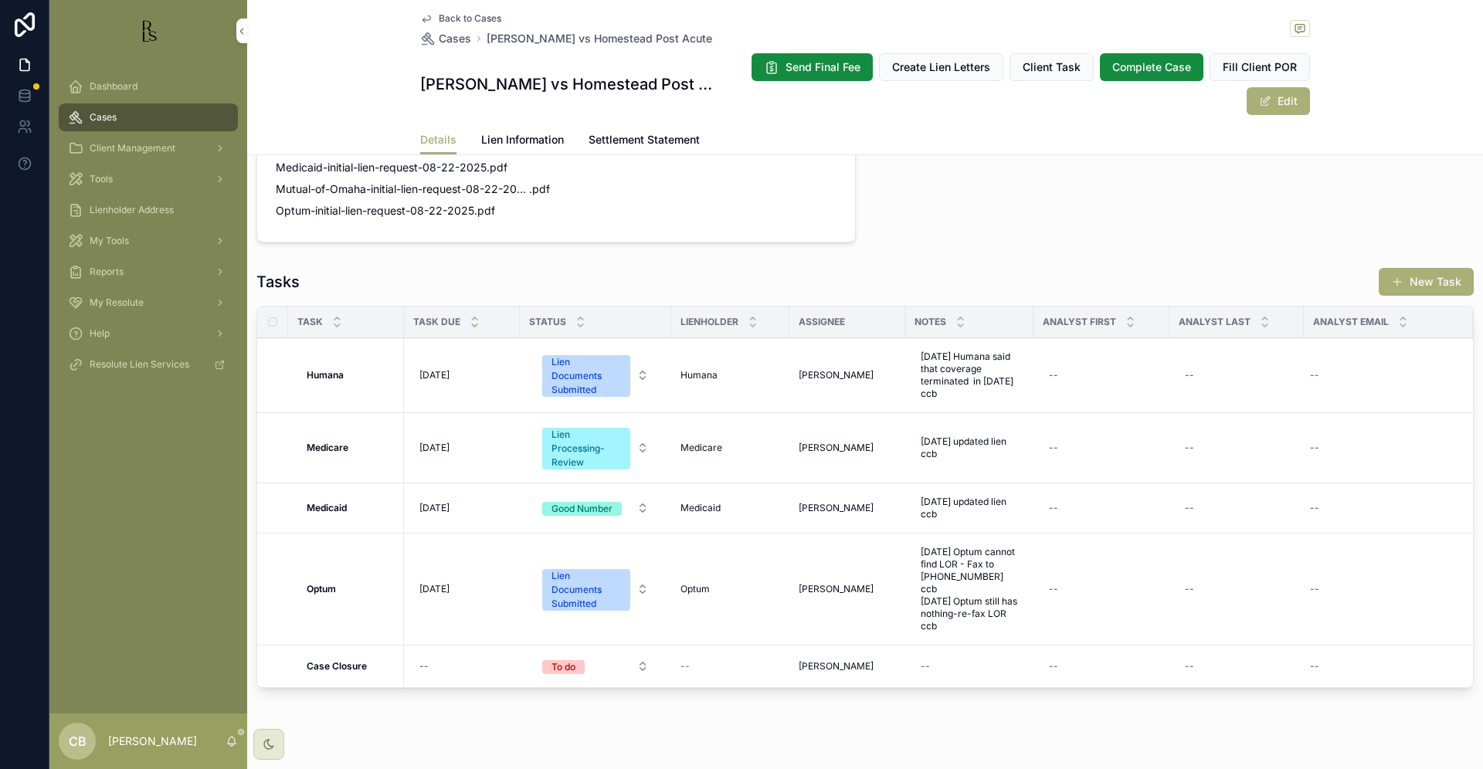
click at [105, 176] on span "Tools" at bounding box center [101, 179] width 23 height 12
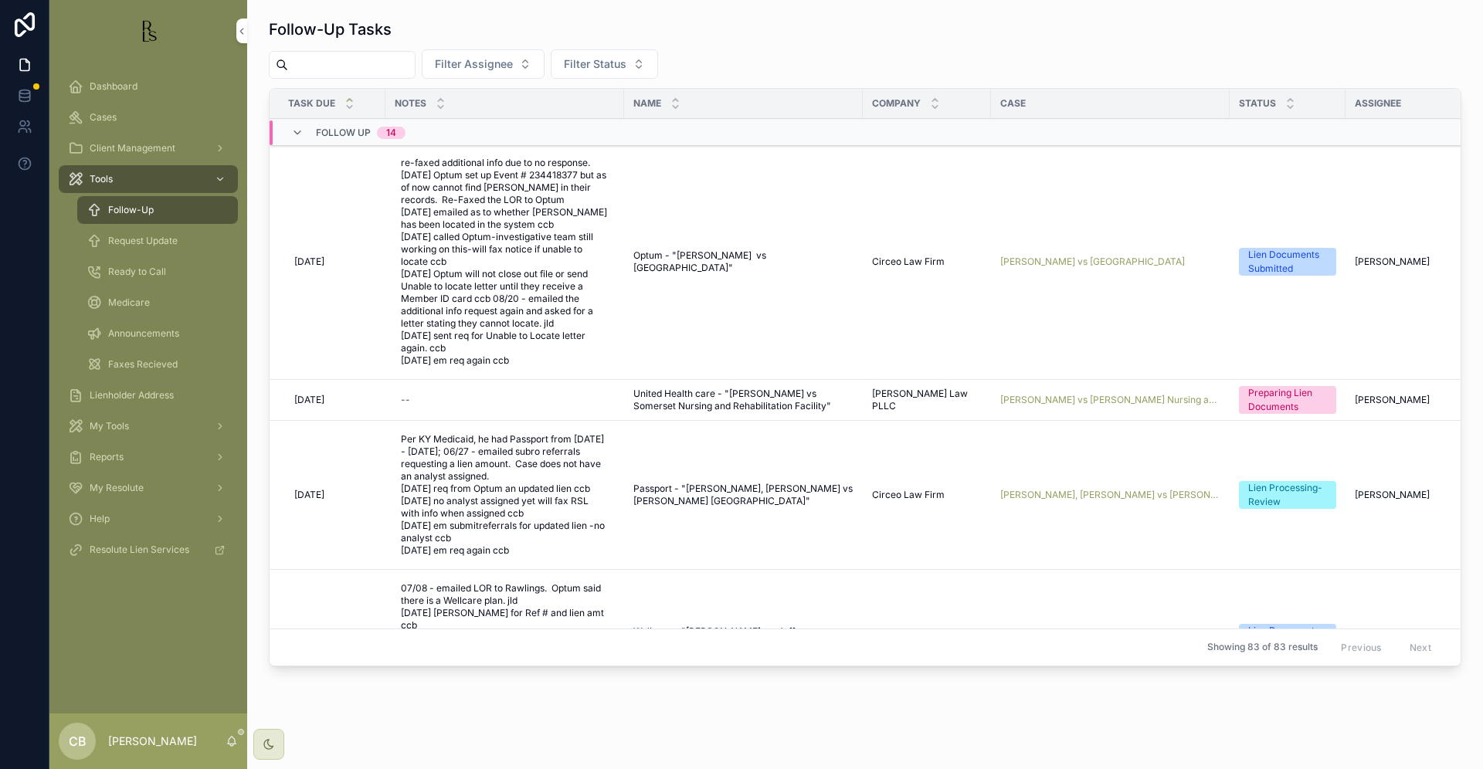
click at [383, 63] on input "scrollable content" at bounding box center [351, 65] width 127 height 22
type input "*"
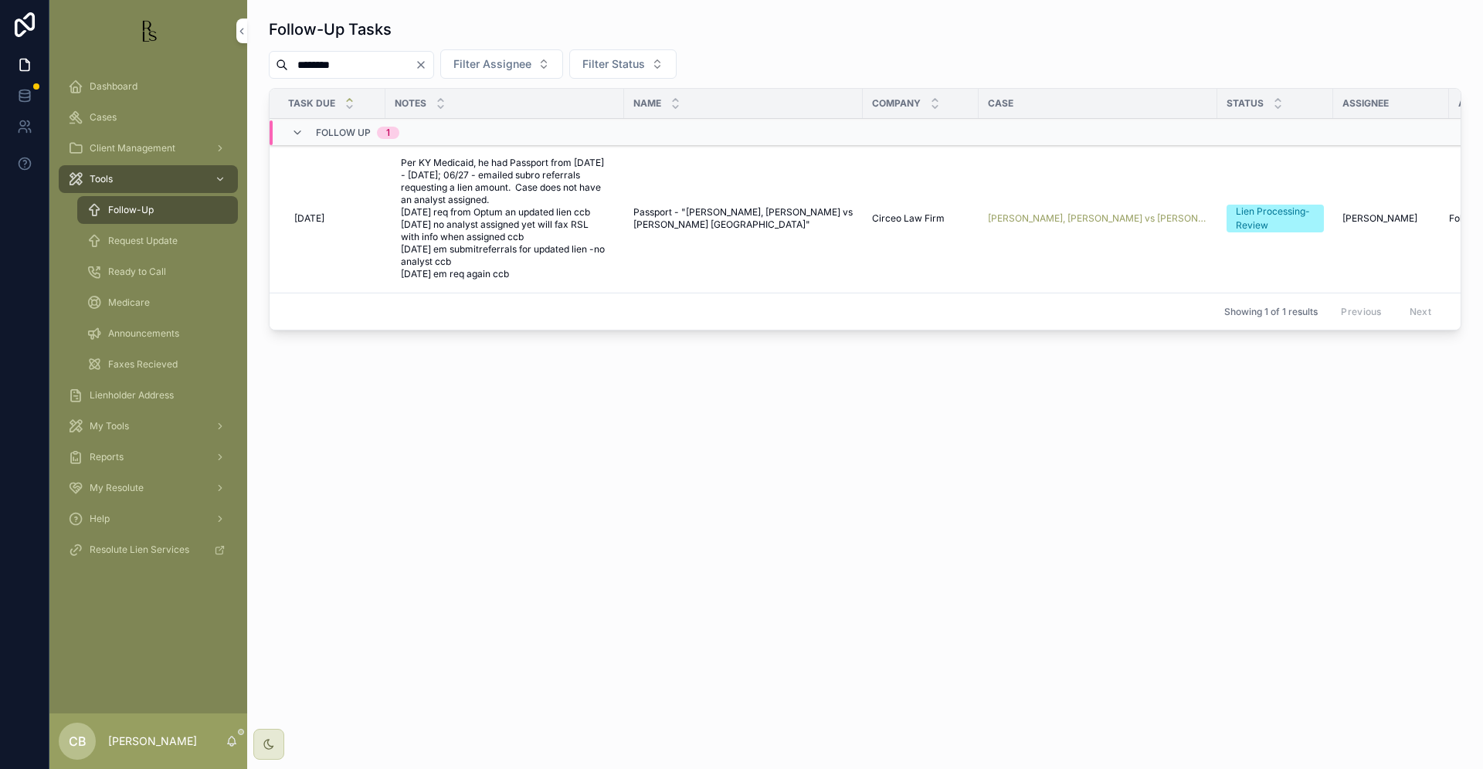
type input "********"
click at [1082, 215] on span "[PERSON_NAME], [PERSON_NAME] vs [PERSON_NAME] [GEOGRAPHIC_DATA]" at bounding box center [1098, 218] width 220 height 12
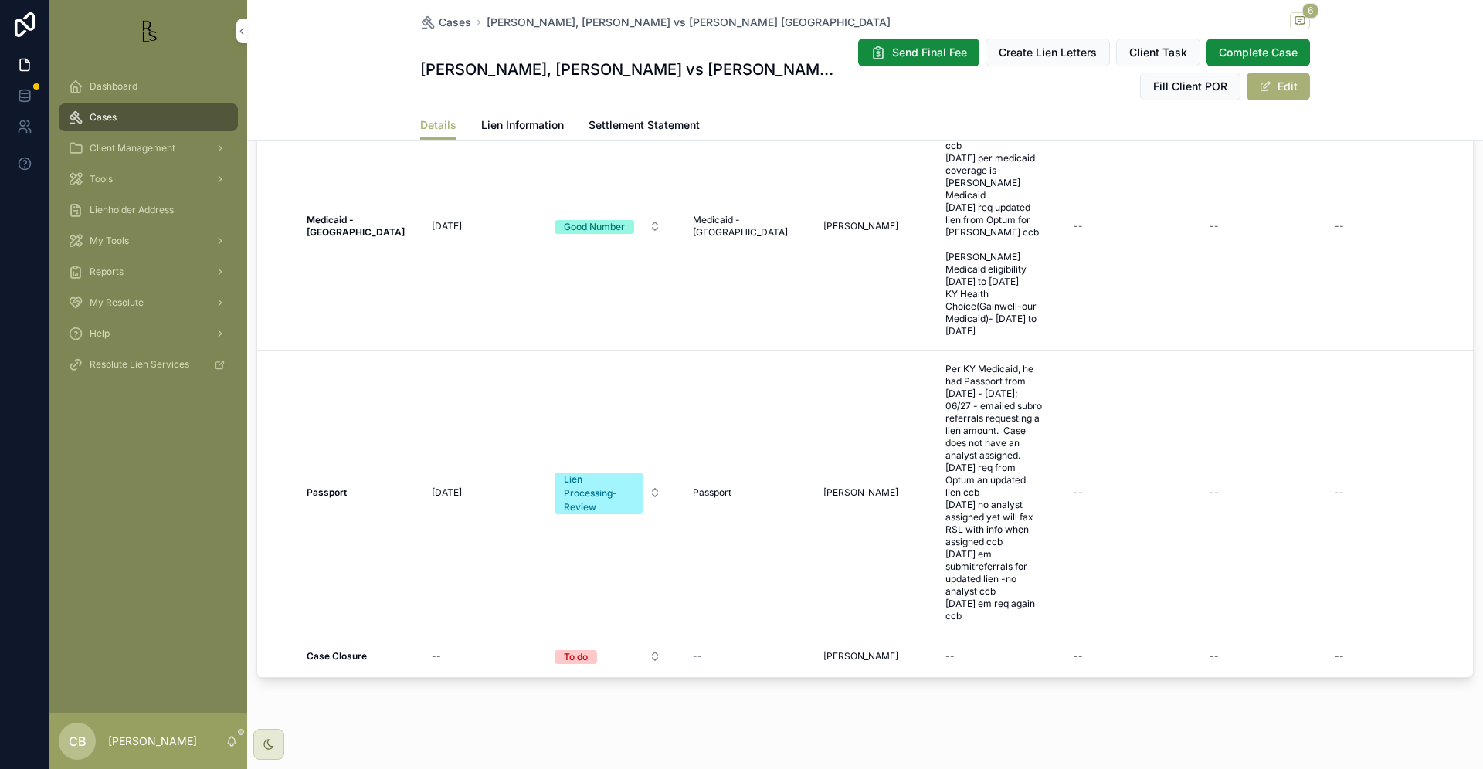
scroll to position [1283, 0]
click at [945, 579] on span "Per KY Medicaid, he had Passport from [DATE] - [DATE]; 06/27 - emailed subro re…" at bounding box center [993, 494] width 97 height 259
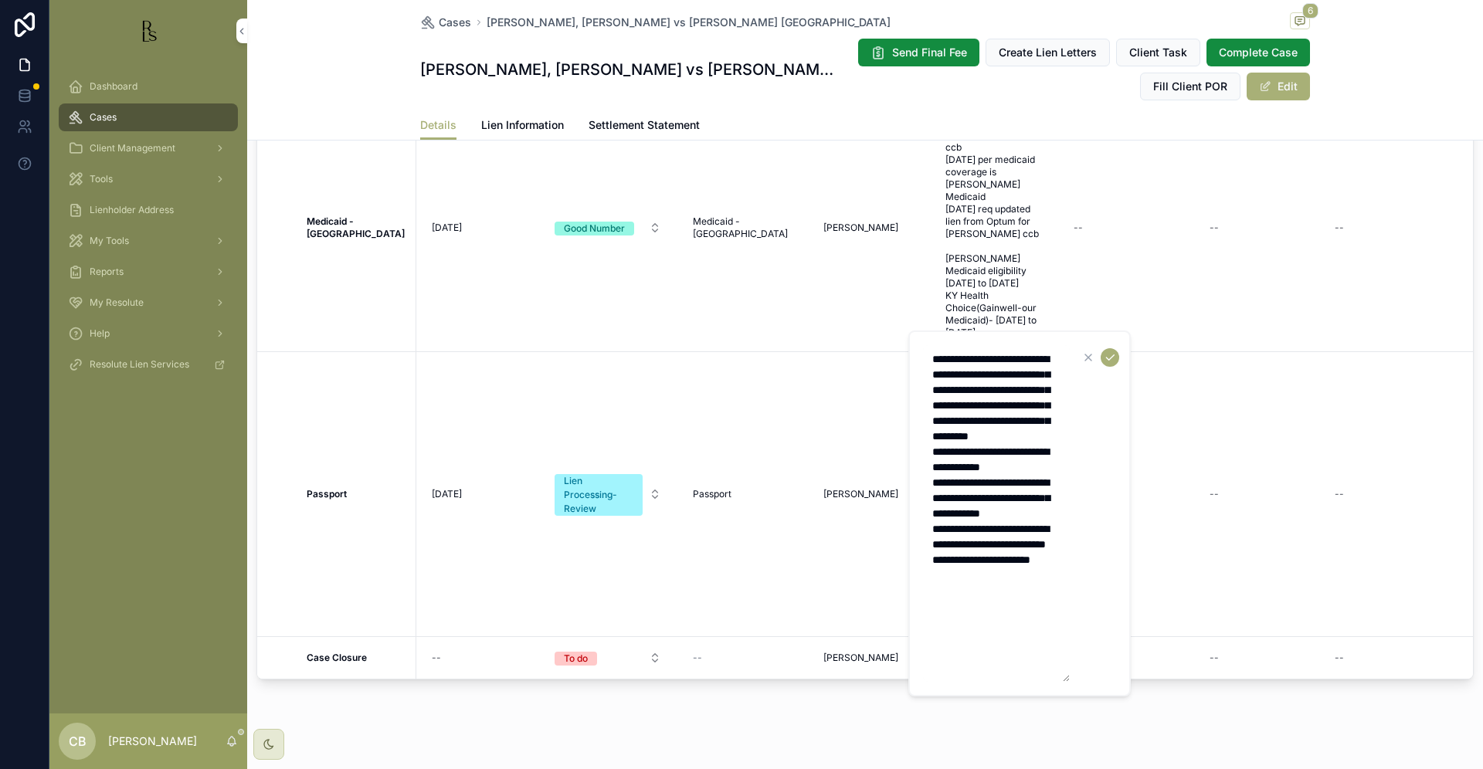
drag, startPoint x: 964, startPoint y: 650, endPoint x: 978, endPoint y: 649, distance: 14.0
click at [965, 649] on textarea "**********" at bounding box center [996, 513] width 147 height 337
type textarea "**********"
click at [1108, 358] on icon "scrollable content" at bounding box center [1110, 357] width 12 height 12
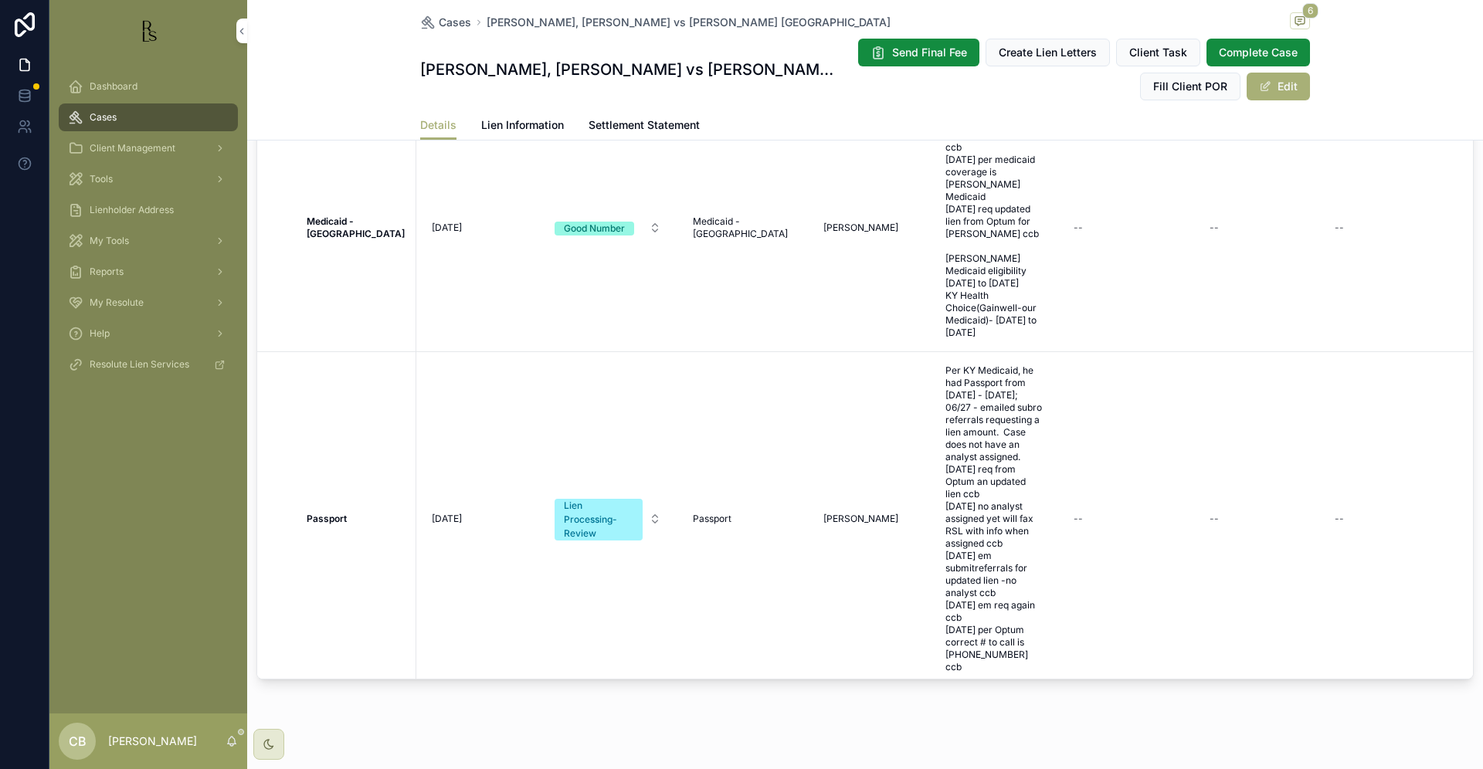
click at [111, 119] on span "Cases" at bounding box center [103, 117] width 27 height 12
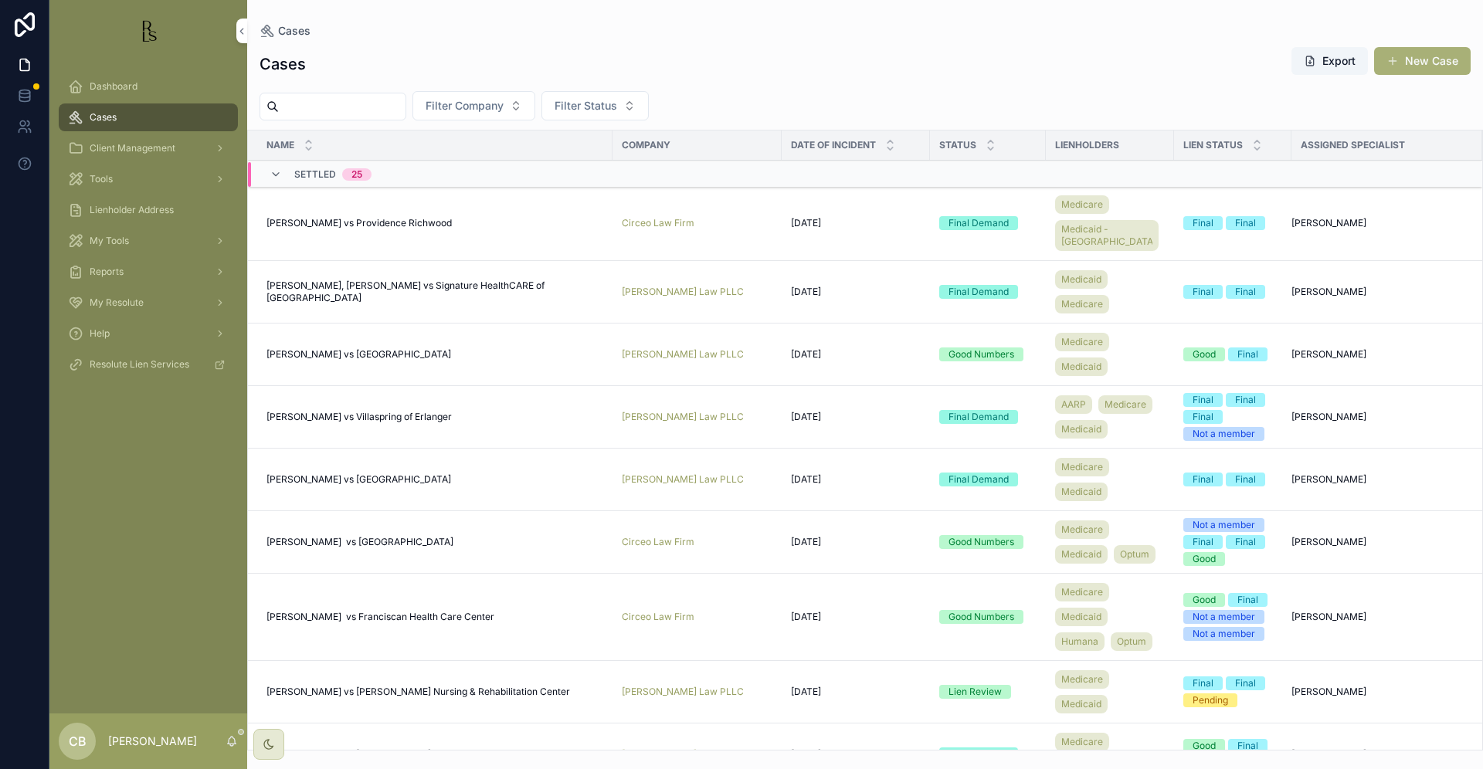
click at [341, 103] on input "scrollable content" at bounding box center [342, 107] width 127 height 22
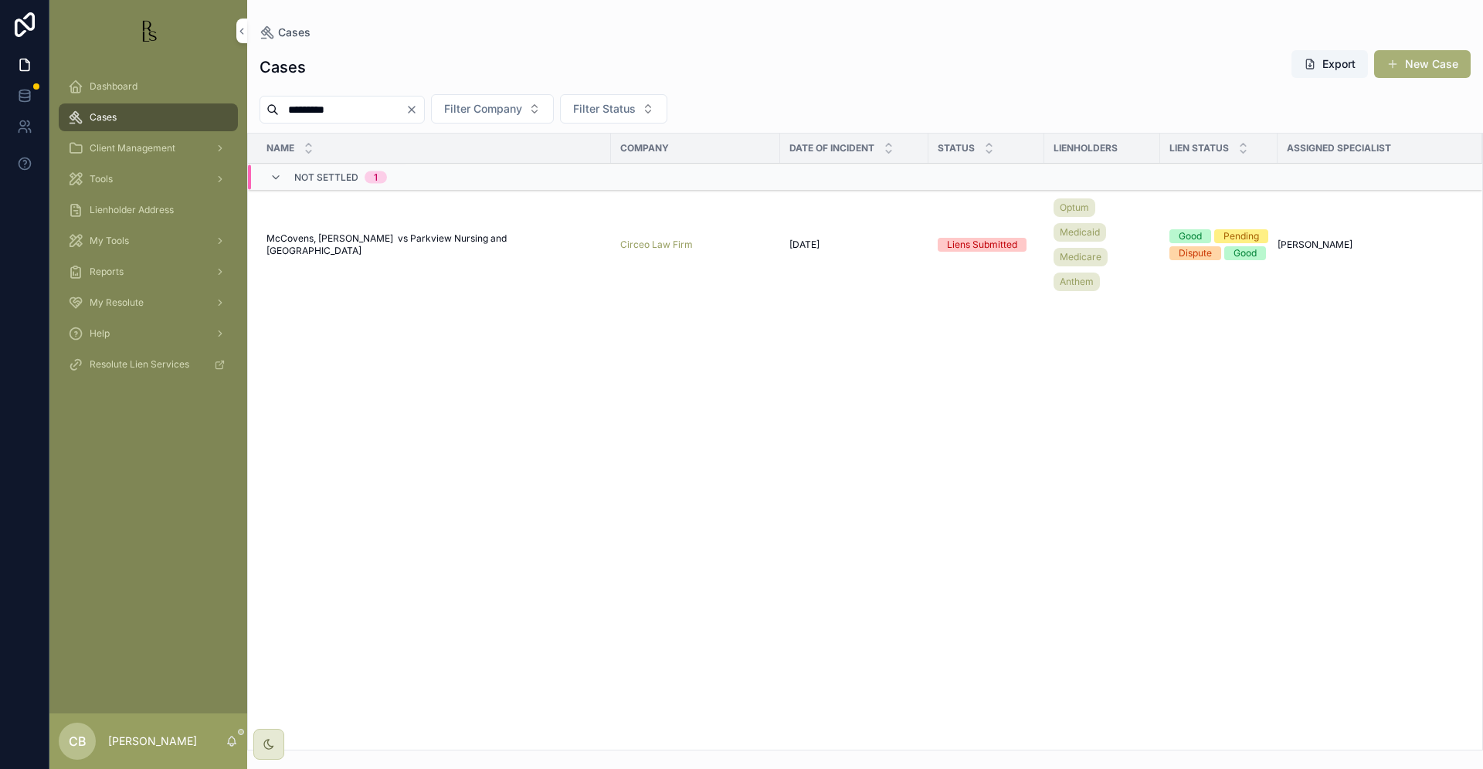
type input "********"
click at [417, 242] on span "McCovens, [PERSON_NAME] vs Parkview Nursing and [GEOGRAPHIC_DATA]" at bounding box center [433, 244] width 335 height 25
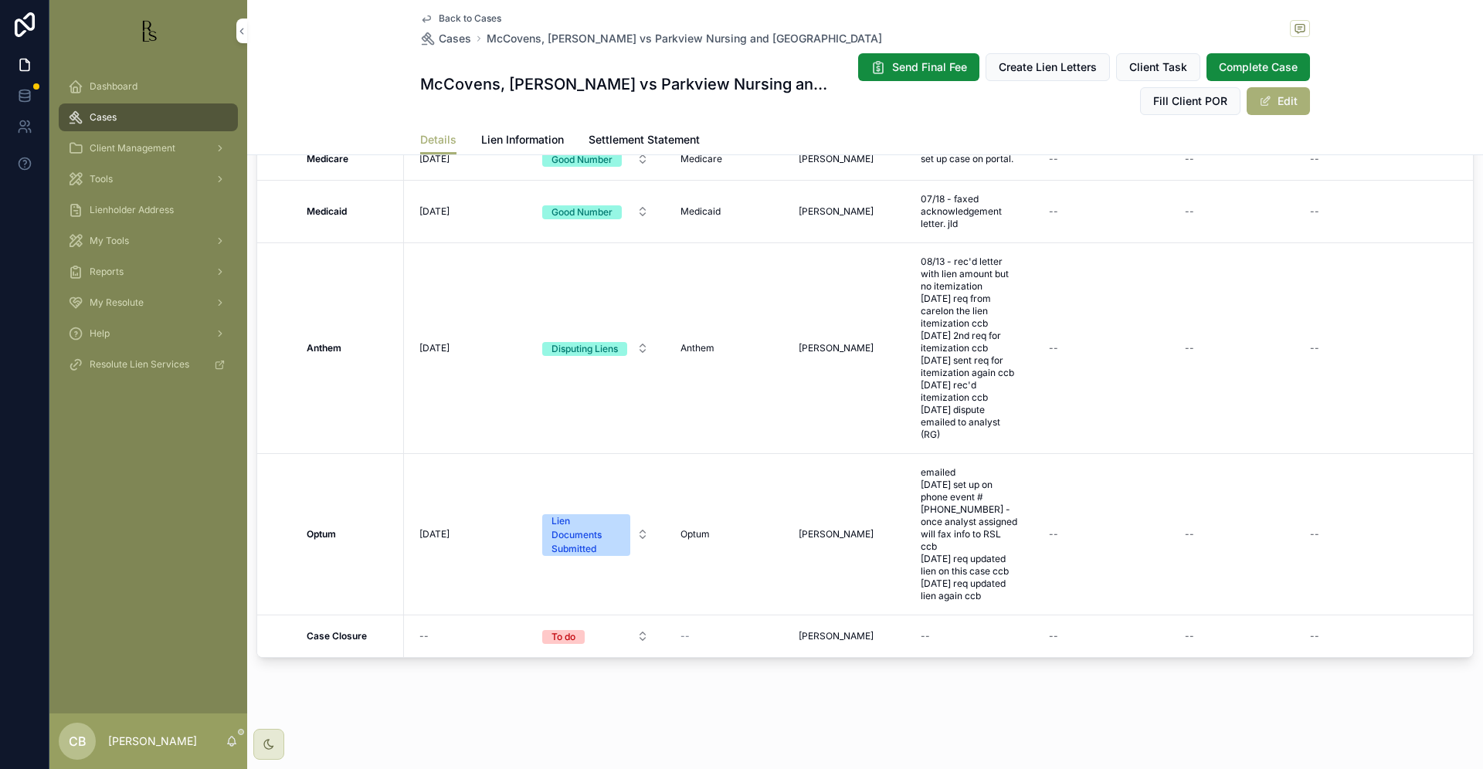
scroll to position [1409, 0]
click at [982, 578] on span "emailed [DATE] set up on phone event #[PHONE_NUMBER] - once analyst assigned wi…" at bounding box center [969, 535] width 97 height 136
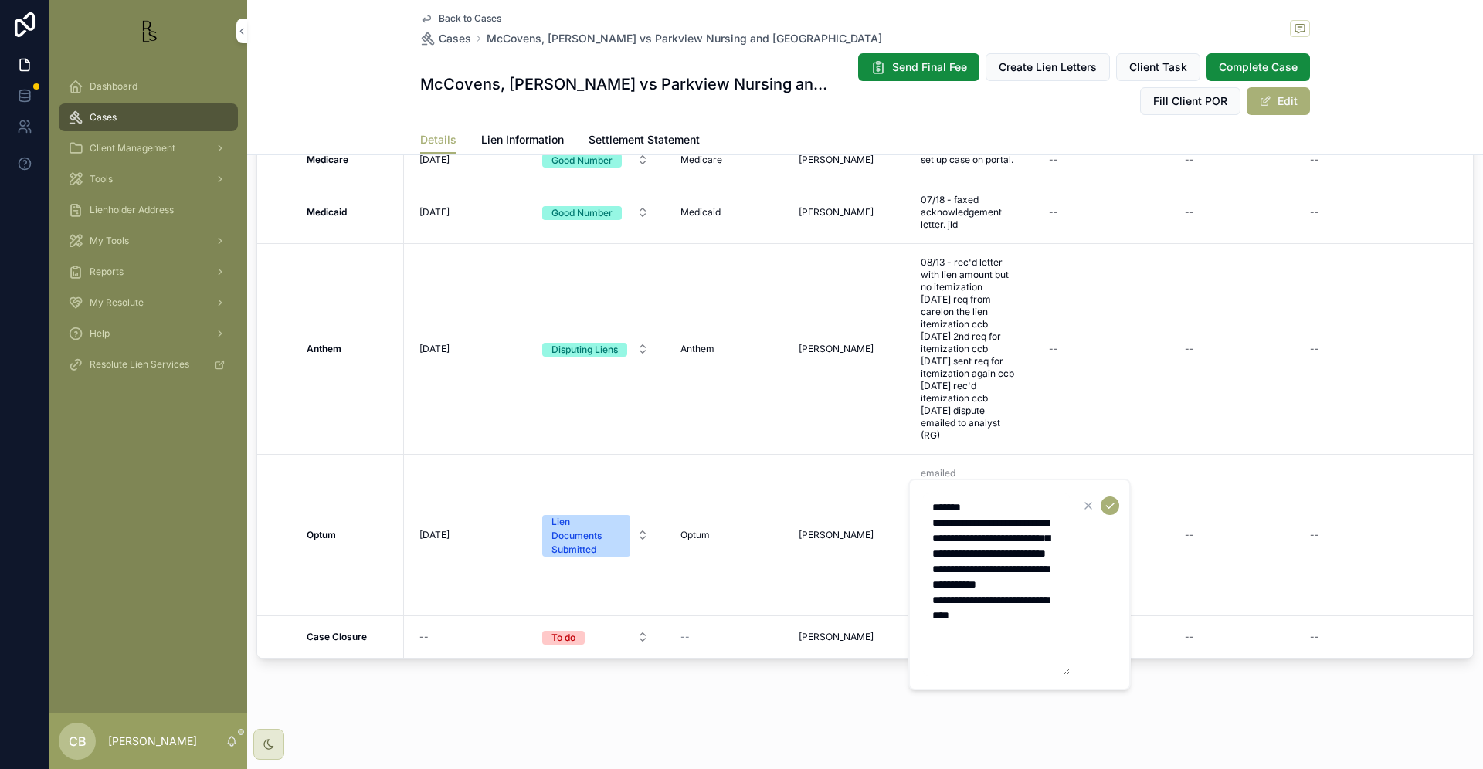
click at [1022, 634] on textarea "**********" at bounding box center [996, 584] width 147 height 182
type textarea "**********"
click at [1110, 503] on icon "scrollable content" at bounding box center [1110, 506] width 12 height 12
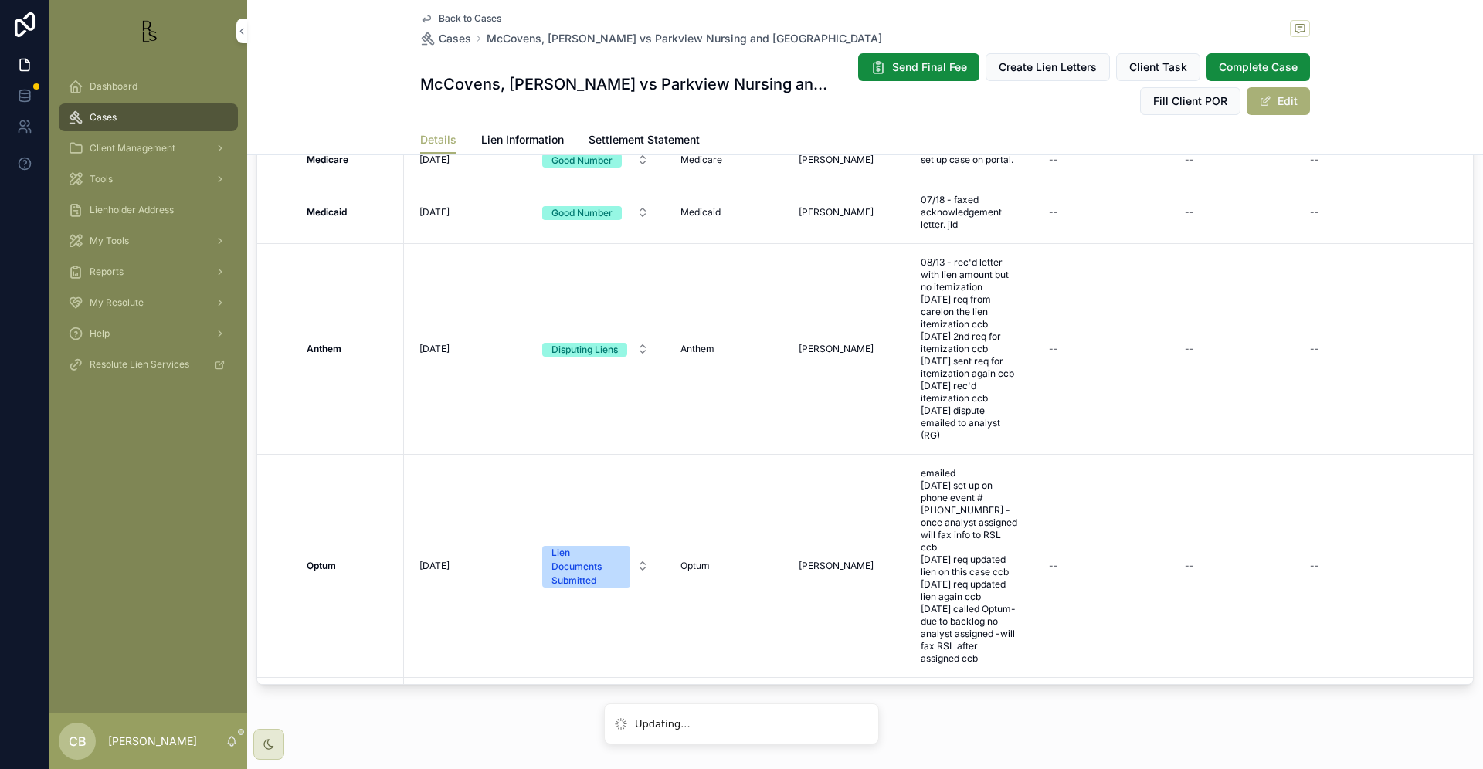
click at [438, 567] on span "[DATE]" at bounding box center [434, 566] width 30 height 12
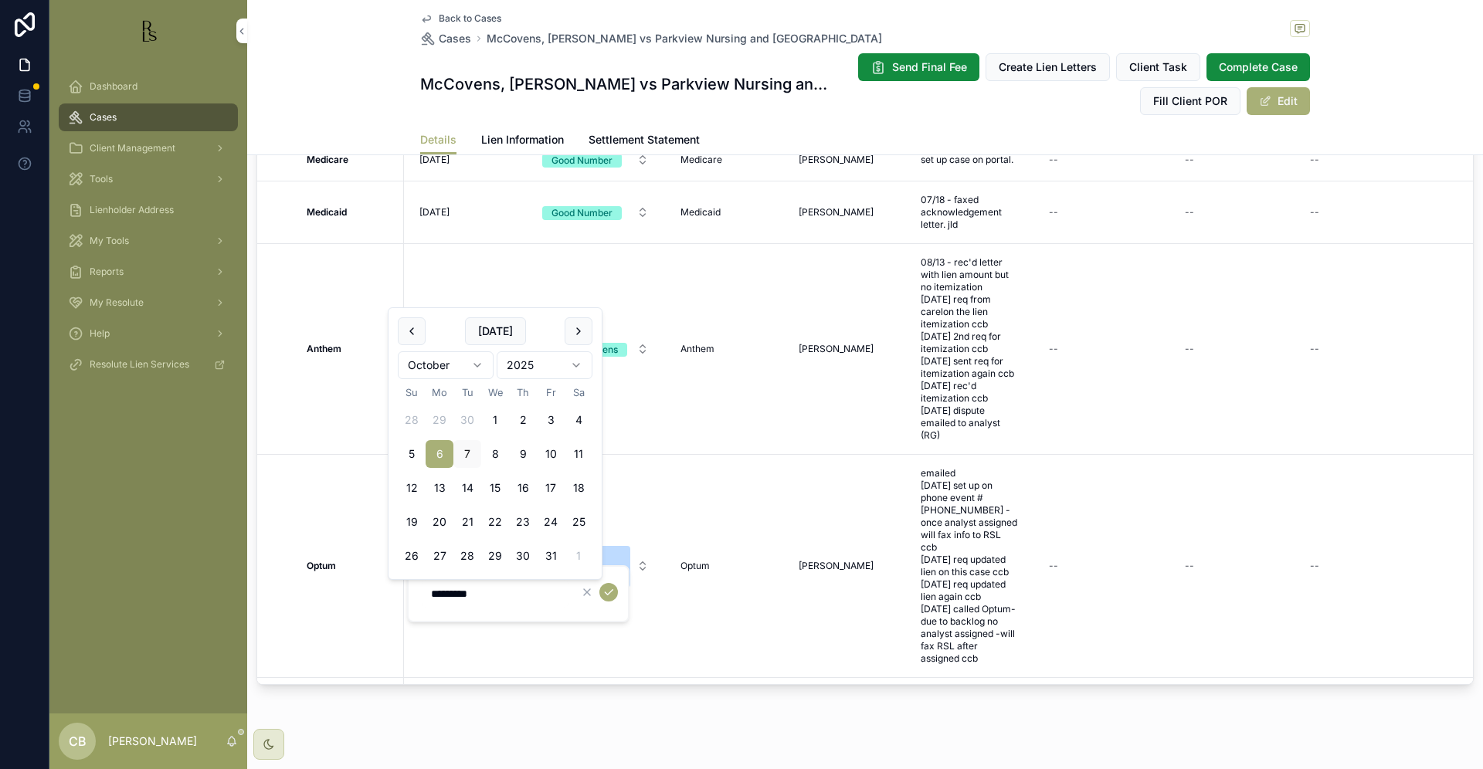
click at [478, 360] on html "Dashboard Cases Client Management Tools Lienholder Address My Tools Reports My …" at bounding box center [741, 384] width 1483 height 769
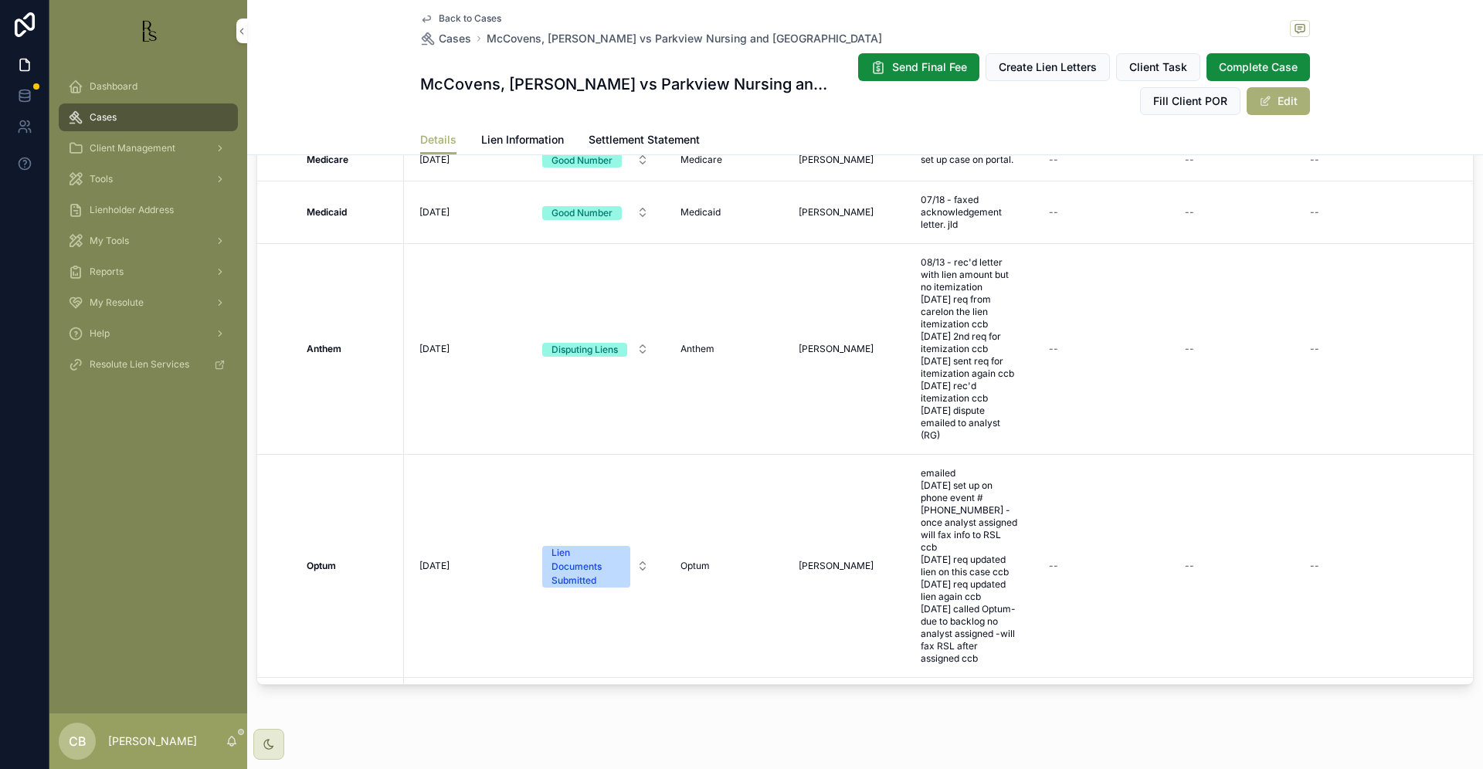
click at [451, 562] on div "[DATE] [DATE]" at bounding box center [461, 566] width 97 height 25
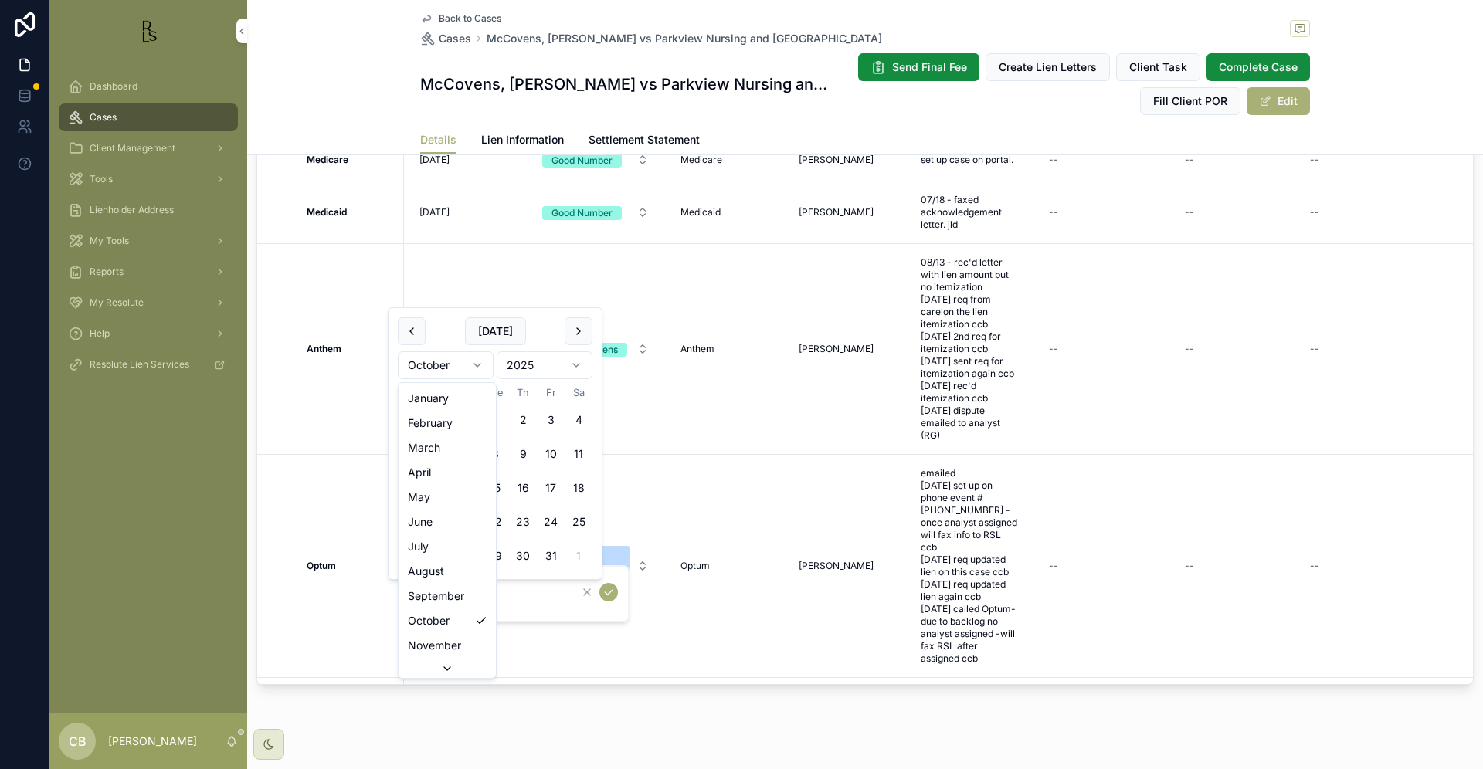
click at [475, 362] on html "Dashboard Cases Client Management Tools Lienholder Address My Tools Reports My …" at bounding box center [741, 384] width 1483 height 769
click at [476, 365] on html "Dashboard Cases Client Management Tools Lienholder Address My Tools Reports My …" at bounding box center [741, 384] width 1483 height 769
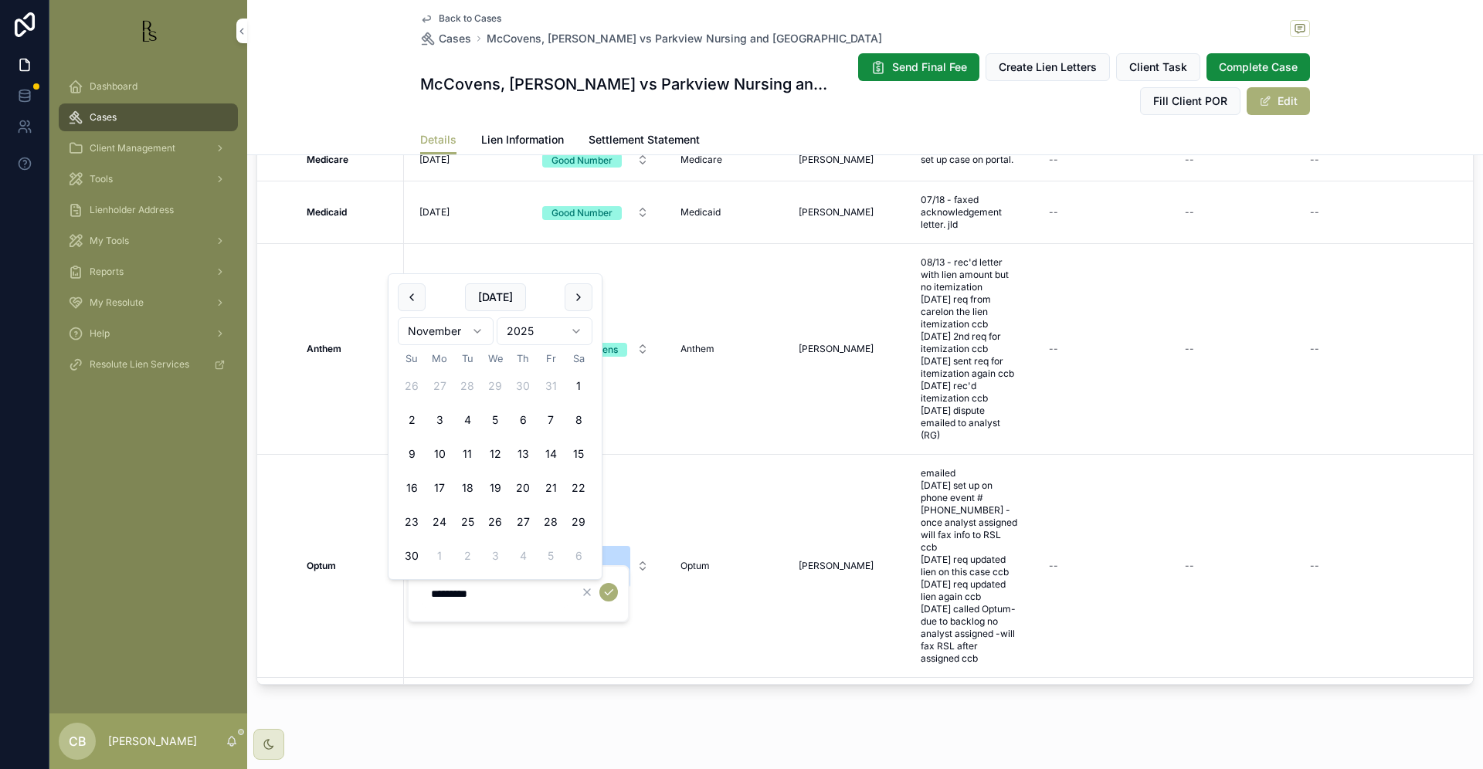
click at [551, 419] on button "7" at bounding box center [551, 420] width 28 height 28
type input "*********"
click at [607, 592] on icon "scrollable content" at bounding box center [608, 592] width 12 height 12
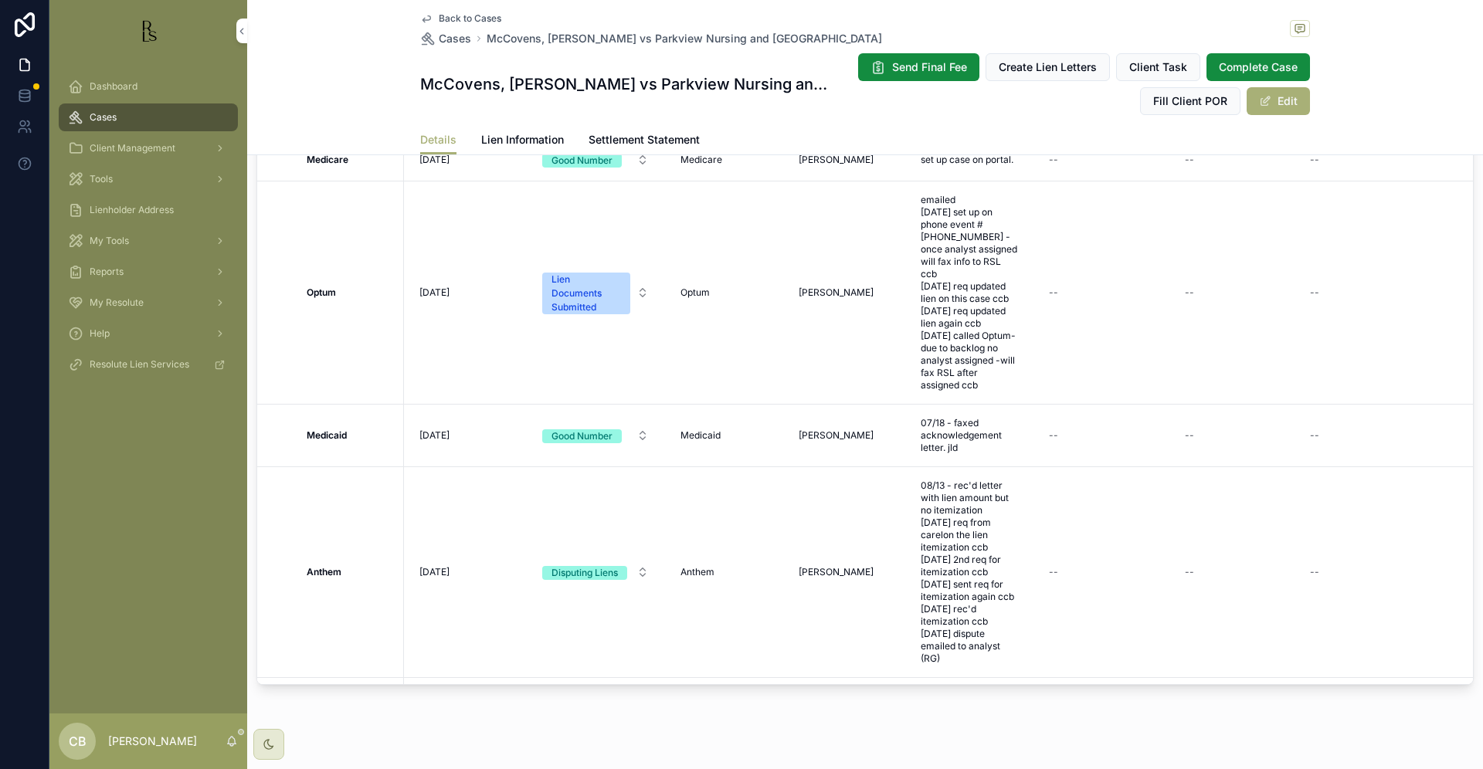
scroll to position [1409, 0]
click at [105, 117] on span "Cases" at bounding box center [103, 117] width 27 height 12
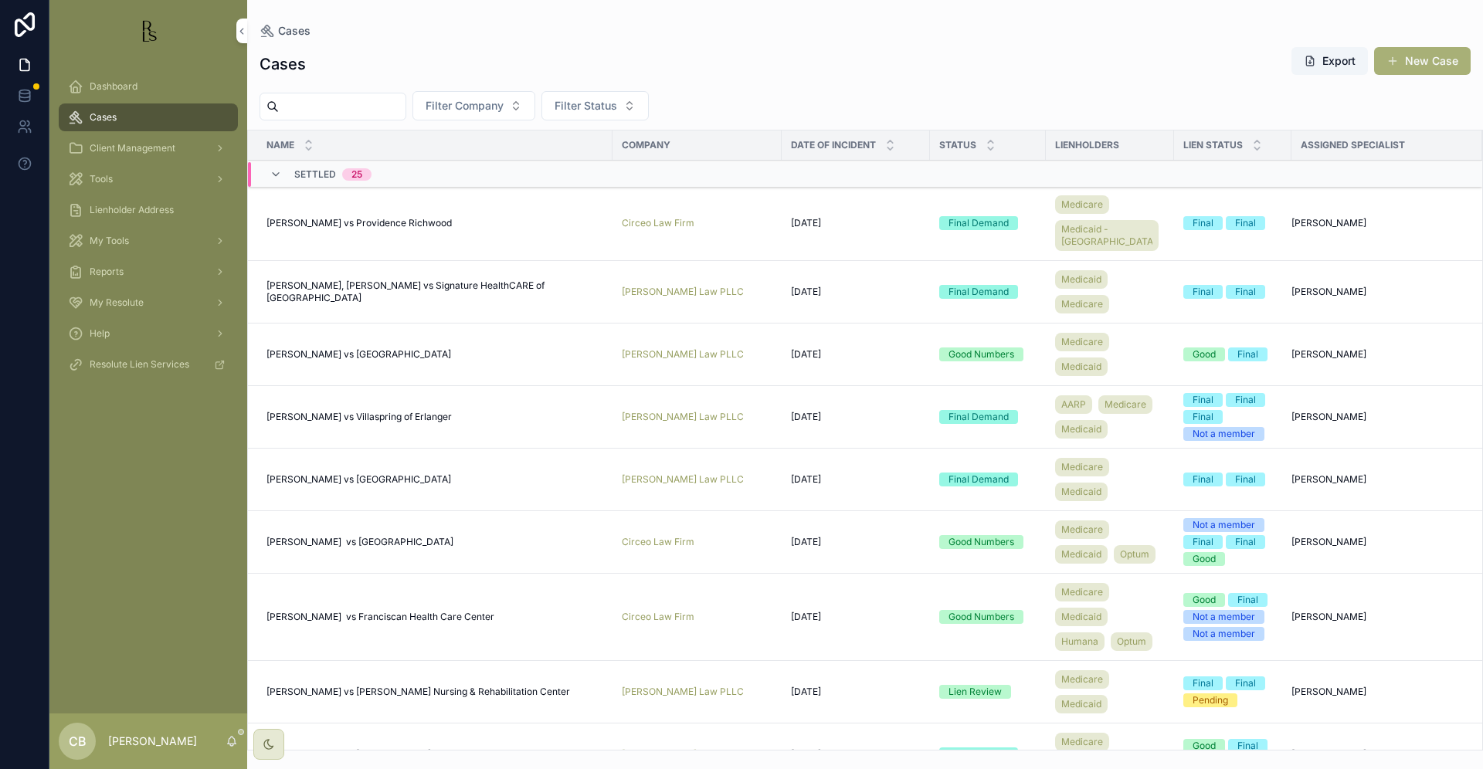
click at [301, 105] on input "scrollable content" at bounding box center [342, 107] width 127 height 22
type input "********"
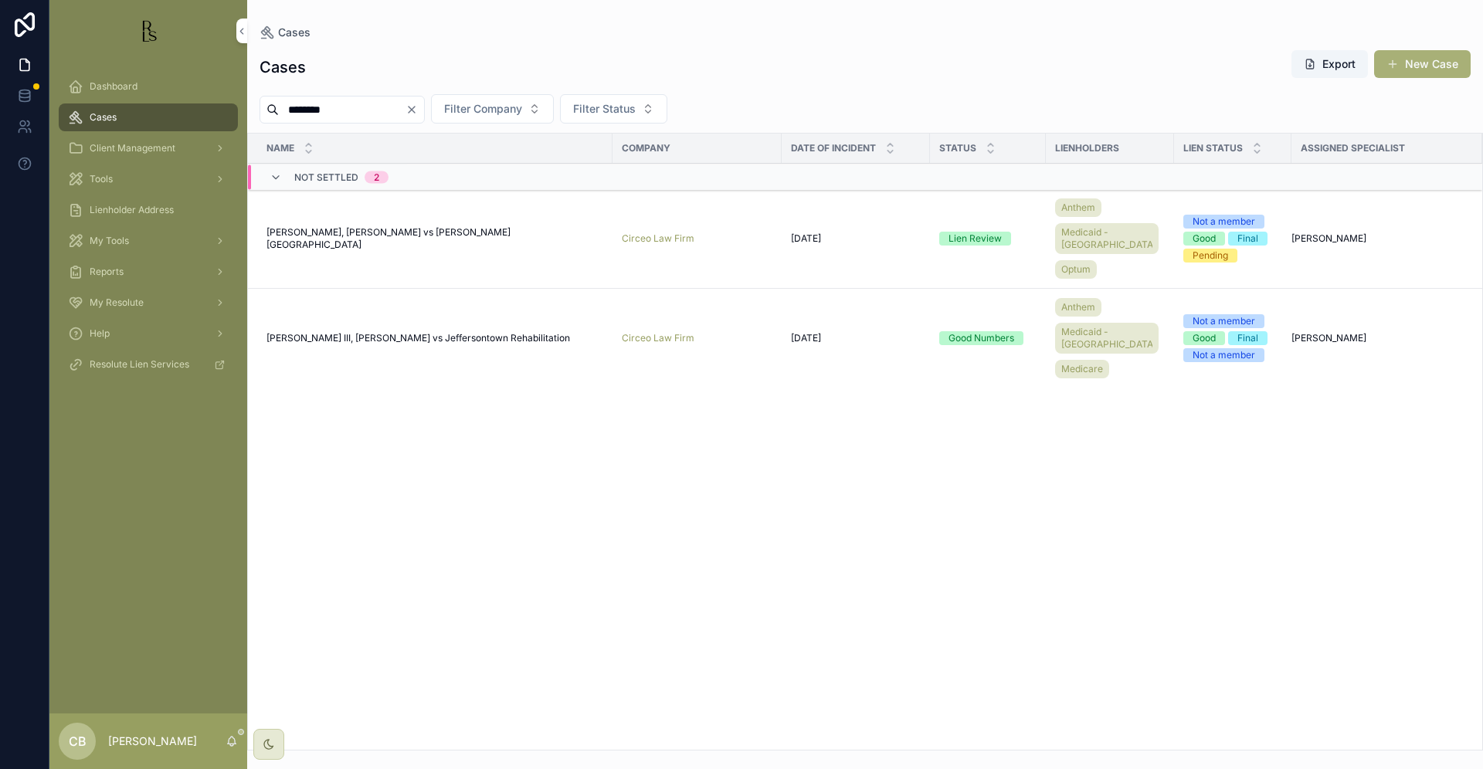
click at [405, 231] on span "[PERSON_NAME], [PERSON_NAME] vs [PERSON_NAME] [GEOGRAPHIC_DATA]" at bounding box center [434, 238] width 337 height 25
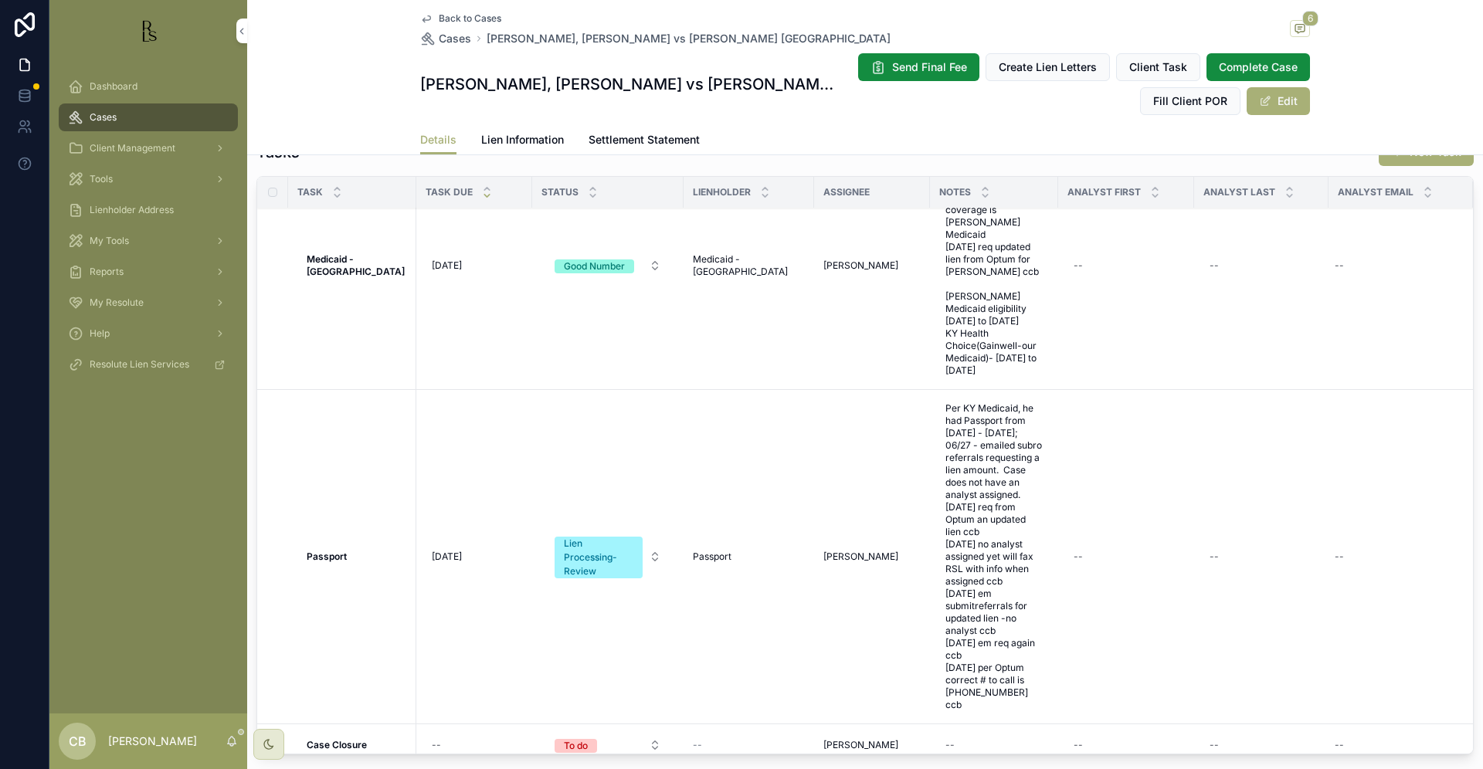
scroll to position [1264, 0]
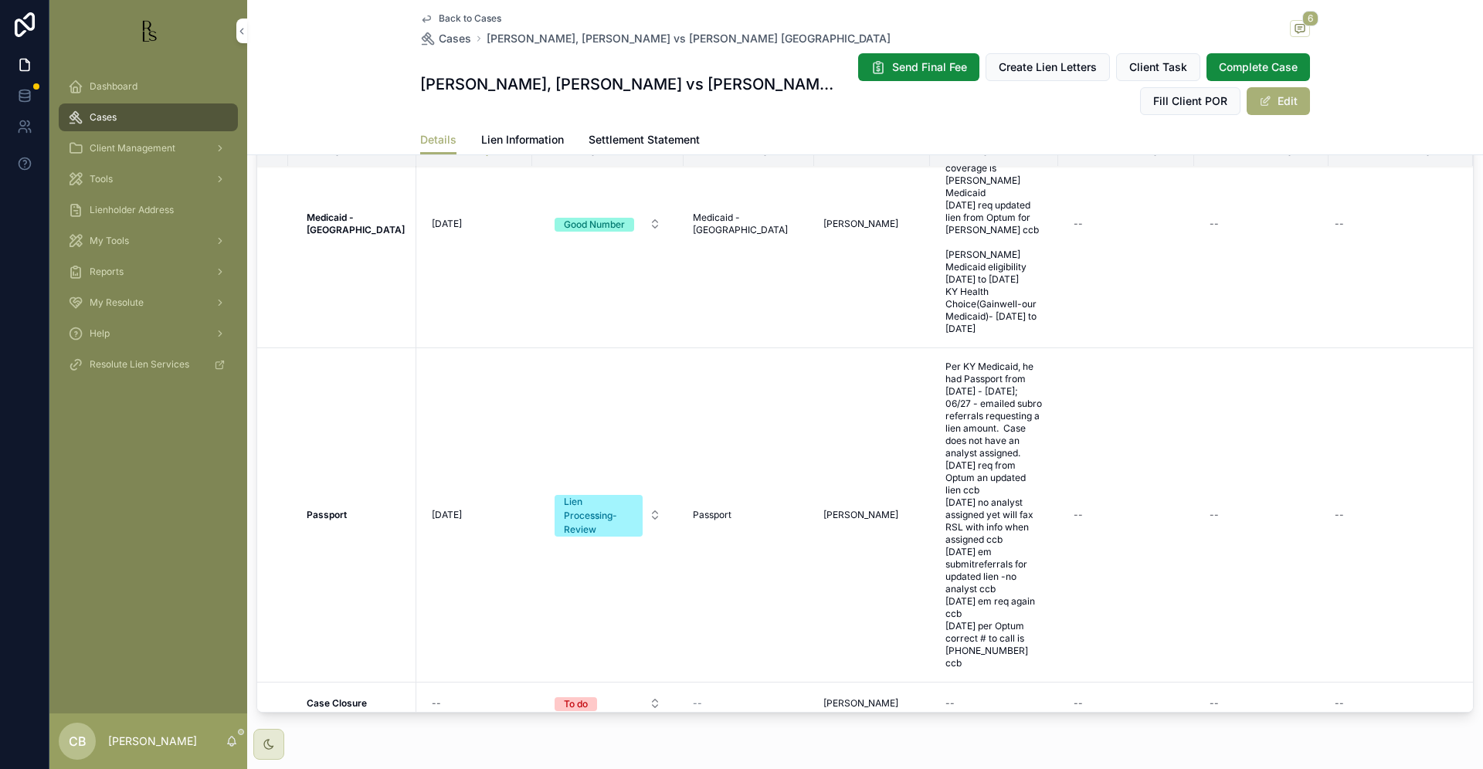
click at [103, 117] on span "Cases" at bounding box center [103, 117] width 27 height 12
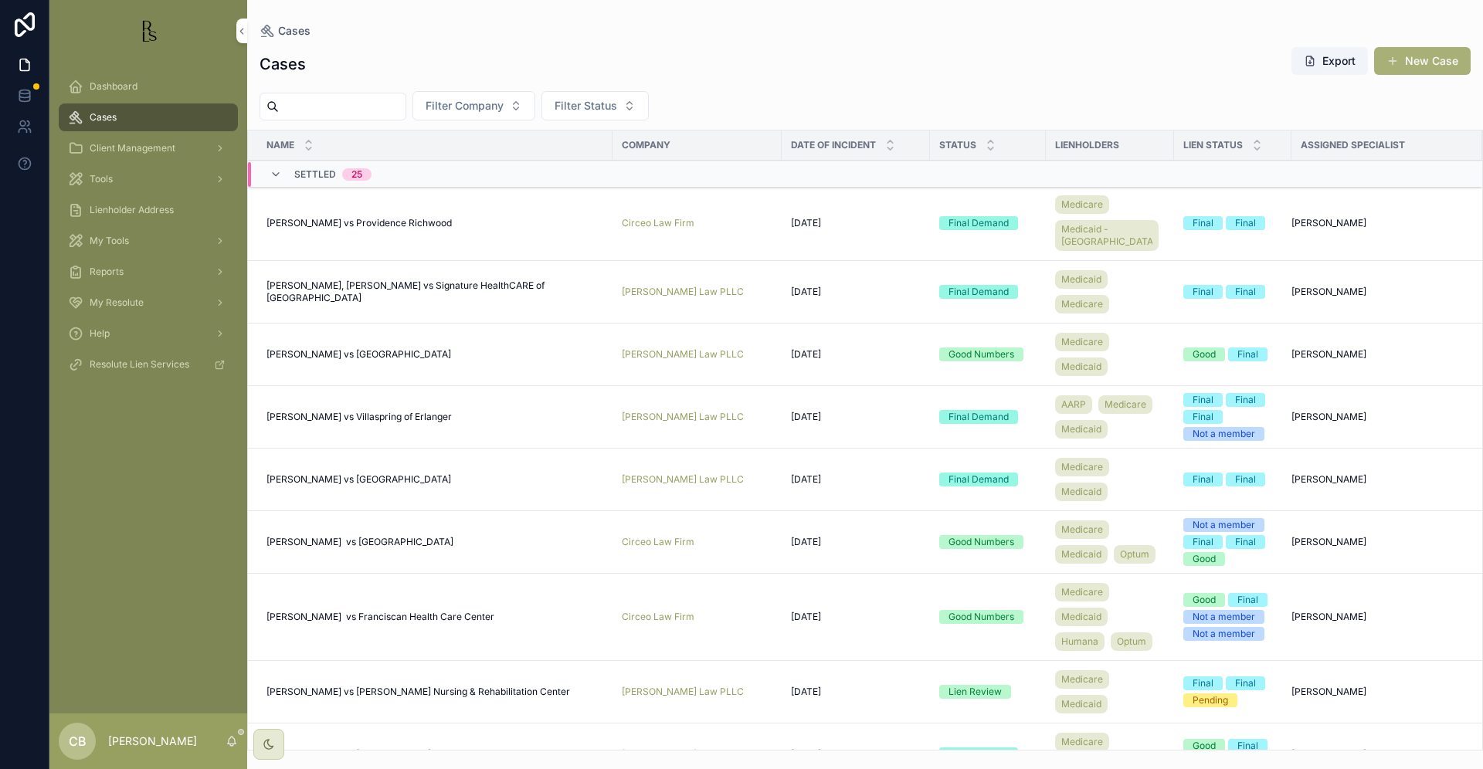
click at [103, 117] on span "Cases" at bounding box center [103, 117] width 27 height 12
click at [333, 103] on input "scrollable content" at bounding box center [342, 107] width 127 height 22
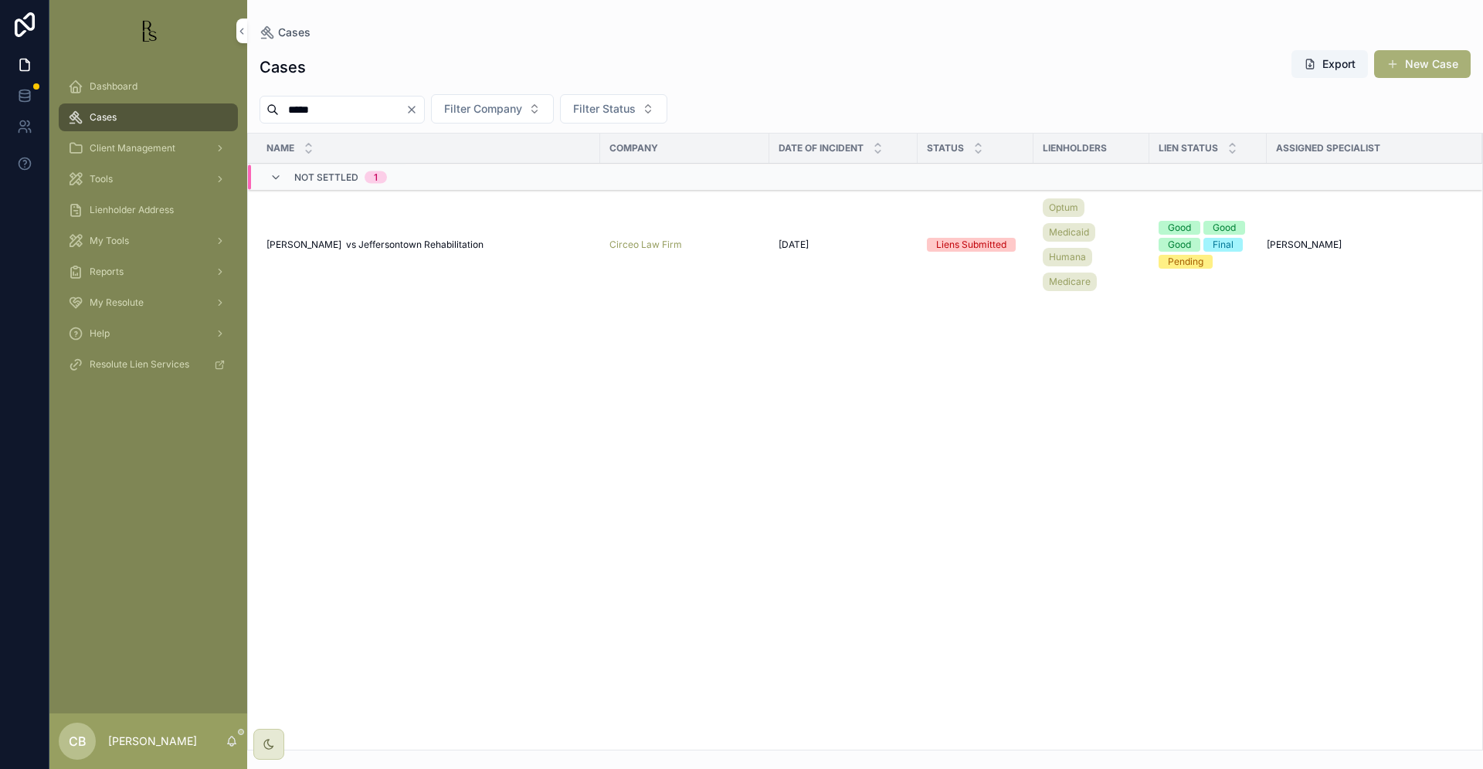
type input "*****"
click at [358, 242] on span "[PERSON_NAME] vs Jeffersontown Rehabilitation" at bounding box center [374, 245] width 217 height 12
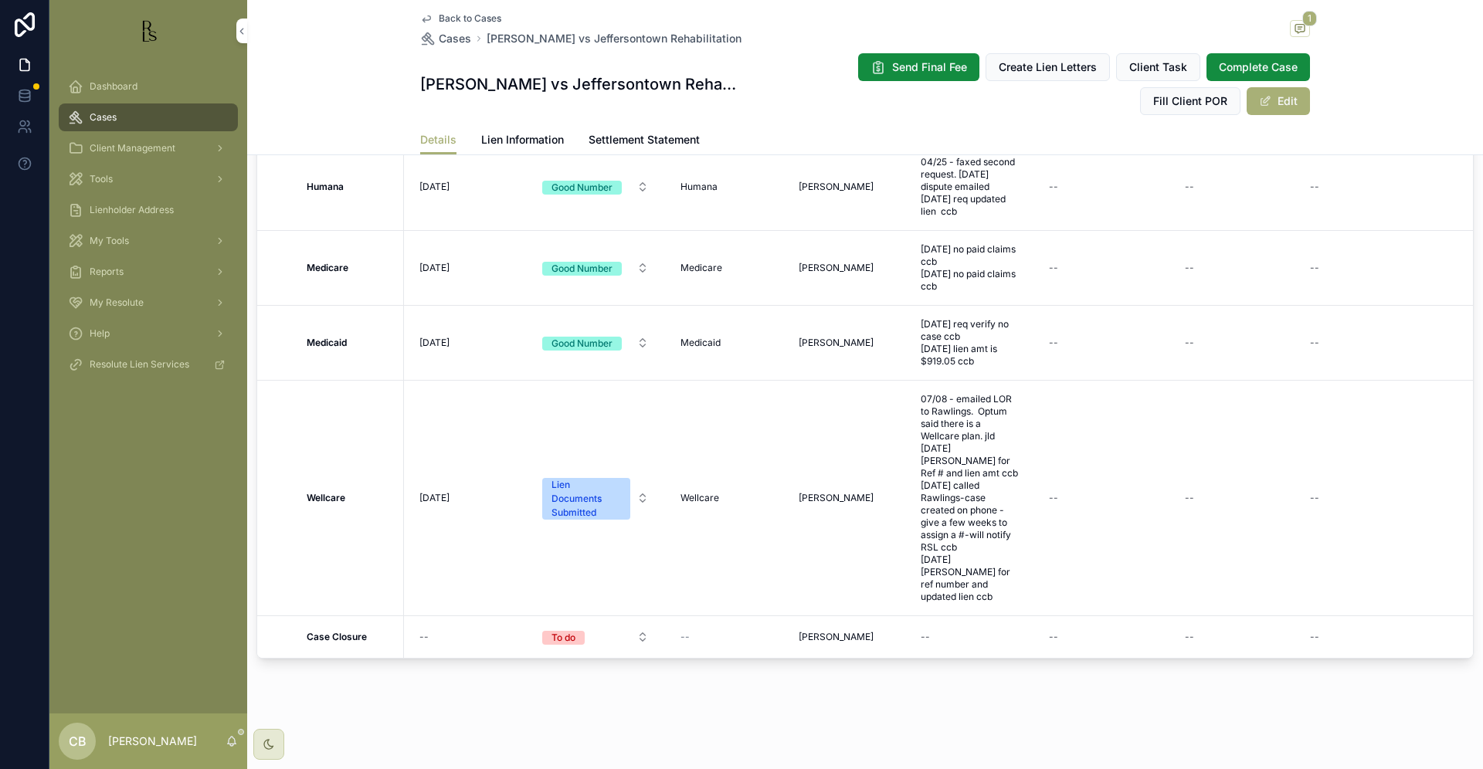
click at [514, 137] on span "Lien Information" at bounding box center [522, 139] width 83 height 15
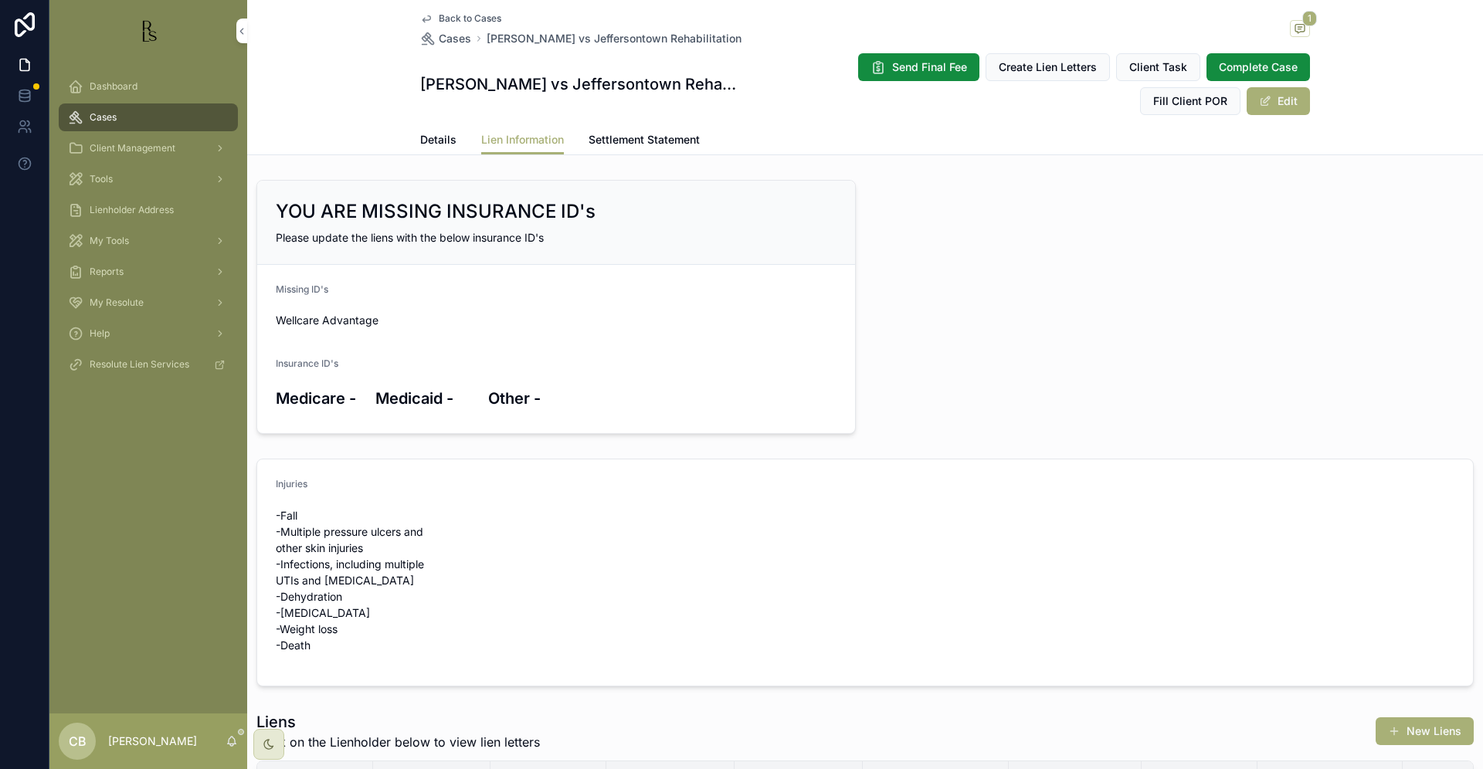
click at [434, 140] on span "Details" at bounding box center [438, 139] width 36 height 15
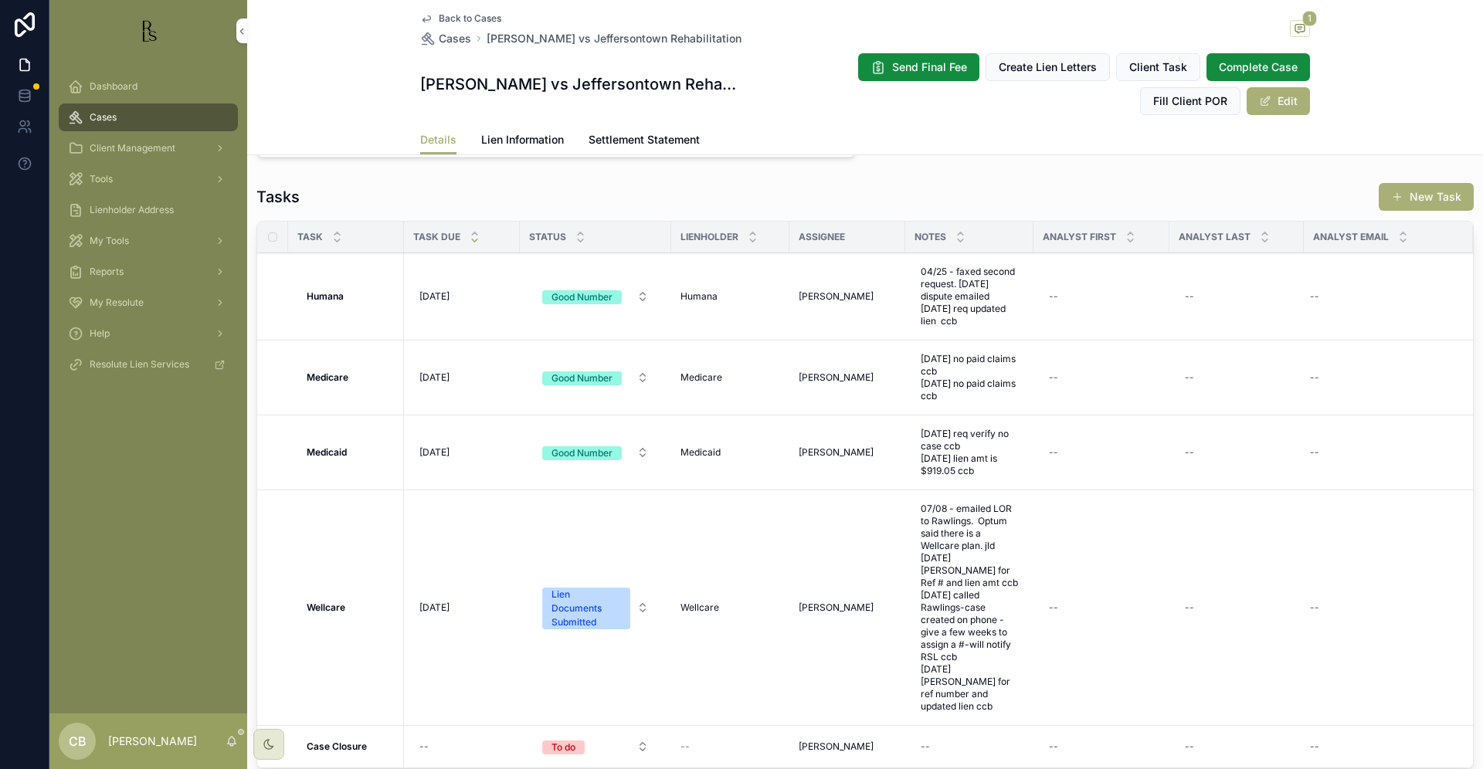
scroll to position [1314, 0]
